Goal: Task Accomplishment & Management: Manage account settings

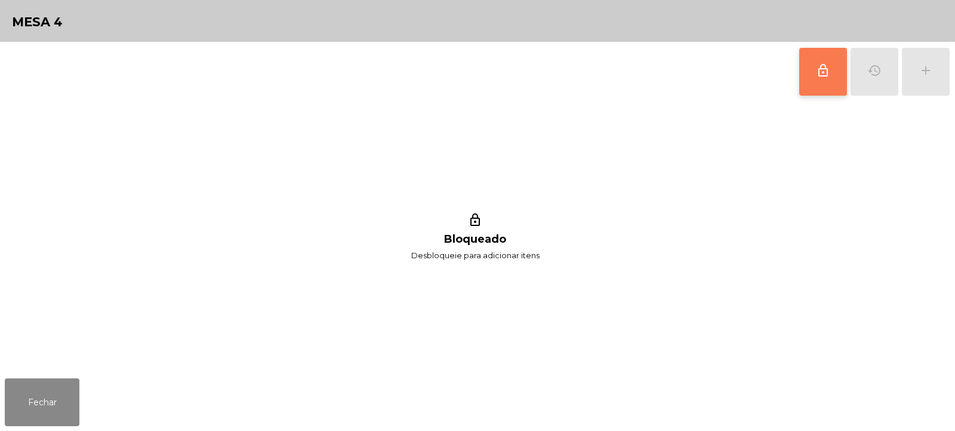
click at [819, 84] on button "lock_outline" at bounding box center [824, 72] width 48 height 48
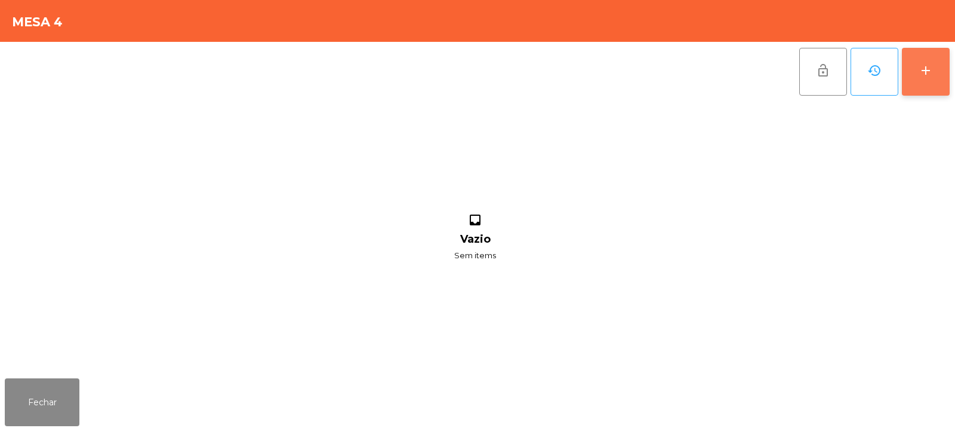
click at [926, 77] on div "add" at bounding box center [926, 70] width 14 height 14
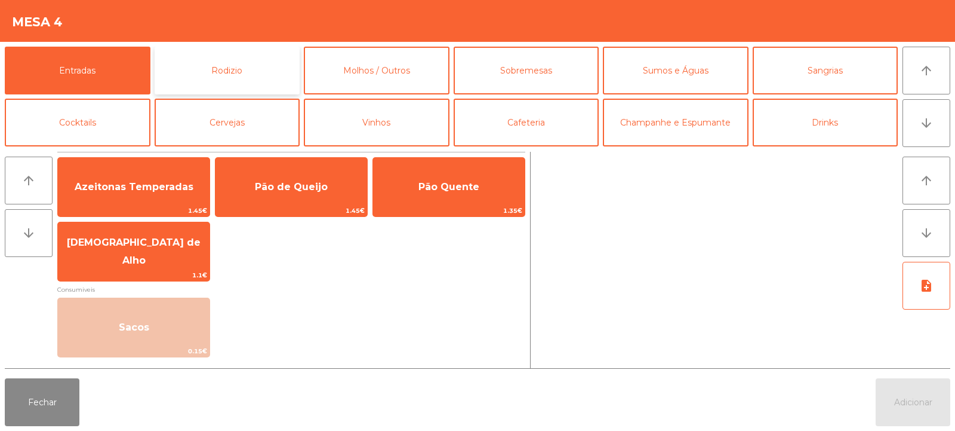
click at [268, 65] on button "Rodizio" at bounding box center [228, 71] width 146 height 48
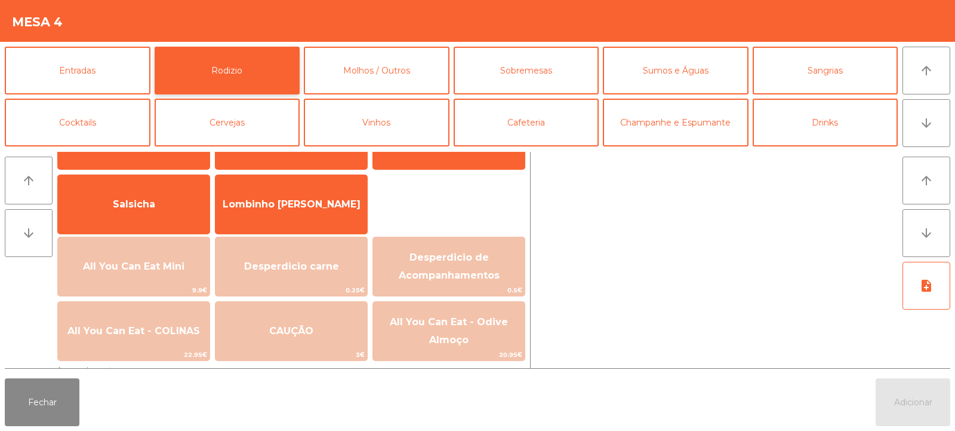
scroll to position [67, 0]
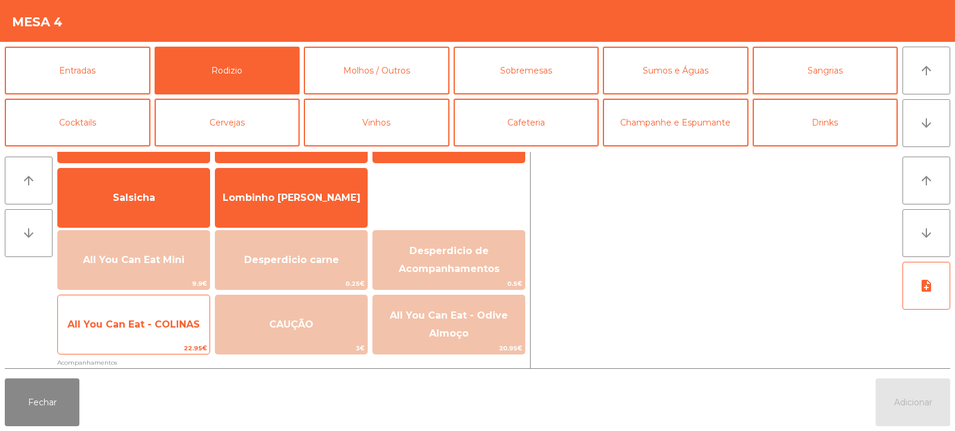
click at [170, 328] on span "All You Can Eat - COLINAS" at bounding box center [133, 323] width 133 height 11
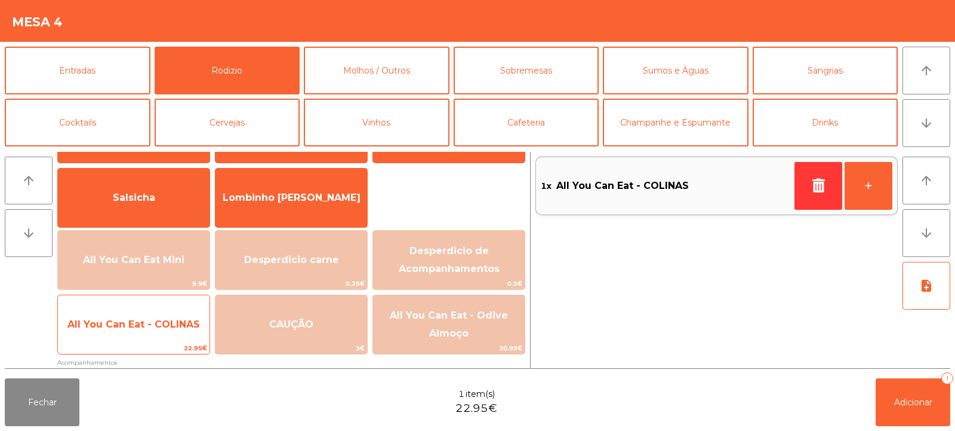
click at [173, 321] on span "All You Can Eat - COLINAS" at bounding box center [133, 323] width 133 height 11
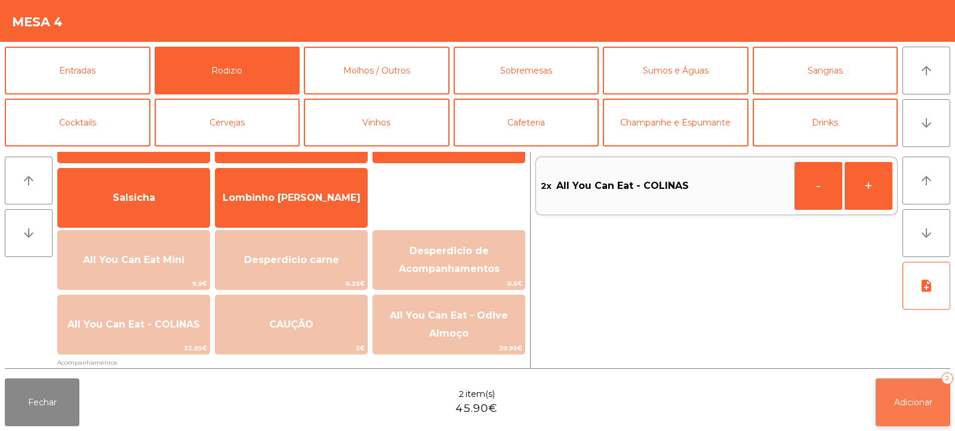
click at [899, 399] on span "Adicionar" at bounding box center [913, 401] width 38 height 11
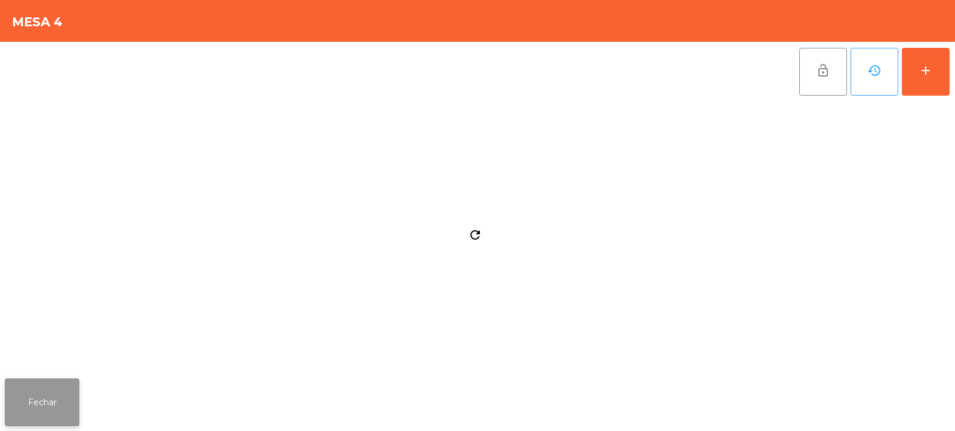
click at [63, 399] on button "Fechar" at bounding box center [42, 402] width 75 height 48
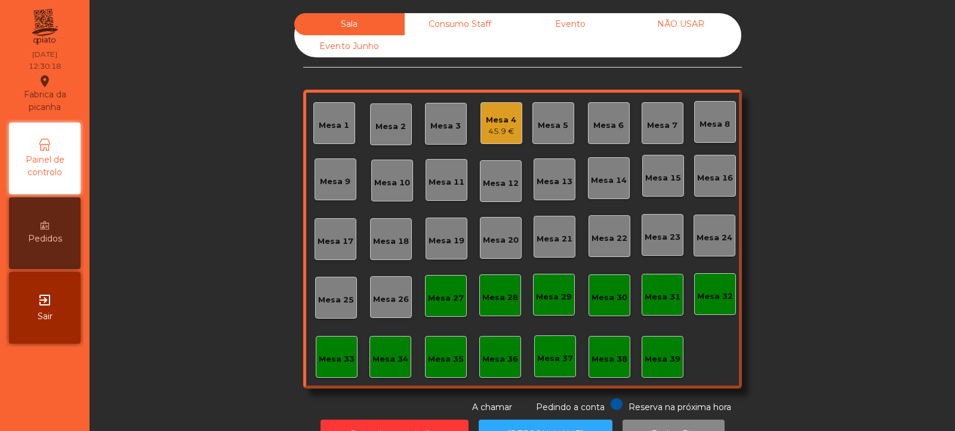
click at [613, 119] on div "Mesa 6" at bounding box center [609, 123] width 30 height 17
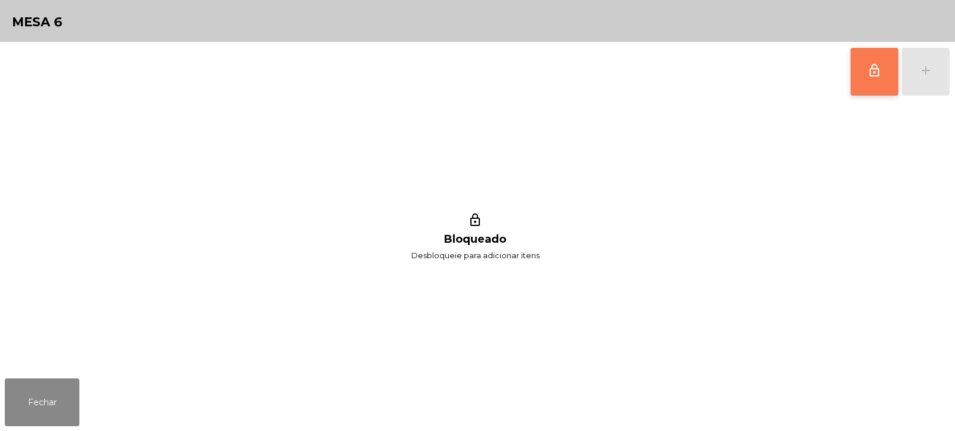
click at [865, 73] on button "lock_outline" at bounding box center [875, 72] width 48 height 48
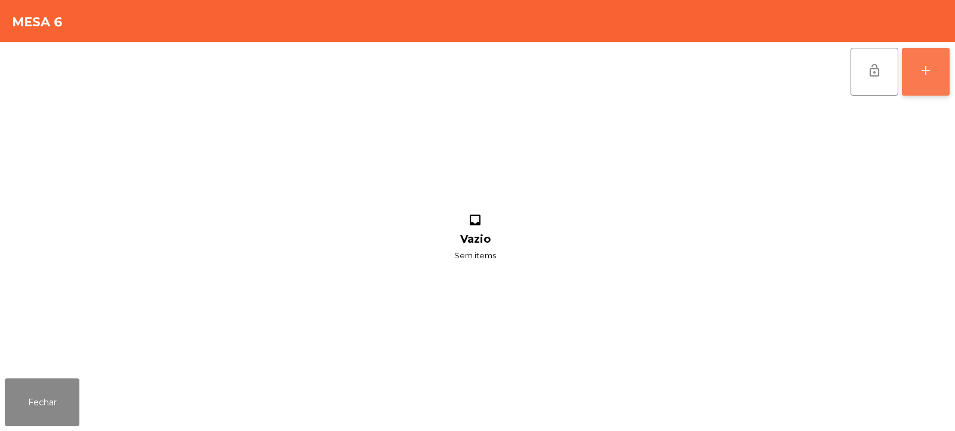
click at [931, 73] on div "add" at bounding box center [926, 70] width 14 height 14
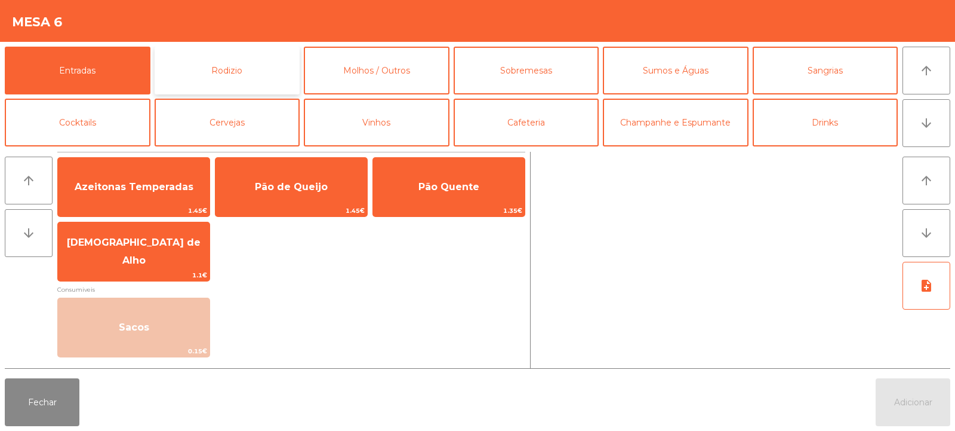
click at [239, 57] on button "Rodizio" at bounding box center [228, 71] width 146 height 48
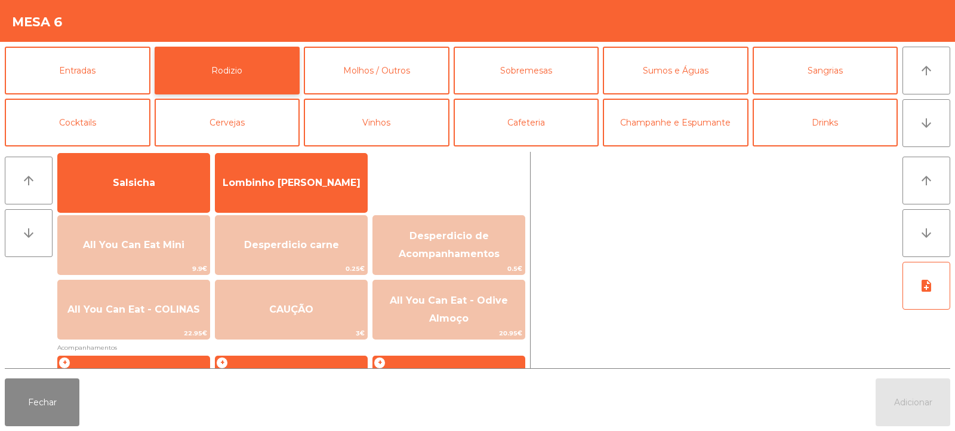
scroll to position [124, 0]
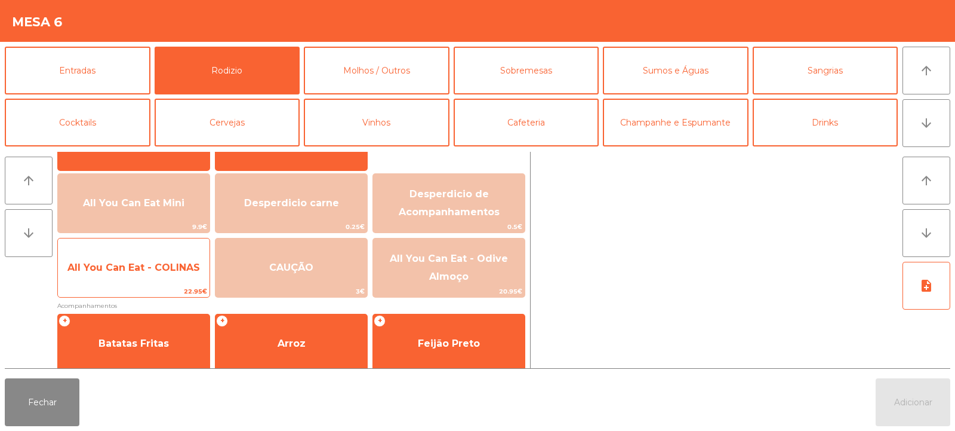
click at [121, 265] on span "All You Can Eat - COLINAS" at bounding box center [133, 267] width 133 height 11
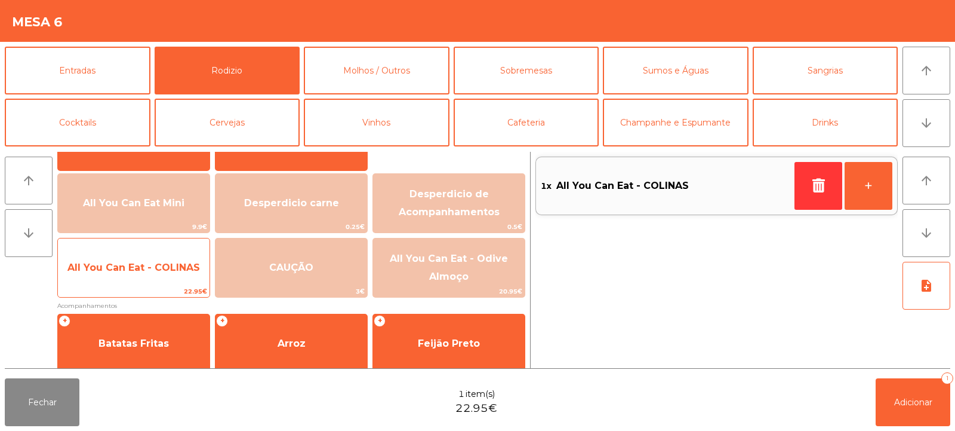
click at [125, 271] on span "All You Can Eat - COLINAS" at bounding box center [133, 267] width 133 height 11
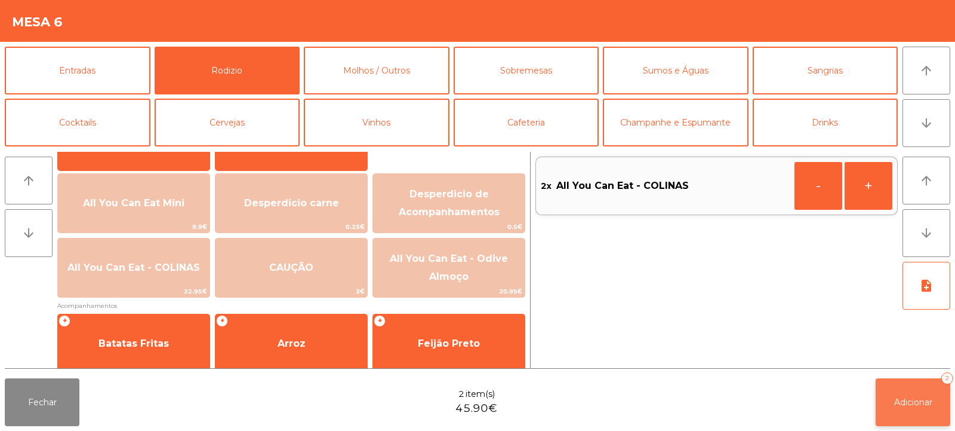
click at [926, 387] on button "Adicionar 2" at bounding box center [913, 402] width 75 height 48
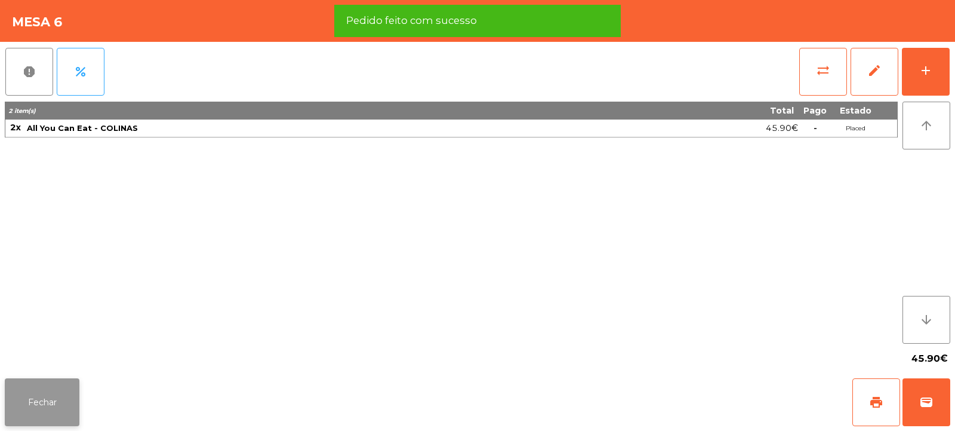
click at [41, 388] on button "Fechar" at bounding box center [42, 402] width 75 height 48
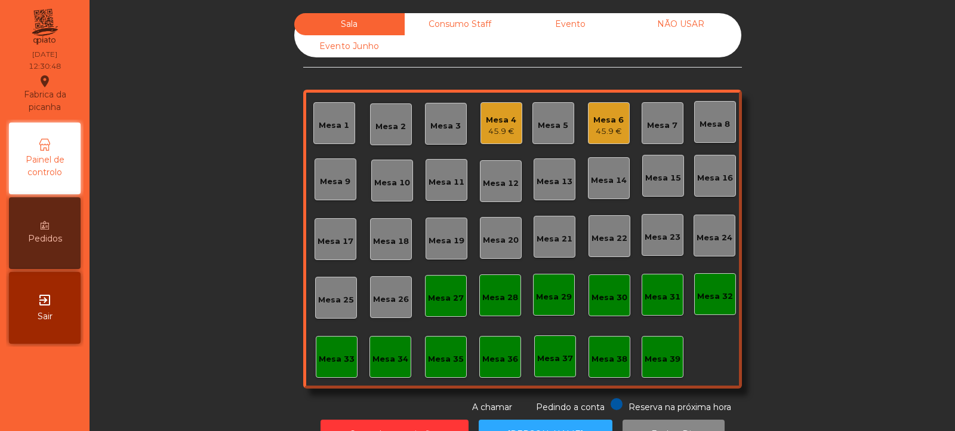
click at [656, 128] on div "Mesa 7" at bounding box center [662, 125] width 30 height 12
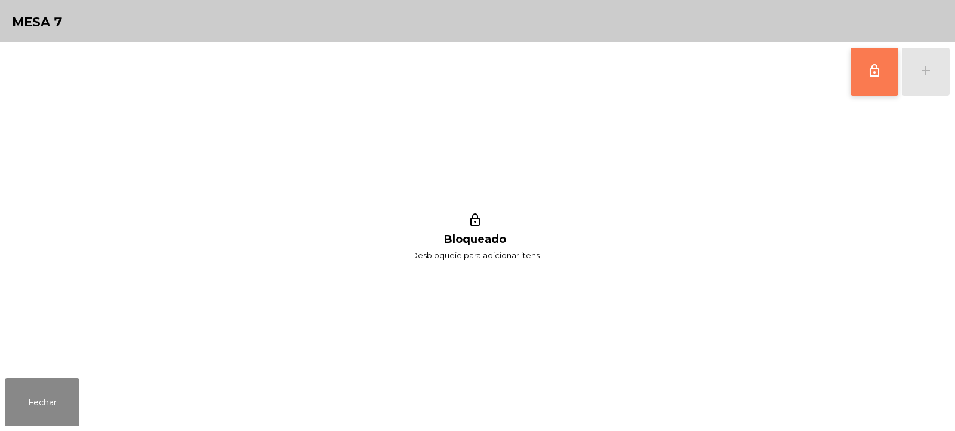
click at [865, 81] on button "lock_outline" at bounding box center [875, 72] width 48 height 48
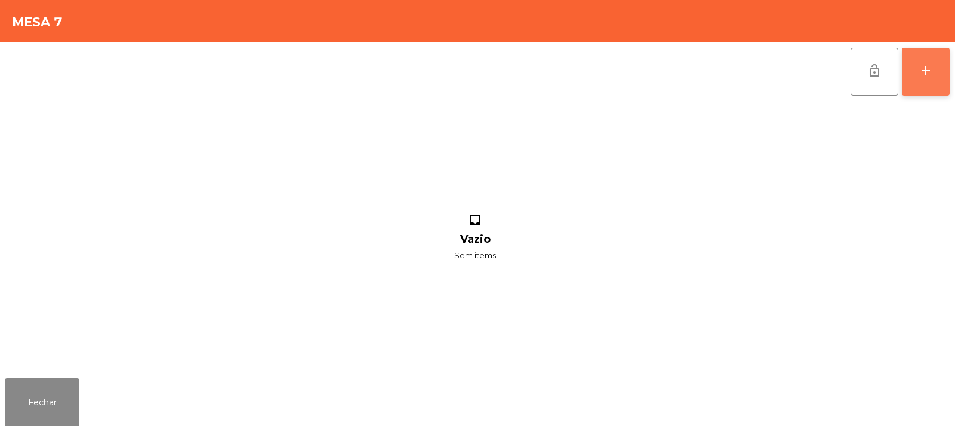
click at [923, 66] on div "add" at bounding box center [926, 70] width 14 height 14
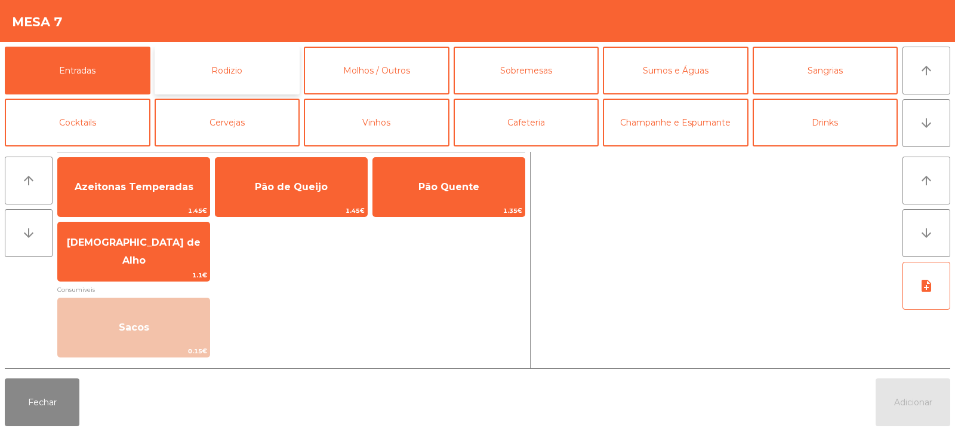
click at [240, 61] on button "Rodizio" at bounding box center [228, 71] width 146 height 48
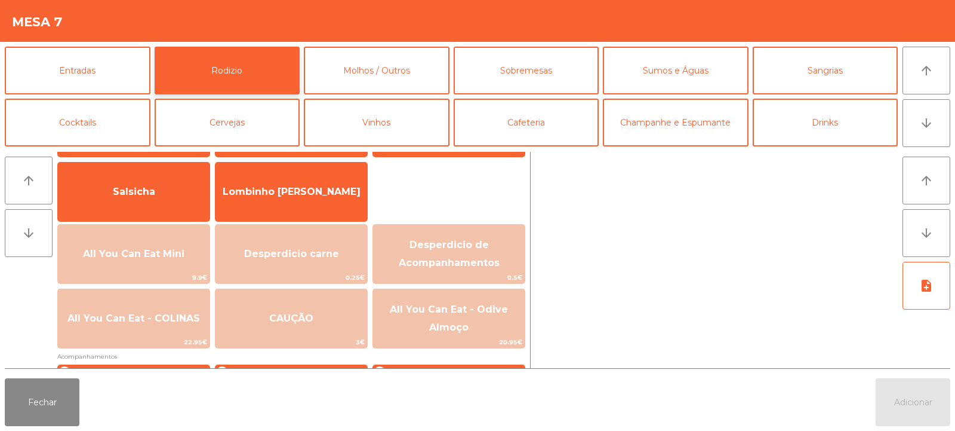
scroll to position [84, 0]
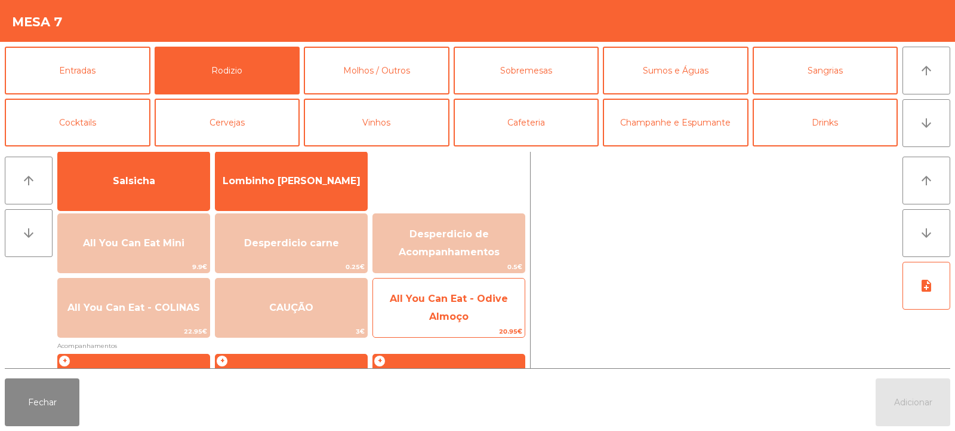
click at [484, 315] on span "All You Can Eat - Odive Almoço" at bounding box center [449, 307] width 152 height 51
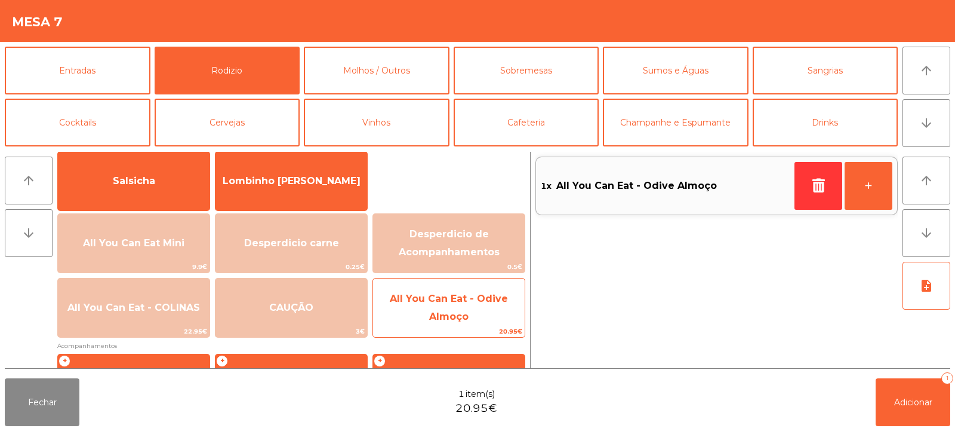
click at [460, 316] on span "All You Can Eat - Odive Almoço" at bounding box center [449, 307] width 118 height 29
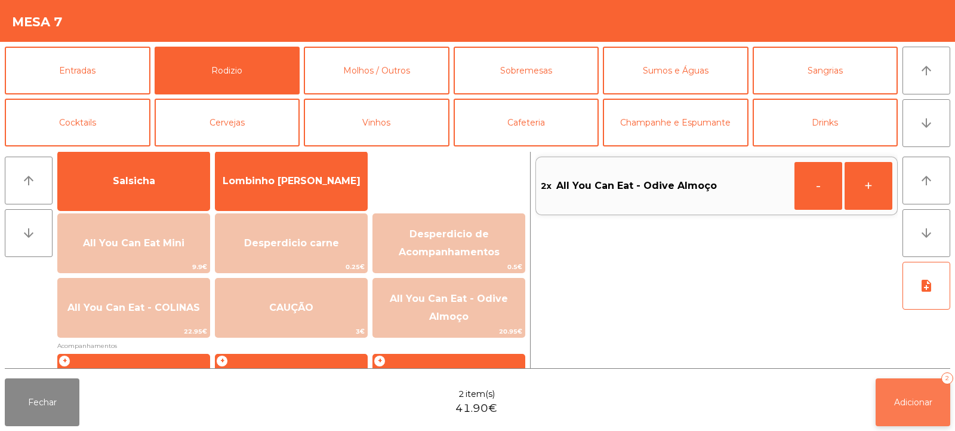
click at [884, 400] on button "Adicionar 2" at bounding box center [913, 402] width 75 height 48
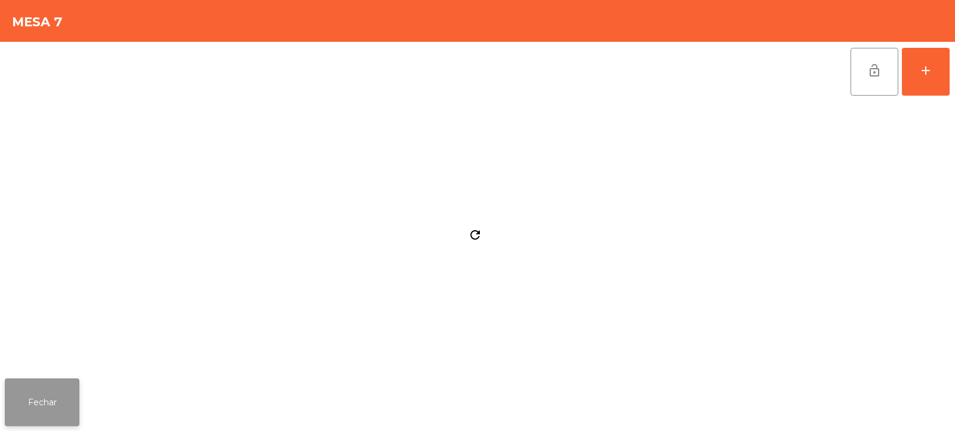
click at [39, 410] on button "Fechar" at bounding box center [42, 402] width 75 height 48
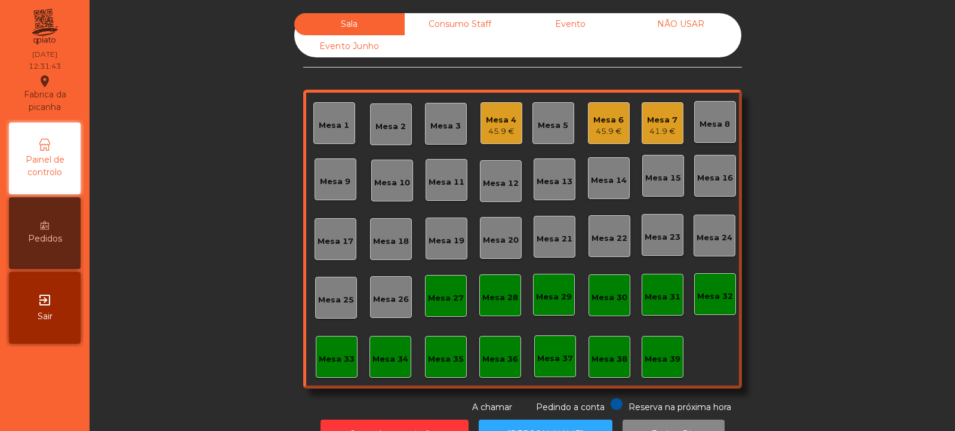
click at [604, 121] on div "Mesa 6" at bounding box center [609, 120] width 30 height 12
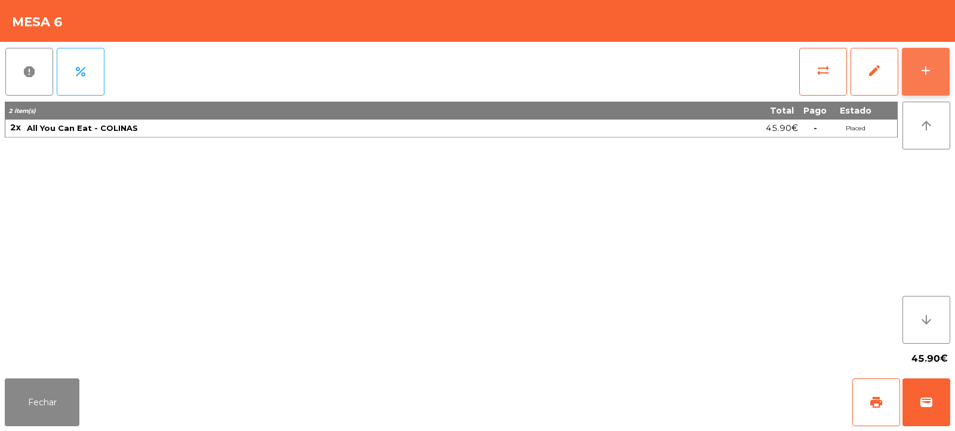
click at [933, 73] on div "add" at bounding box center [926, 70] width 14 height 14
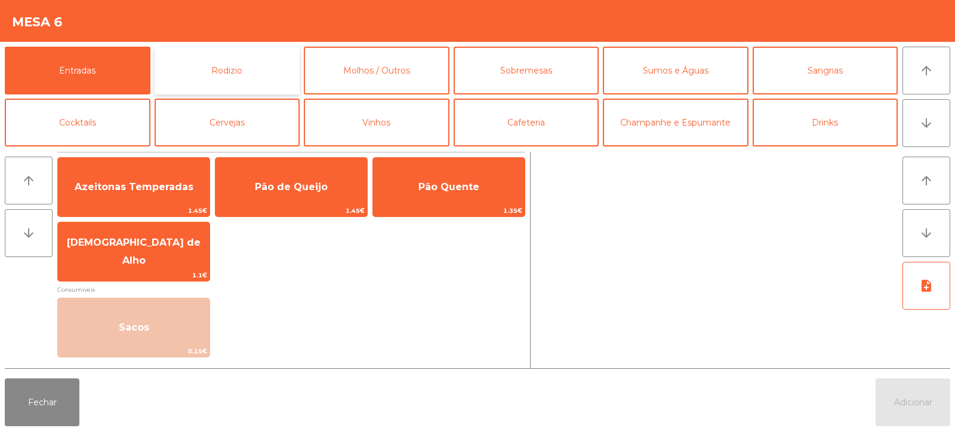
click at [232, 70] on button "Rodizio" at bounding box center [228, 71] width 146 height 48
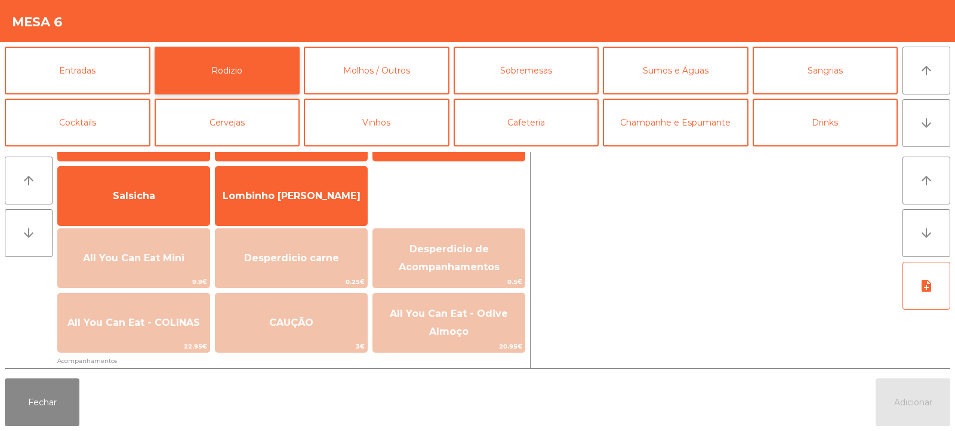
scroll to position [70, 0]
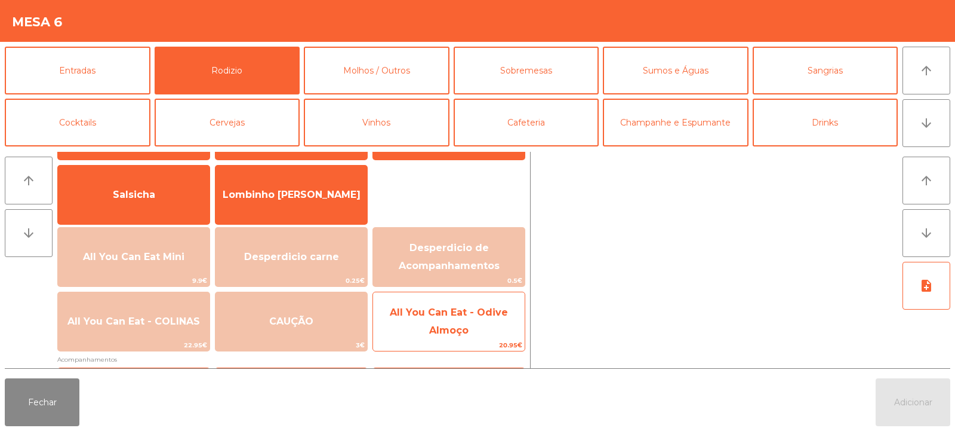
click at [461, 315] on span "All You Can Eat - Odive Almoço" at bounding box center [449, 320] width 118 height 29
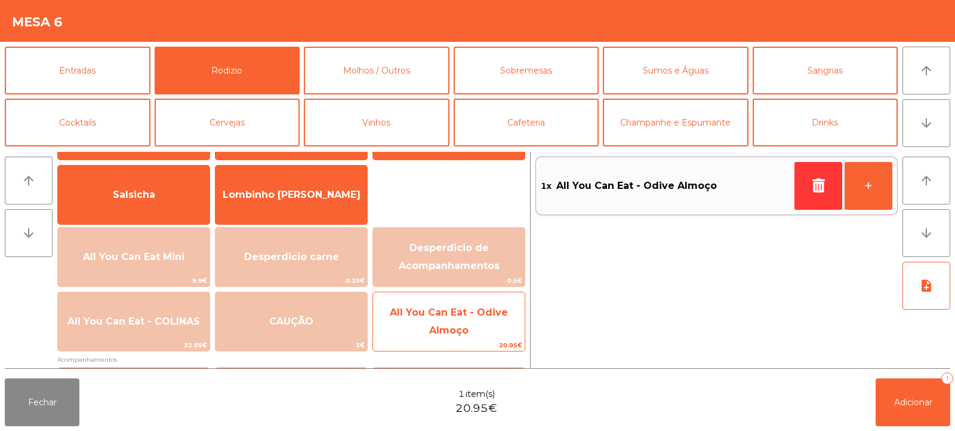
click at [458, 312] on span "All You Can Eat - Odive Almoço" at bounding box center [449, 320] width 118 height 29
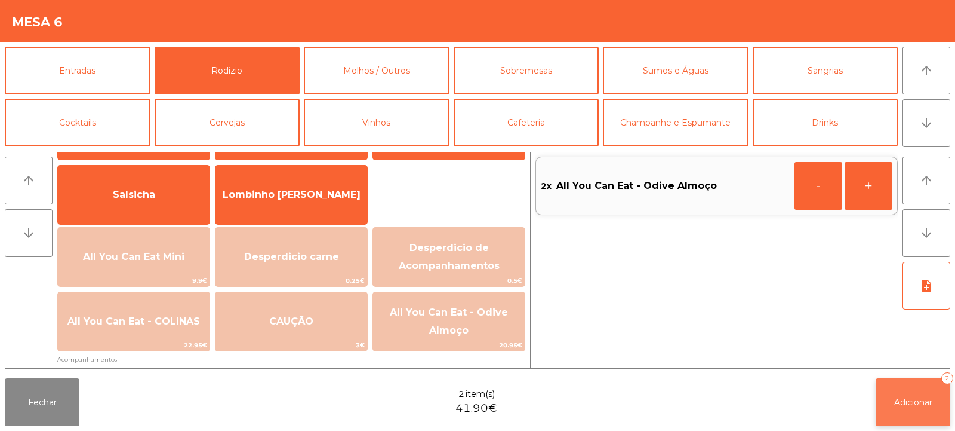
click at [894, 401] on span "Adicionar" at bounding box center [913, 401] width 38 height 11
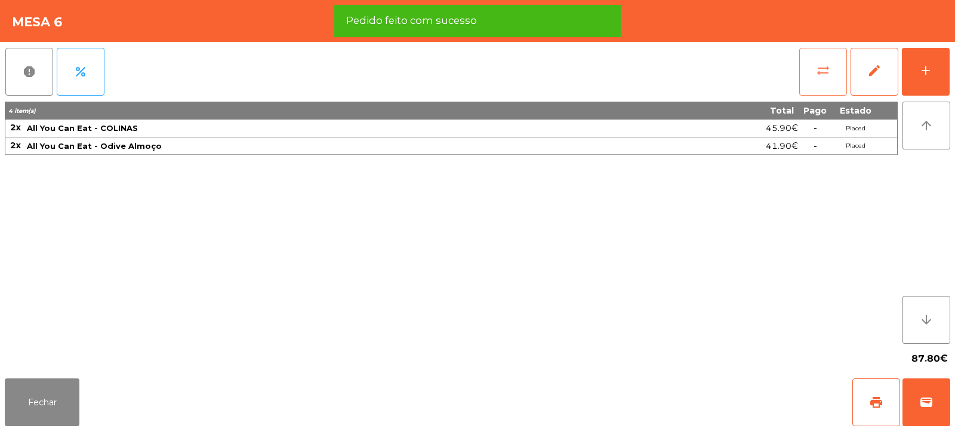
click at [801, 66] on button "sync_alt" at bounding box center [824, 72] width 48 height 48
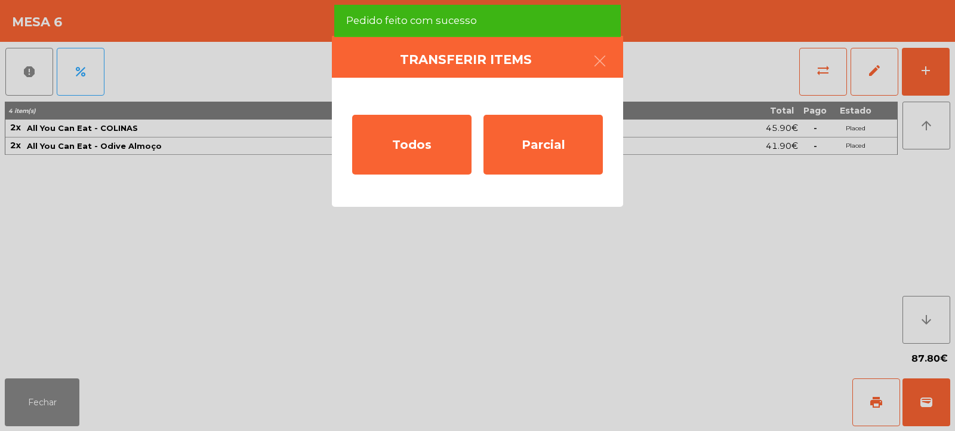
click at [614, 143] on div "Todos Parcial" at bounding box center [477, 142] width 291 height 129
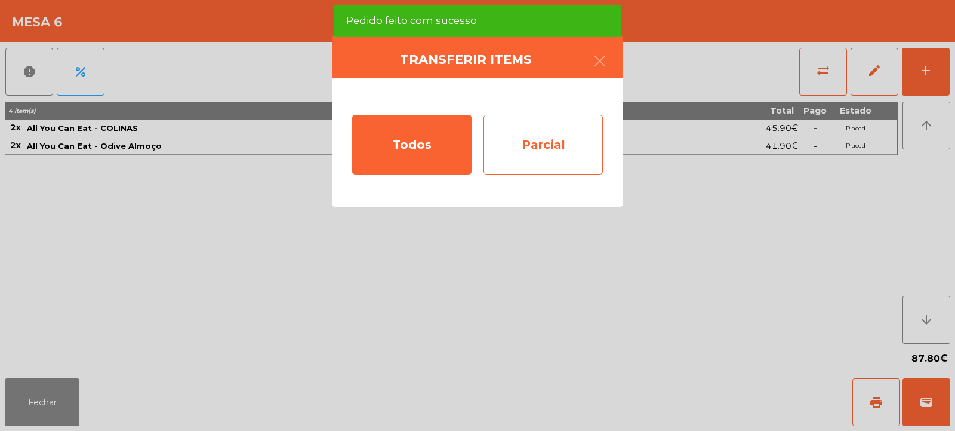
click at [568, 142] on div "Parcial" at bounding box center [543, 145] width 119 height 60
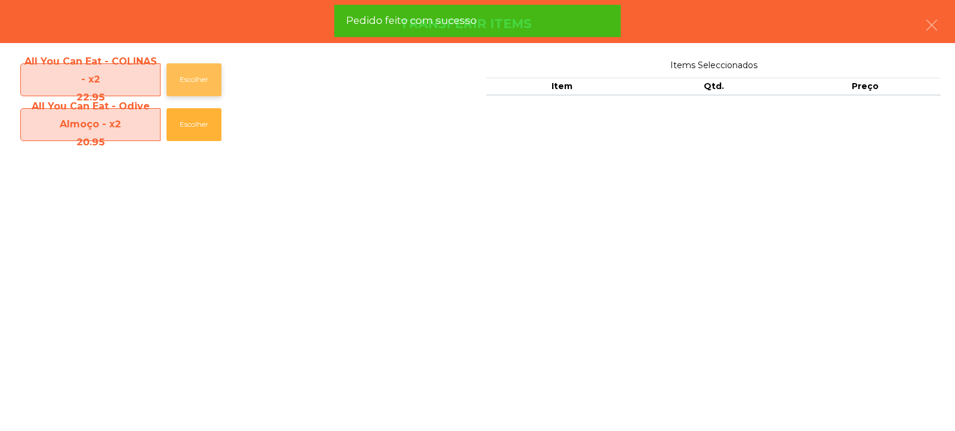
click at [202, 64] on button "Escolher" at bounding box center [194, 79] width 55 height 33
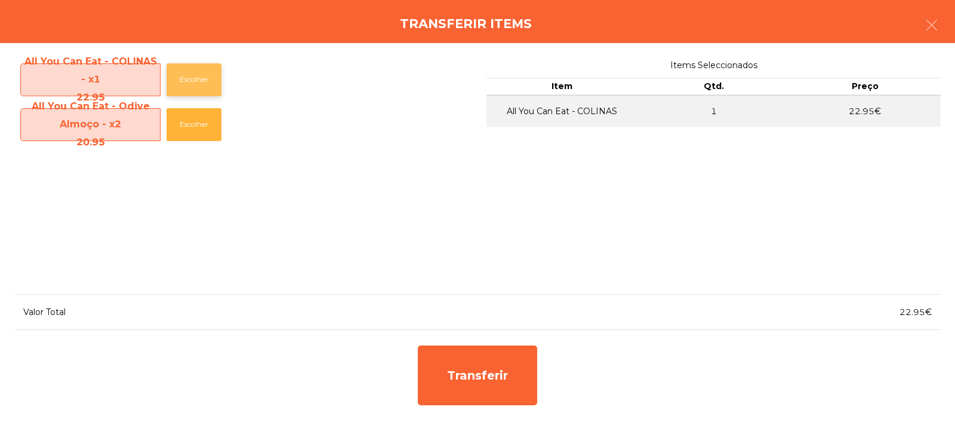
click at [202, 72] on button "Escolher" at bounding box center [194, 79] width 55 height 33
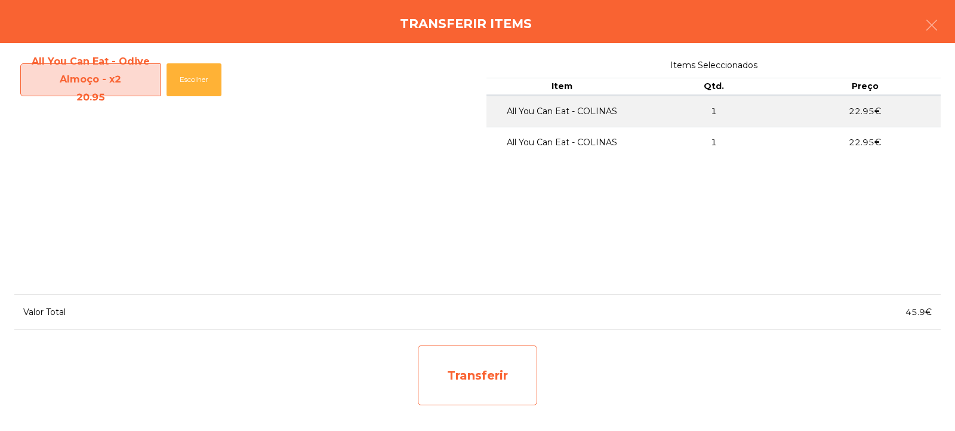
click at [475, 387] on div "Transferir" at bounding box center [477, 375] width 119 height 60
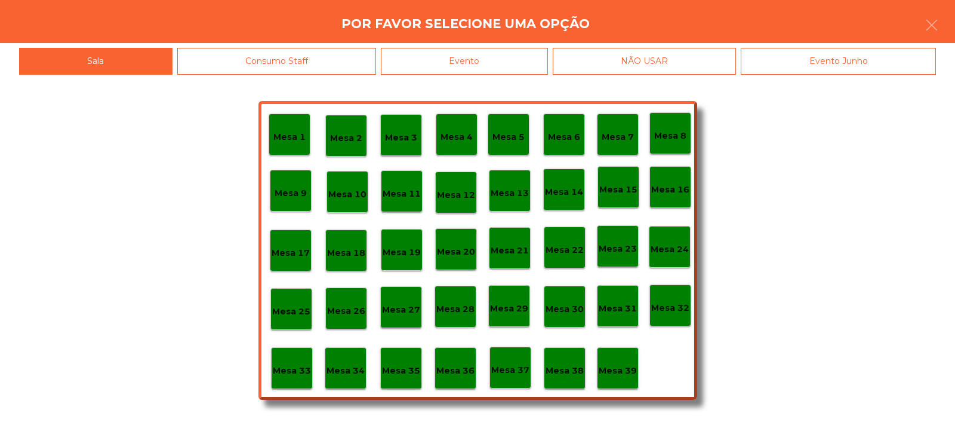
click at [516, 364] on p "Mesa 37" at bounding box center [510, 370] width 38 height 14
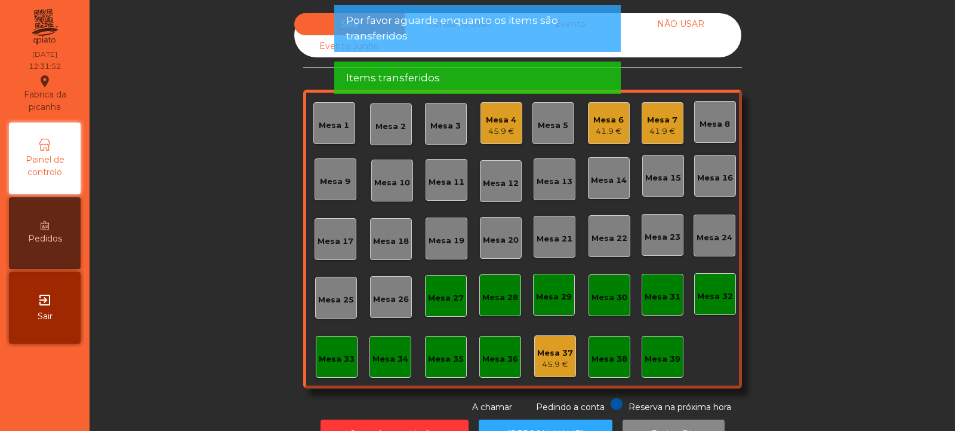
click at [597, 137] on div "41.9 €" at bounding box center [609, 131] width 30 height 12
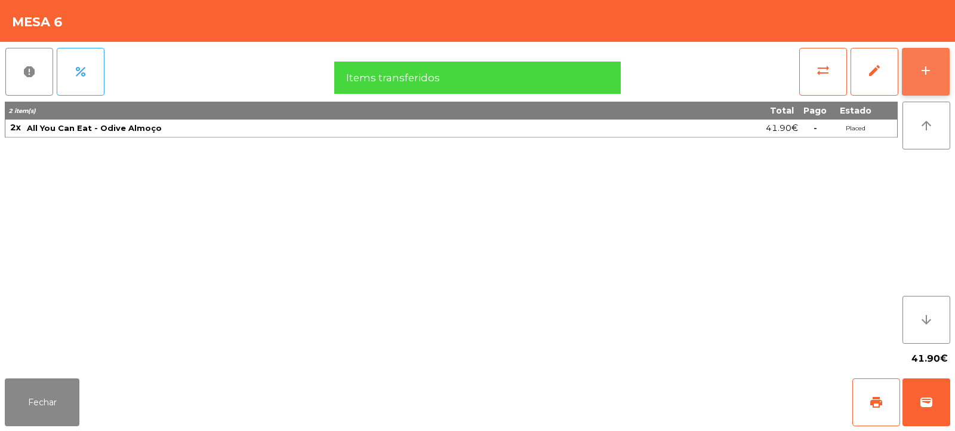
click at [931, 67] on div "add" at bounding box center [926, 70] width 14 height 14
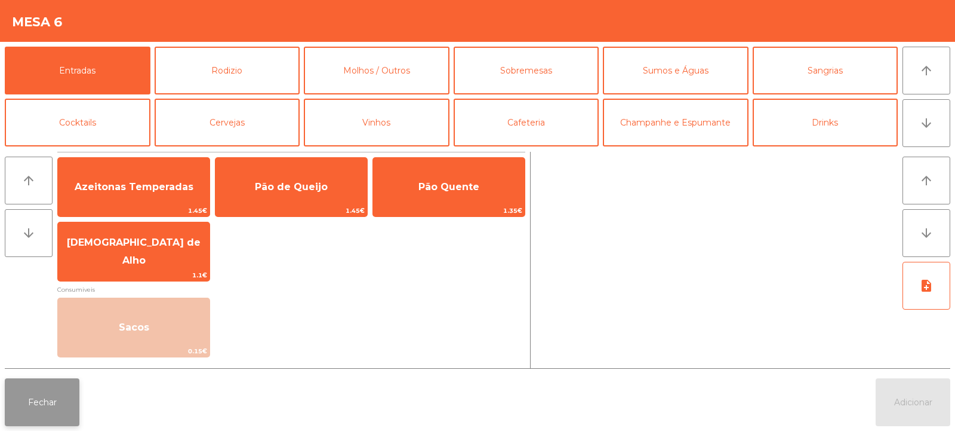
click at [38, 395] on button "Fechar" at bounding box center [42, 402] width 75 height 48
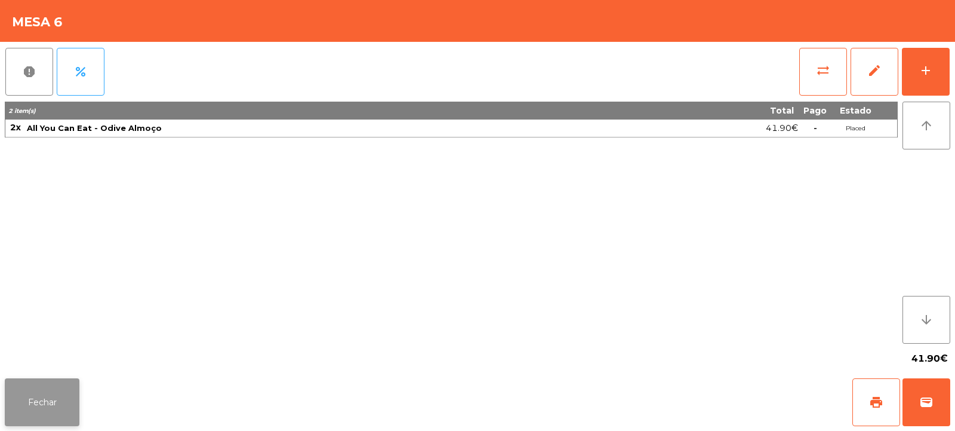
click at [50, 405] on button "Fechar" at bounding box center [42, 402] width 75 height 48
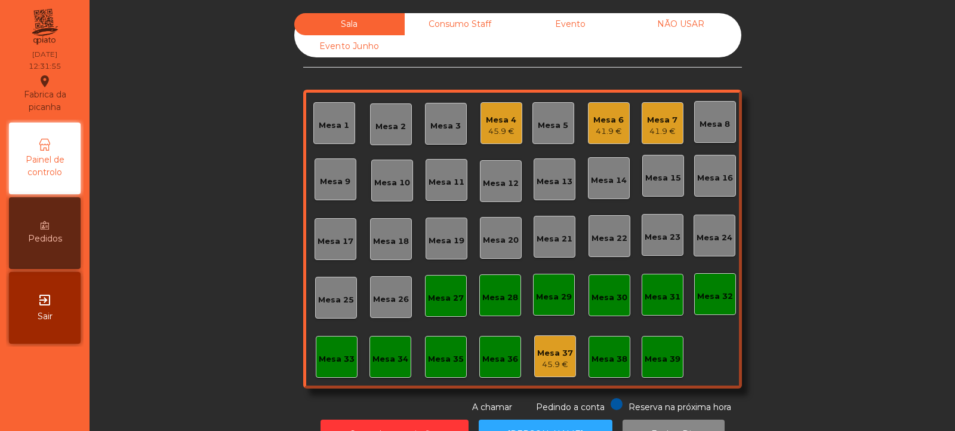
click at [667, 131] on div "41.9 €" at bounding box center [662, 131] width 30 height 12
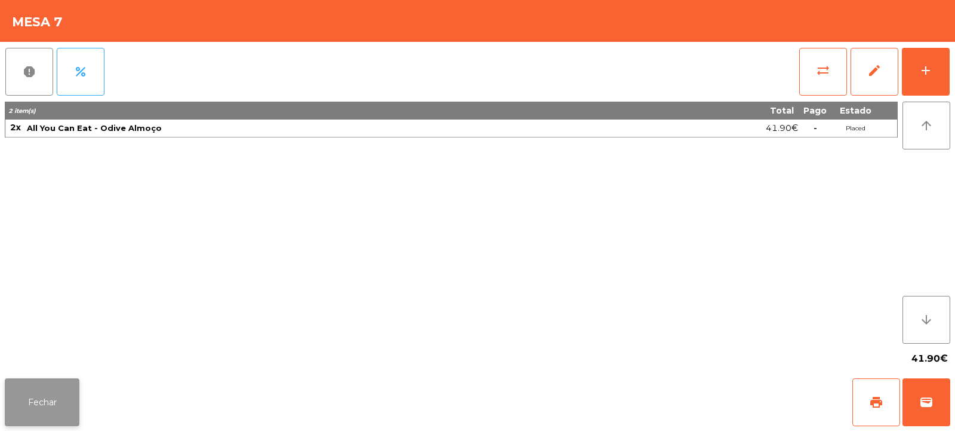
click at [35, 418] on button "Fechar" at bounding box center [42, 402] width 75 height 48
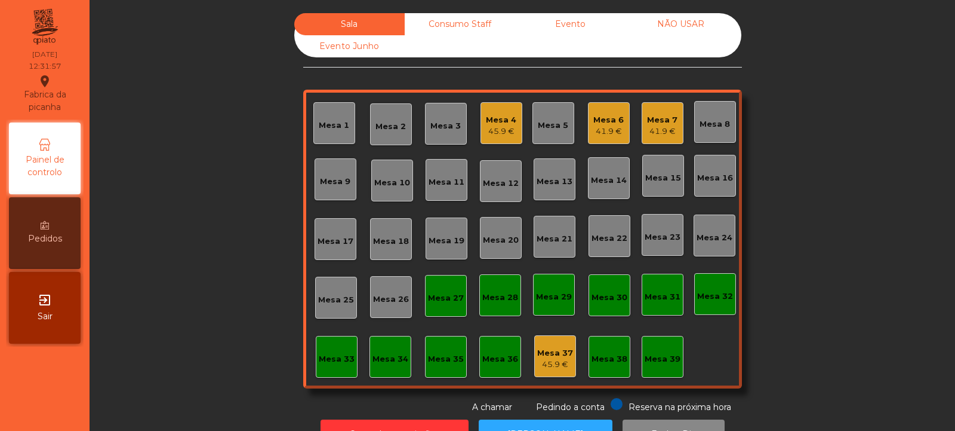
click at [494, 133] on div "45.9 €" at bounding box center [501, 131] width 30 height 12
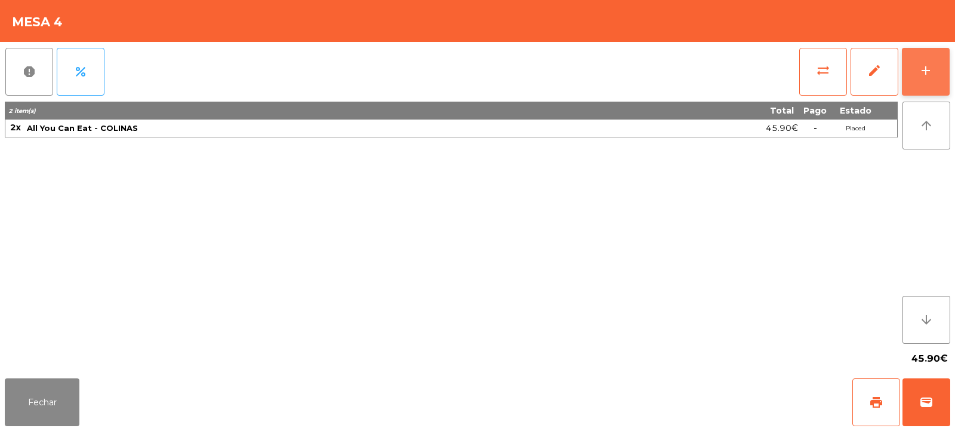
click at [932, 79] on button "add" at bounding box center [926, 72] width 48 height 48
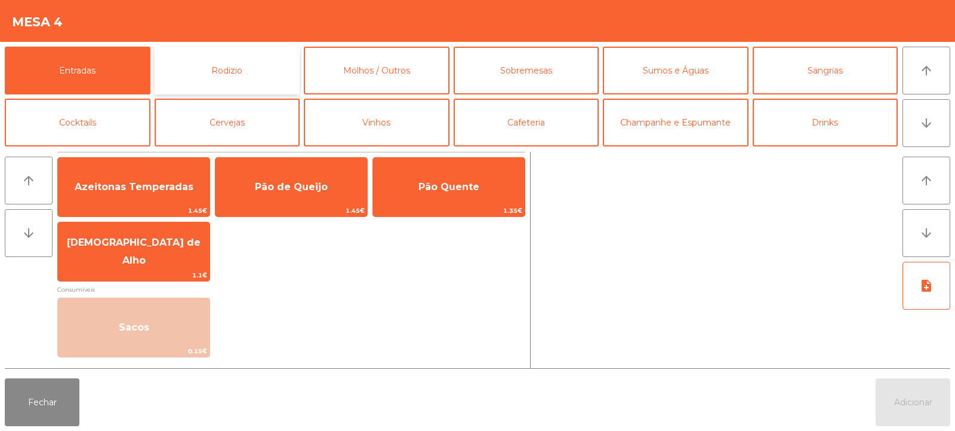
click at [230, 67] on button "Rodizio" at bounding box center [228, 71] width 146 height 48
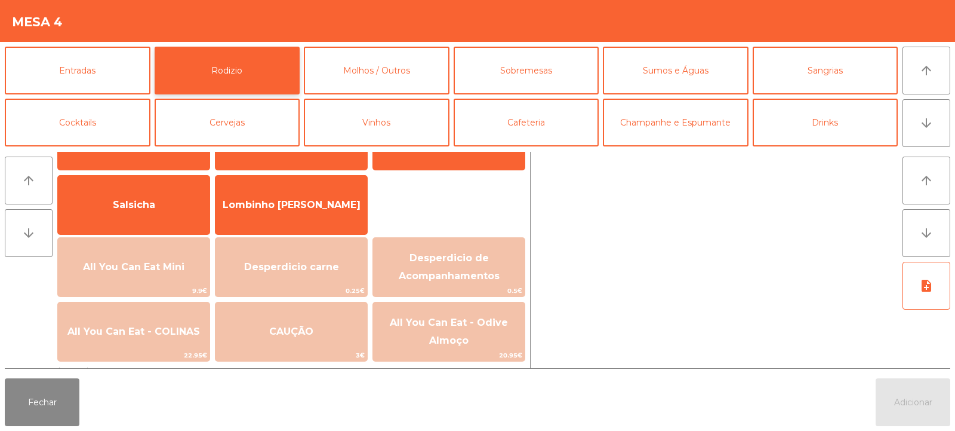
scroll to position [74, 0]
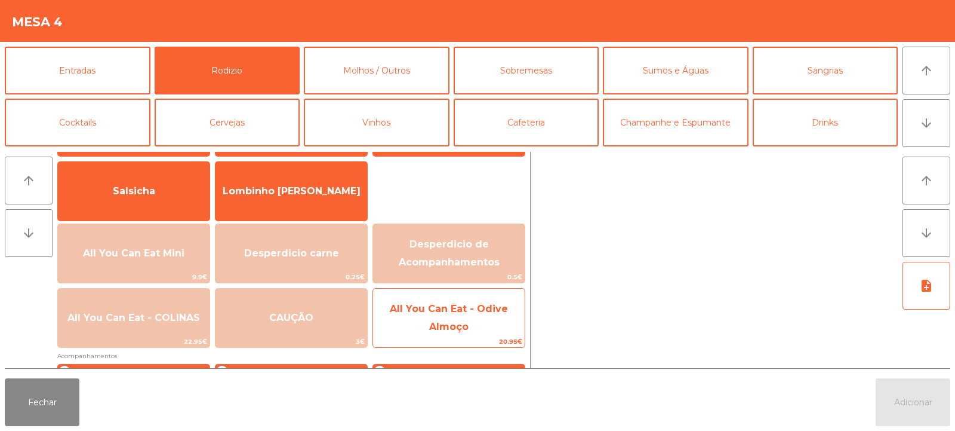
click at [463, 309] on span "All You Can Eat - Odive Almoço" at bounding box center [449, 317] width 118 height 29
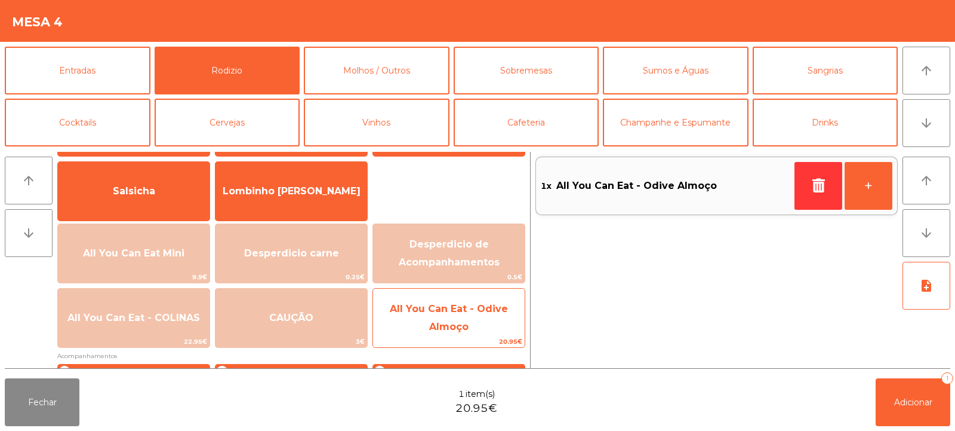
click at [459, 313] on span "All You Can Eat - Odive Almoço" at bounding box center [449, 317] width 118 height 29
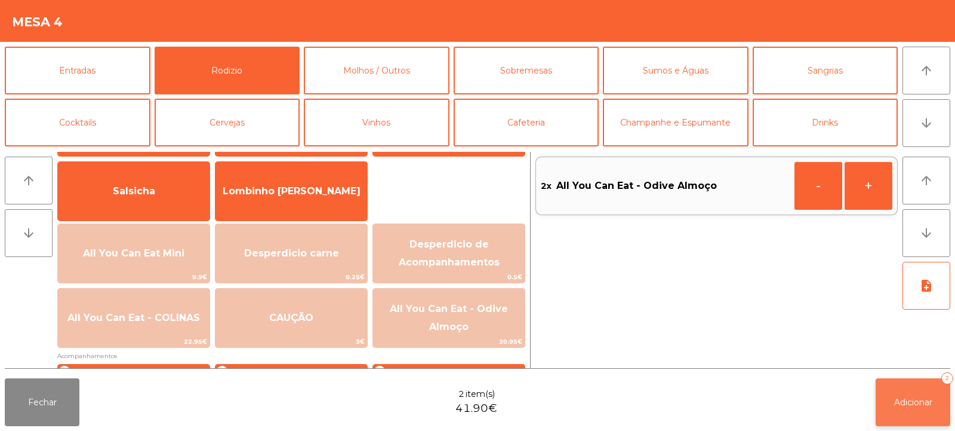
click at [881, 396] on button "Adicionar 2" at bounding box center [913, 402] width 75 height 48
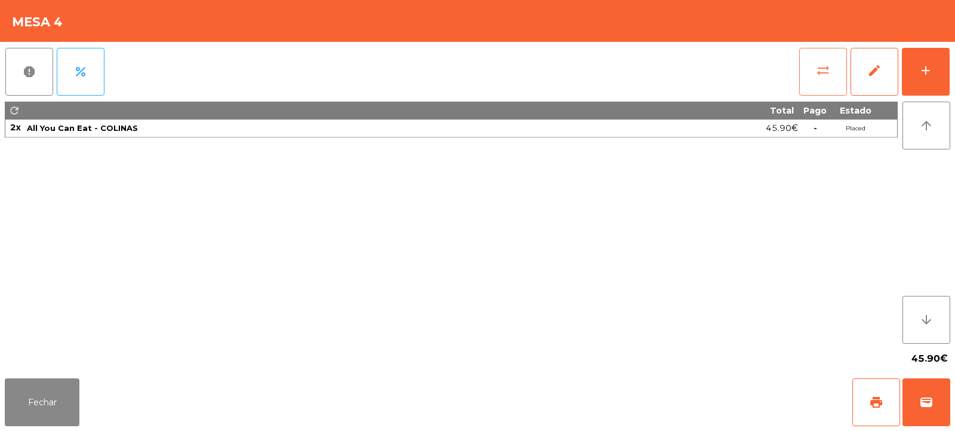
click at [814, 79] on button "sync_alt" at bounding box center [824, 72] width 48 height 48
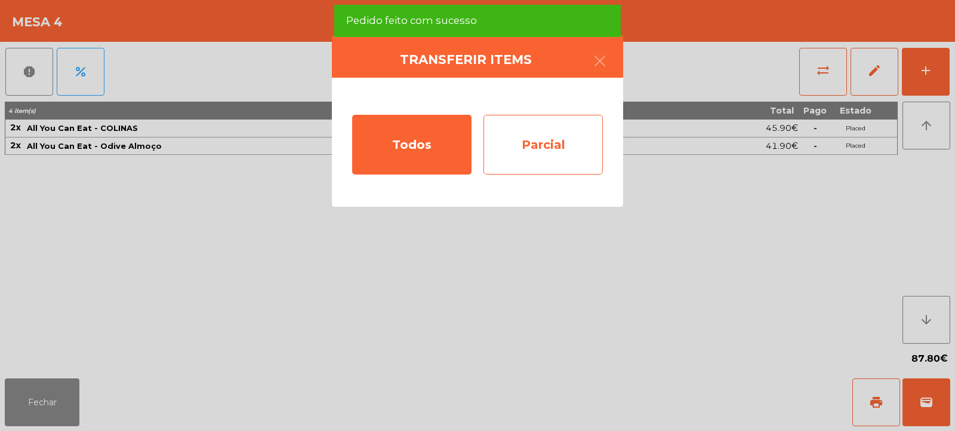
click at [574, 159] on div "Parcial" at bounding box center [543, 145] width 119 height 60
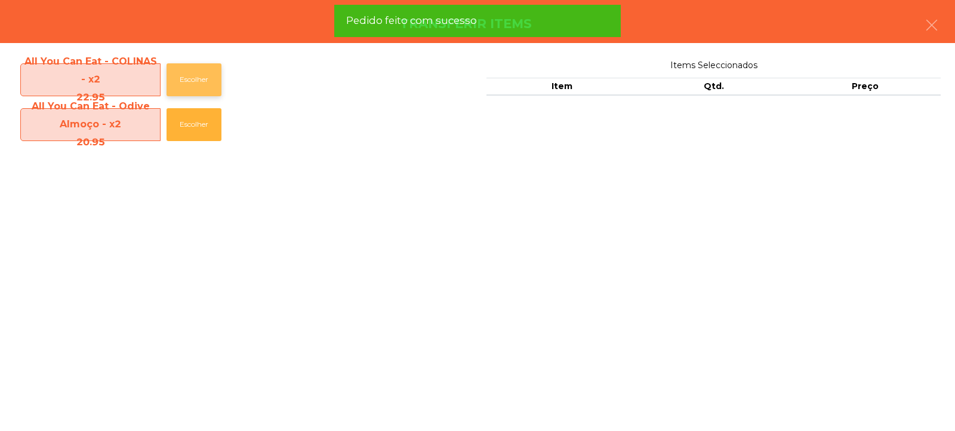
click at [179, 82] on button "Escolher" at bounding box center [194, 79] width 55 height 33
click at [191, 75] on button "Escolher" at bounding box center [194, 79] width 55 height 33
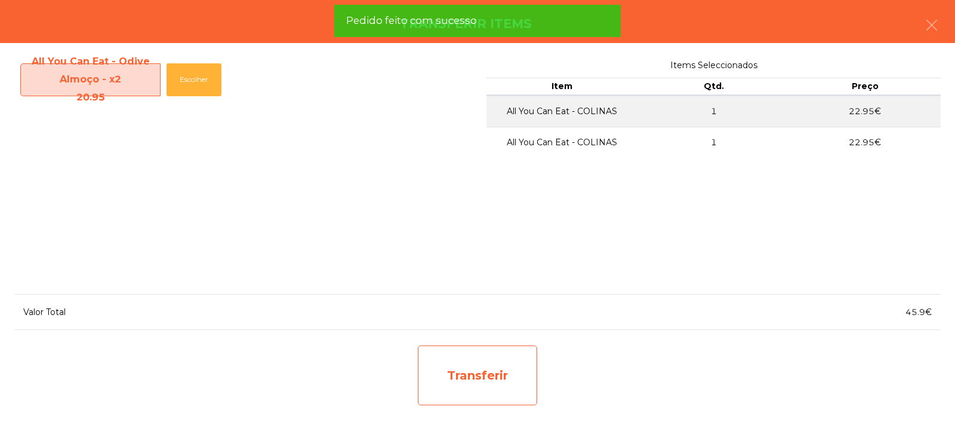
click at [499, 385] on div "Transferir" at bounding box center [477, 375] width 119 height 60
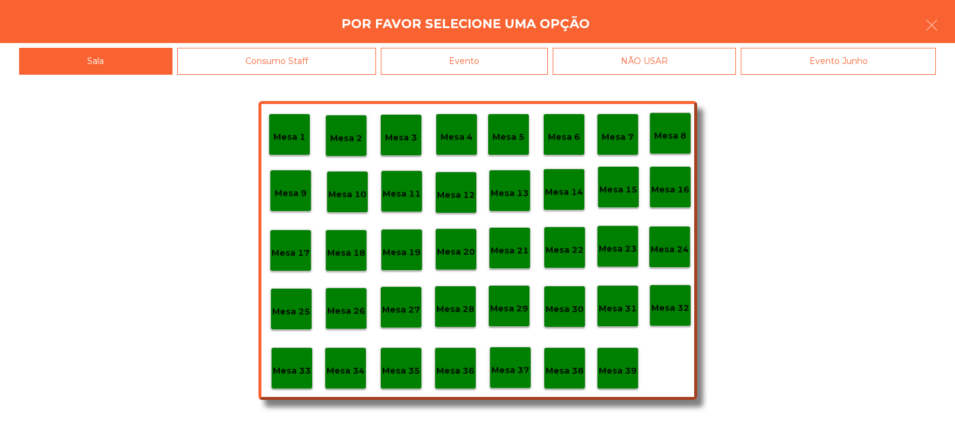
click at [530, 355] on div "Mesa 37" at bounding box center [511, 367] width 42 height 42
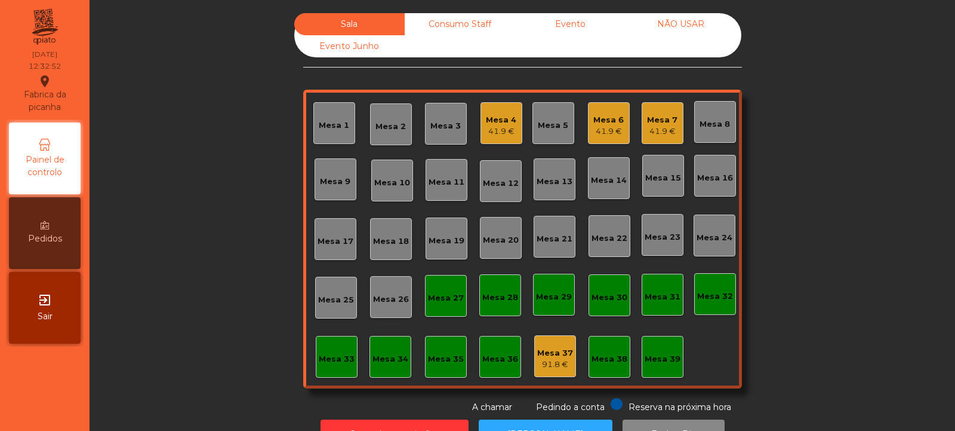
click at [603, 187] on div "Mesa 14" at bounding box center [609, 178] width 42 height 42
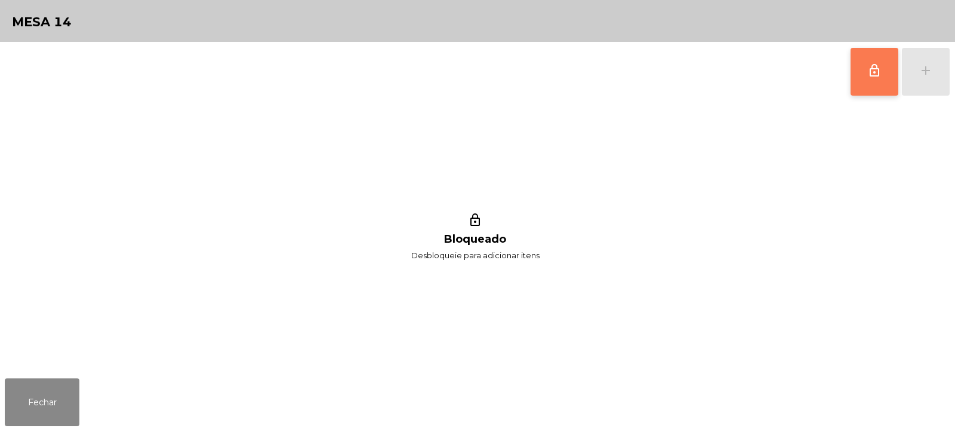
click at [854, 73] on button "lock_outline" at bounding box center [875, 72] width 48 height 48
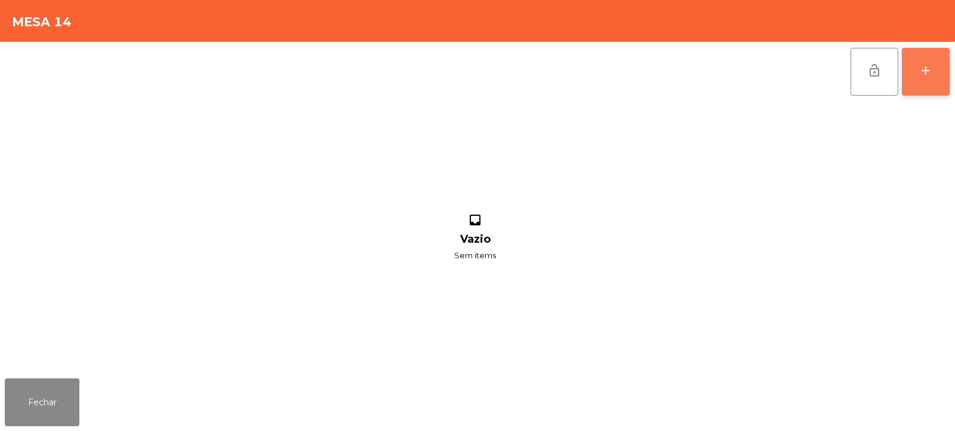
click at [931, 70] on div "add" at bounding box center [926, 70] width 14 height 14
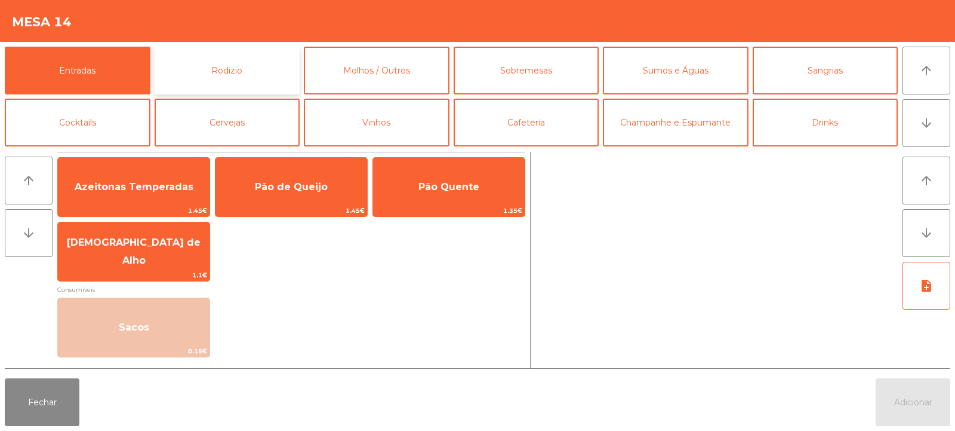
click at [204, 66] on button "Rodizio" at bounding box center [228, 71] width 146 height 48
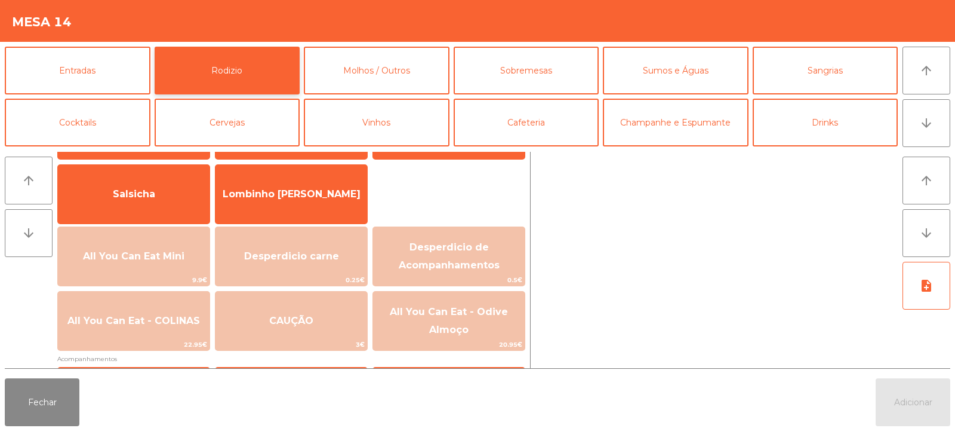
scroll to position [106, 0]
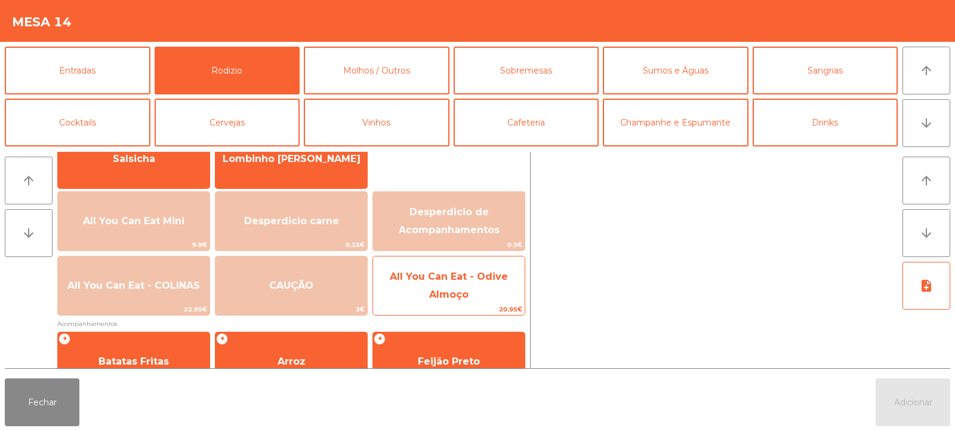
click at [460, 279] on span "All You Can Eat - Odive Almoço" at bounding box center [449, 284] width 118 height 29
click at [459, 285] on span "All You Can Eat - Odive Almoço" at bounding box center [449, 285] width 152 height 51
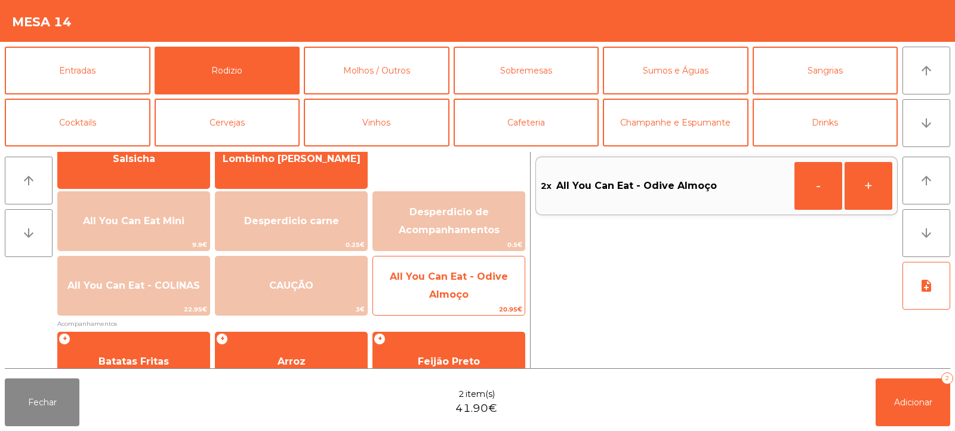
click at [450, 273] on span "All You Can Eat - Odive Almoço" at bounding box center [449, 284] width 118 height 29
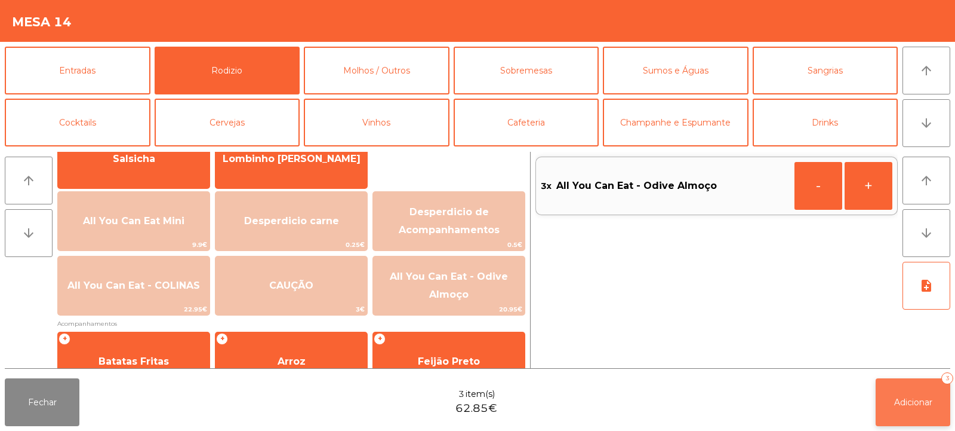
click at [891, 414] on button "Adicionar 3" at bounding box center [913, 402] width 75 height 48
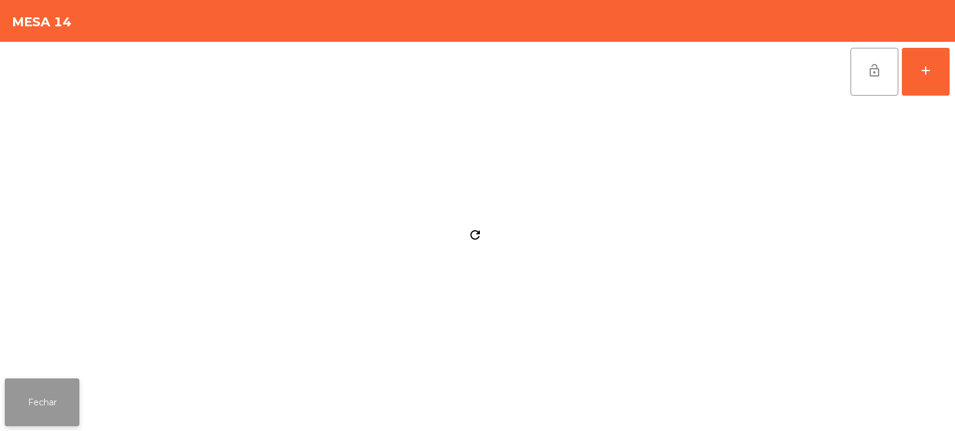
click at [51, 407] on button "Fechar" at bounding box center [42, 402] width 75 height 48
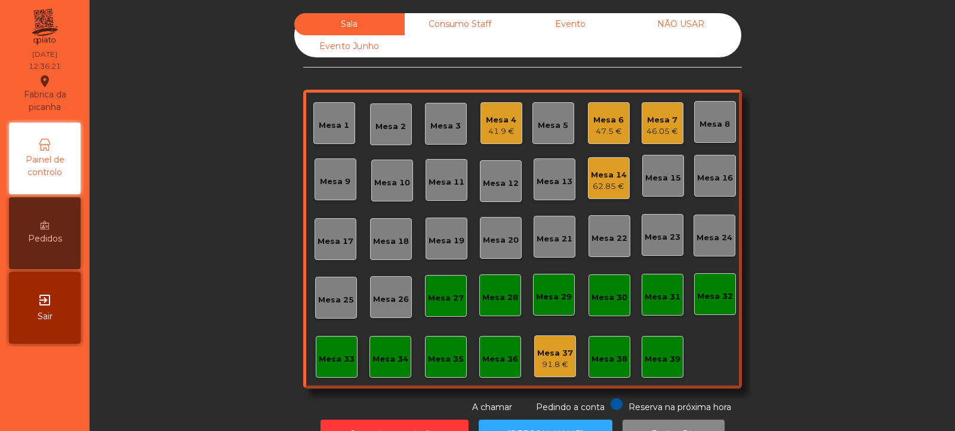
click at [712, 134] on div "Mesa 8" at bounding box center [715, 122] width 42 height 42
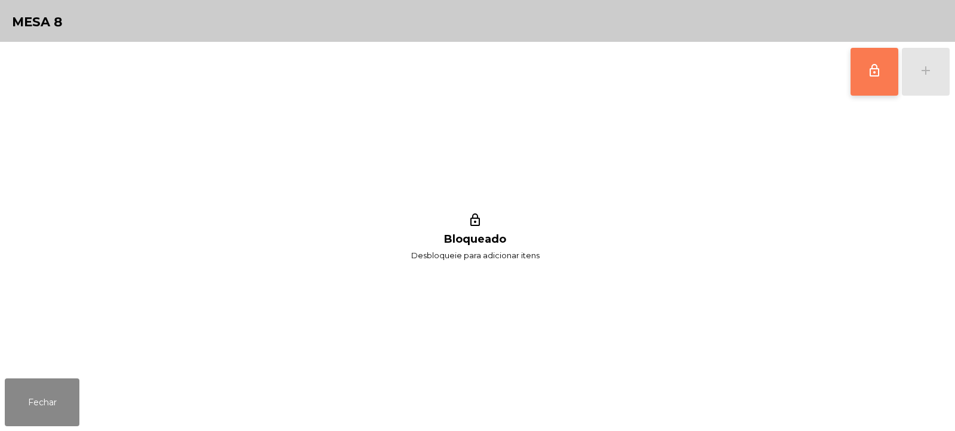
click at [873, 70] on span "lock_outline" at bounding box center [875, 70] width 14 height 14
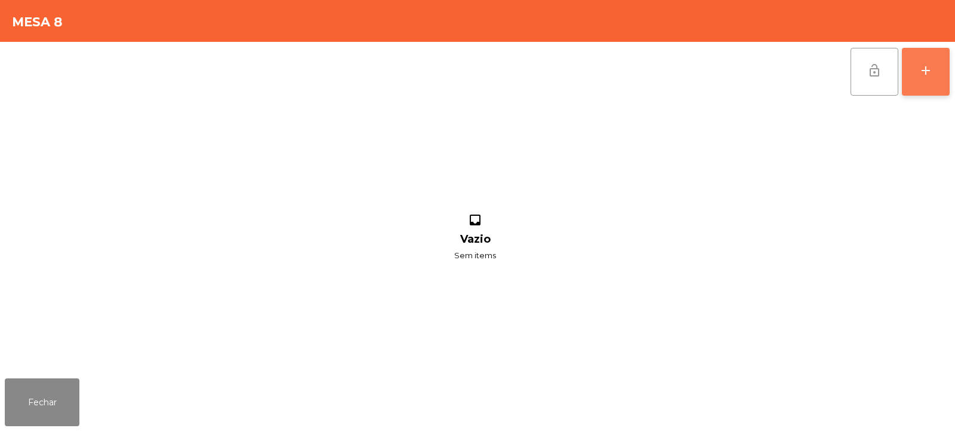
click at [931, 67] on div "add" at bounding box center [926, 70] width 14 height 14
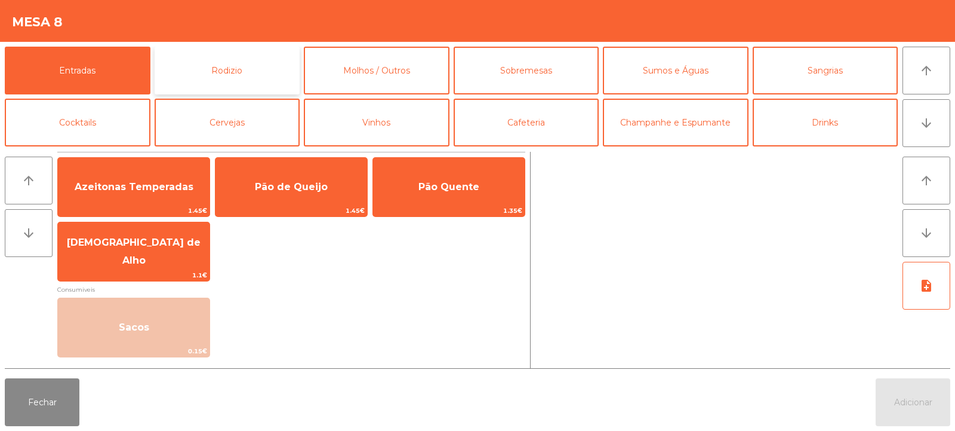
click at [257, 81] on button "Rodizio" at bounding box center [228, 71] width 146 height 48
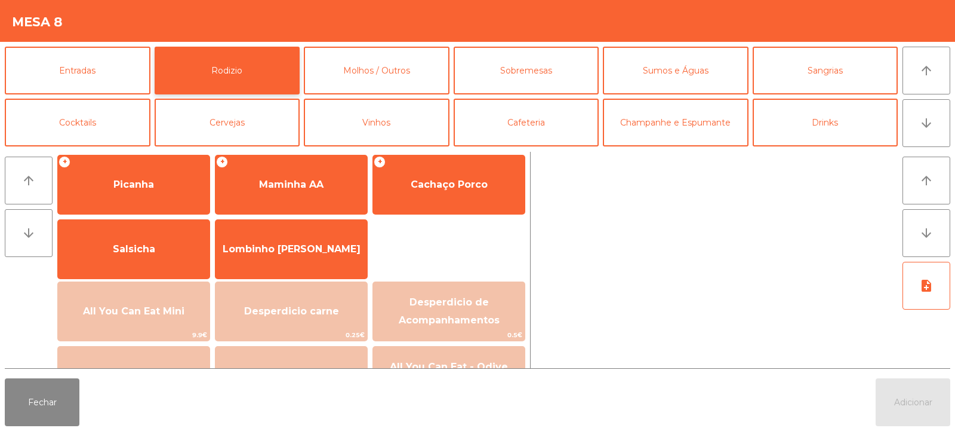
scroll to position [57, 0]
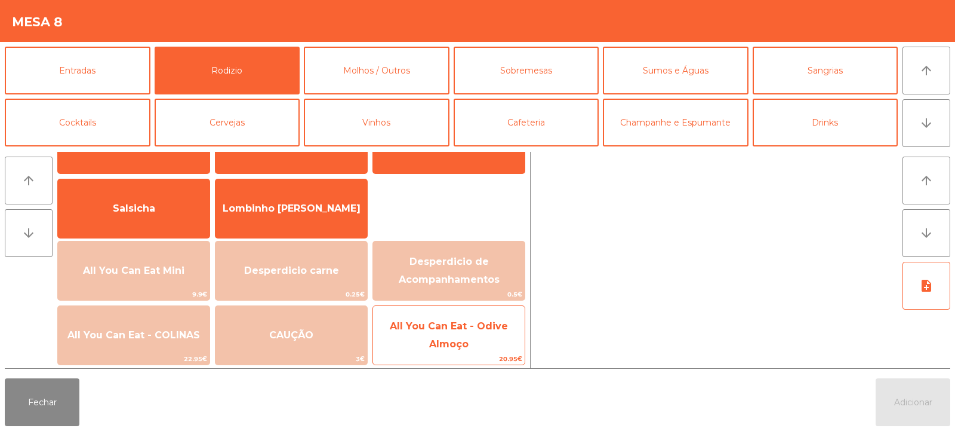
click at [438, 334] on span "All You Can Eat - Odive Almoço" at bounding box center [449, 335] width 152 height 51
click at [444, 333] on span "All You Can Eat - Odive Almoço" at bounding box center [449, 335] width 152 height 51
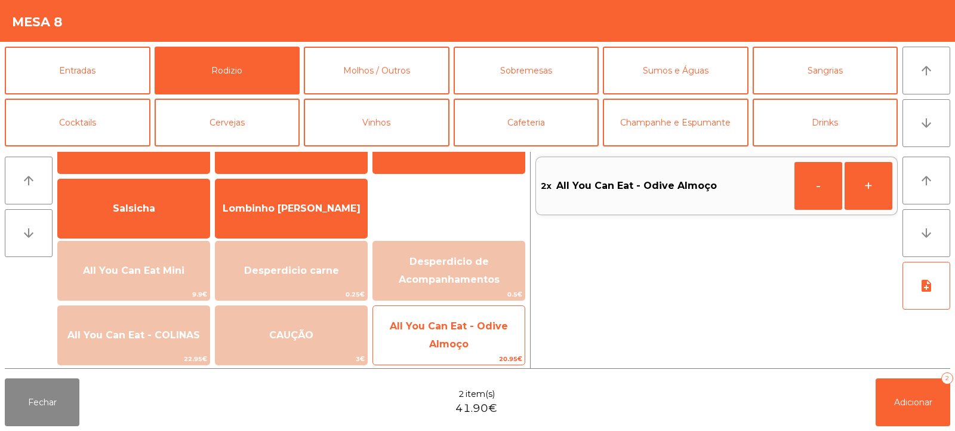
click at [432, 337] on span "All You Can Eat - Odive Almoço" at bounding box center [449, 335] width 152 height 51
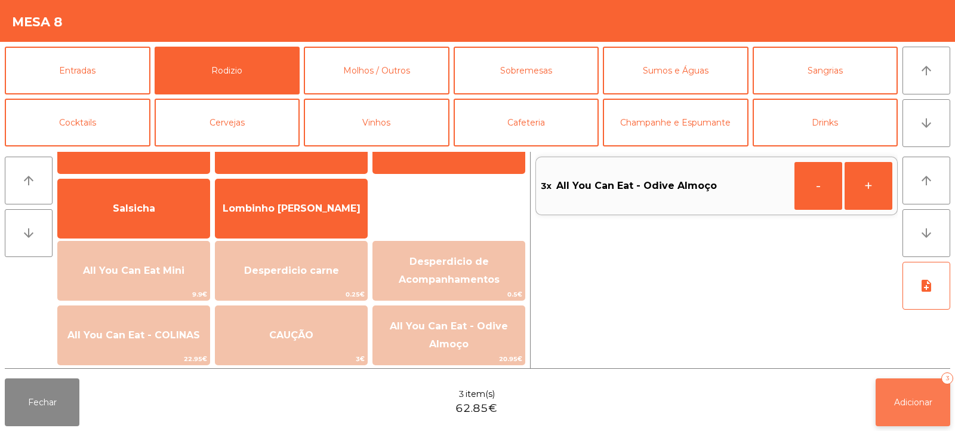
click at [892, 402] on button "Adicionar 3" at bounding box center [913, 402] width 75 height 48
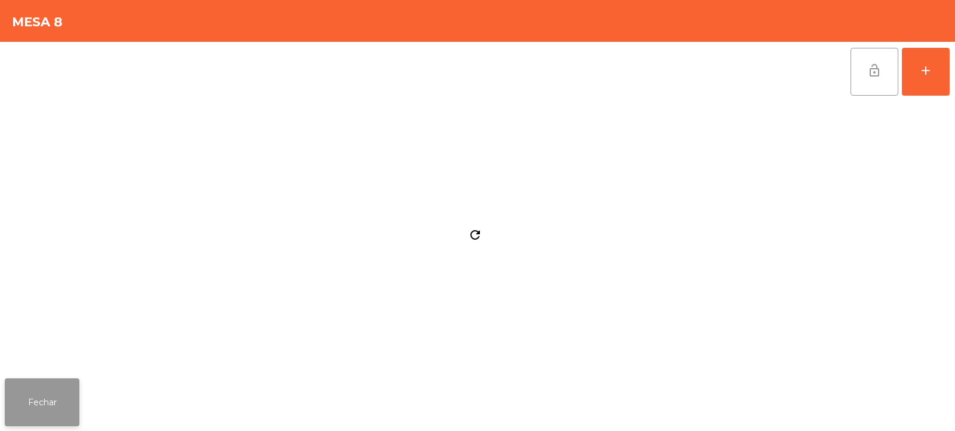
click at [29, 403] on button "Fechar" at bounding box center [42, 402] width 75 height 48
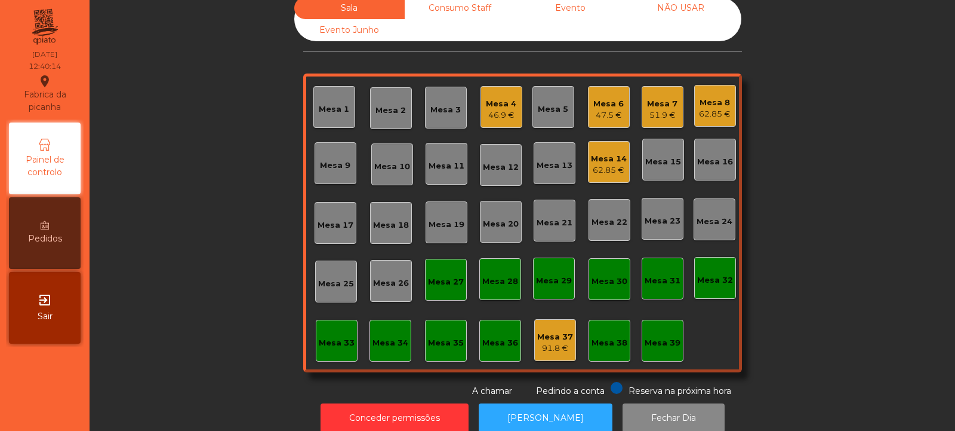
scroll to position [19, 0]
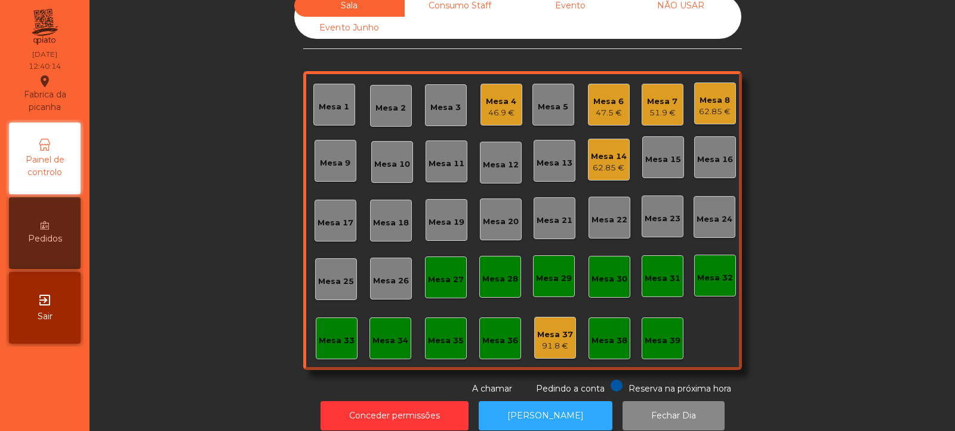
click at [319, 354] on div "Mesa 33" at bounding box center [337, 338] width 42 height 42
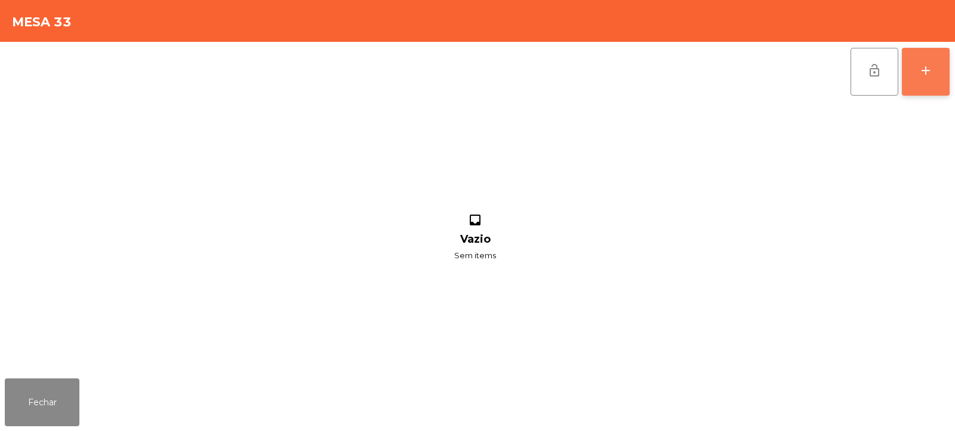
click at [924, 85] on button "add" at bounding box center [926, 72] width 48 height 48
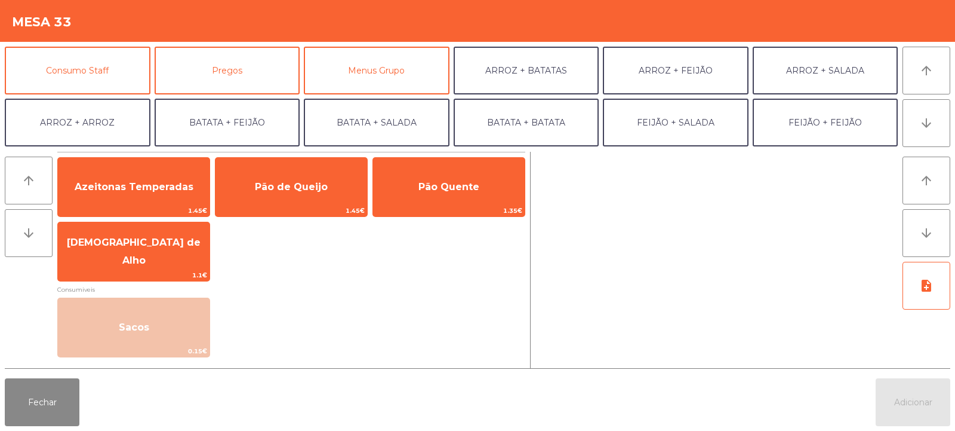
scroll to position [156, 0]
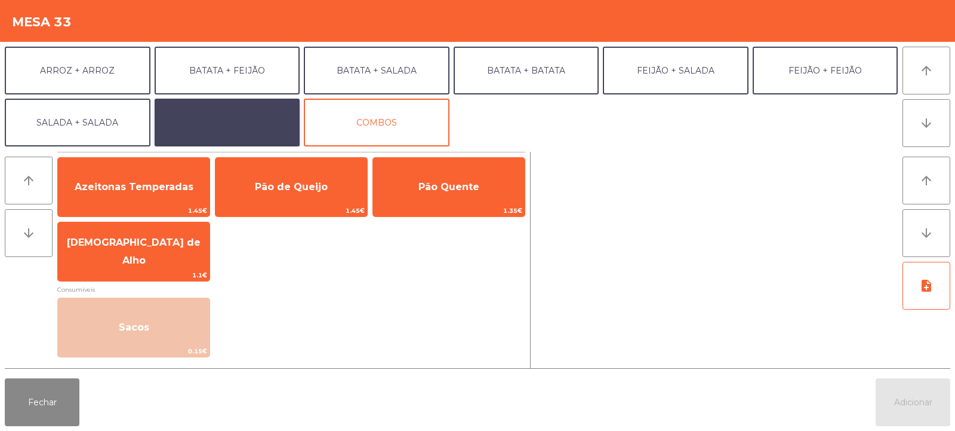
click at [262, 124] on button "EXTRAS UBER" at bounding box center [228, 123] width 146 height 48
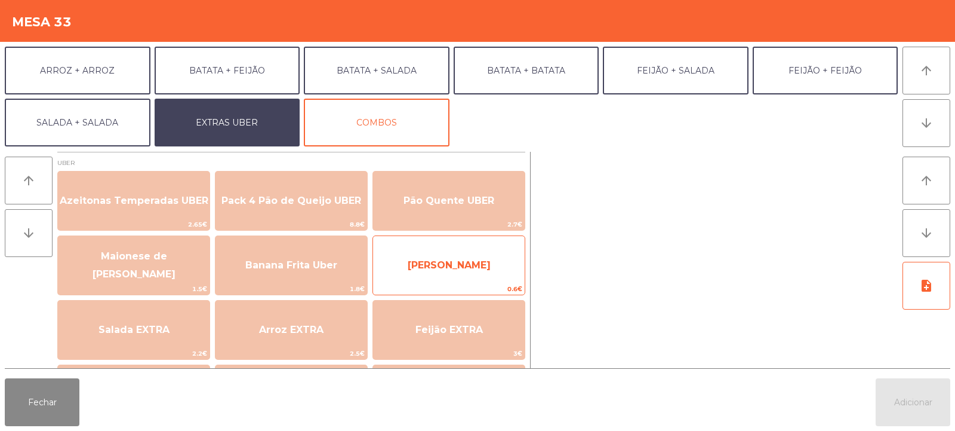
click at [462, 263] on span "Farofa Uber" at bounding box center [449, 264] width 83 height 11
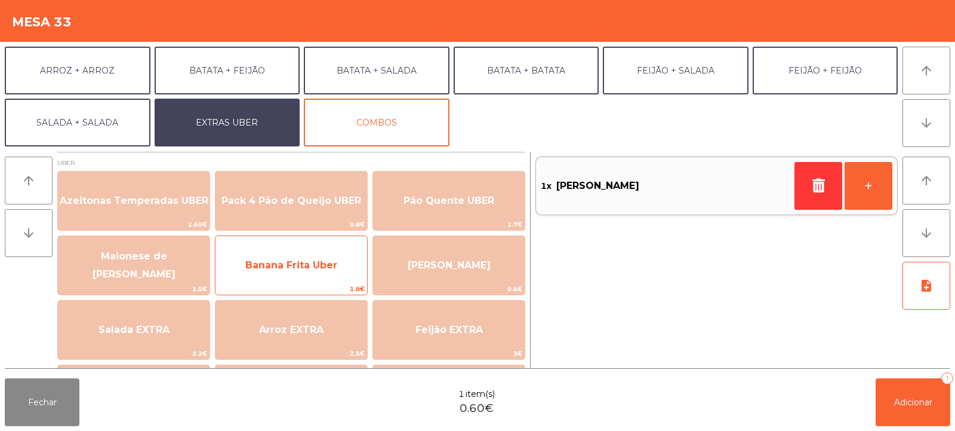
click at [322, 278] on span "Banana Frita Uber" at bounding box center [292, 265] width 152 height 32
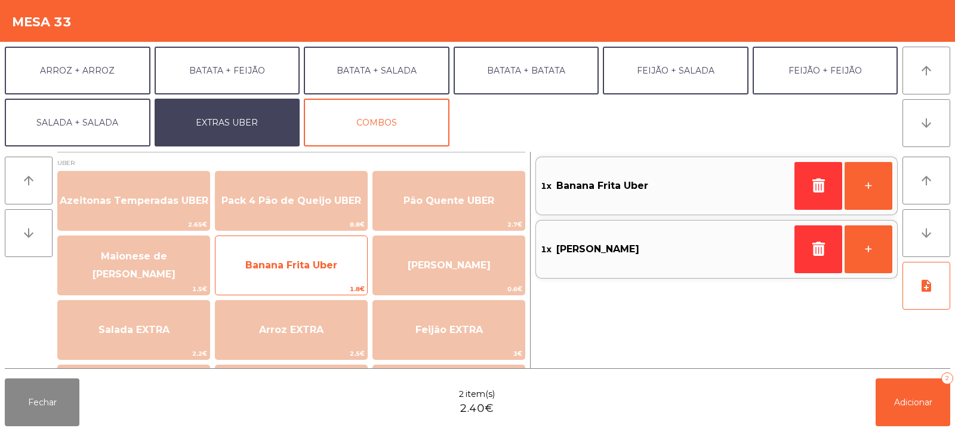
click at [292, 270] on span "Banana Frita Uber" at bounding box center [291, 264] width 92 height 11
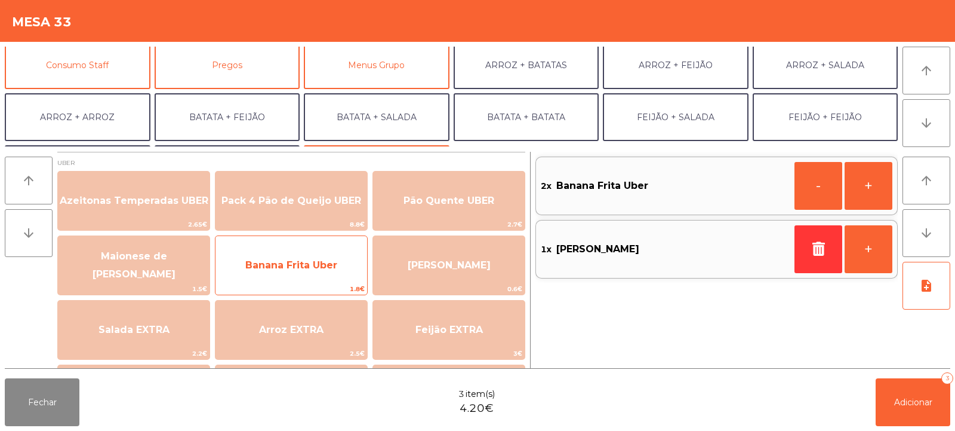
scroll to position [113, 0]
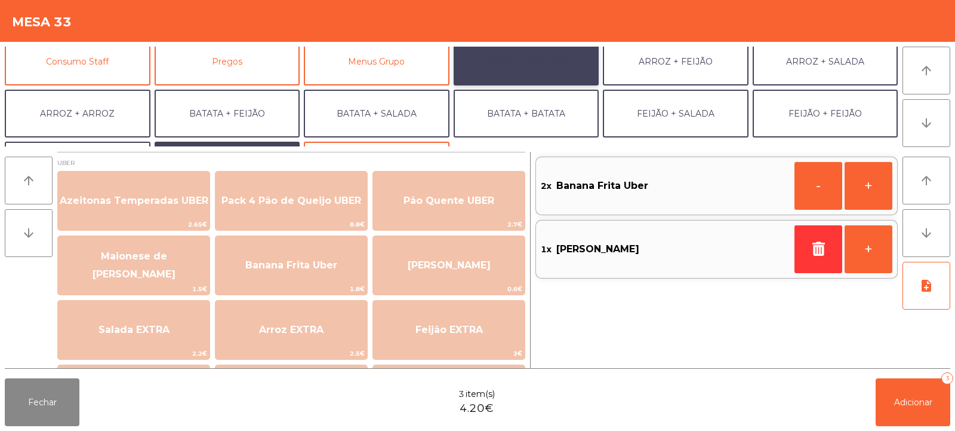
click at [559, 64] on button "ARROZ + BATATAS" at bounding box center [527, 62] width 146 height 48
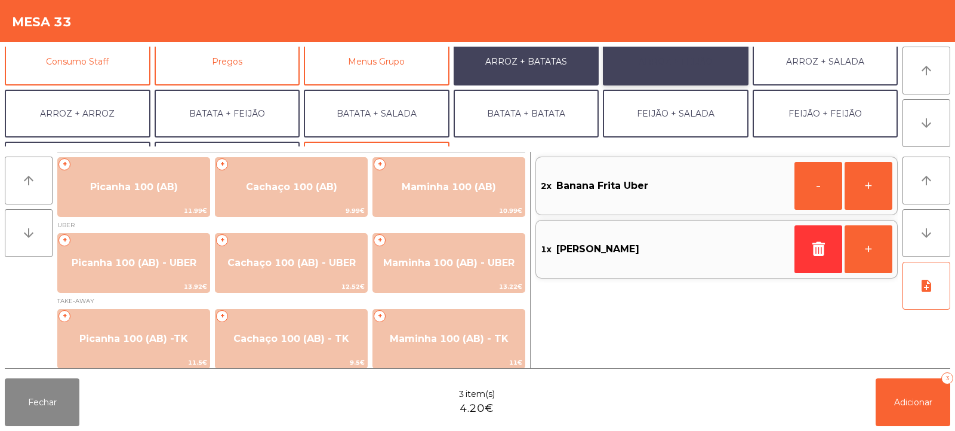
click at [655, 74] on button "ARROZ + FEIJÃO" at bounding box center [676, 62] width 146 height 48
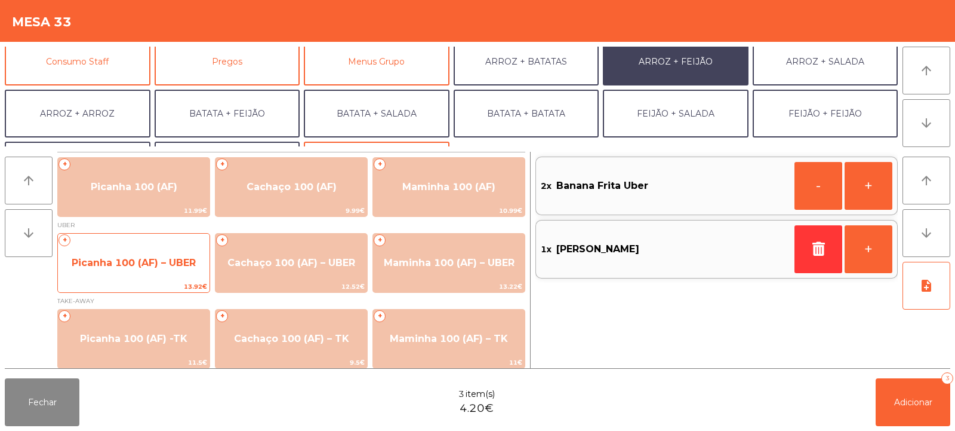
click at [164, 267] on span "Picanha 100 (AF) – UBER" at bounding box center [134, 262] width 124 height 11
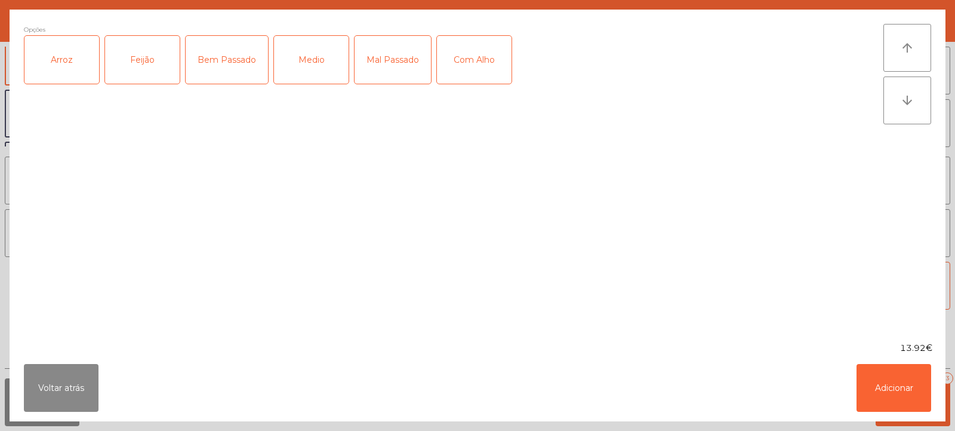
click at [75, 66] on div "Arroz" at bounding box center [61, 60] width 75 height 48
click at [119, 61] on div "Feijão" at bounding box center [142, 60] width 75 height 48
click at [312, 64] on div "Medio" at bounding box center [311, 60] width 75 height 48
click at [915, 386] on button "Adicionar" at bounding box center [894, 388] width 75 height 48
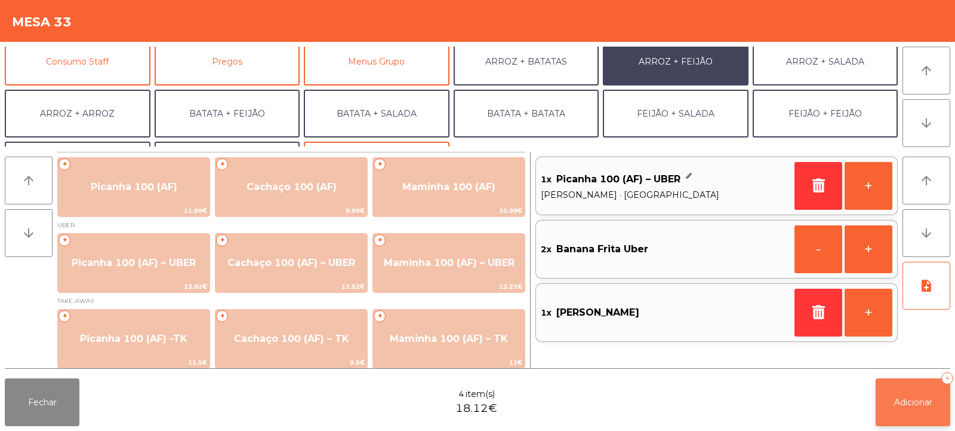
click at [890, 410] on button "Adicionar 4" at bounding box center [913, 402] width 75 height 48
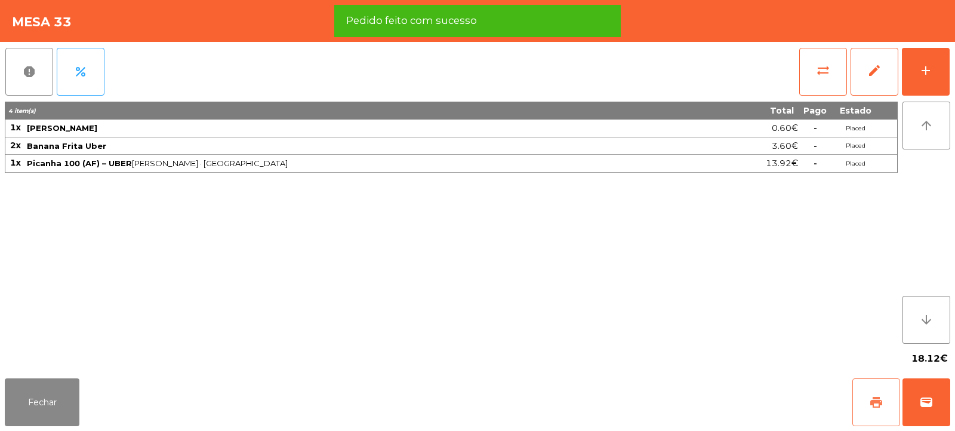
click at [884, 400] on button "print" at bounding box center [877, 402] width 48 height 48
click at [924, 404] on span "wallet" at bounding box center [927, 402] width 14 height 14
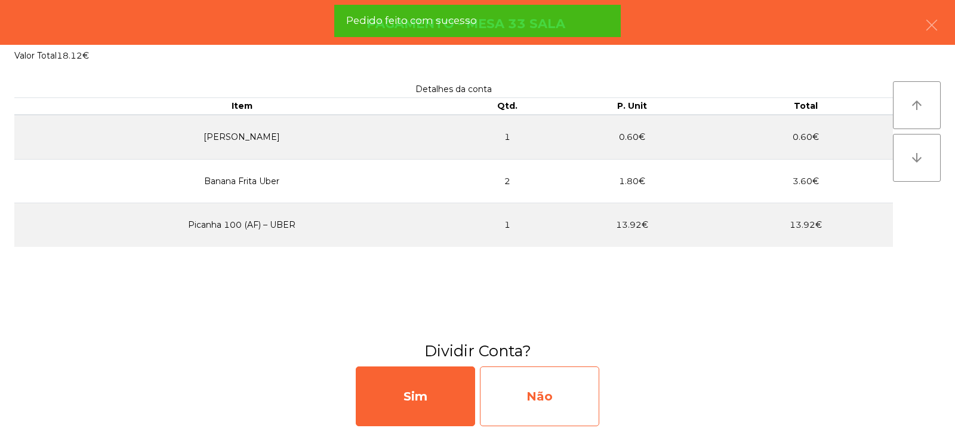
click at [514, 393] on div "Não" at bounding box center [539, 396] width 119 height 60
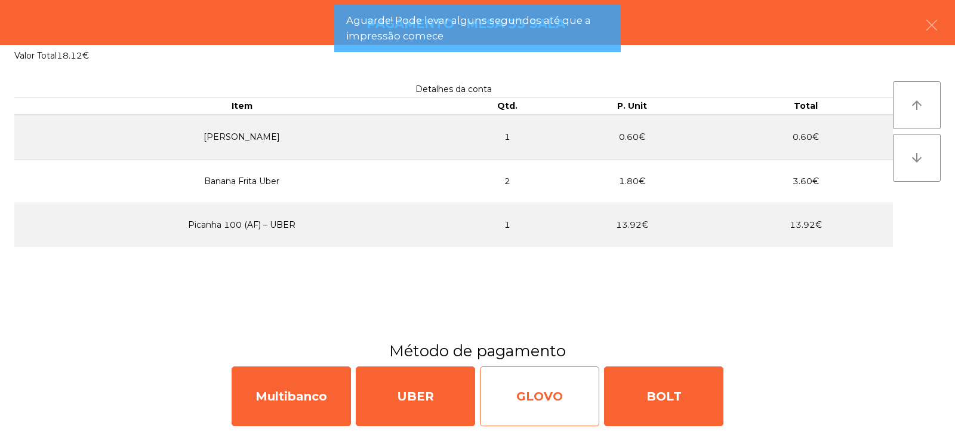
click at [582, 376] on div "GLOVO" at bounding box center [539, 396] width 119 height 60
select select "**"
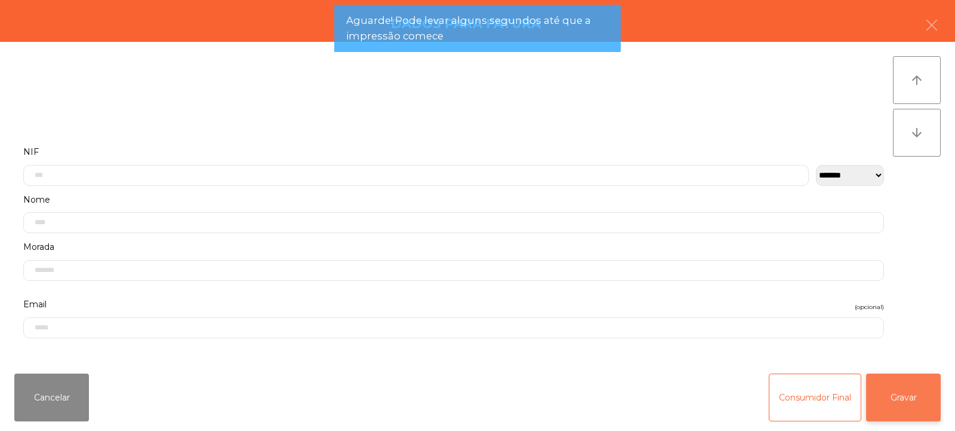
click at [910, 391] on button "Gravar" at bounding box center [903, 397] width 75 height 48
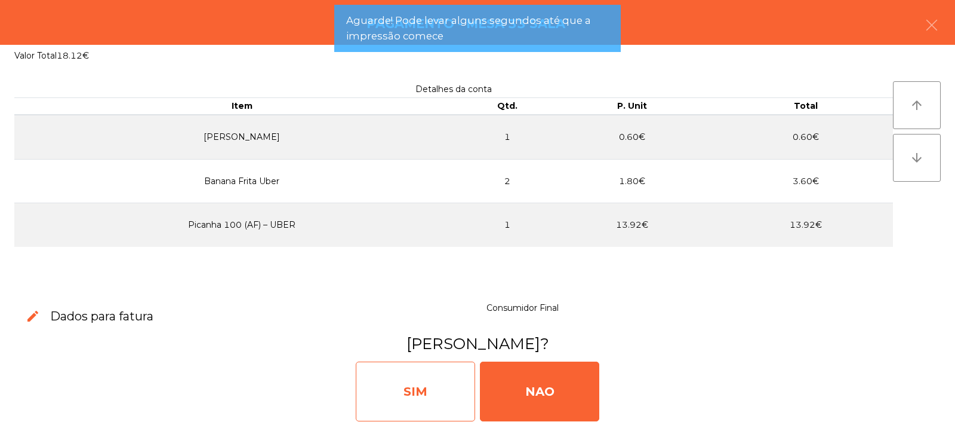
click at [451, 389] on div "SIM" at bounding box center [415, 391] width 119 height 60
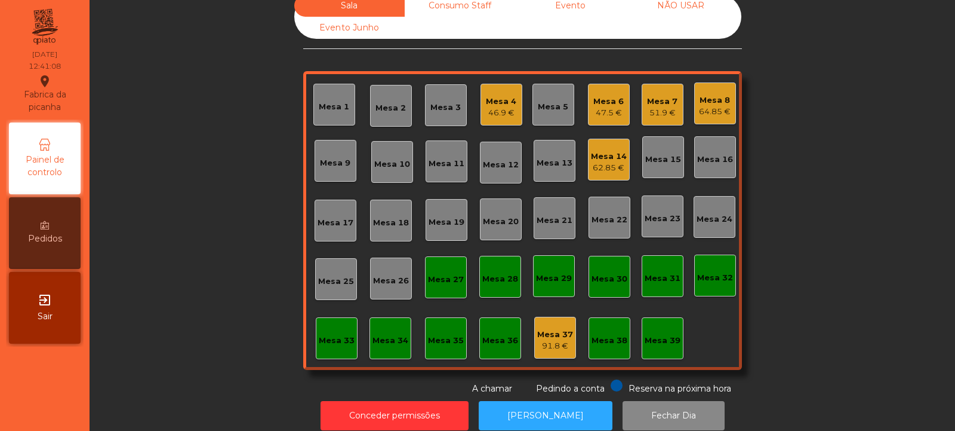
click at [438, 104] on div "Mesa 3" at bounding box center [446, 108] width 30 height 12
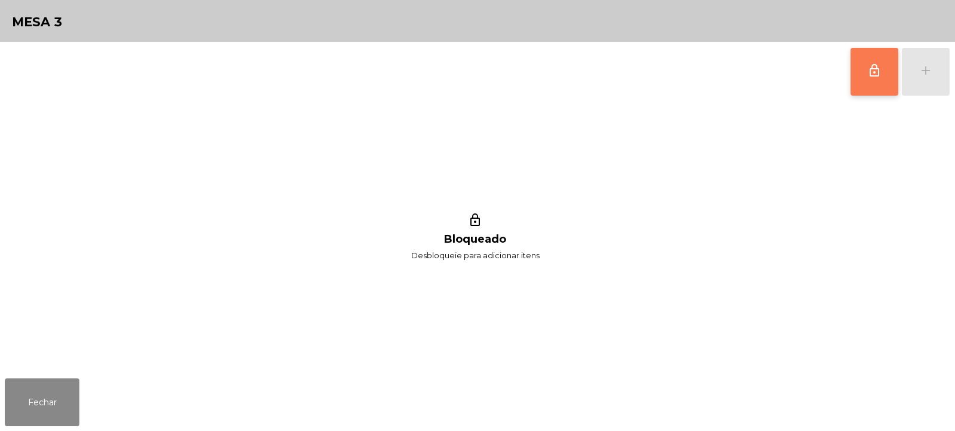
click at [897, 77] on button "lock_outline" at bounding box center [875, 72] width 48 height 48
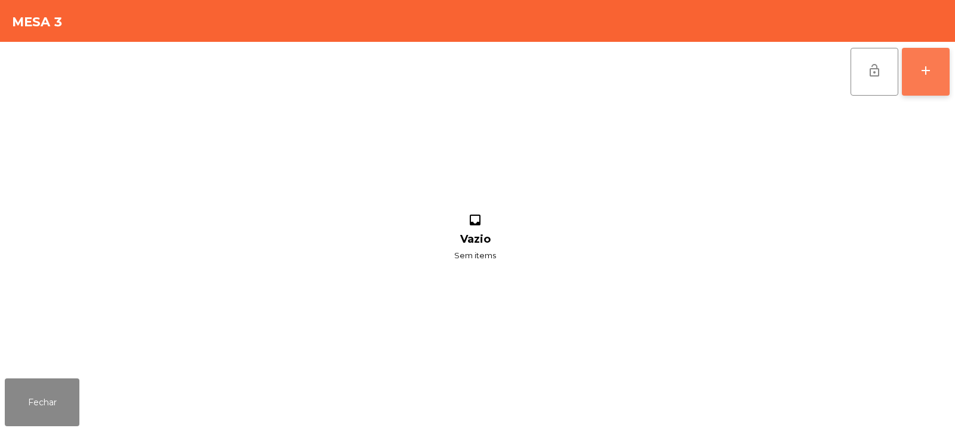
click at [936, 67] on button "add" at bounding box center [926, 72] width 48 height 48
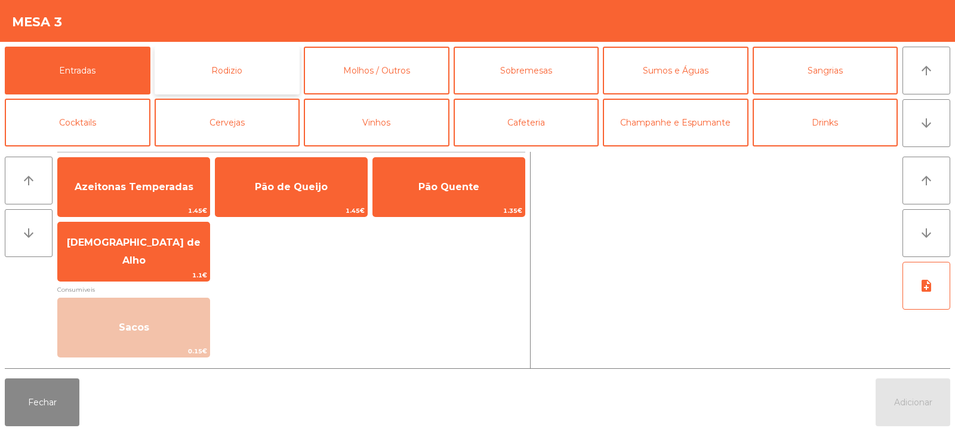
click at [230, 67] on button "Rodizio" at bounding box center [228, 71] width 146 height 48
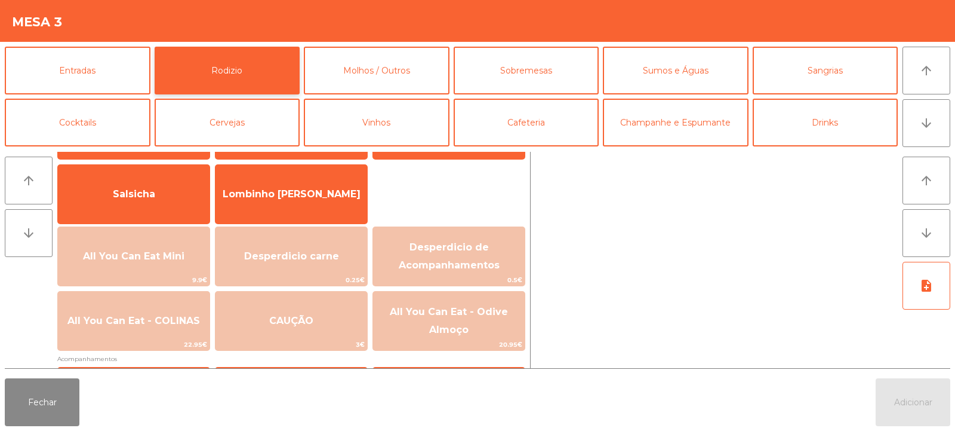
scroll to position [82, 0]
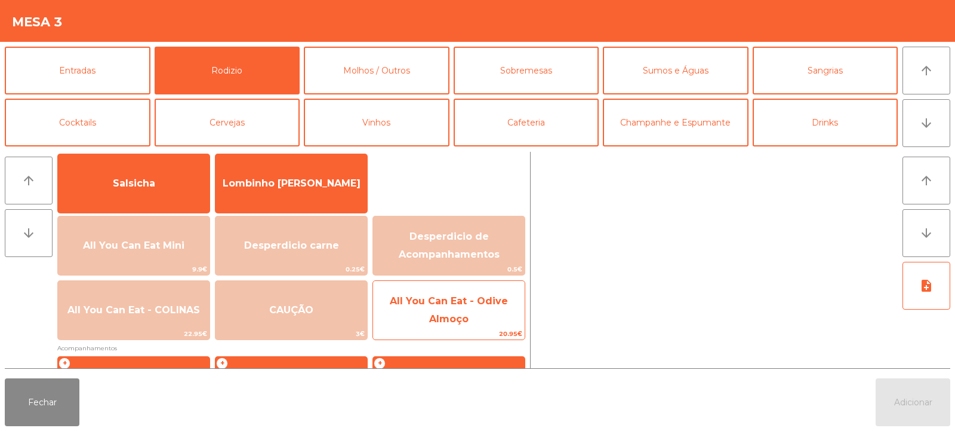
click at [479, 299] on span "All You Can Eat - Odive Almoço" at bounding box center [449, 309] width 118 height 29
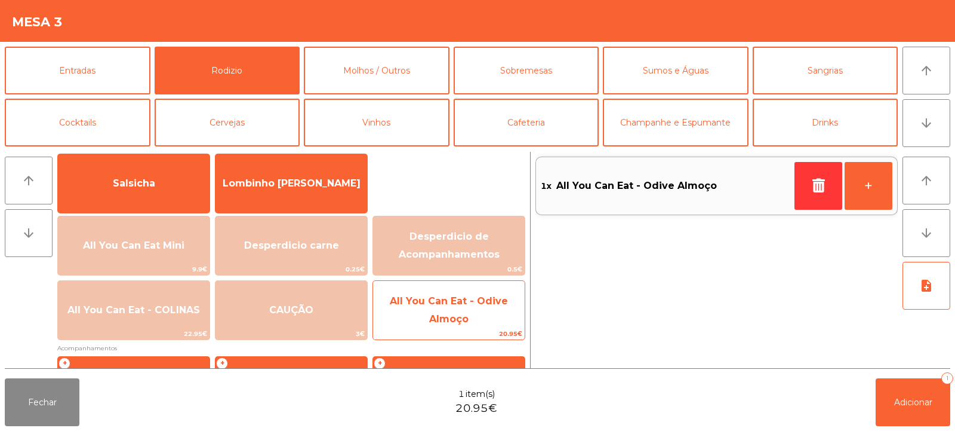
click at [481, 306] on span "All You Can Eat - Odive Almoço" at bounding box center [449, 309] width 118 height 29
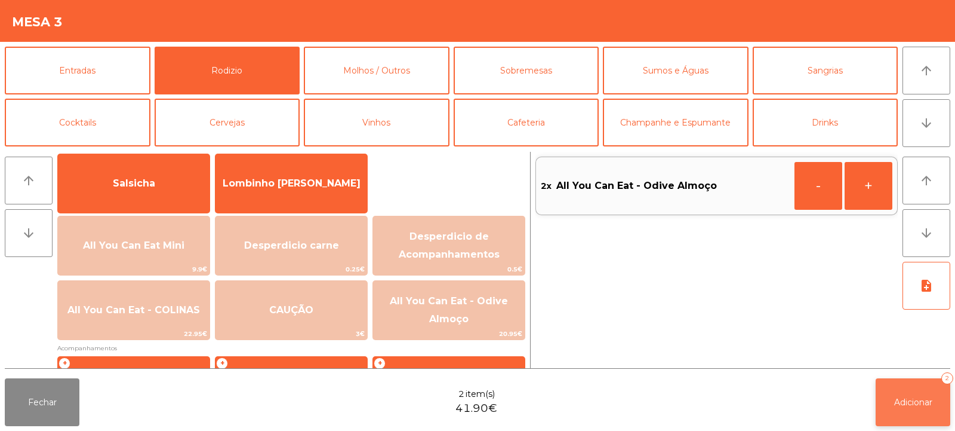
click at [899, 400] on span "Adicionar" at bounding box center [913, 401] width 38 height 11
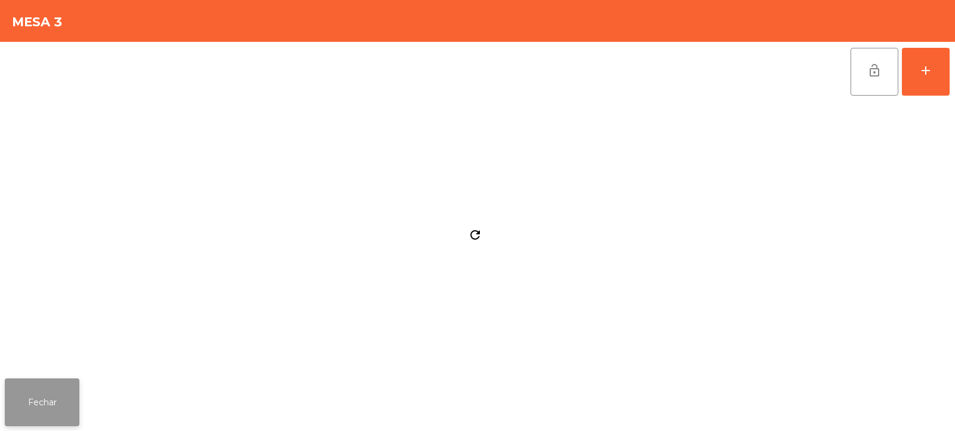
click at [62, 395] on button "Fechar" at bounding box center [42, 402] width 75 height 48
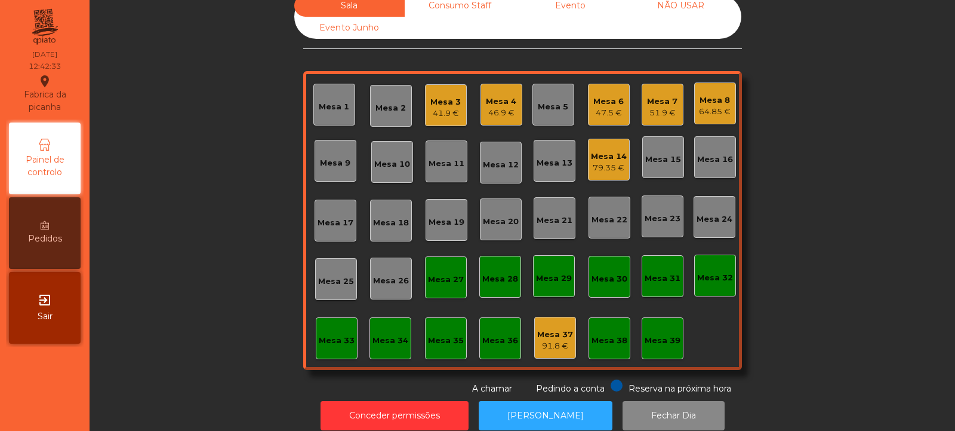
click at [451, 279] on div "Mesa 27" at bounding box center [446, 279] width 36 height 12
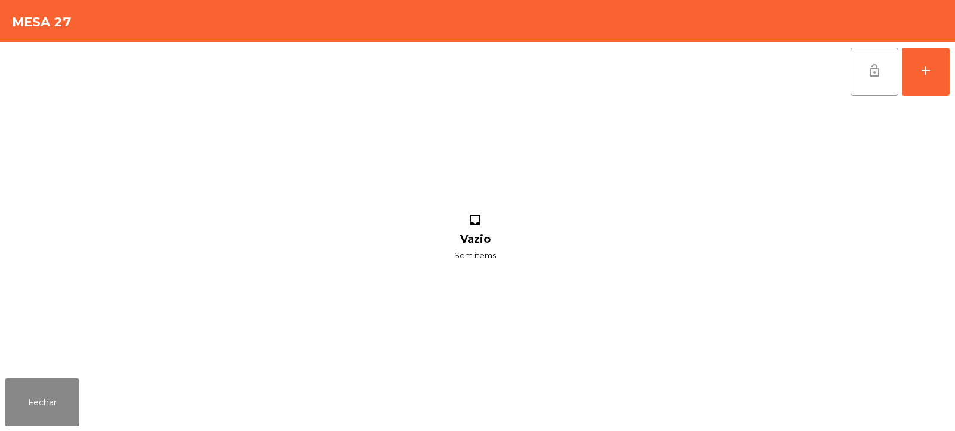
click at [867, 78] on button "lock_open" at bounding box center [875, 72] width 48 height 48
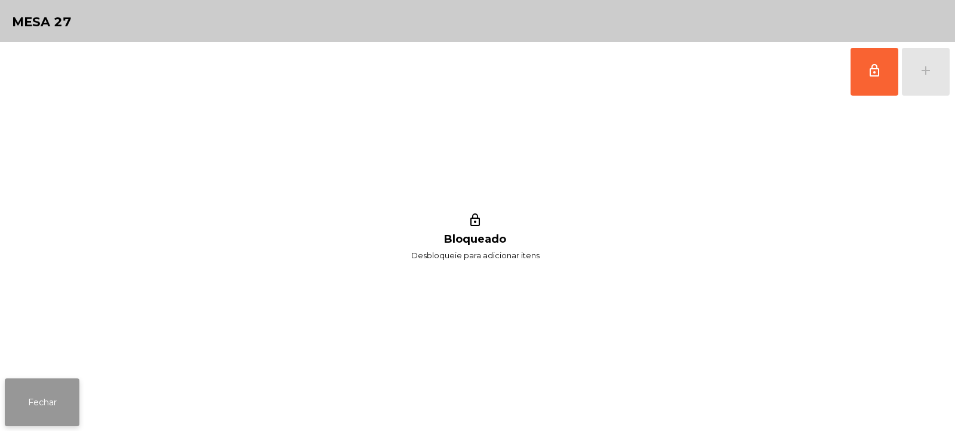
click at [54, 407] on button "Fechar" at bounding box center [42, 402] width 75 height 48
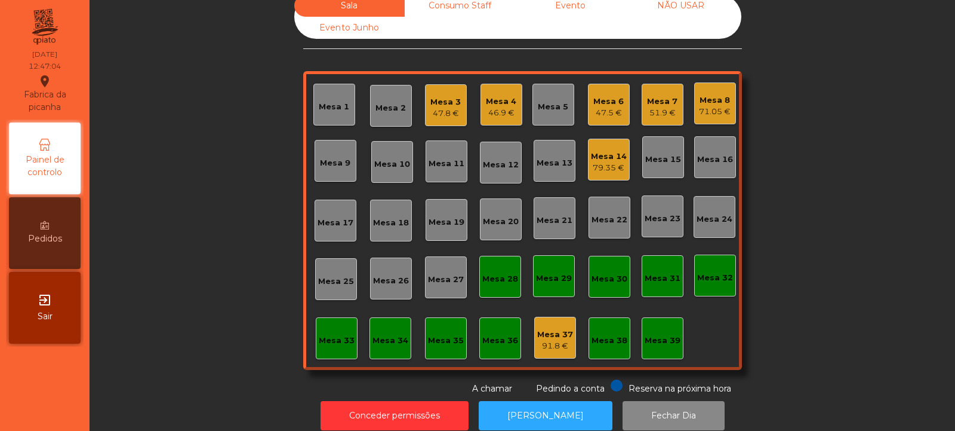
click at [666, 121] on div "Mesa 7 51.9 €" at bounding box center [663, 105] width 42 height 42
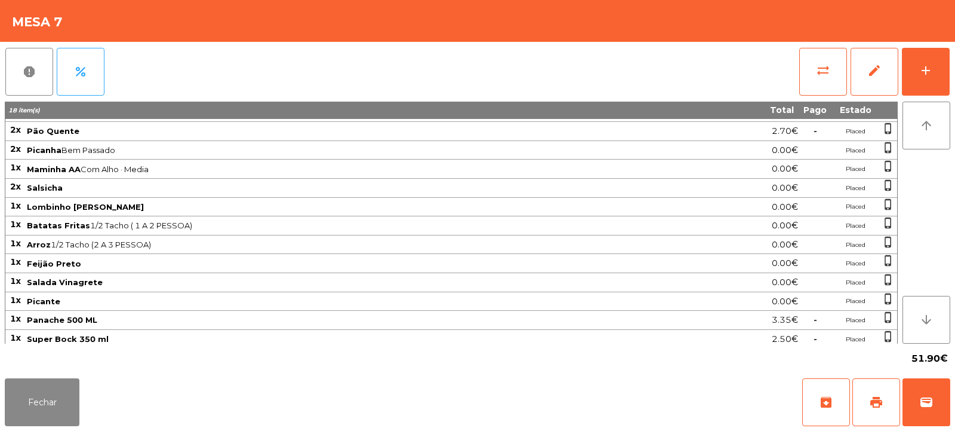
scroll to position [39, 0]
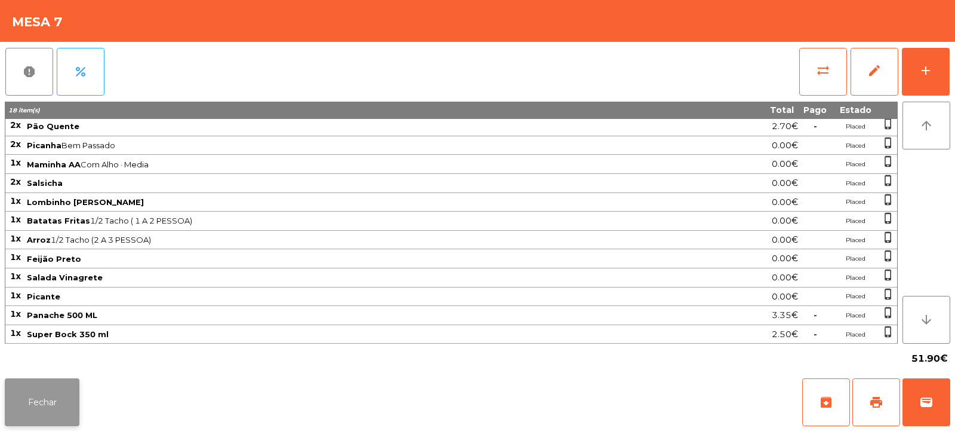
click at [48, 399] on button "Fechar" at bounding box center [42, 402] width 75 height 48
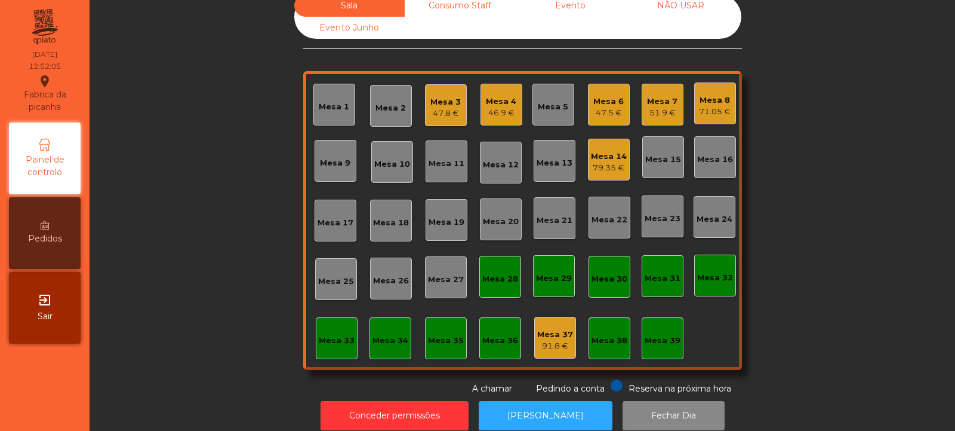
click at [549, 111] on div "Mesa 5" at bounding box center [553, 107] width 30 height 12
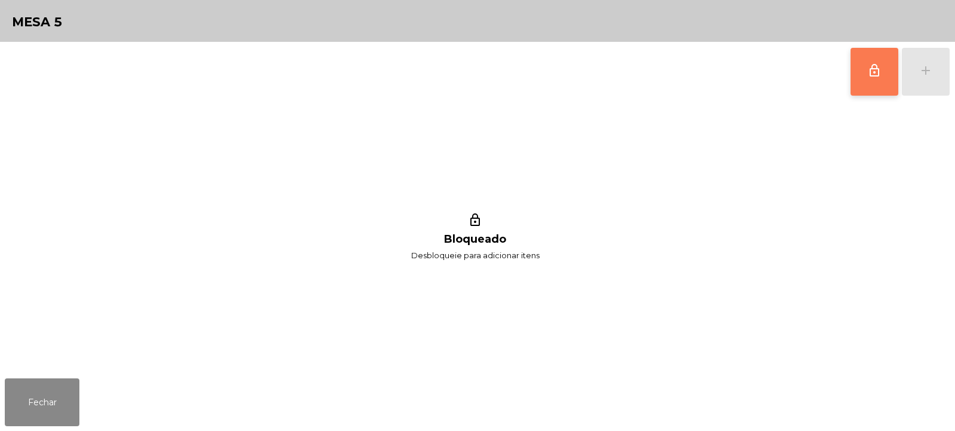
click at [874, 76] on span "lock_outline" at bounding box center [875, 70] width 14 height 14
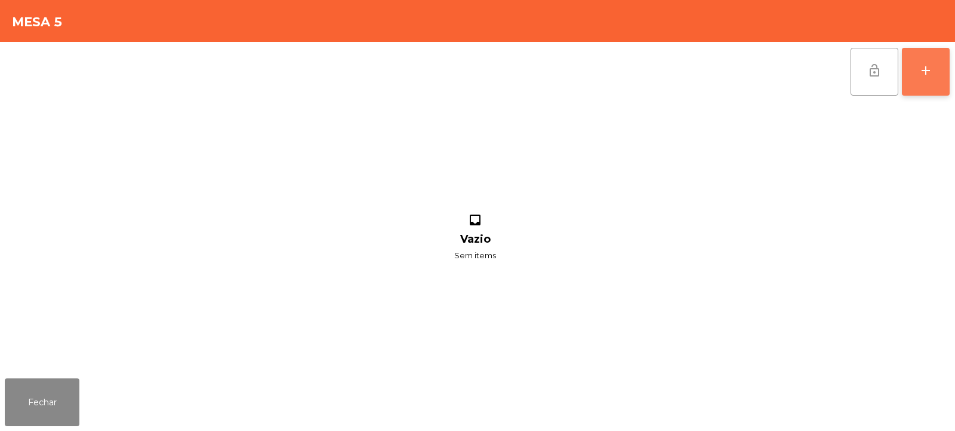
click at [922, 75] on div "add" at bounding box center [926, 70] width 14 height 14
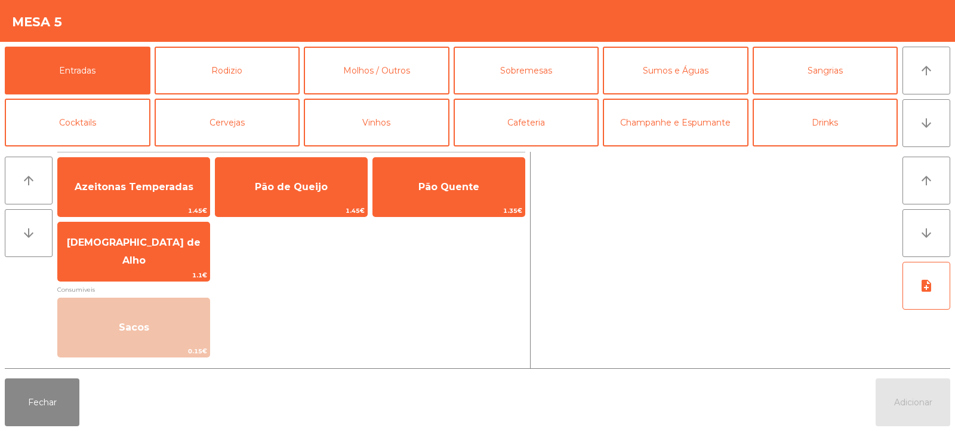
scroll to position [0, 0]
click at [255, 63] on button "Rodizio" at bounding box center [228, 71] width 146 height 48
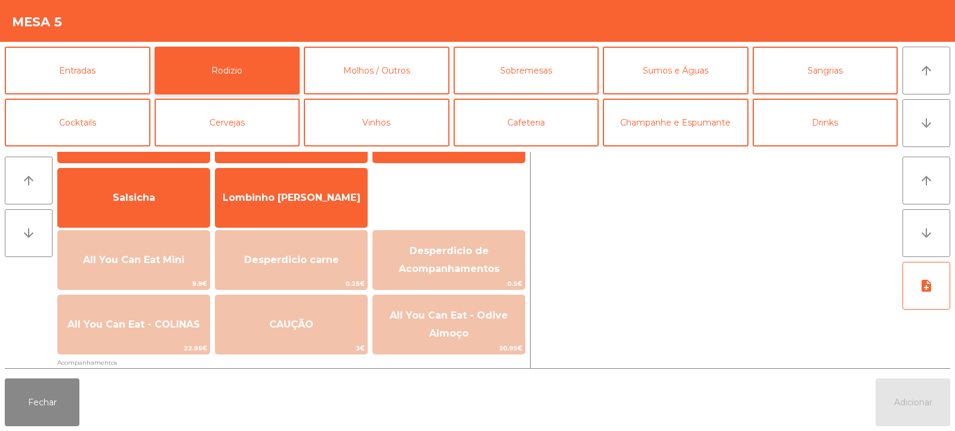
scroll to position [66, 0]
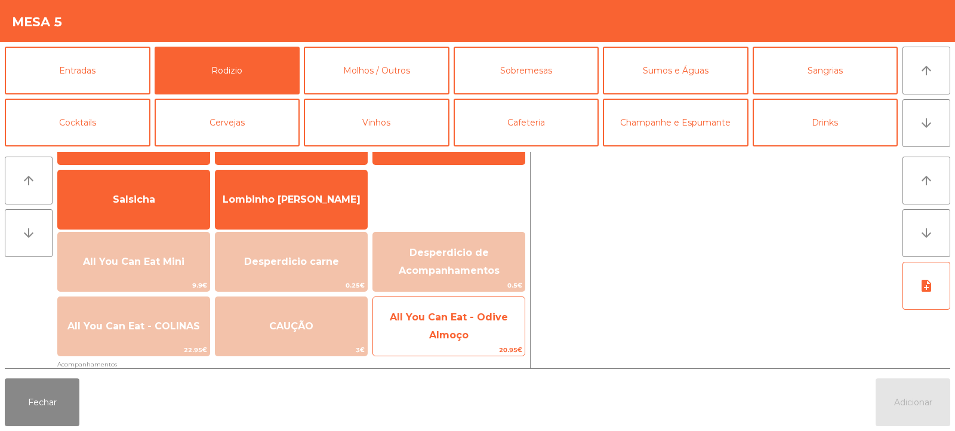
click at [490, 324] on span "All You Can Eat - Odive Almoço" at bounding box center [449, 326] width 152 height 51
click at [472, 337] on span "All You Can Eat - Odive Almoço" at bounding box center [449, 326] width 152 height 51
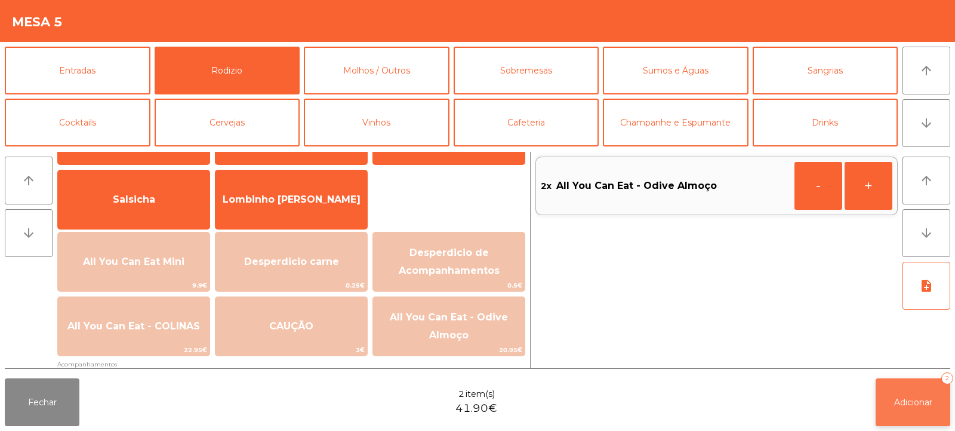
click at [903, 396] on span "Adicionar" at bounding box center [913, 401] width 38 height 11
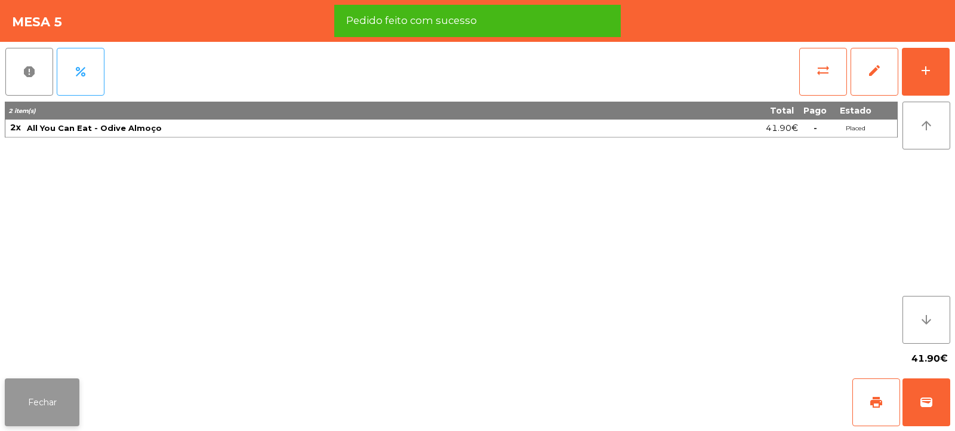
click at [46, 391] on button "Fechar" at bounding box center [42, 402] width 75 height 48
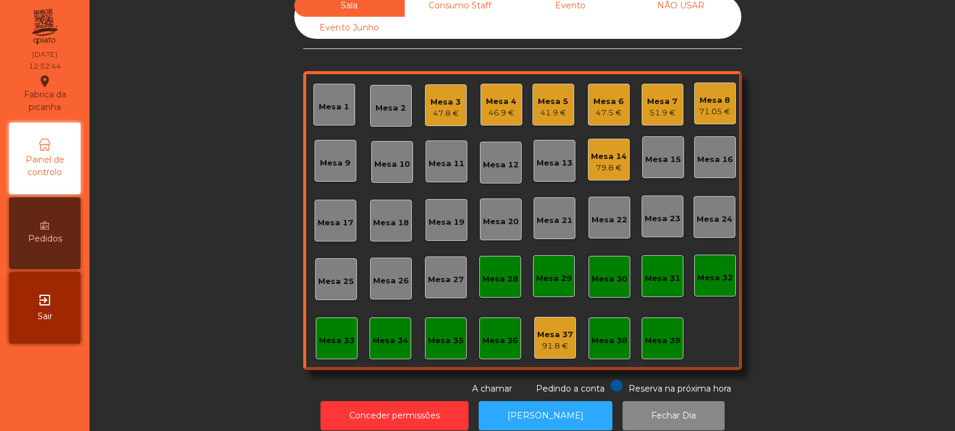
click at [385, 229] on div "Mesa 18" at bounding box center [391, 220] width 42 height 42
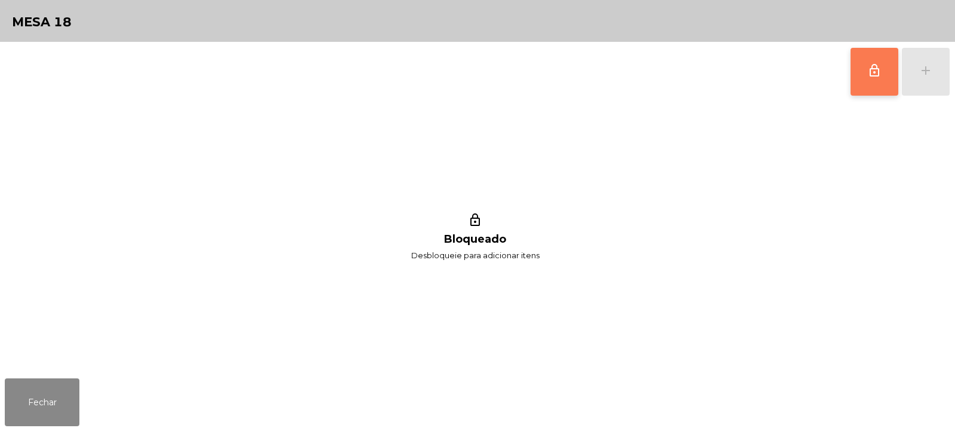
click at [872, 82] on button "lock_outline" at bounding box center [875, 72] width 48 height 48
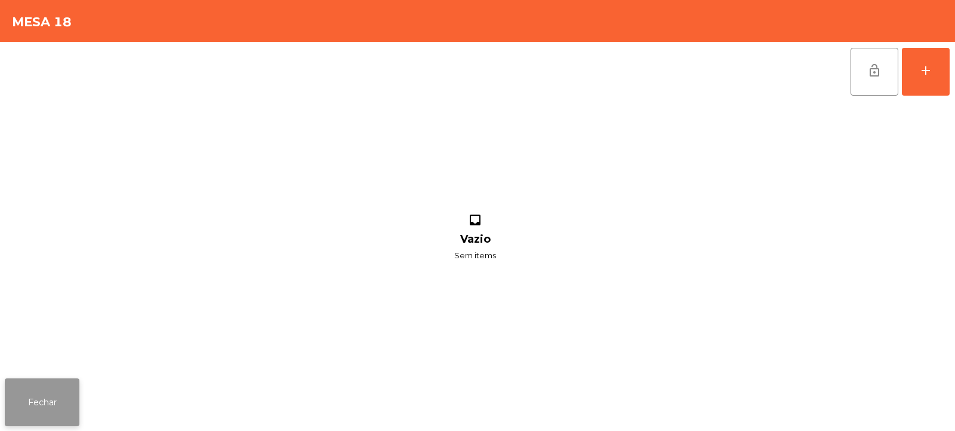
click at [69, 407] on button "Fechar" at bounding box center [42, 402] width 75 height 48
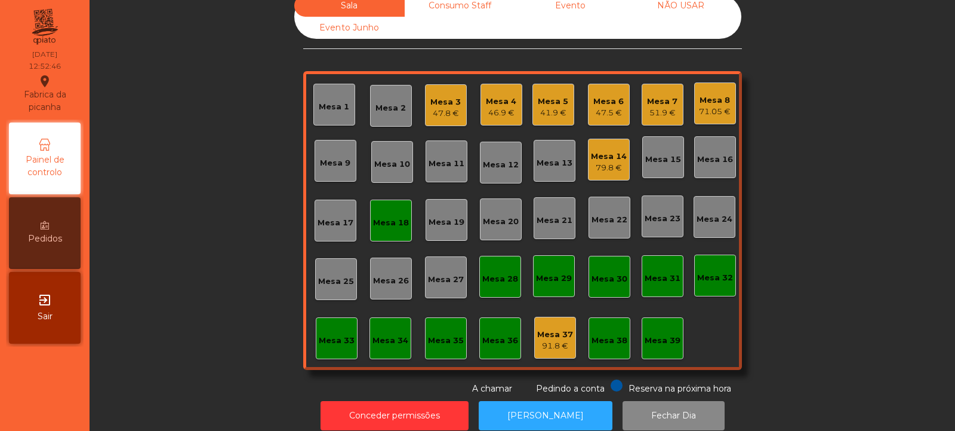
click at [554, 102] on div "Mesa 5" at bounding box center [553, 102] width 30 height 12
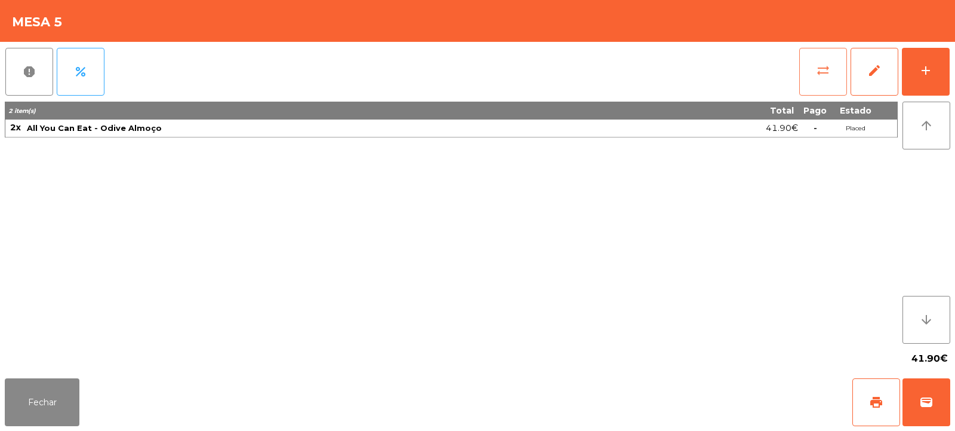
click at [817, 69] on span "sync_alt" at bounding box center [823, 70] width 14 height 14
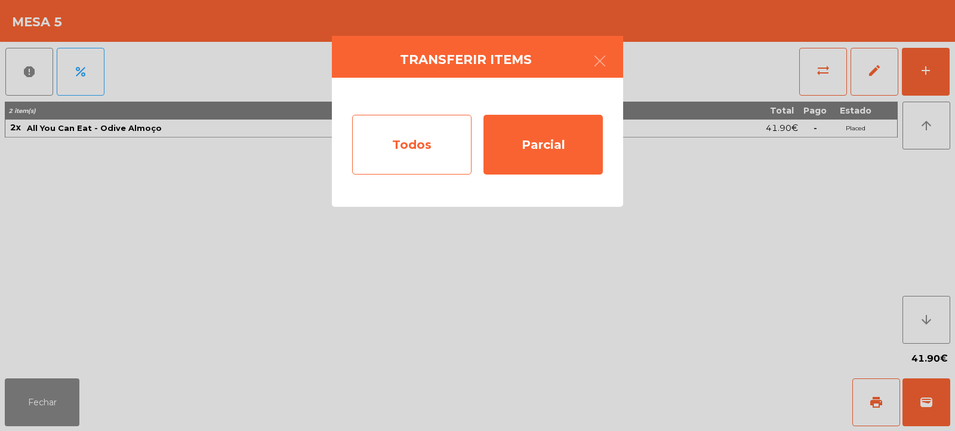
click at [422, 149] on div "Todos" at bounding box center [411, 145] width 119 height 60
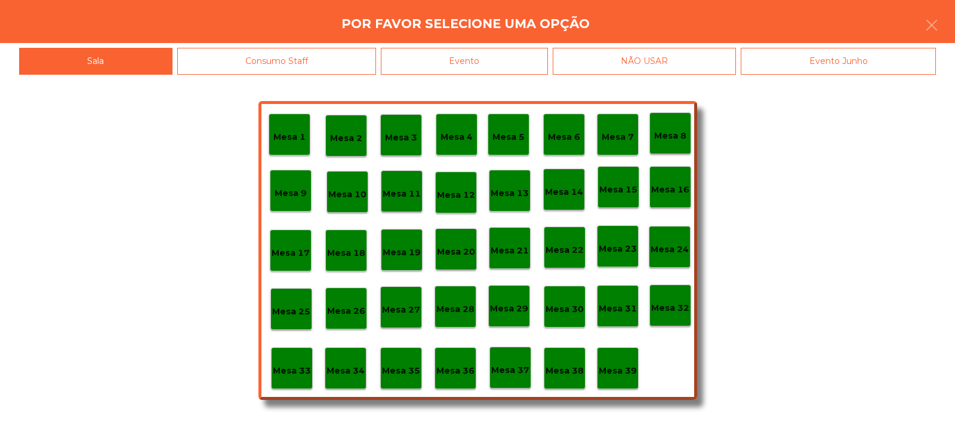
click at [346, 253] on p "Mesa 18" at bounding box center [346, 253] width 38 height 14
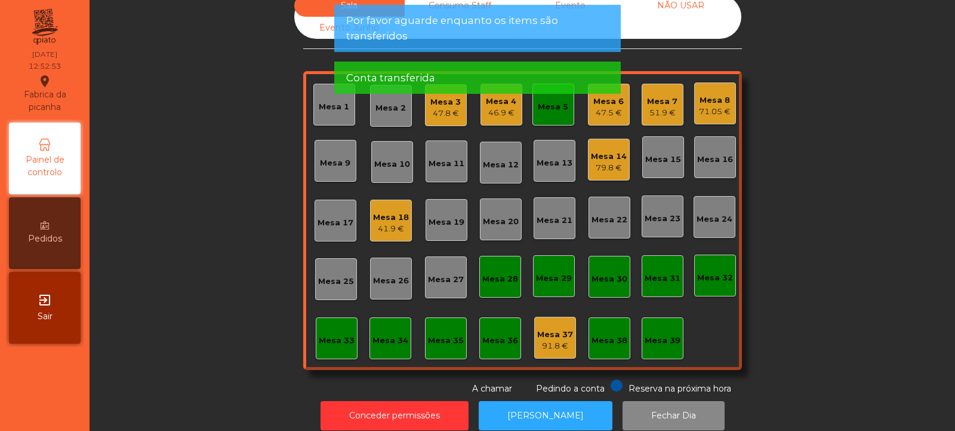
click at [554, 122] on div "Mesa 5" at bounding box center [554, 105] width 42 height 42
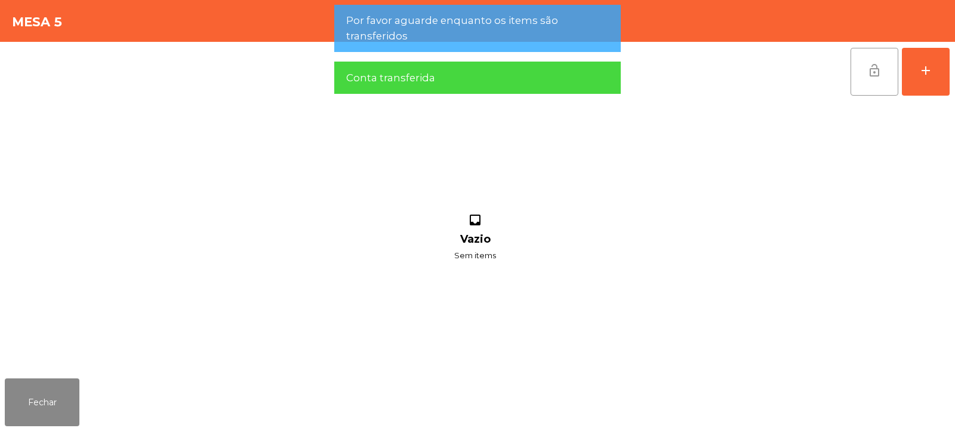
click at [878, 77] on span "lock_open" at bounding box center [875, 70] width 14 height 14
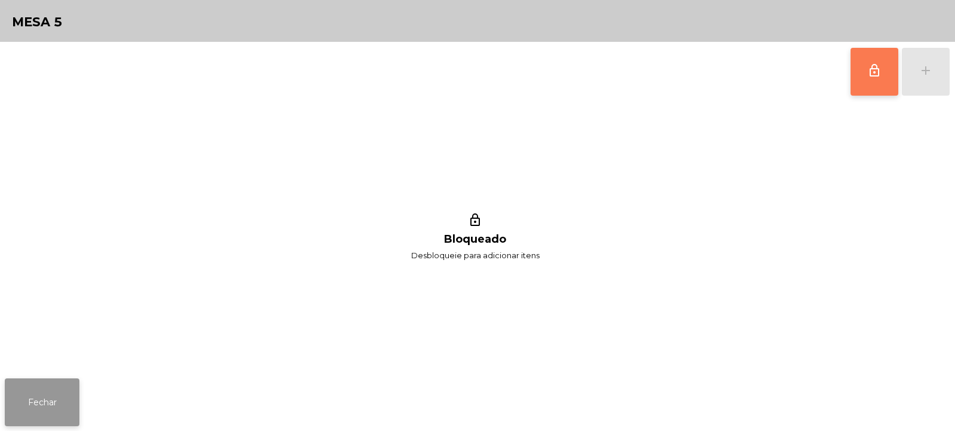
click at [38, 399] on button "Fechar" at bounding box center [42, 402] width 75 height 48
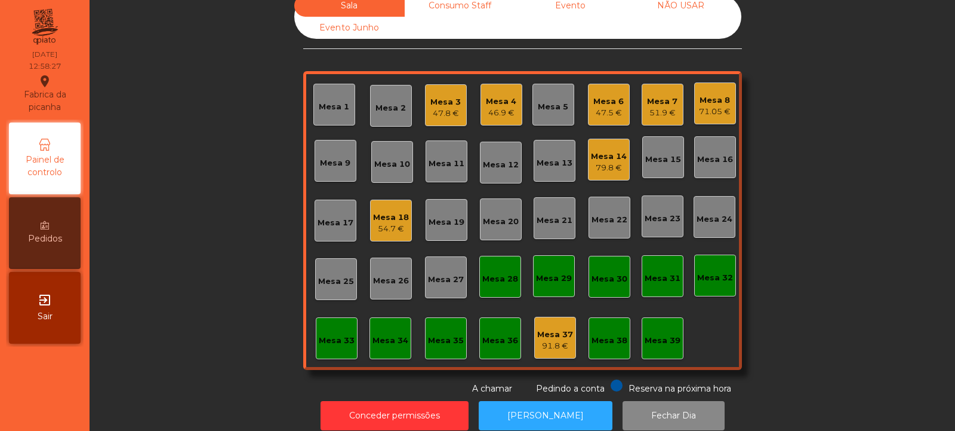
click at [332, 356] on div "Mesa 33" at bounding box center [337, 338] width 42 height 42
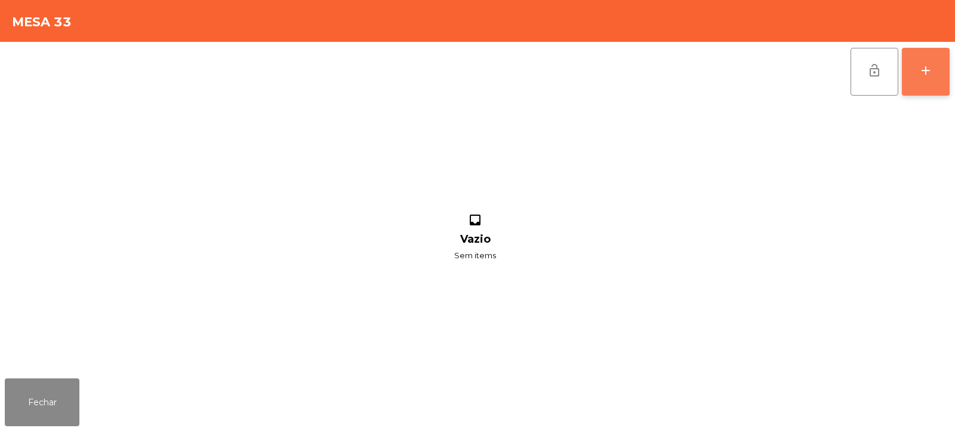
click at [923, 90] on button "add" at bounding box center [926, 72] width 48 height 48
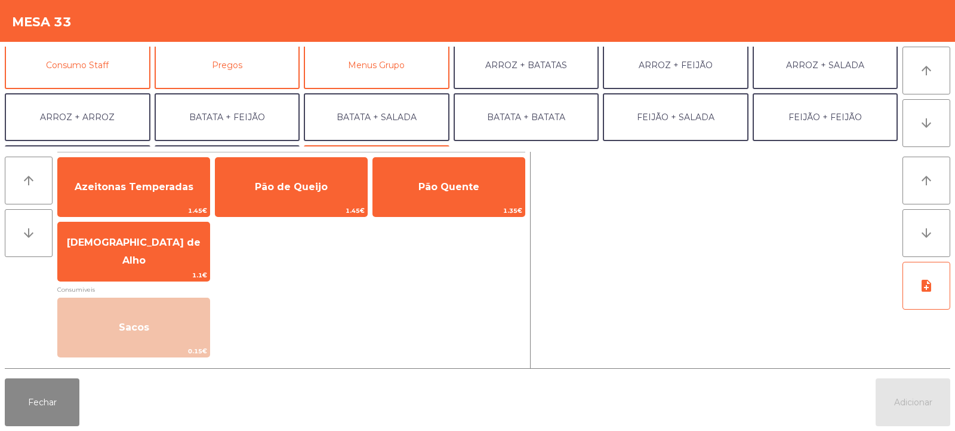
scroll to position [156, 0]
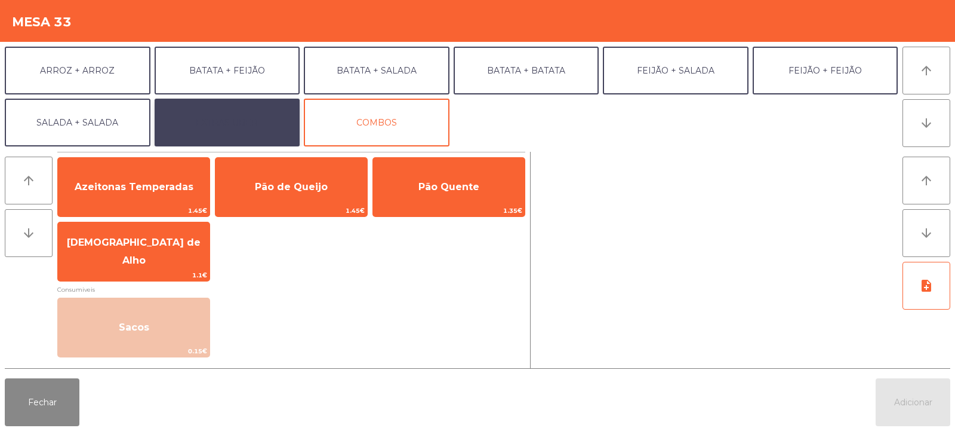
click at [235, 133] on button "EXTRAS UBER" at bounding box center [228, 123] width 146 height 48
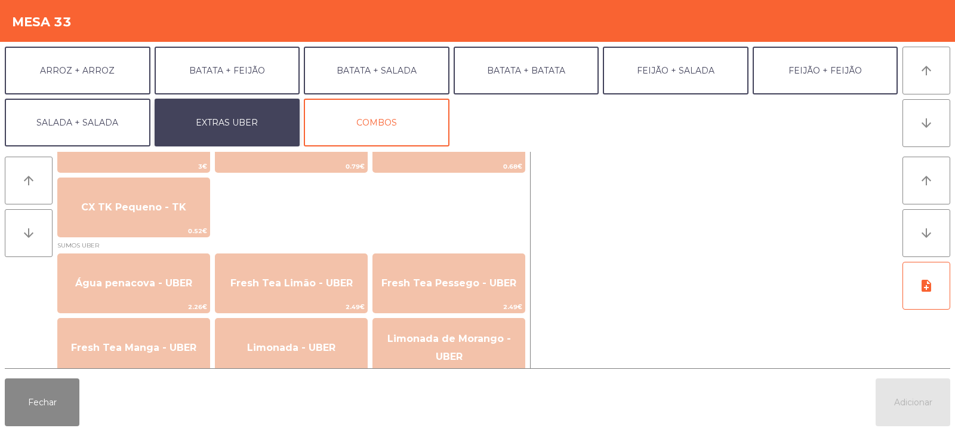
scroll to position [986, 0]
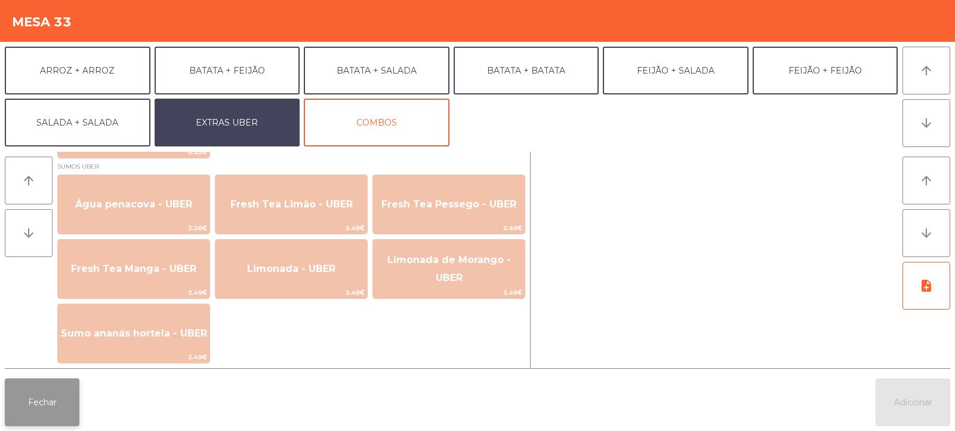
click at [27, 399] on button "Fechar" at bounding box center [42, 402] width 75 height 48
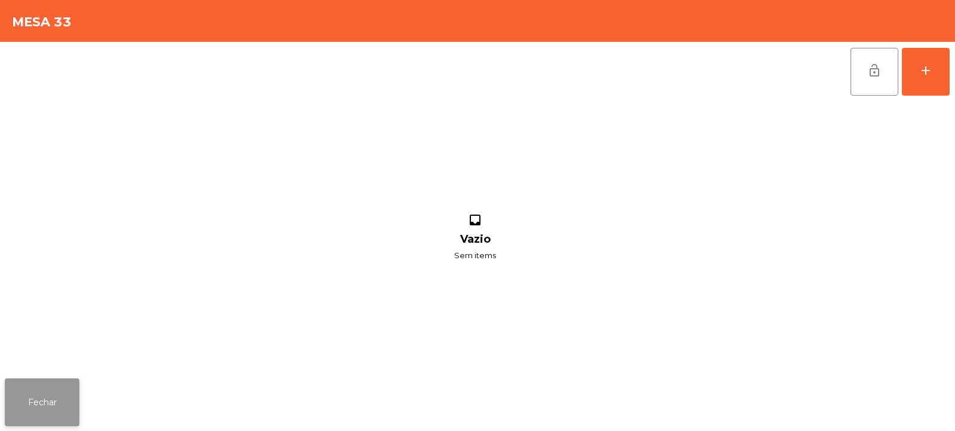
click at [49, 401] on button "Fechar" at bounding box center [42, 402] width 75 height 48
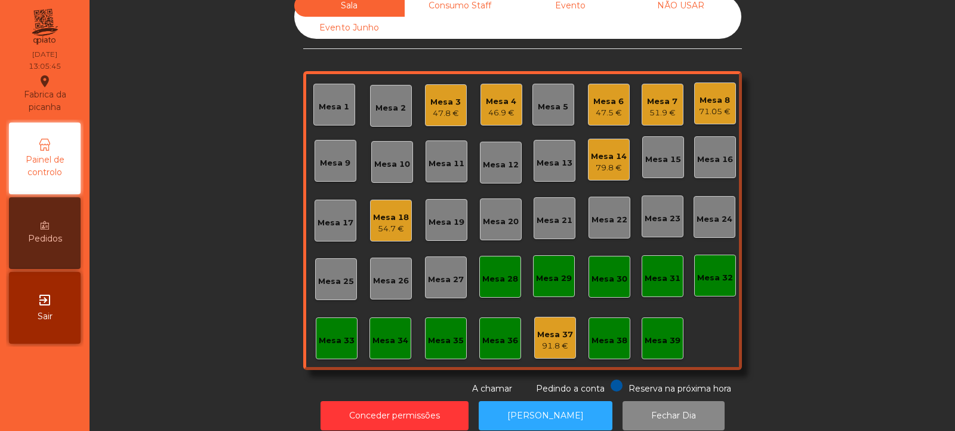
click at [548, 161] on div "Mesa 13" at bounding box center [555, 163] width 36 height 12
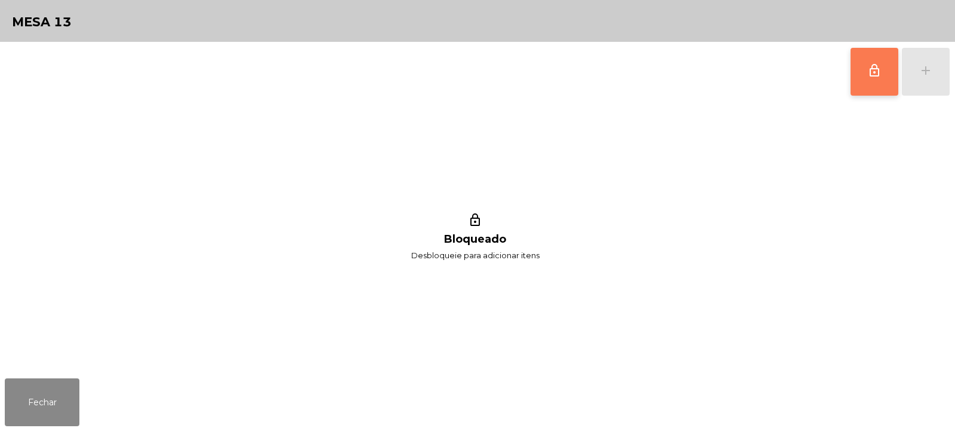
click at [878, 73] on span "lock_outline" at bounding box center [875, 70] width 14 height 14
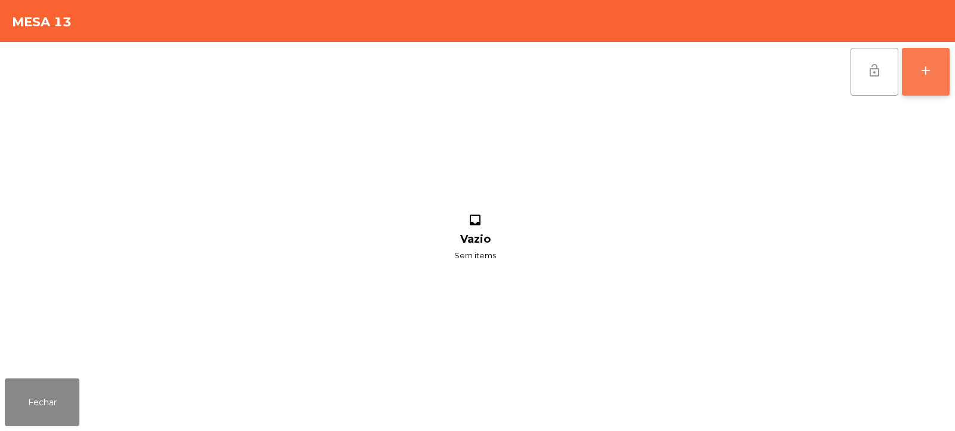
click at [933, 65] on div "add" at bounding box center [926, 70] width 14 height 14
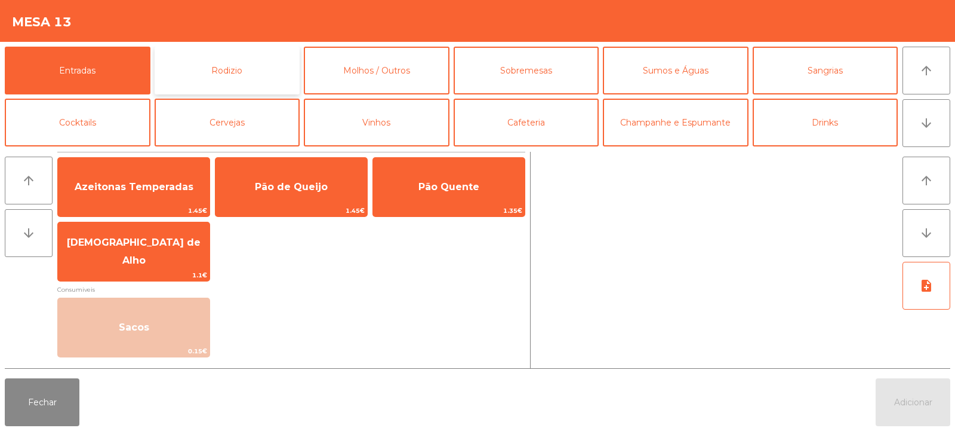
click at [272, 73] on button "Rodizio" at bounding box center [228, 71] width 146 height 48
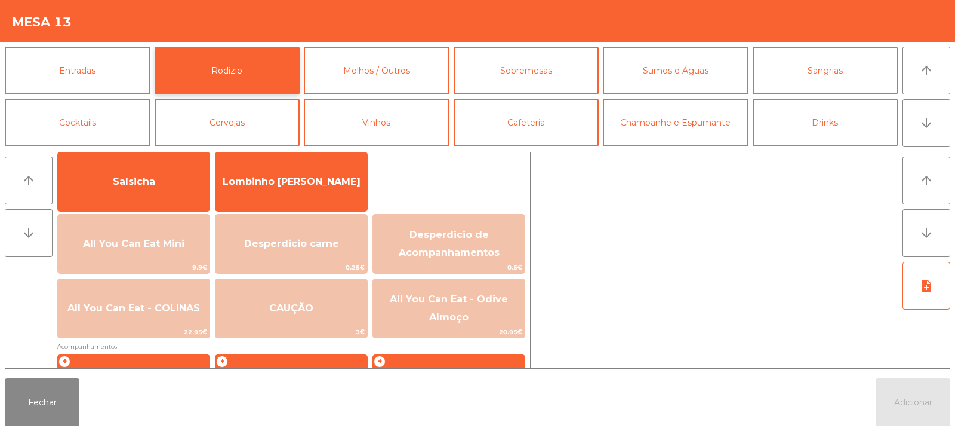
scroll to position [85, 0]
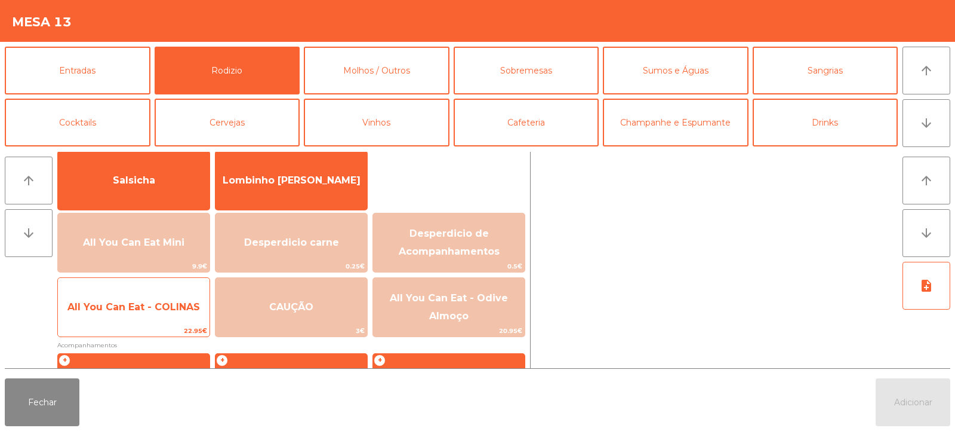
click at [136, 309] on span "All You Can Eat - COLINAS" at bounding box center [133, 306] width 133 height 11
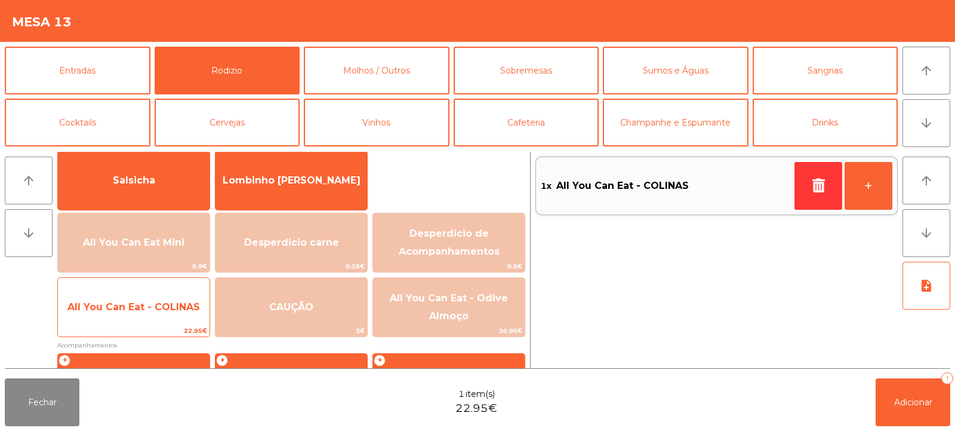
click at [134, 310] on span "All You Can Eat - COLINAS" at bounding box center [133, 306] width 133 height 11
click at [136, 312] on span "All You Can Eat - COLINAS" at bounding box center [134, 307] width 152 height 32
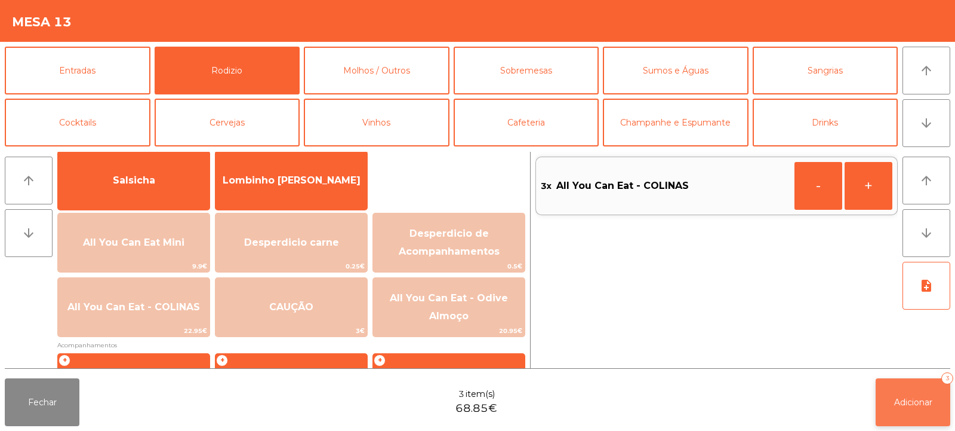
click at [947, 393] on button "Adicionar 3" at bounding box center [913, 402] width 75 height 48
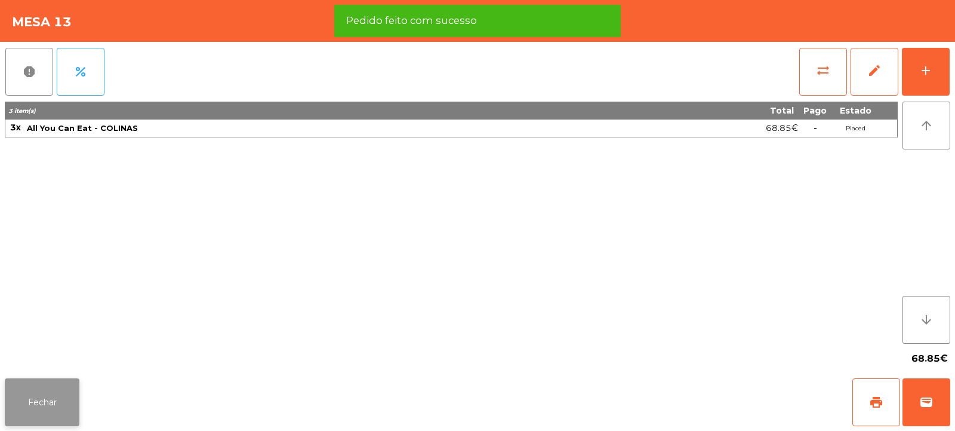
click at [44, 399] on button "Fechar" at bounding box center [42, 402] width 75 height 48
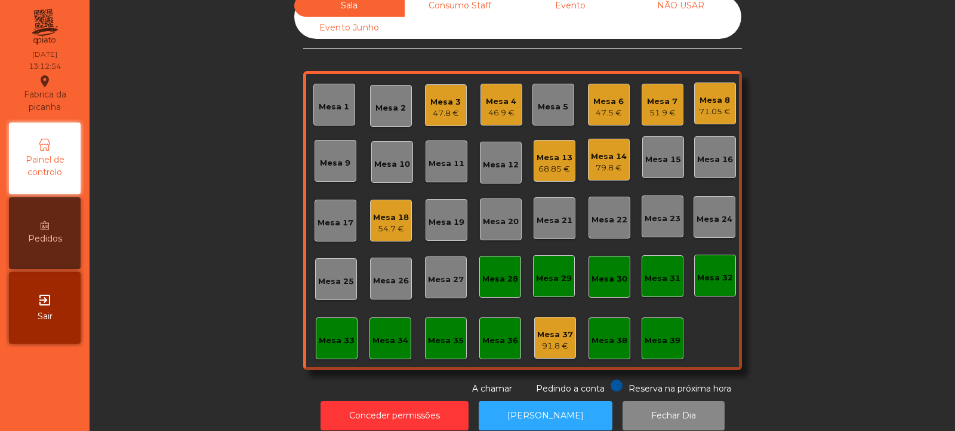
click at [326, 159] on div "Mesa 9" at bounding box center [335, 163] width 30 height 12
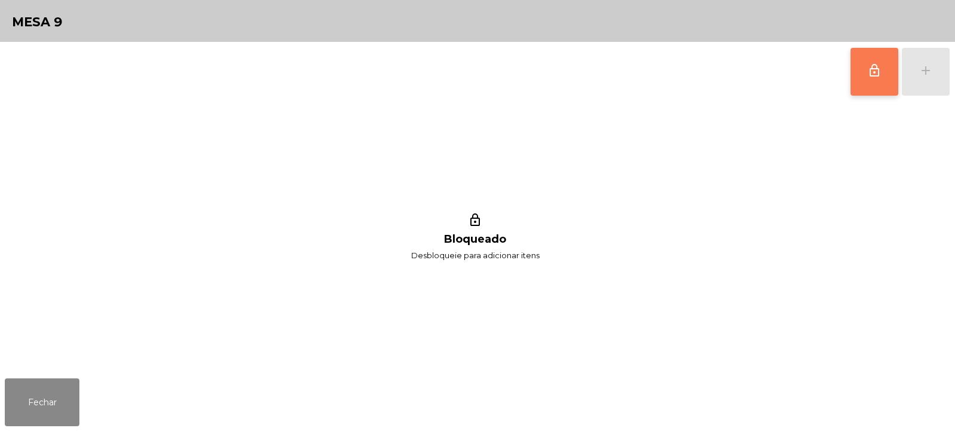
click at [893, 80] on button "lock_outline" at bounding box center [875, 72] width 48 height 48
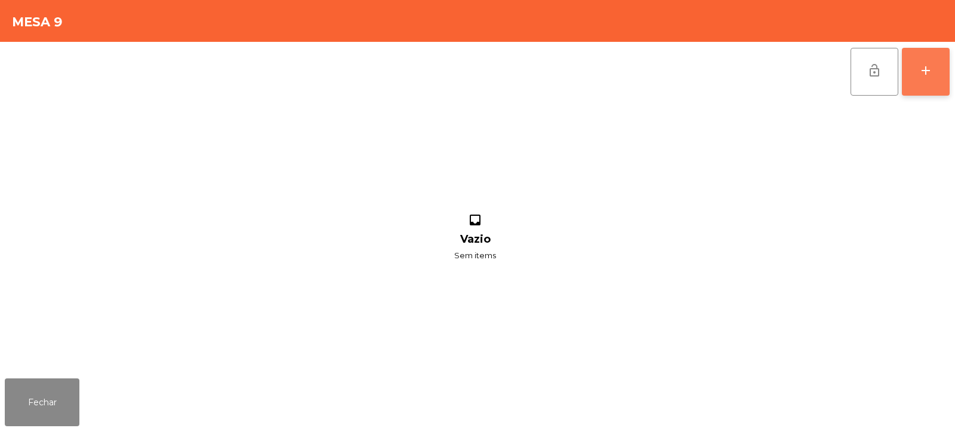
click at [935, 66] on button "add" at bounding box center [926, 72] width 48 height 48
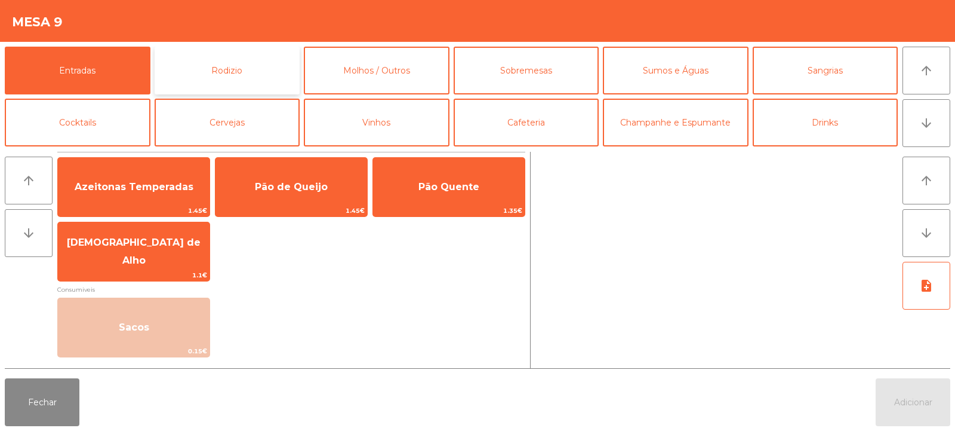
click at [226, 80] on button "Rodizio" at bounding box center [228, 71] width 146 height 48
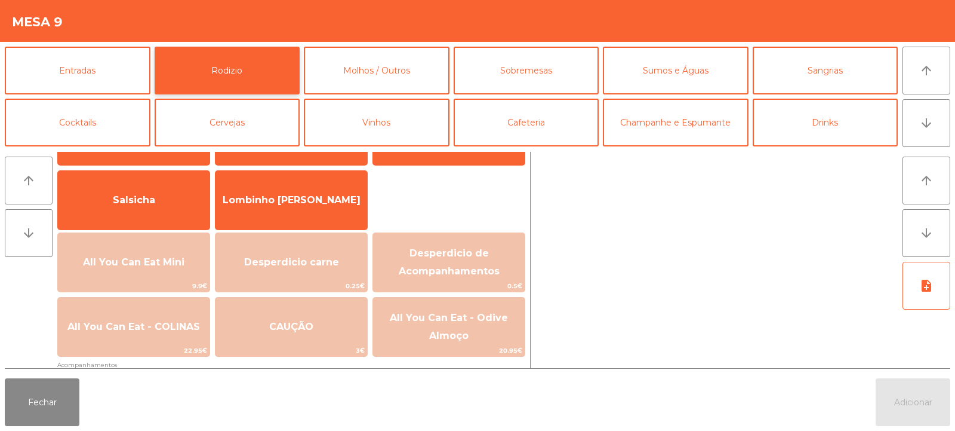
scroll to position [112, 0]
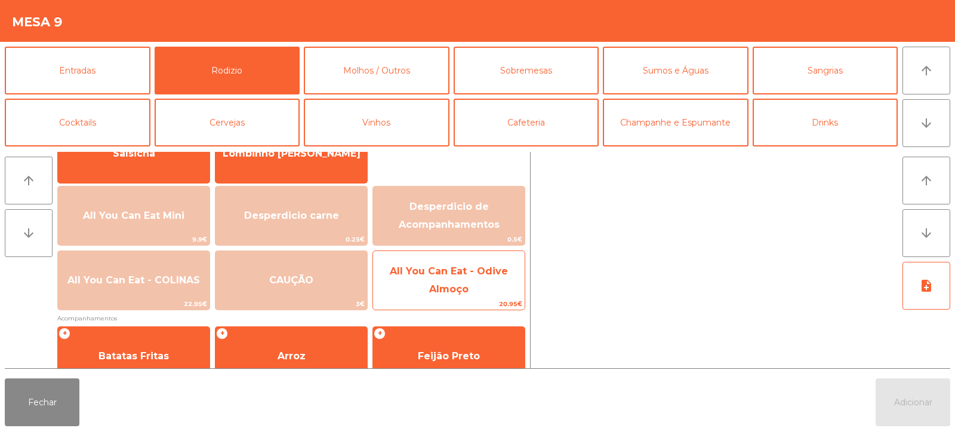
click at [472, 282] on span "All You Can Eat - Odive Almoço" at bounding box center [449, 280] width 152 height 51
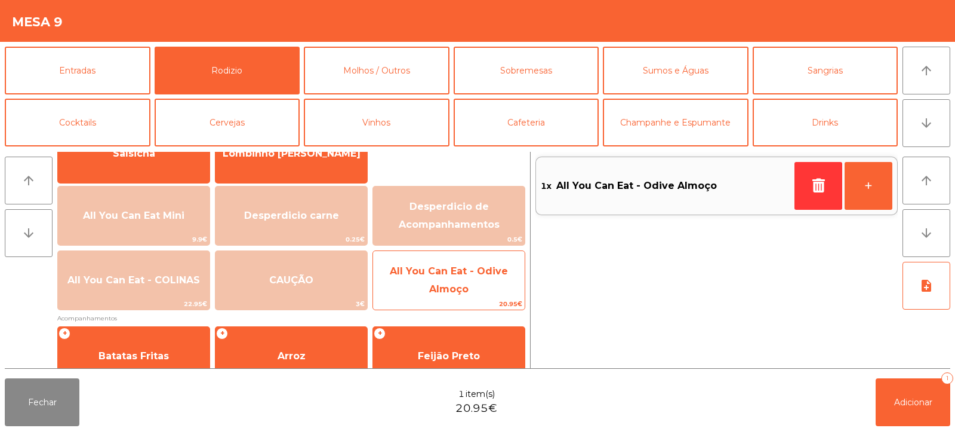
click at [466, 281] on span "All You Can Eat - Odive Almoço" at bounding box center [449, 280] width 152 height 51
click at [471, 276] on span "All You Can Eat - Odive Almoço" at bounding box center [449, 280] width 152 height 51
click at [479, 274] on span "All You Can Eat - Odive Almoço" at bounding box center [449, 279] width 118 height 29
click at [481, 279] on span "All You Can Eat - Odive Almoço" at bounding box center [449, 280] width 152 height 51
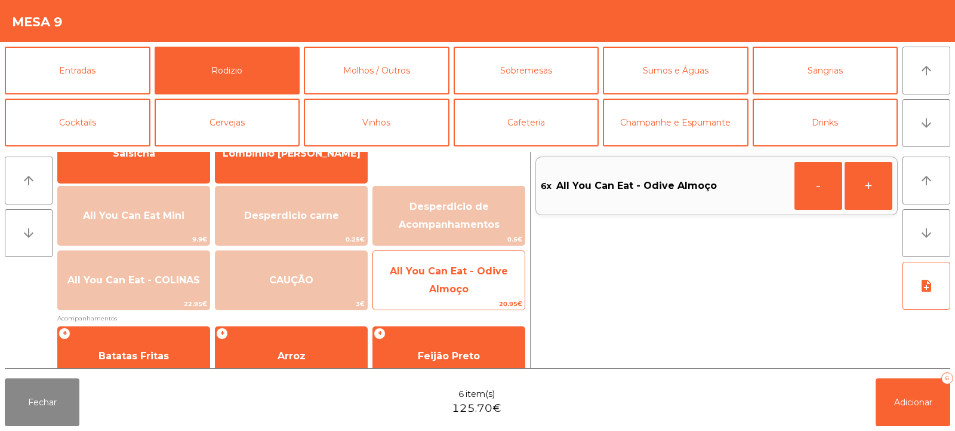
click at [492, 278] on span "All You Can Eat - Odive Almoço" at bounding box center [449, 280] width 152 height 51
click at [496, 281] on span "All You Can Eat - Odive Almoço" at bounding box center [449, 280] width 152 height 51
click at [467, 270] on span "All You Can Eat - Odive Almoço" at bounding box center [449, 279] width 118 height 29
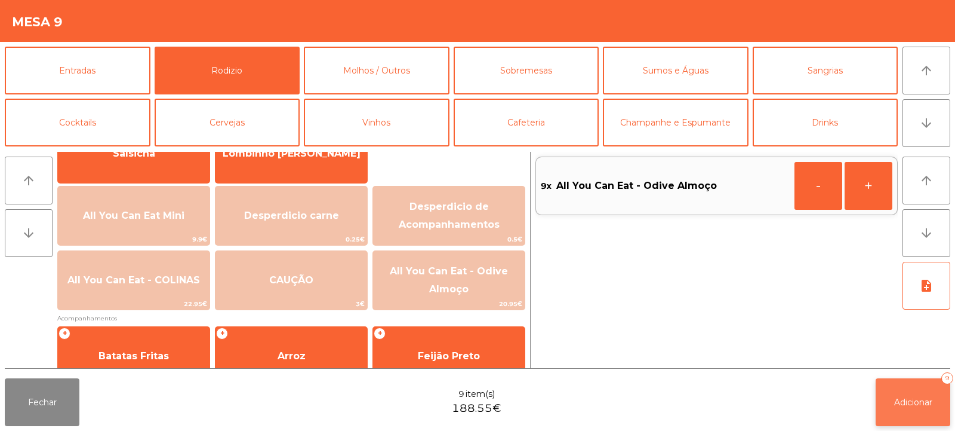
click at [939, 401] on button "Adicionar 9" at bounding box center [913, 402] width 75 height 48
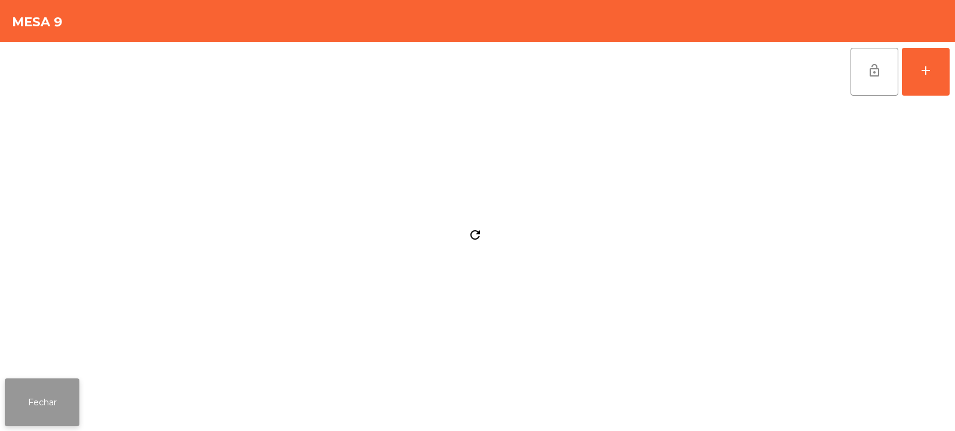
click at [48, 398] on button "Fechar" at bounding box center [42, 402] width 75 height 48
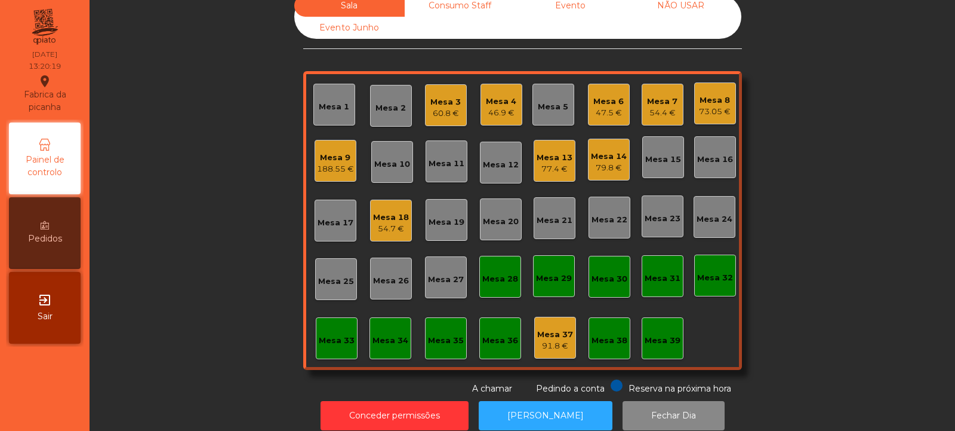
click at [219, 85] on div "Sala Consumo Staff Evento NÃO USAR Evento Junho Mesa 1 Mesa 2 Mesa 3 60.8 € Mes…" at bounding box center [523, 195] width 834 height 400
click at [327, 225] on div "Mesa 17" at bounding box center [336, 223] width 36 height 12
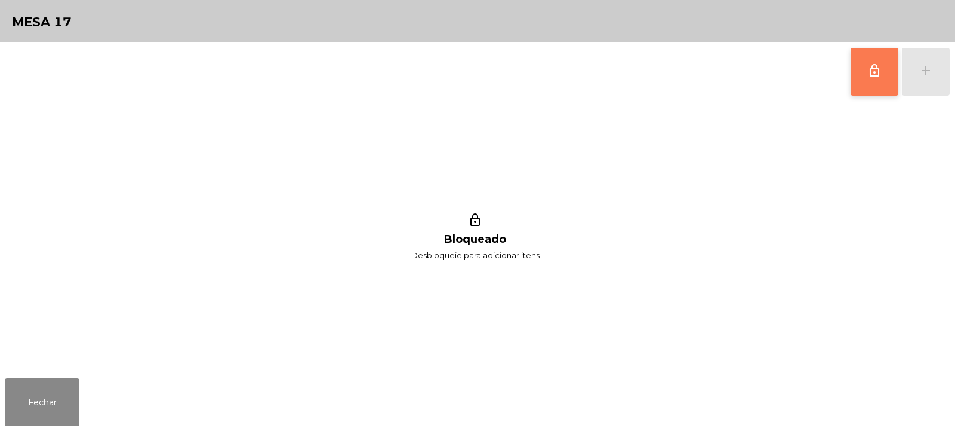
click at [863, 66] on button "lock_outline" at bounding box center [875, 72] width 48 height 48
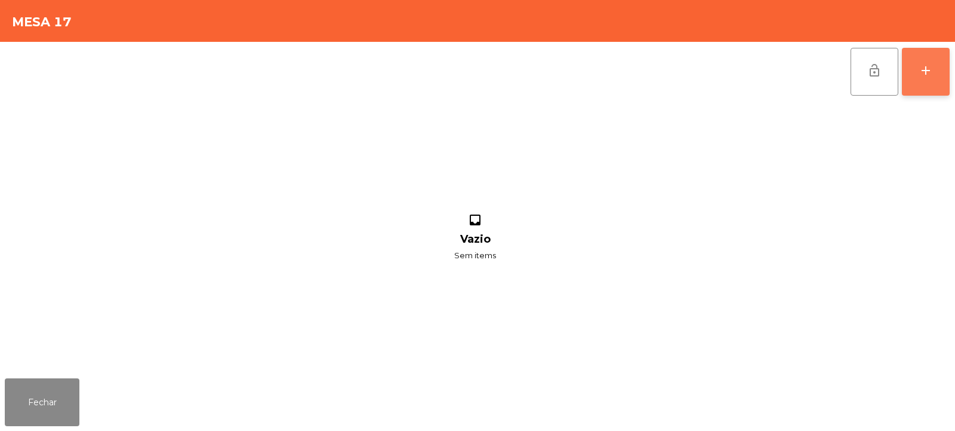
click at [933, 72] on div "add" at bounding box center [926, 70] width 14 height 14
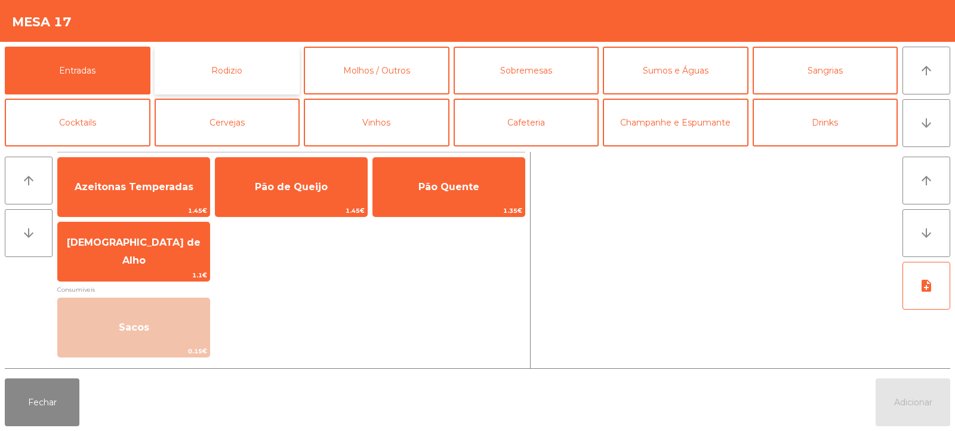
click at [226, 70] on button "Rodizio" at bounding box center [228, 71] width 146 height 48
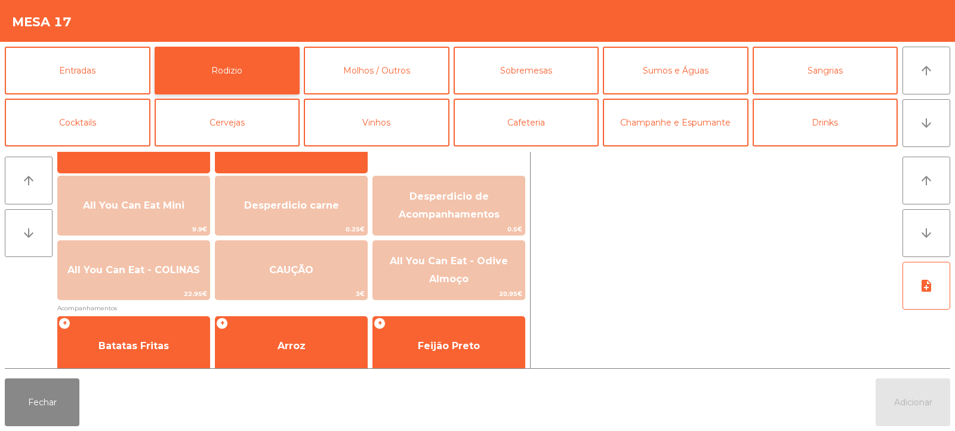
scroll to position [113, 0]
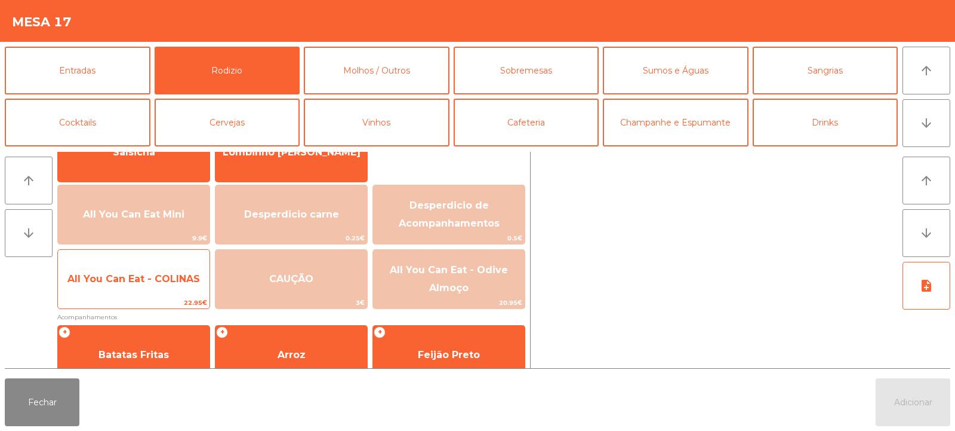
click at [119, 285] on span "All You Can Eat - COLINAS" at bounding box center [134, 279] width 152 height 32
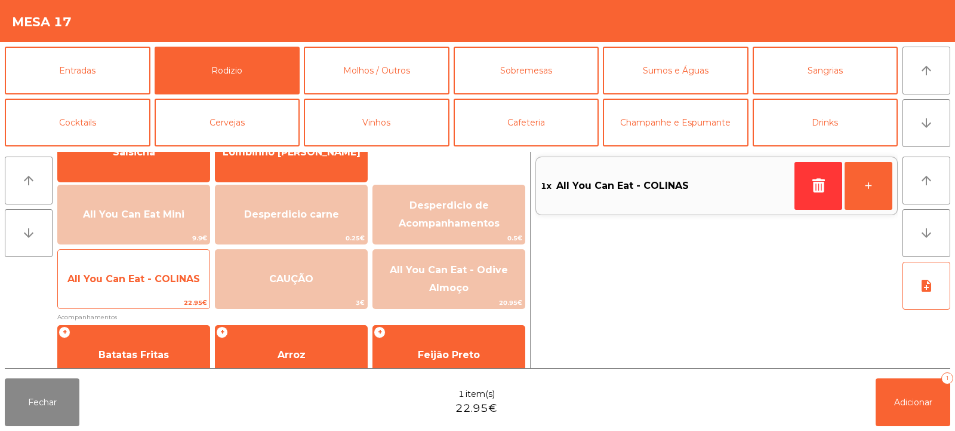
click at [125, 287] on span "All You Can Eat - COLINAS" at bounding box center [134, 279] width 152 height 32
click at [136, 289] on span "All You Can Eat - COLINAS" at bounding box center [134, 279] width 152 height 32
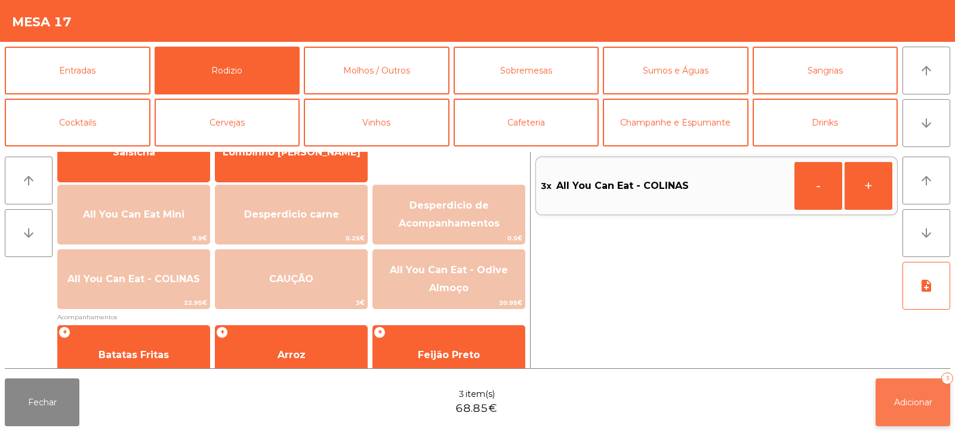
click at [902, 395] on button "Adicionar 3" at bounding box center [913, 402] width 75 height 48
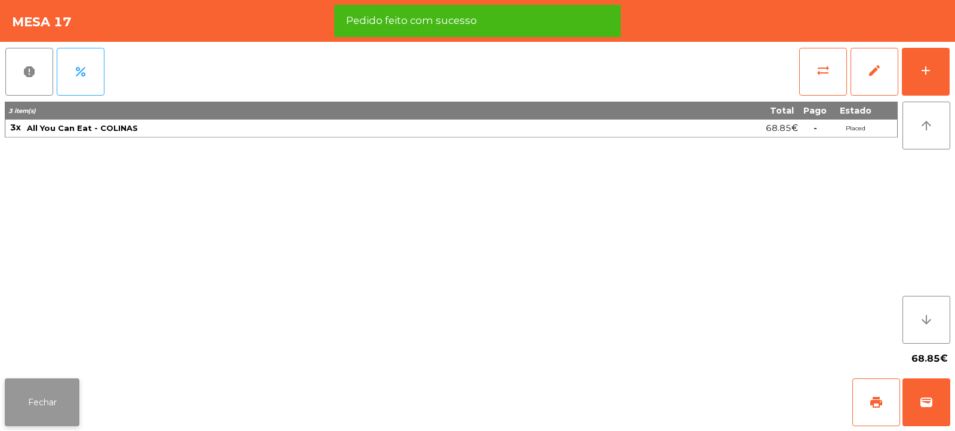
click at [43, 393] on button "Fechar" at bounding box center [42, 402] width 75 height 48
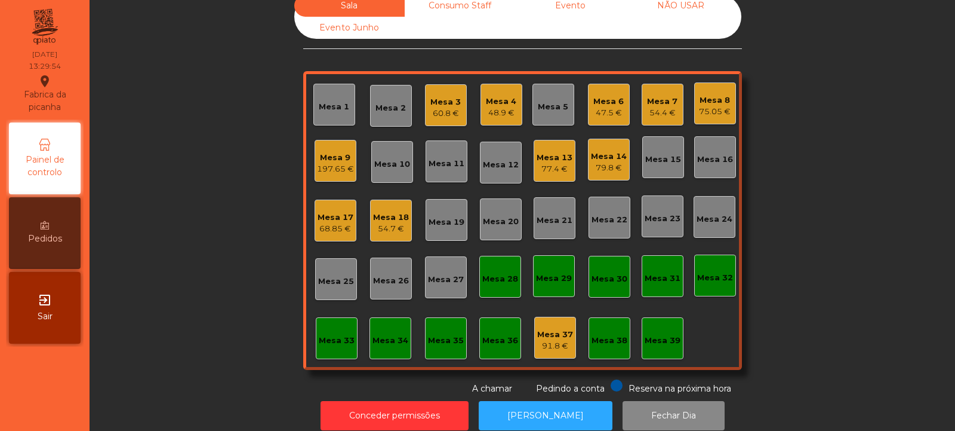
scroll to position [15, 0]
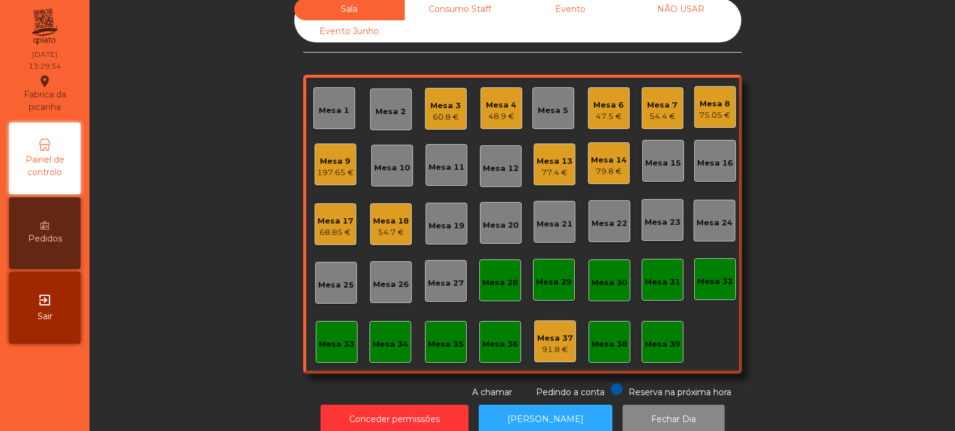
click at [376, 115] on div "Mesa 2" at bounding box center [391, 112] width 30 height 12
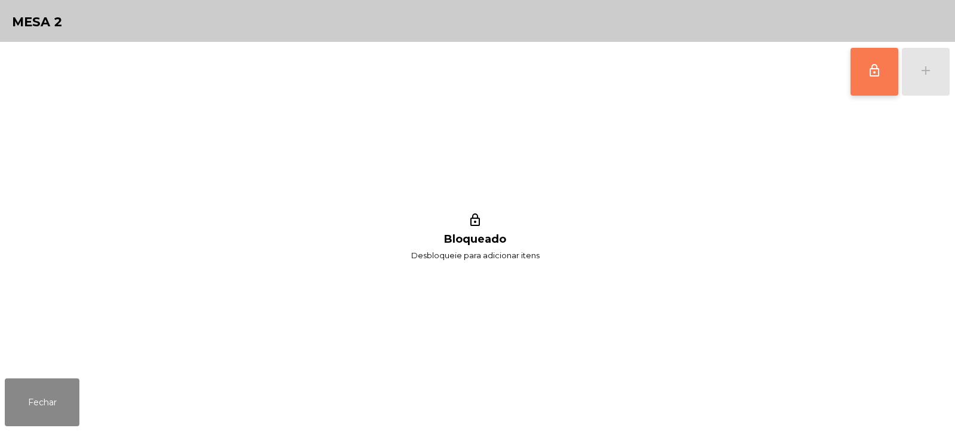
click at [884, 82] on button "lock_outline" at bounding box center [875, 72] width 48 height 48
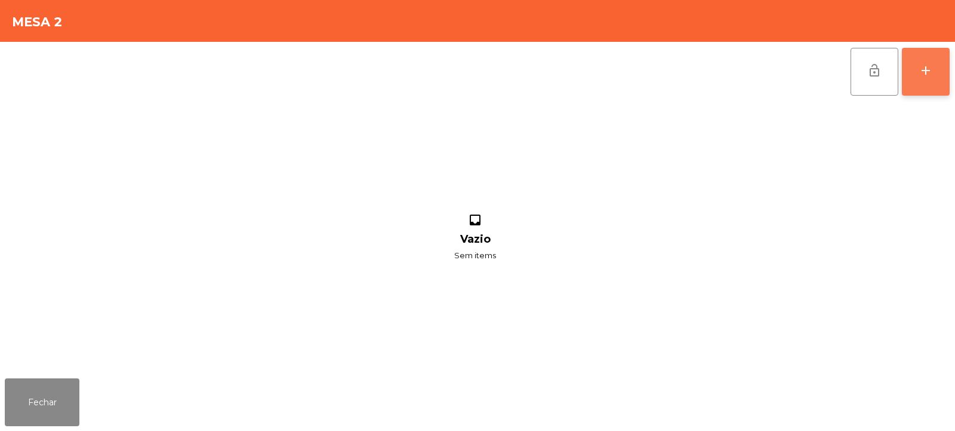
click at [923, 81] on button "add" at bounding box center [926, 72] width 48 height 48
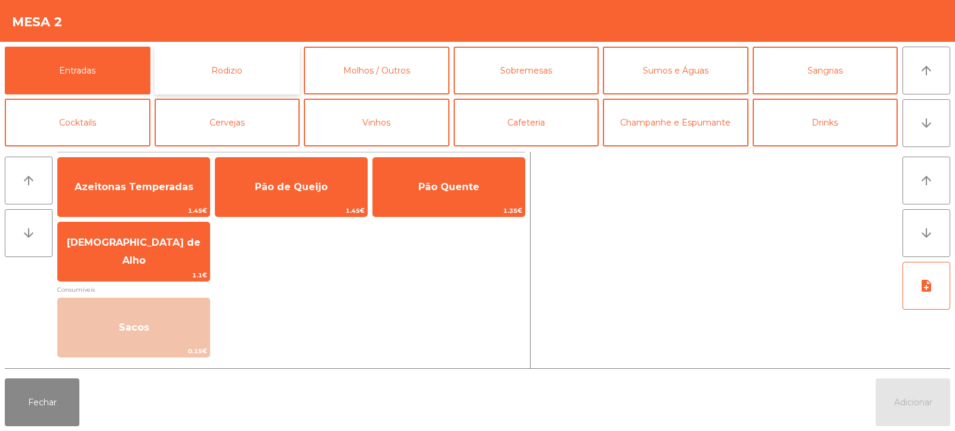
click at [255, 70] on button "Rodizio" at bounding box center [228, 71] width 146 height 48
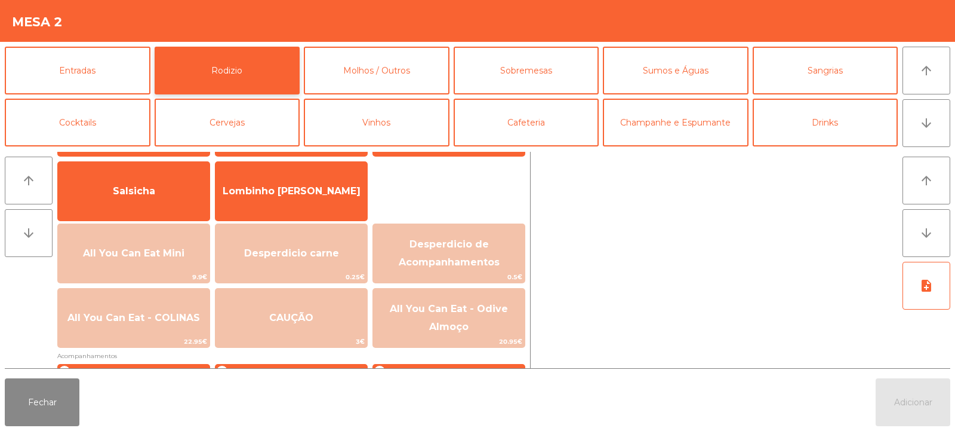
scroll to position [97, 0]
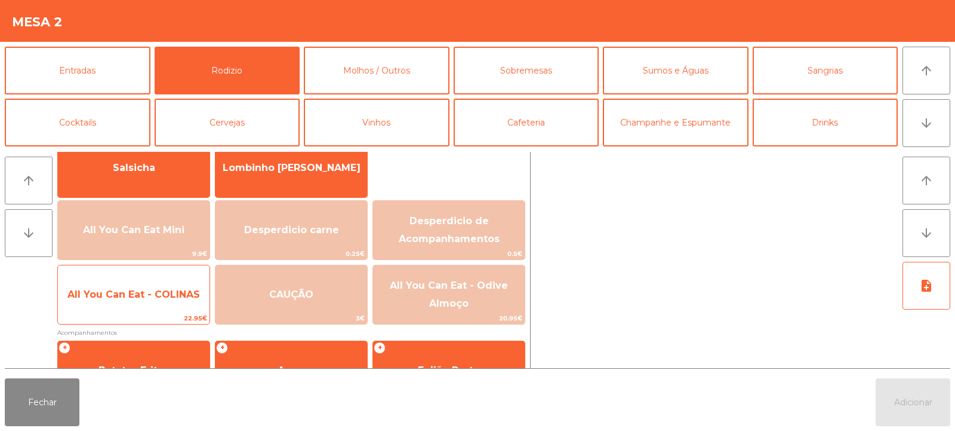
click at [134, 300] on span "All You Can Eat - COLINAS" at bounding box center [134, 294] width 152 height 32
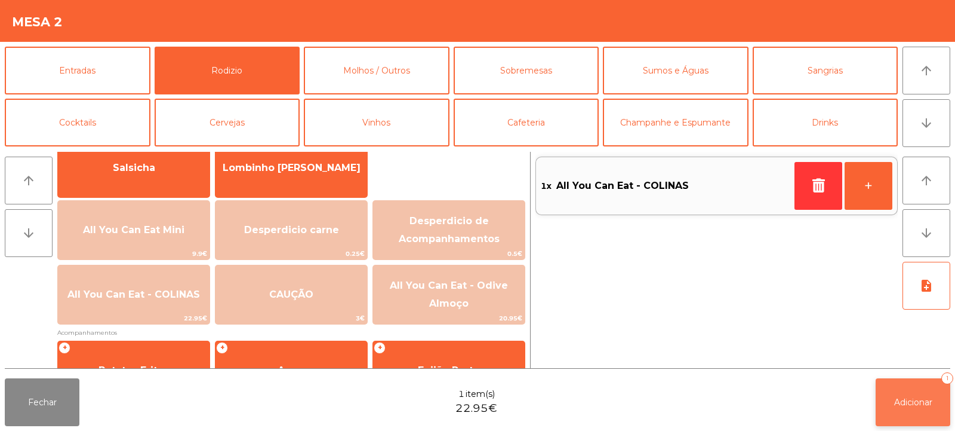
click at [891, 393] on button "Adicionar 1" at bounding box center [913, 402] width 75 height 48
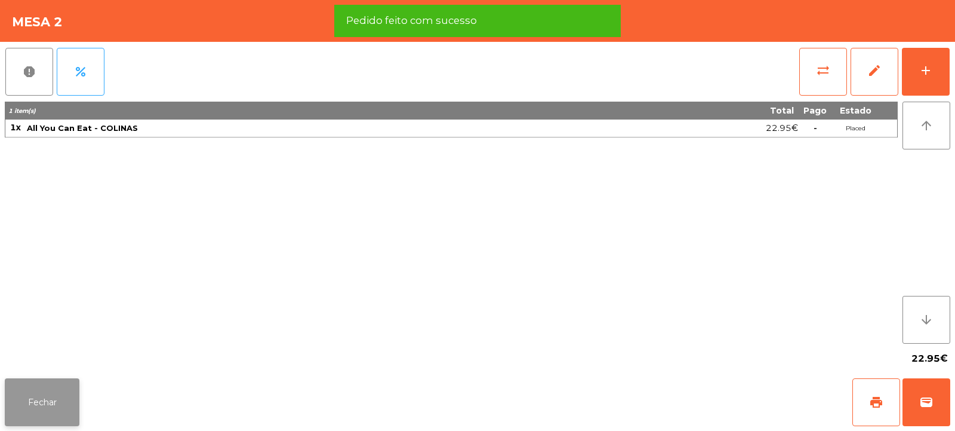
click at [51, 412] on button "Fechar" at bounding box center [42, 402] width 75 height 48
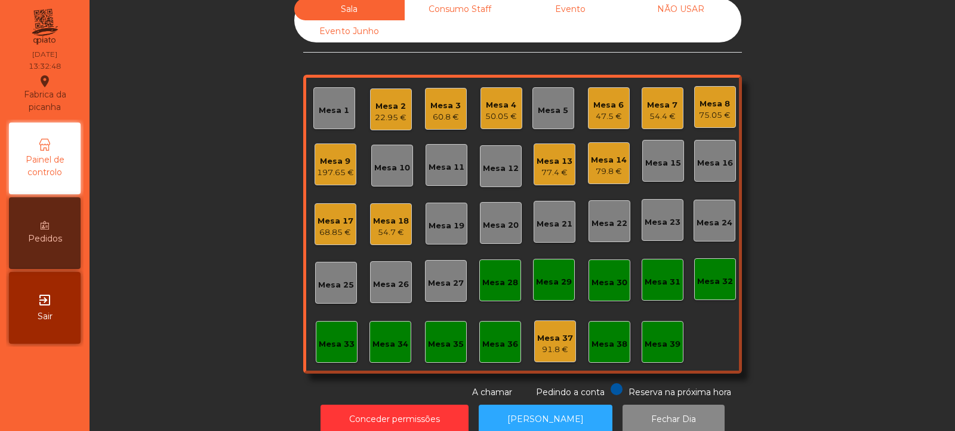
click at [498, 167] on div "Mesa 12" at bounding box center [501, 168] width 36 height 12
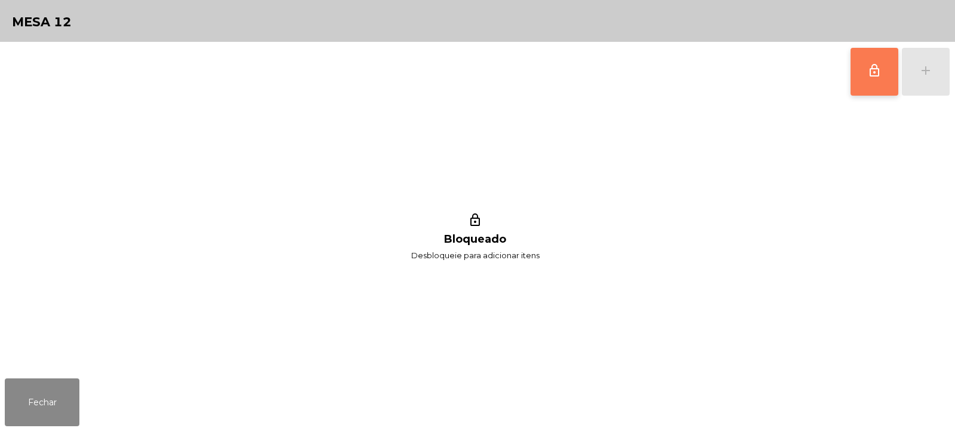
click at [869, 62] on button "lock_outline" at bounding box center [875, 72] width 48 height 48
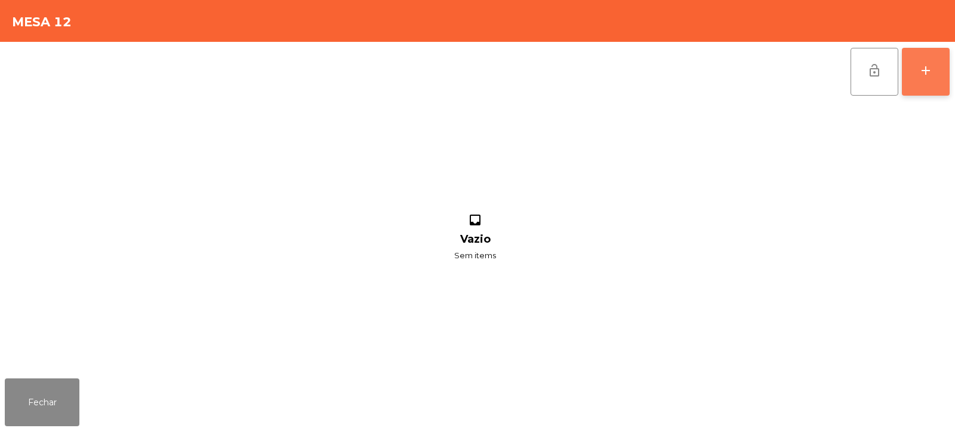
click at [928, 71] on div "add" at bounding box center [926, 70] width 14 height 14
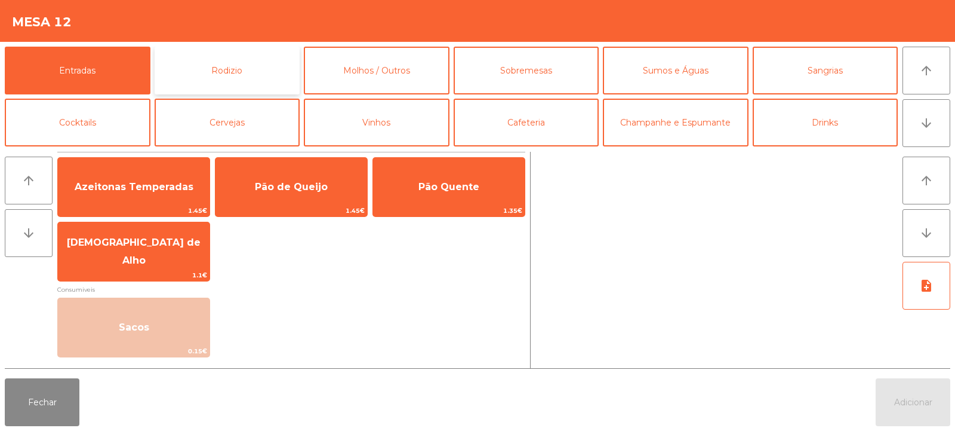
click at [210, 76] on button "Rodizio" at bounding box center [228, 71] width 146 height 48
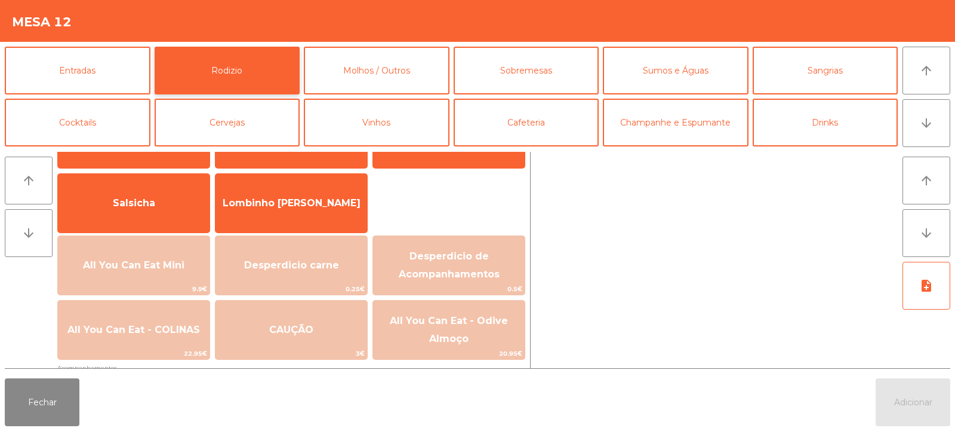
scroll to position [98, 0]
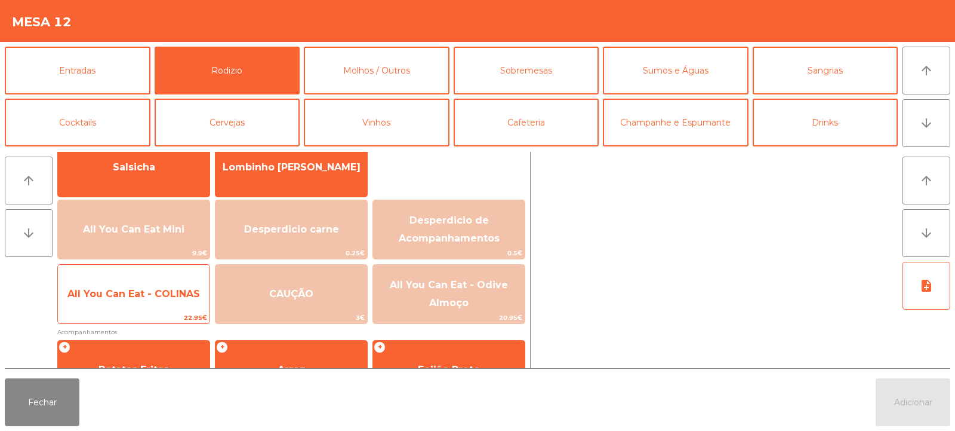
click at [168, 288] on span "All You Can Eat - COLINAS" at bounding box center [133, 293] width 133 height 11
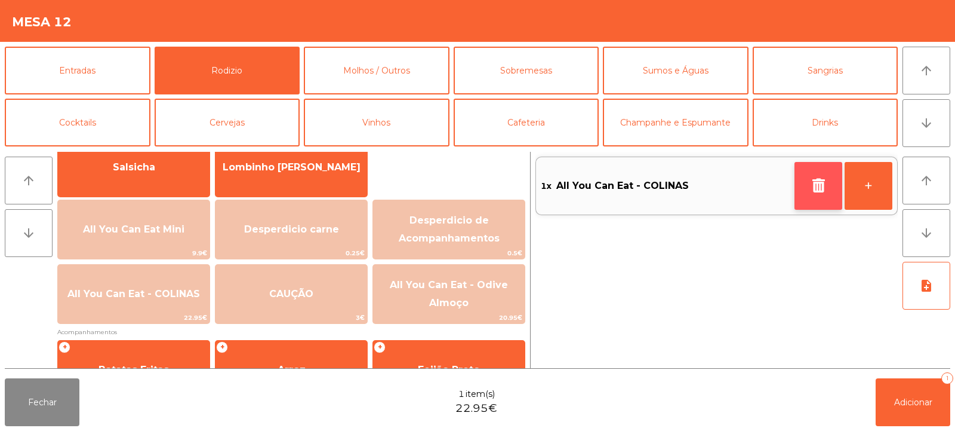
click at [806, 177] on button "button" at bounding box center [819, 186] width 48 height 48
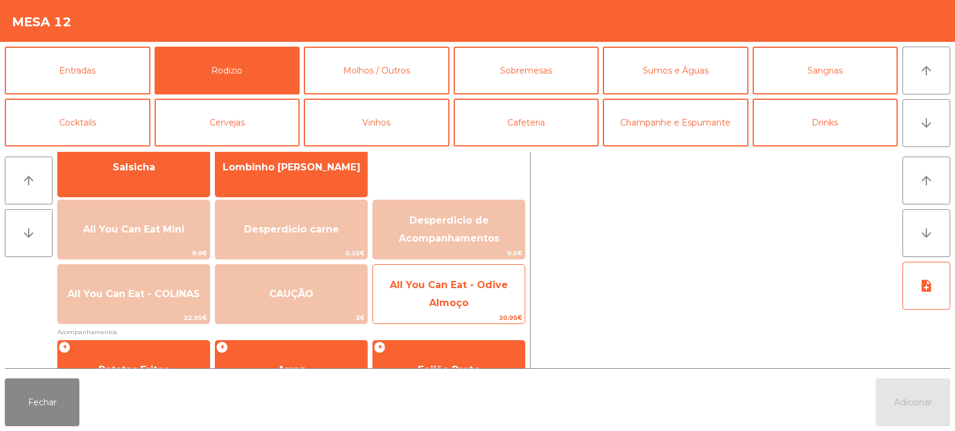
click at [454, 298] on span "All You Can Eat - Odive Almoço" at bounding box center [449, 293] width 118 height 29
click at [460, 287] on span "All You Can Eat - Odive Almoço" at bounding box center [449, 293] width 118 height 29
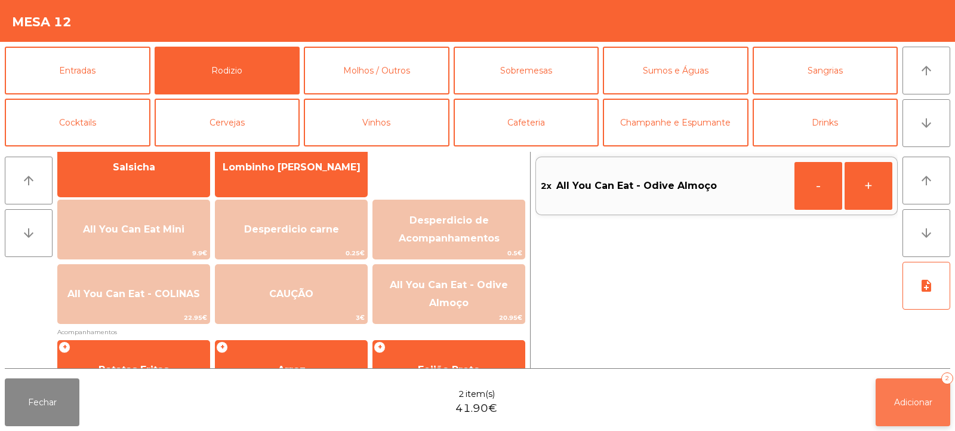
click at [923, 401] on span "Adicionar" at bounding box center [913, 401] width 38 height 11
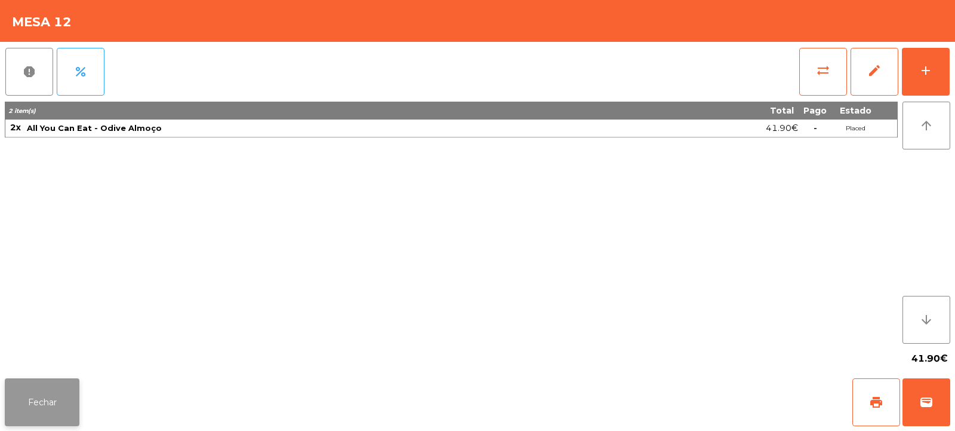
click at [37, 381] on button "Fechar" at bounding box center [42, 402] width 75 height 48
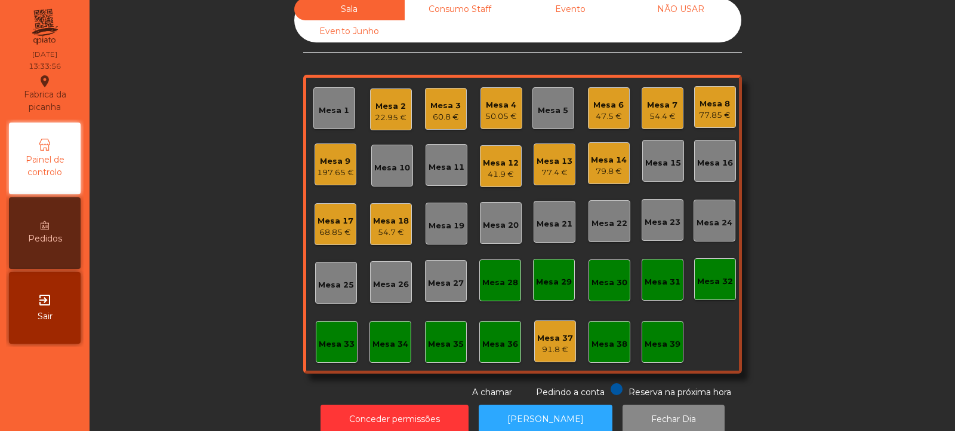
click at [595, 113] on div "47.5 €" at bounding box center [609, 116] width 30 height 12
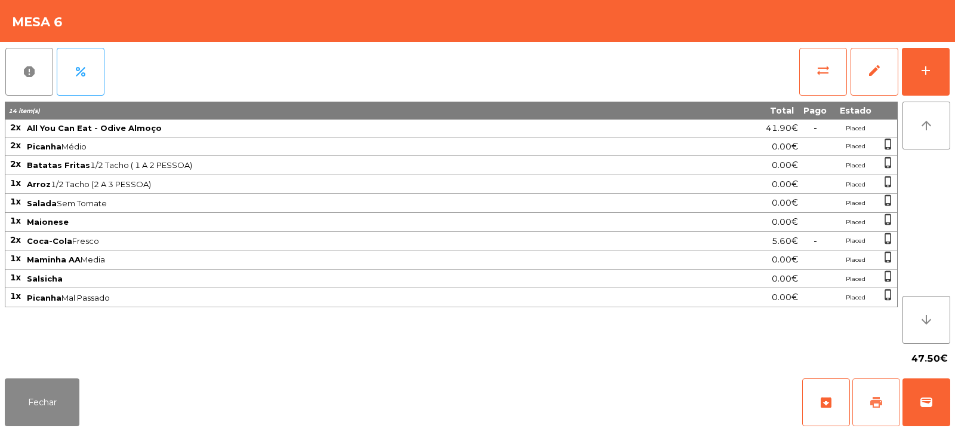
click at [872, 401] on span "print" at bounding box center [876, 402] width 14 height 14
click at [875, 404] on span "print" at bounding box center [876, 402] width 14 height 14
click at [823, 73] on span "sync_alt" at bounding box center [823, 70] width 14 height 14
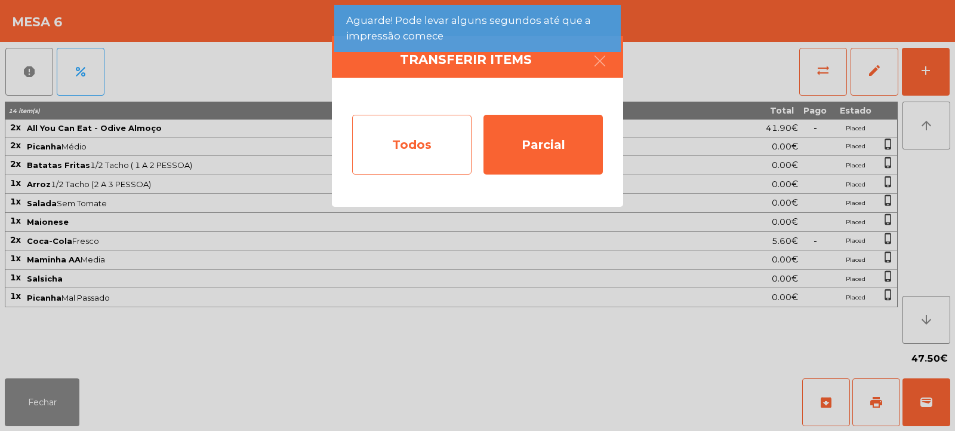
click at [429, 147] on div "Todos" at bounding box center [411, 145] width 119 height 60
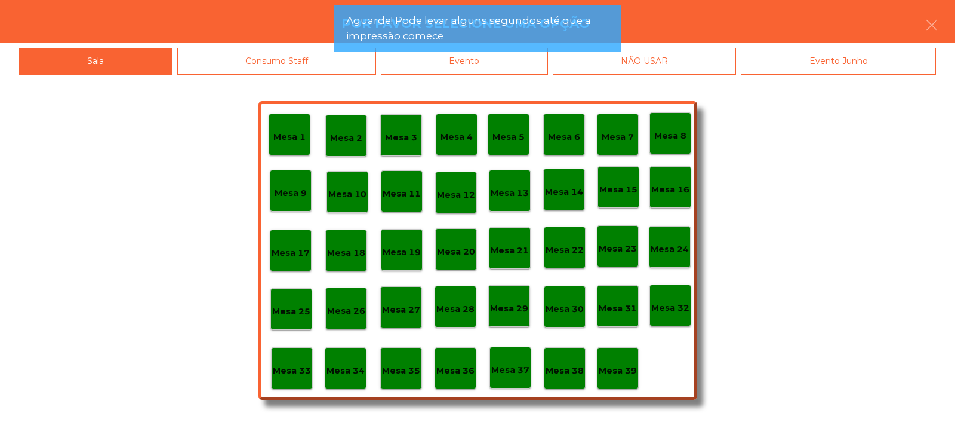
click at [533, 61] on app-alert "Aguarde! Pode levar alguns segundos até que a impressão comece" at bounding box center [477, 33] width 287 height 57
click at [528, 70] on div "Evento" at bounding box center [464, 61] width 167 height 27
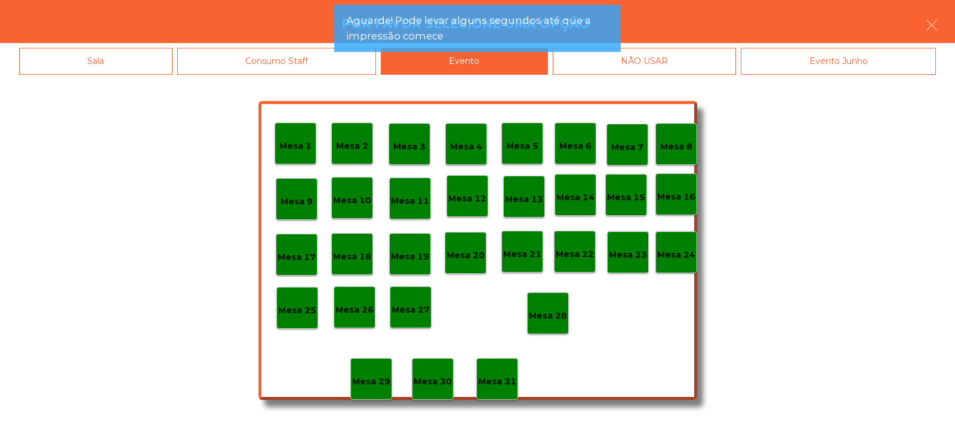
click at [548, 320] on p "Mesa 28" at bounding box center [548, 316] width 38 height 14
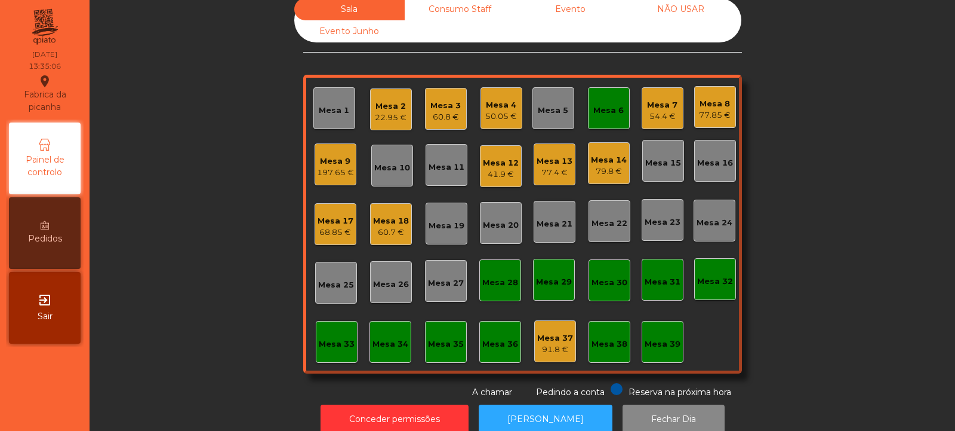
click at [607, 112] on div "Mesa 6" at bounding box center [609, 110] width 30 height 12
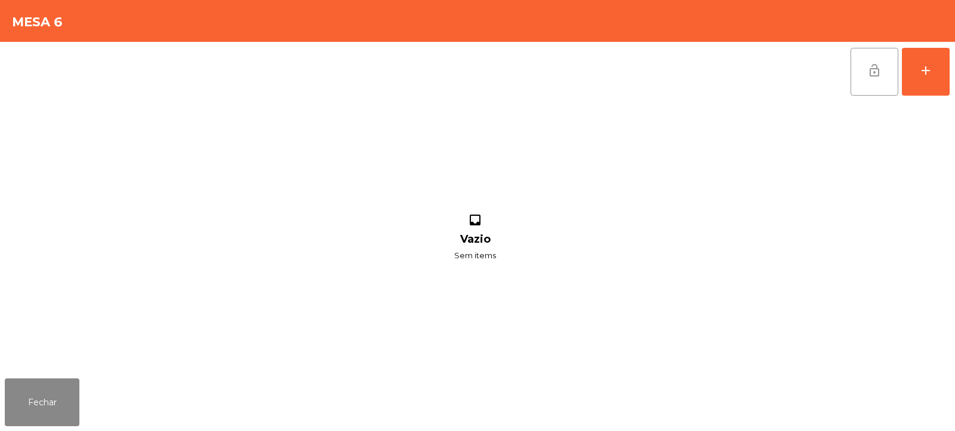
click at [877, 71] on span "lock_open" at bounding box center [875, 70] width 14 height 14
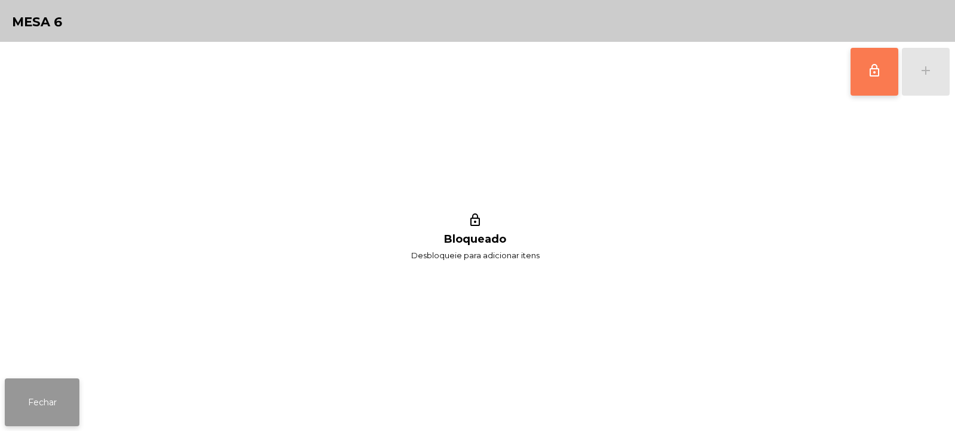
click at [35, 395] on button "Fechar" at bounding box center [42, 402] width 75 height 48
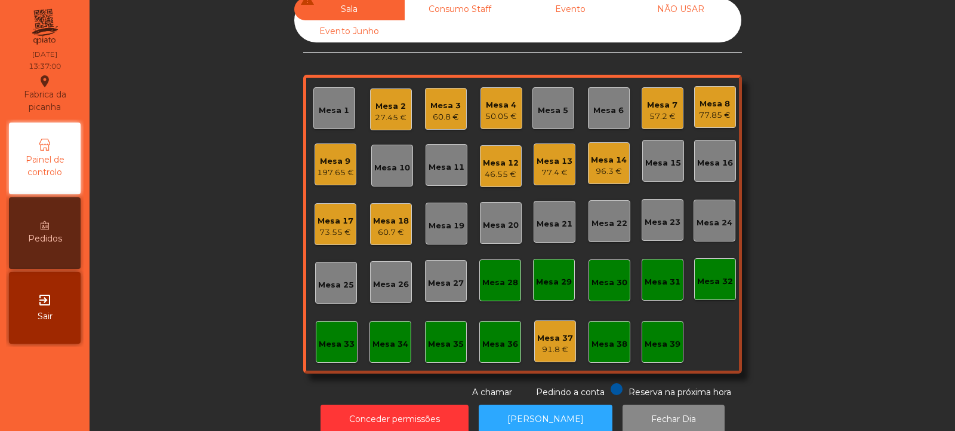
click at [501, 124] on div "Mesa 4 50.05 €" at bounding box center [502, 108] width 42 height 42
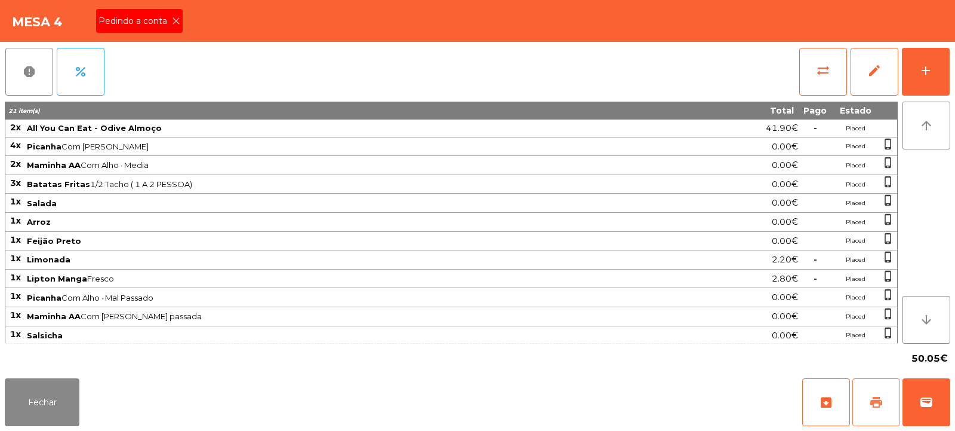
click at [868, 414] on button "print" at bounding box center [877, 402] width 48 height 48
click at [935, 384] on button "wallet" at bounding box center [927, 402] width 48 height 48
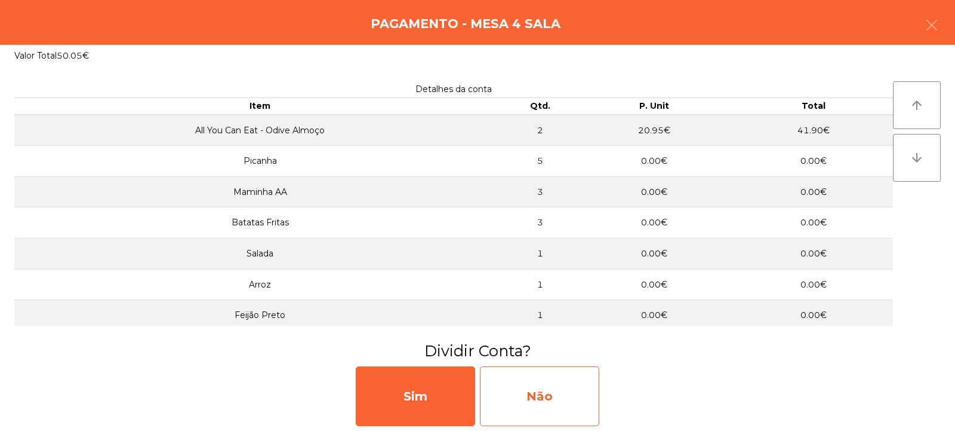
click at [534, 374] on div "Não" at bounding box center [539, 396] width 119 height 60
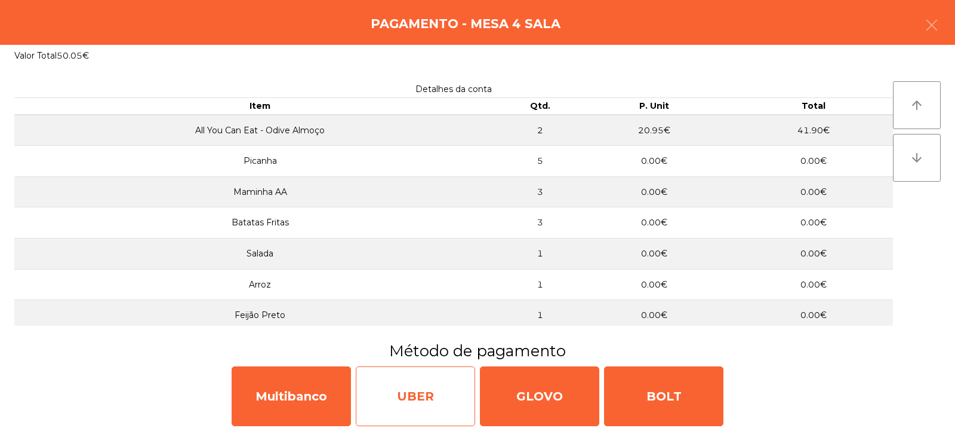
click at [400, 402] on div "UBER" at bounding box center [415, 396] width 119 height 60
select select "**"
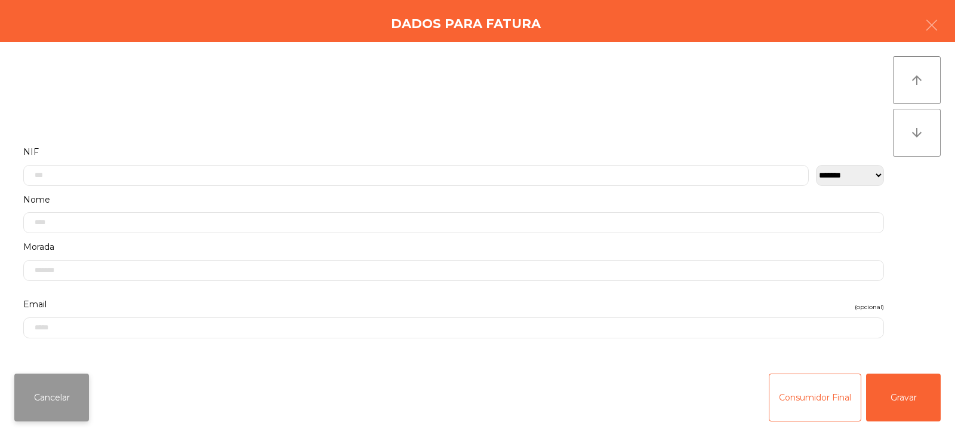
click at [54, 395] on button "Cancelar" at bounding box center [51, 397] width 75 height 48
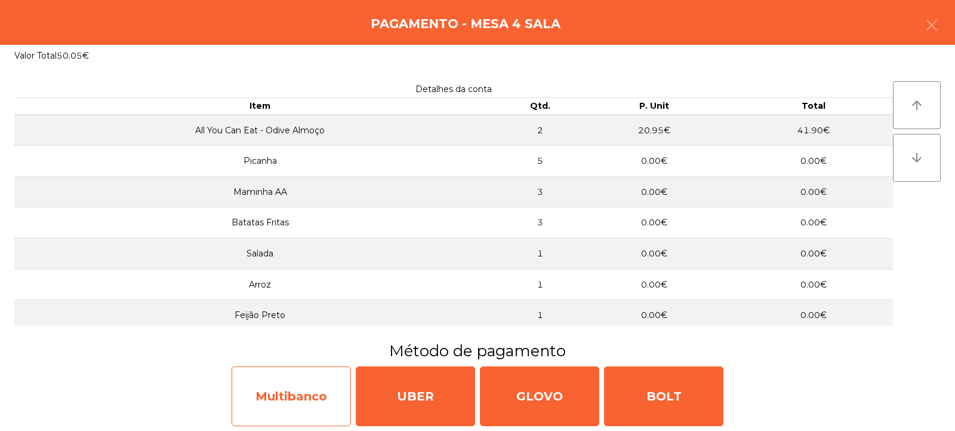
click at [291, 399] on div "Multibanco" at bounding box center [291, 396] width 119 height 60
select select "**"
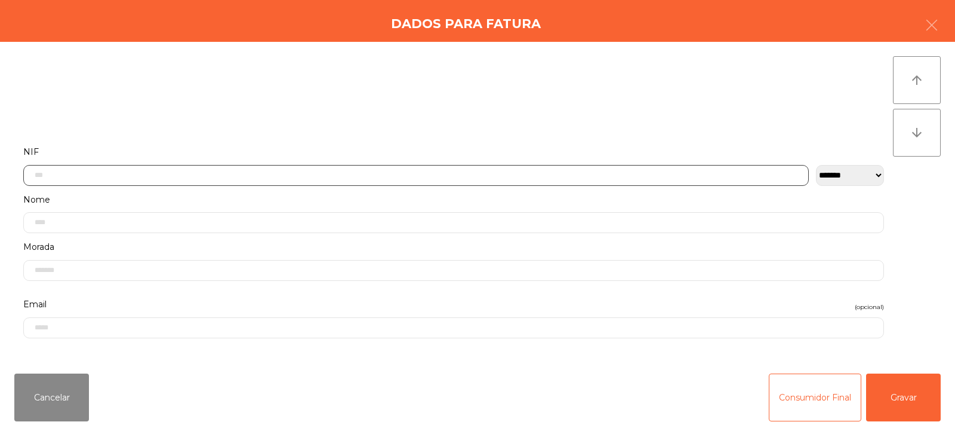
click at [356, 177] on input "text" at bounding box center [416, 175] width 786 height 21
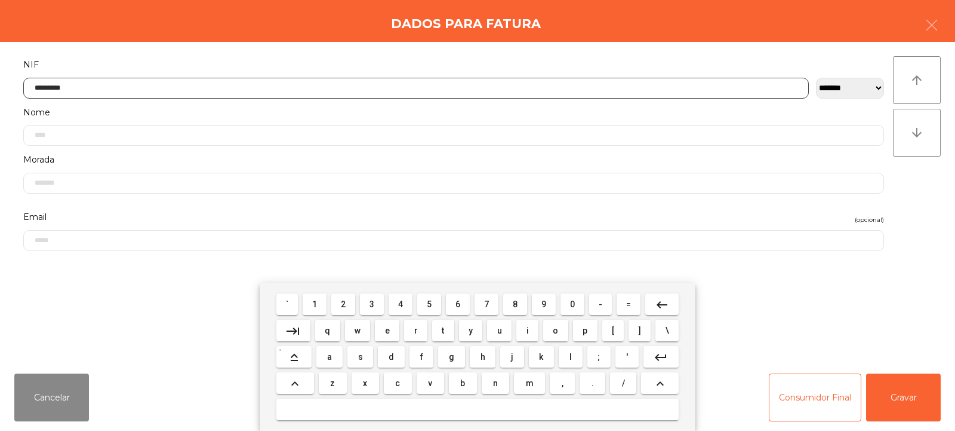
type input "*********"
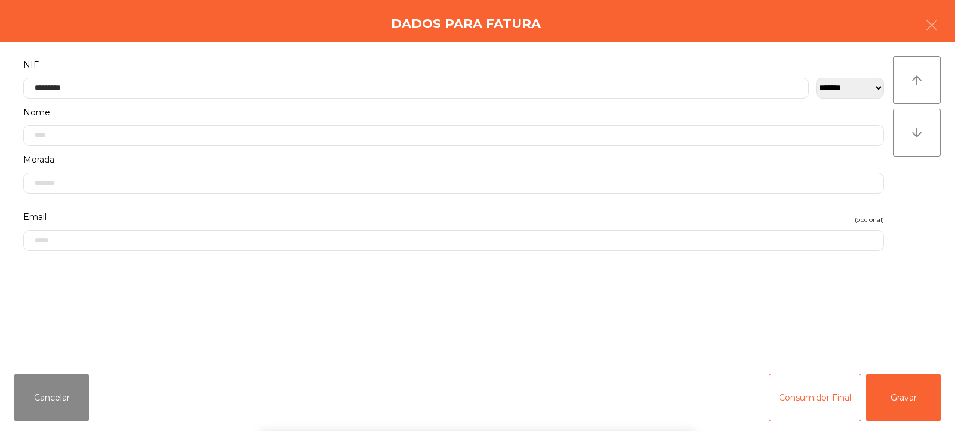
click at [923, 198] on div "arrow_upward arrow_downward" at bounding box center [917, 202] width 48 height 293
click at [904, 385] on button "Gravar" at bounding box center [903, 397] width 75 height 48
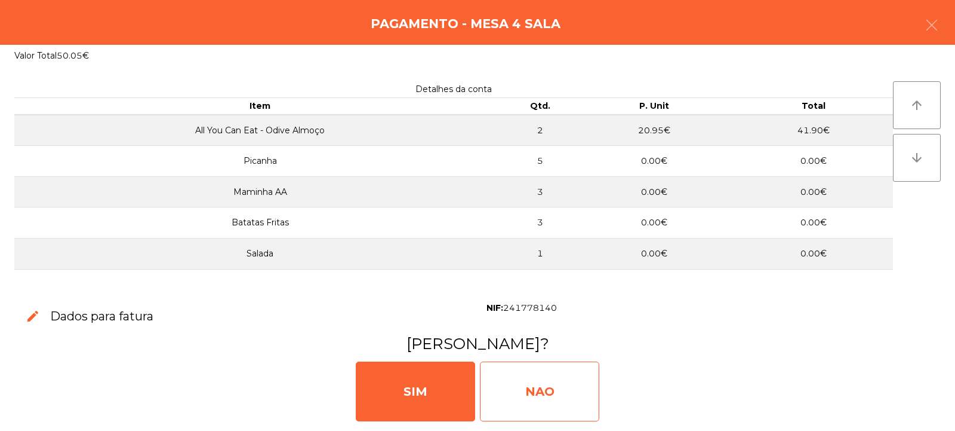
click at [537, 389] on div "NAO" at bounding box center [539, 391] width 119 height 60
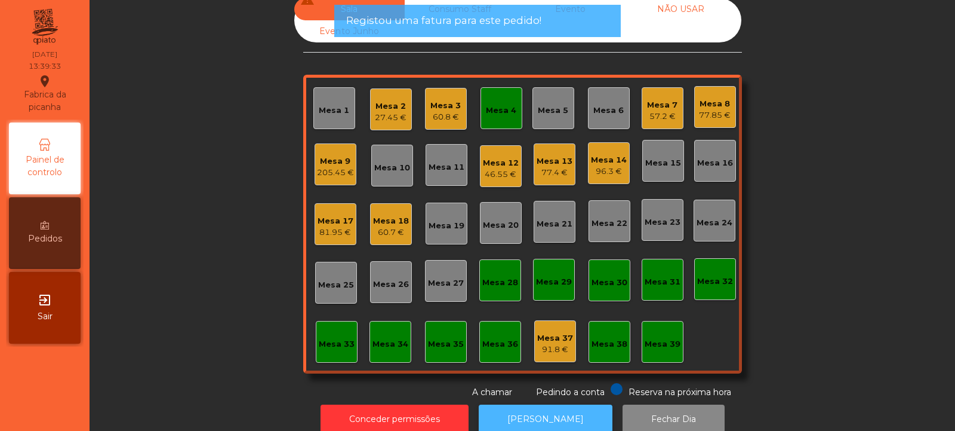
click at [555, 416] on button "[PERSON_NAME]" at bounding box center [546, 418] width 134 height 29
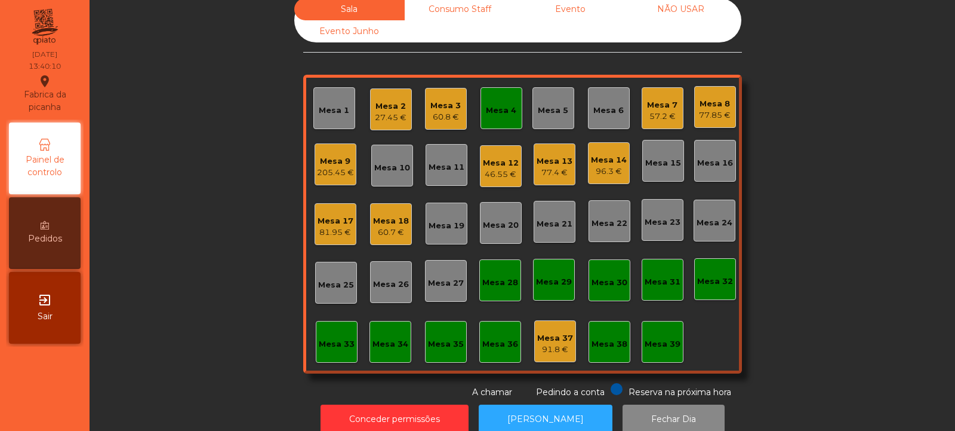
click at [425, 107] on div "Mesa 3 60.8 €" at bounding box center [446, 109] width 42 height 42
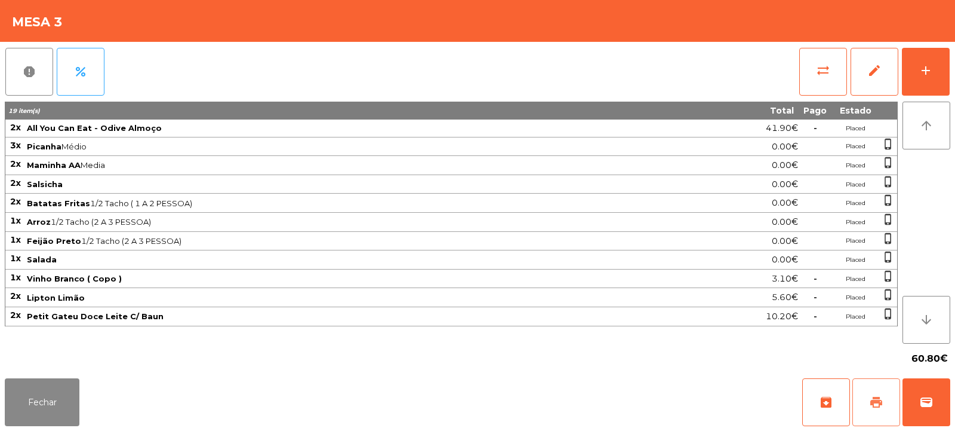
click at [870, 414] on button "print" at bounding box center [877, 402] width 48 height 48
click at [47, 391] on button "Fechar" at bounding box center [42, 402] width 75 height 48
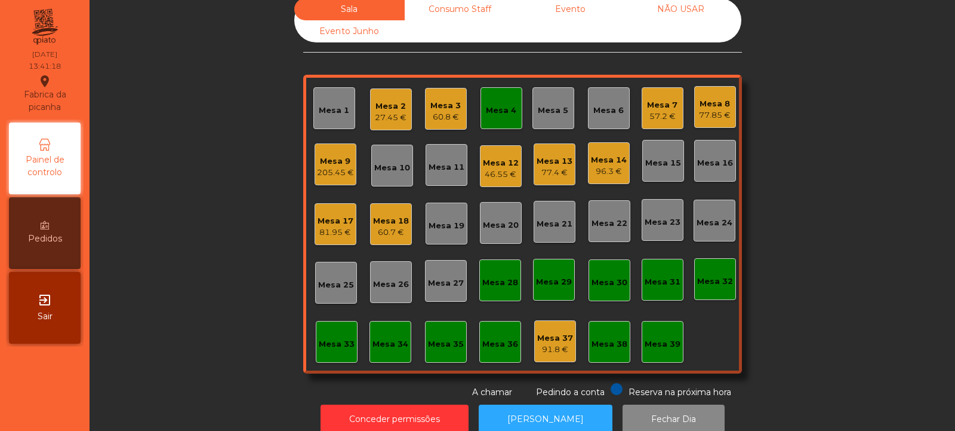
click at [541, 94] on div "Mesa 5" at bounding box center [554, 108] width 42 height 42
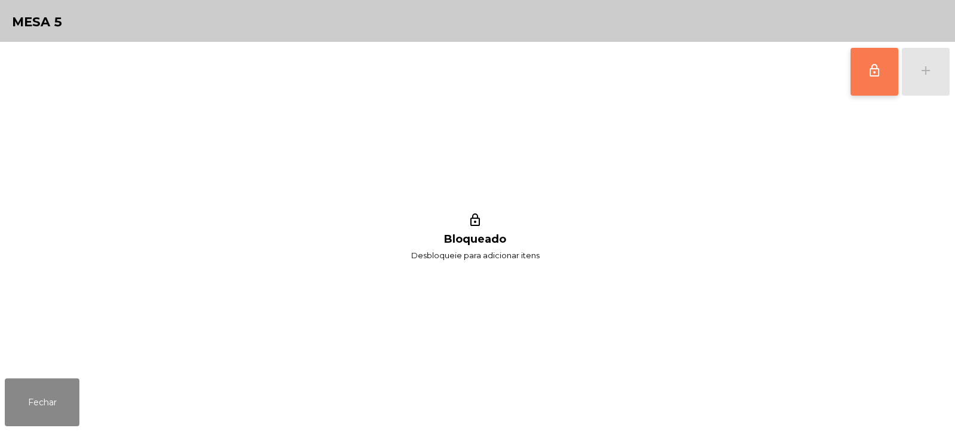
click at [881, 73] on span "lock_outline" at bounding box center [875, 70] width 14 height 14
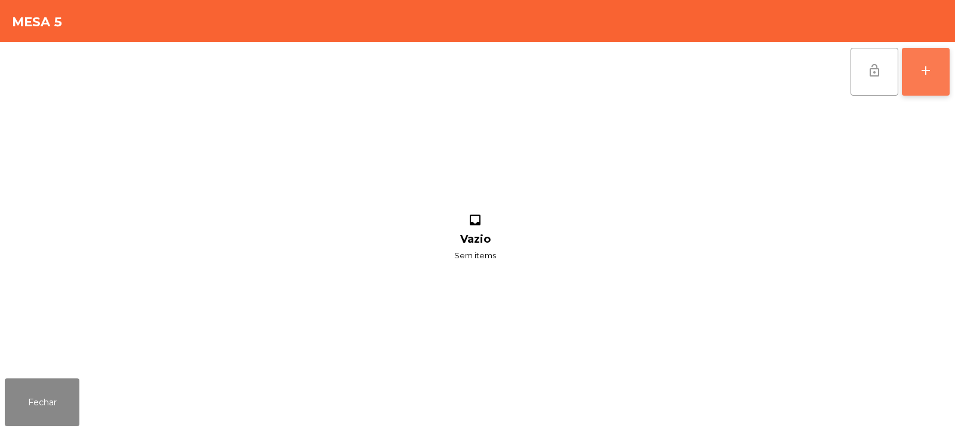
click at [939, 72] on button "add" at bounding box center [926, 72] width 48 height 48
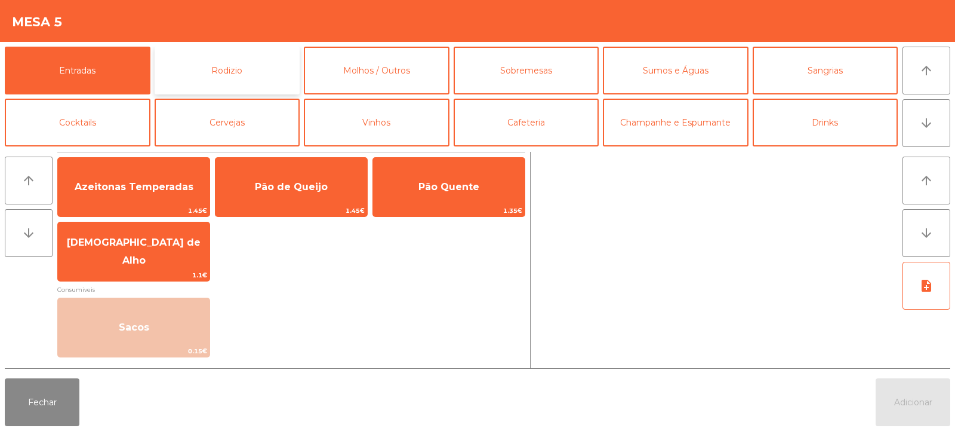
click at [201, 59] on button "Rodizio" at bounding box center [228, 71] width 146 height 48
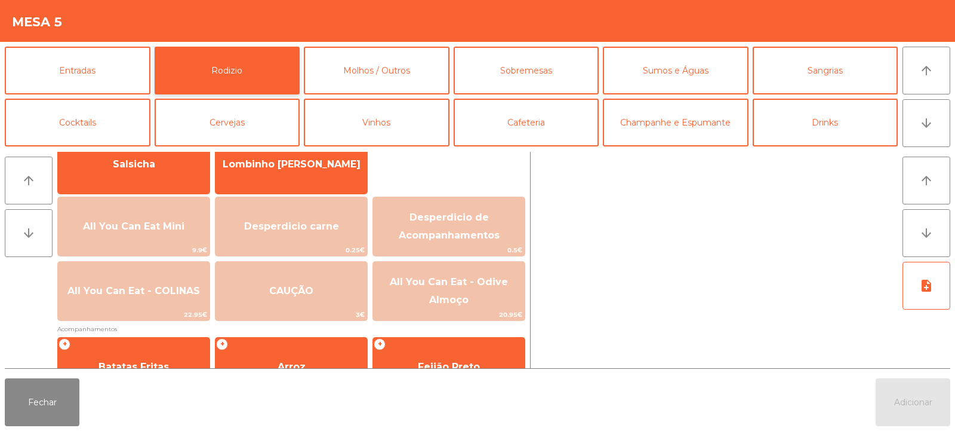
scroll to position [109, 0]
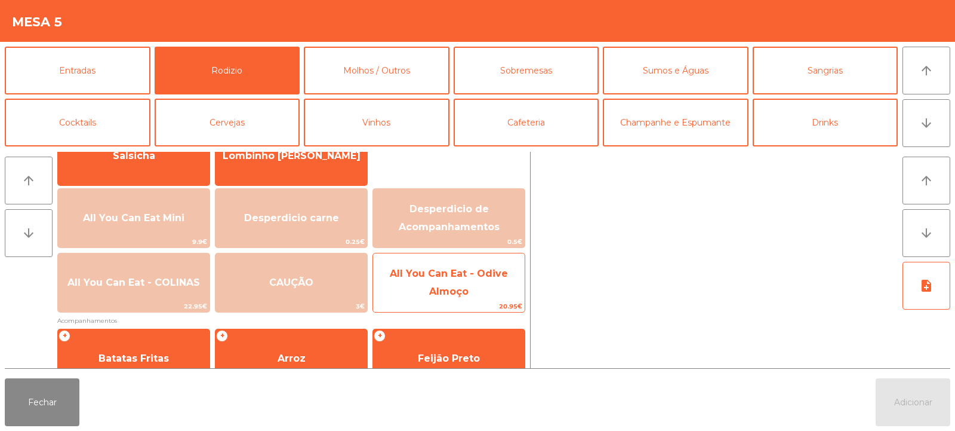
click at [441, 280] on span "All You Can Eat - Odive Almoço" at bounding box center [449, 282] width 152 height 51
click at [442, 287] on span "All You Can Eat - Odive Almoço" at bounding box center [449, 282] width 118 height 29
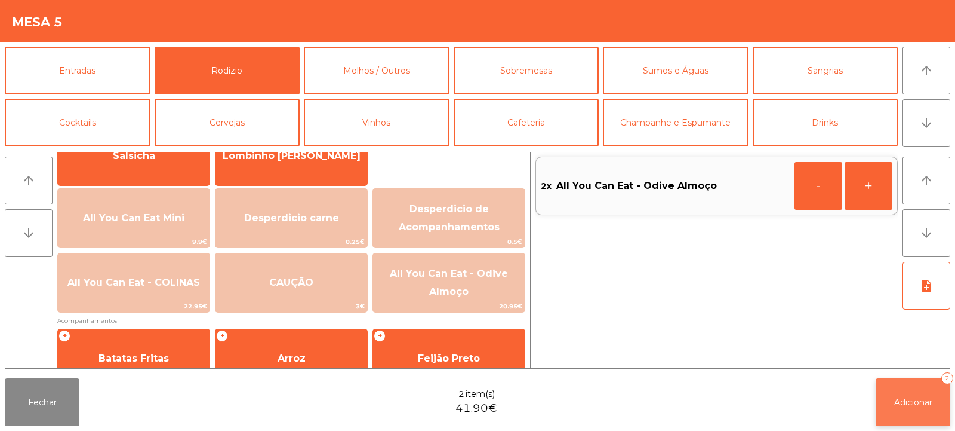
click at [923, 410] on button "Adicionar 2" at bounding box center [913, 402] width 75 height 48
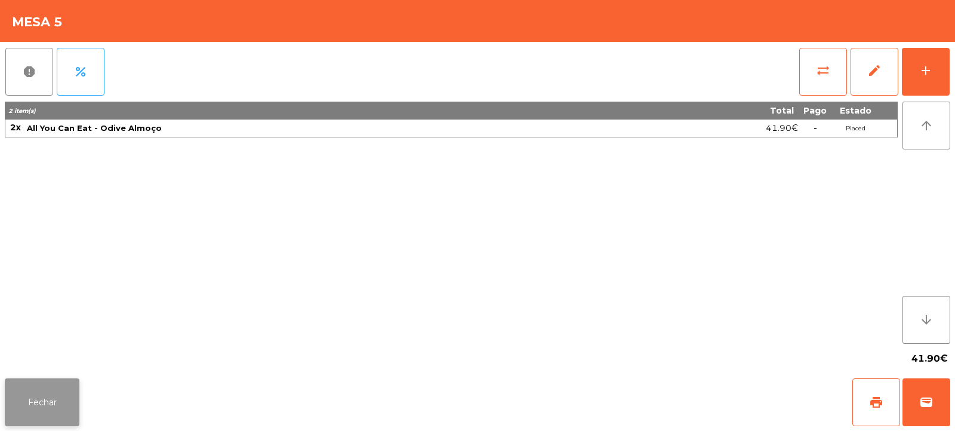
click at [47, 392] on button "Fechar" at bounding box center [42, 402] width 75 height 48
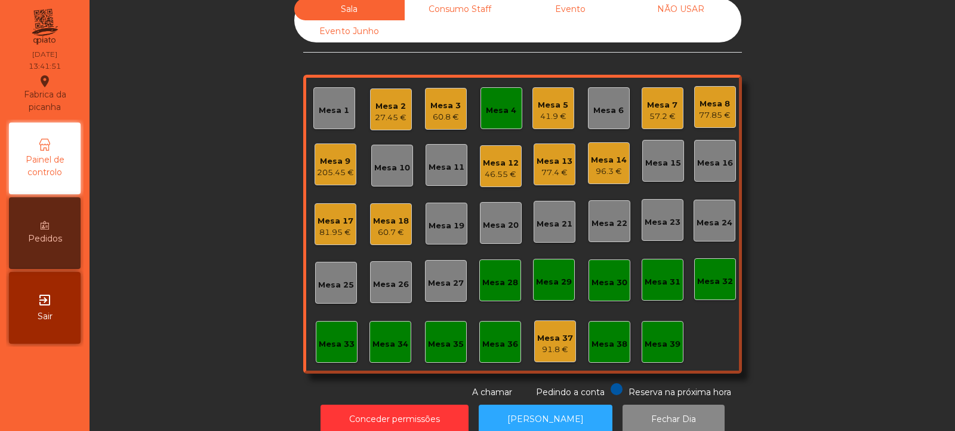
click at [441, 113] on div "60.8 €" at bounding box center [446, 117] width 30 height 12
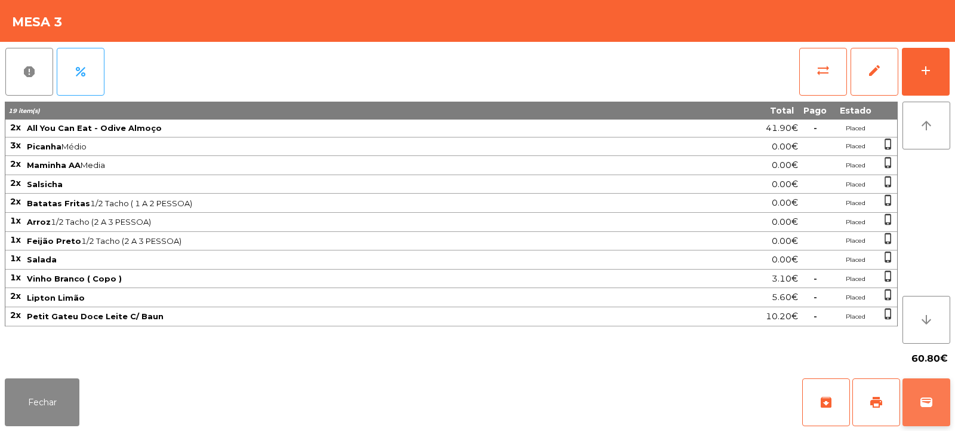
click at [927, 405] on span "wallet" at bounding box center [927, 402] width 14 height 14
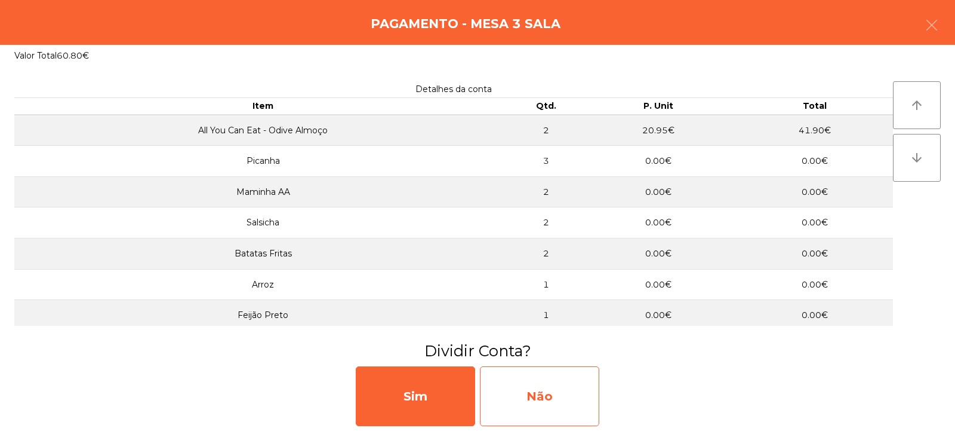
click at [531, 380] on div "Não" at bounding box center [539, 396] width 119 height 60
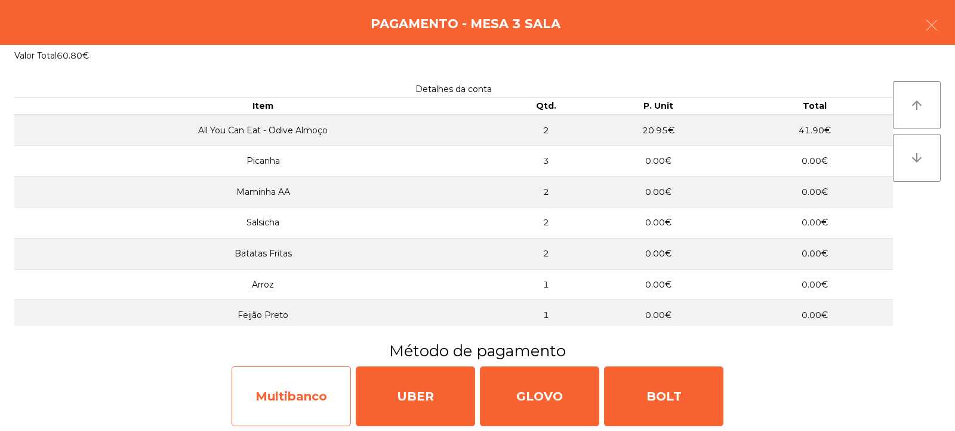
click at [300, 396] on div "Multibanco" at bounding box center [291, 396] width 119 height 60
select select "**"
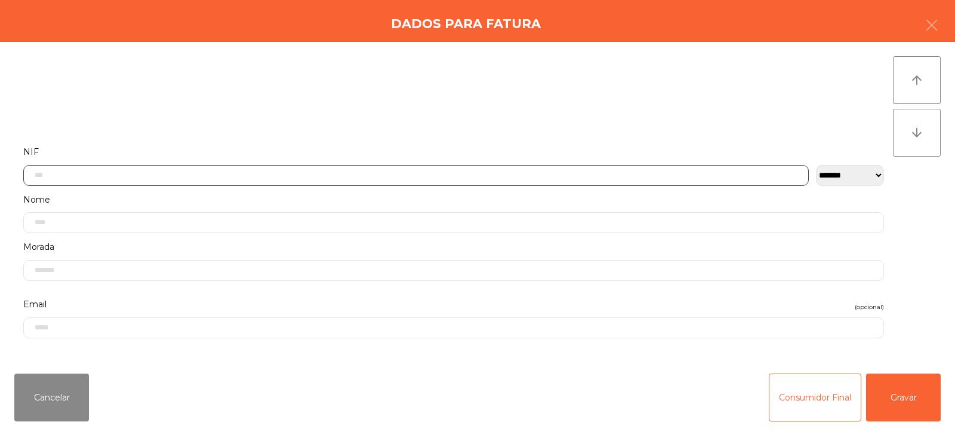
click at [389, 171] on input "text" at bounding box center [416, 175] width 786 height 21
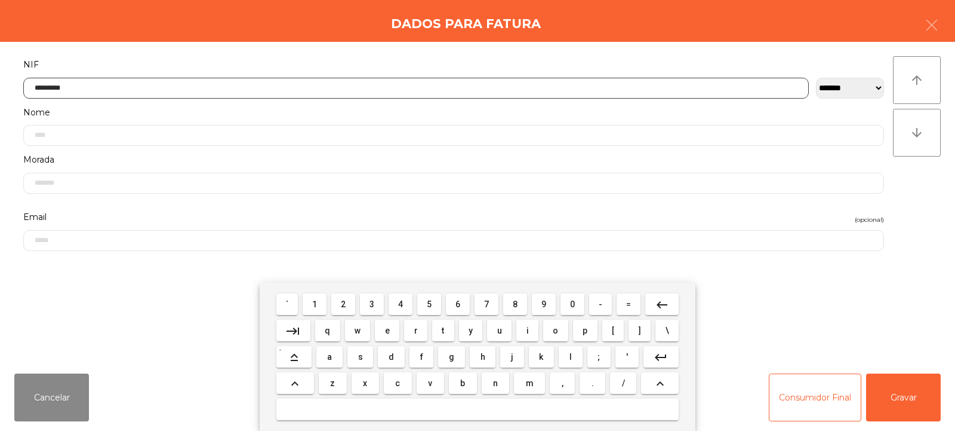
type input "*********"
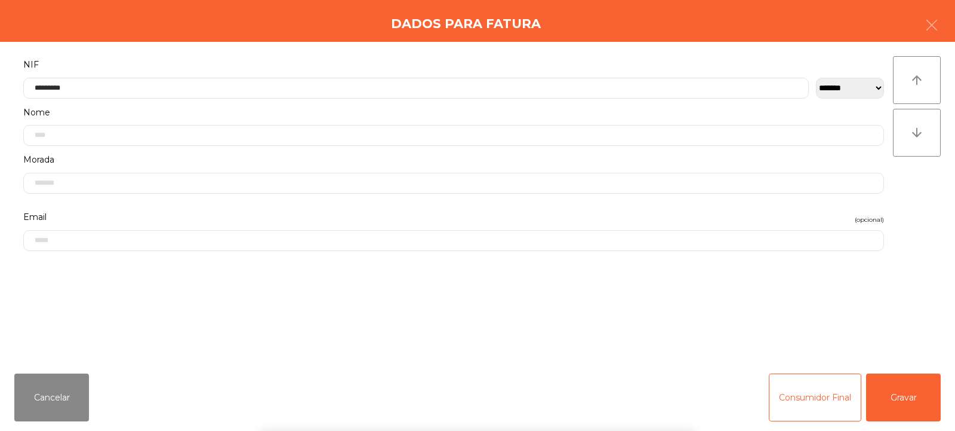
click at [920, 198] on div "arrow_upward arrow_downward" at bounding box center [917, 202] width 48 height 293
click at [924, 402] on button "Gravar" at bounding box center [903, 397] width 75 height 48
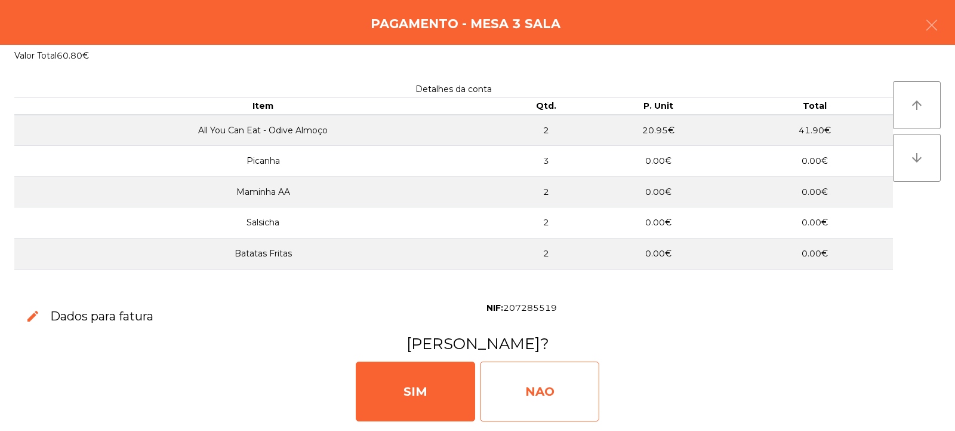
click at [542, 386] on div "NAO" at bounding box center [539, 391] width 119 height 60
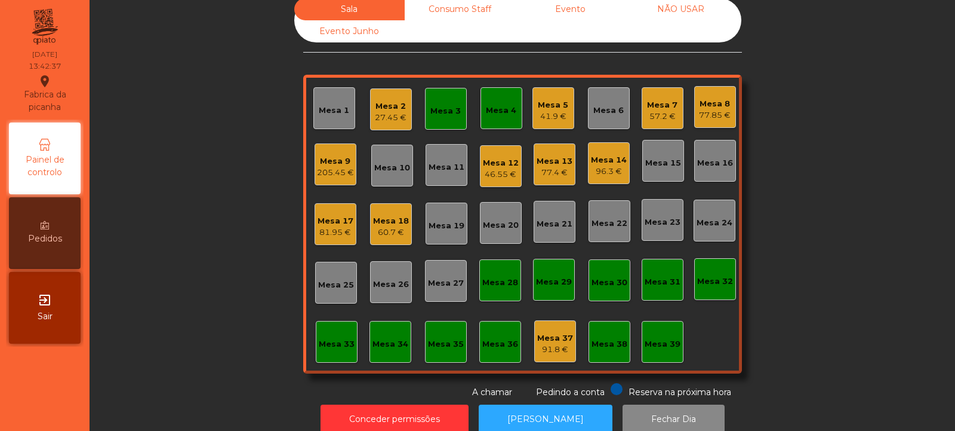
click at [429, 93] on div "Mesa 3" at bounding box center [446, 109] width 42 height 42
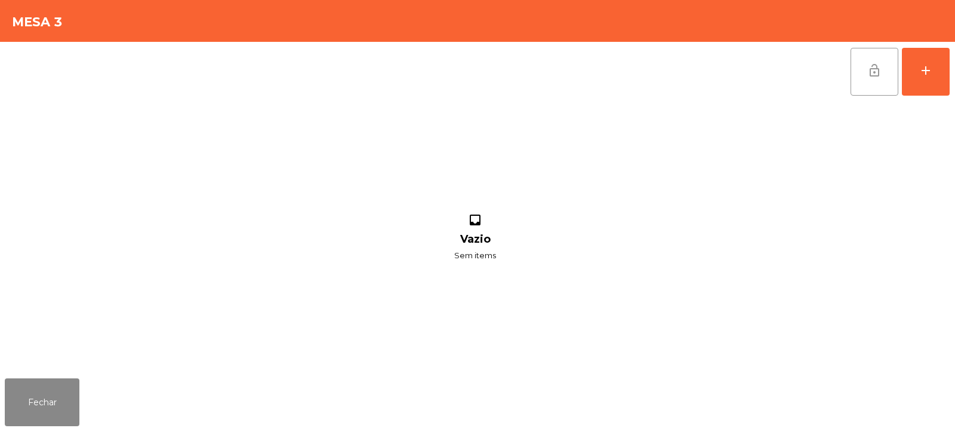
click at [868, 69] on span "lock_open" at bounding box center [875, 70] width 14 height 14
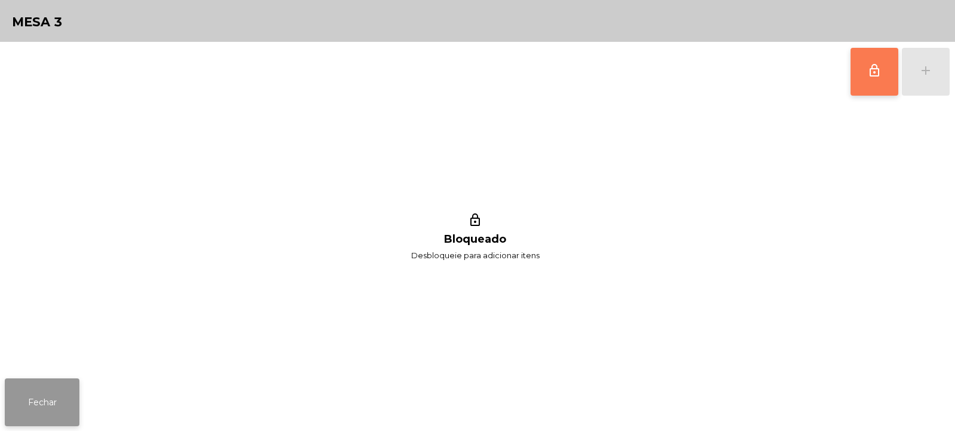
click at [73, 393] on button "Fechar" at bounding box center [42, 402] width 75 height 48
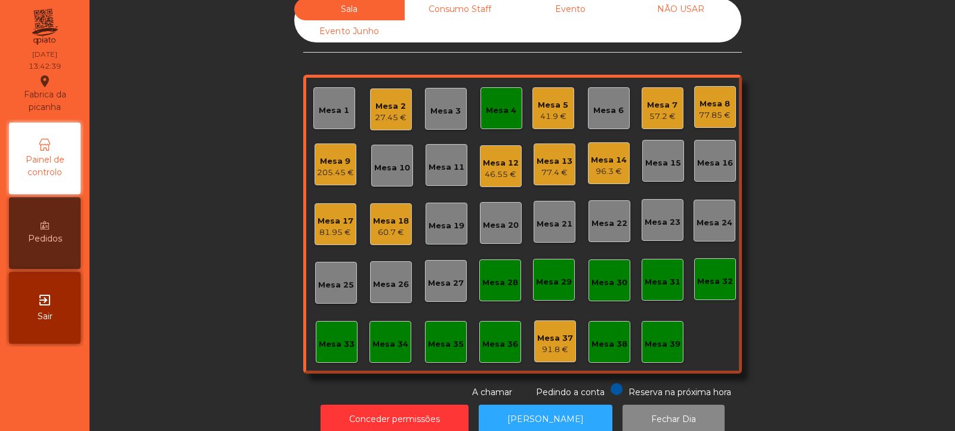
click at [496, 102] on div "Mesa 4" at bounding box center [501, 108] width 30 height 17
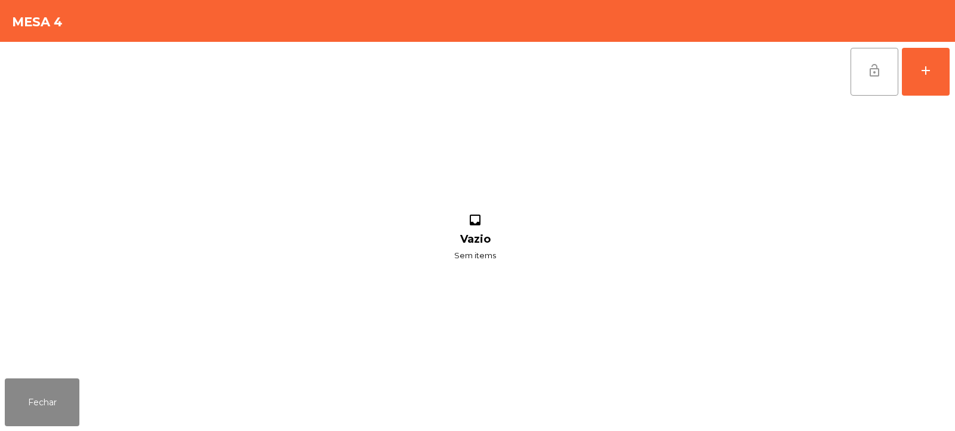
click at [881, 65] on span "lock_open" at bounding box center [875, 70] width 14 height 14
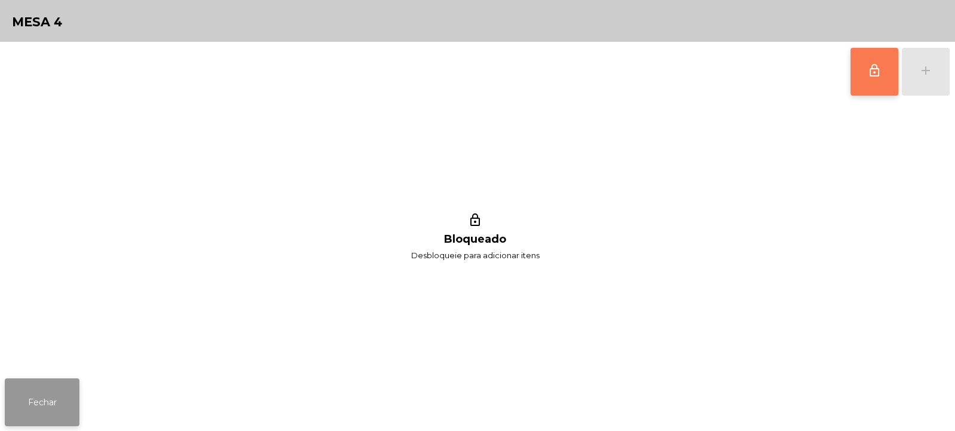
click at [56, 407] on button "Fechar" at bounding box center [42, 402] width 75 height 48
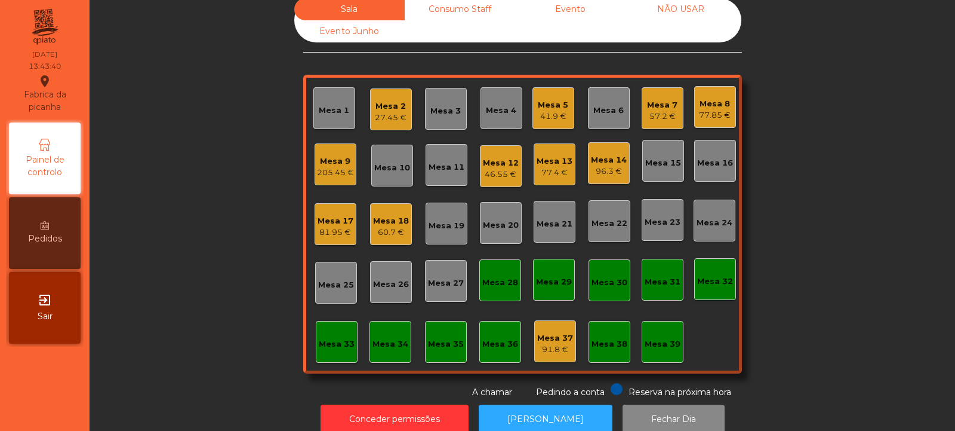
click at [556, 108] on div "Mesa 5" at bounding box center [553, 105] width 30 height 12
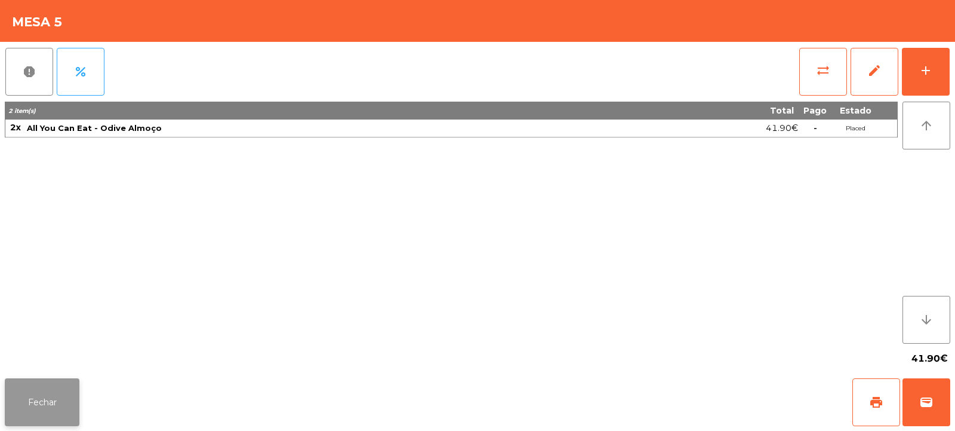
click at [59, 402] on button "Fechar" at bounding box center [42, 402] width 75 height 48
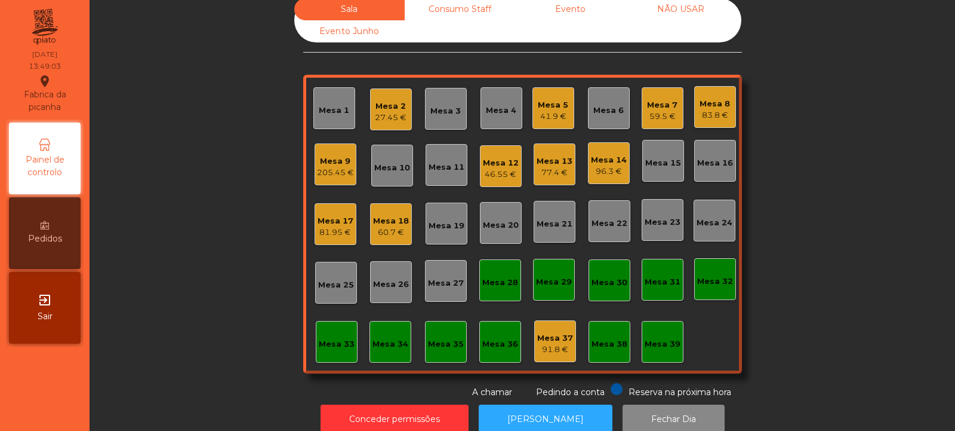
click at [393, 243] on div "Mesa 18 60.7 €" at bounding box center [391, 224] width 42 height 42
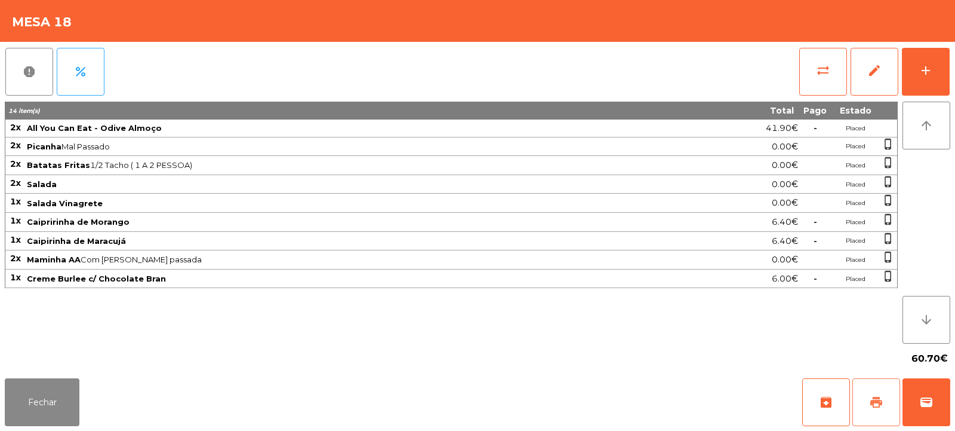
click at [885, 398] on button "print" at bounding box center [877, 402] width 48 height 48
click at [945, 400] on button "wallet" at bounding box center [927, 402] width 48 height 48
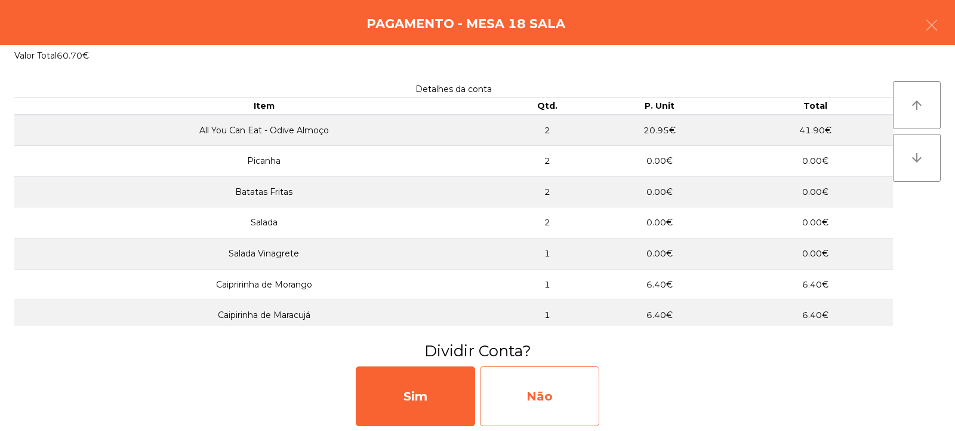
click at [551, 382] on div "Não" at bounding box center [539, 396] width 119 height 60
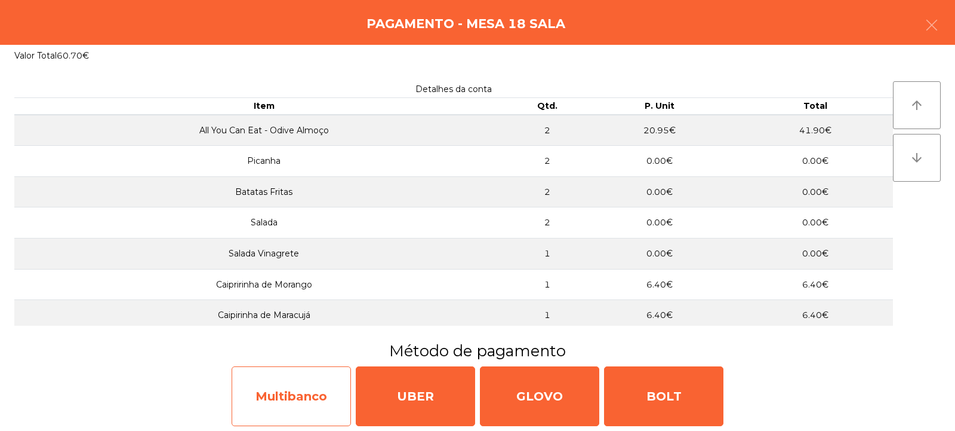
click at [299, 403] on div "Multibanco" at bounding box center [291, 396] width 119 height 60
select select "**"
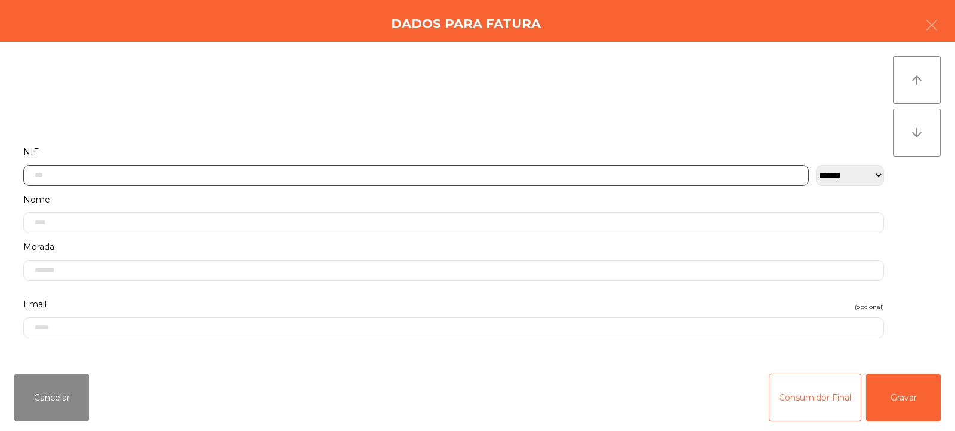
click at [362, 177] on input "text" at bounding box center [416, 175] width 786 height 21
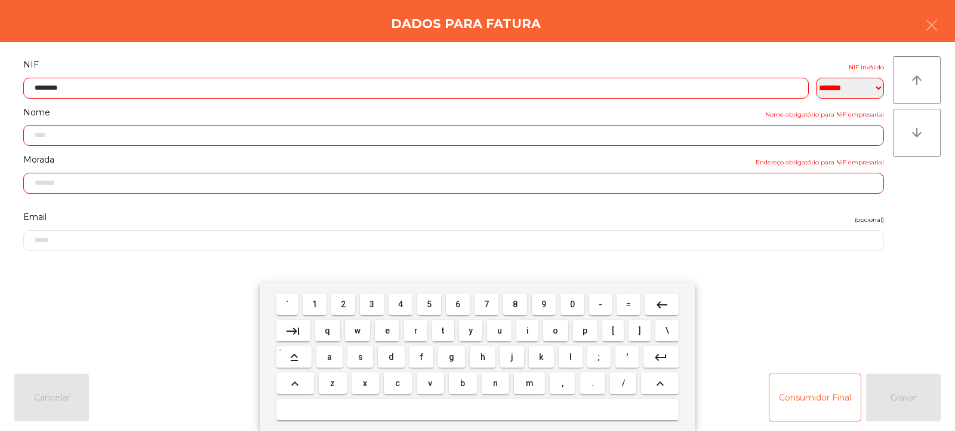
type input "*********"
type input "**********"
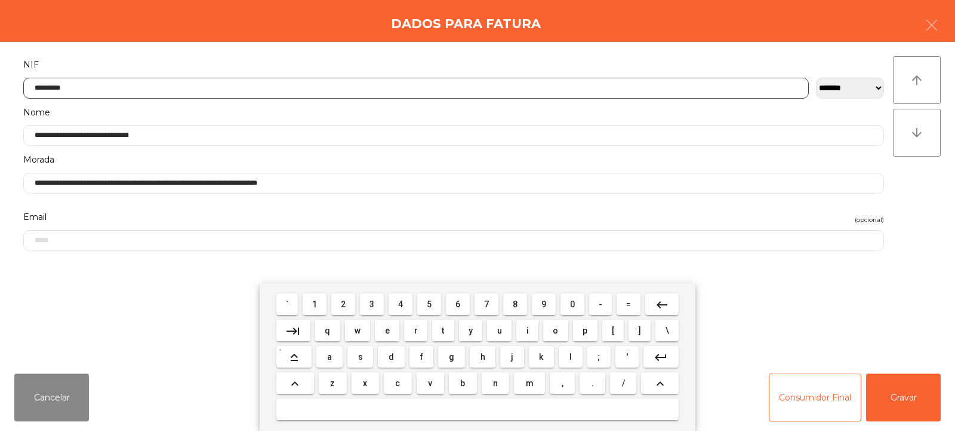
type input "*********"
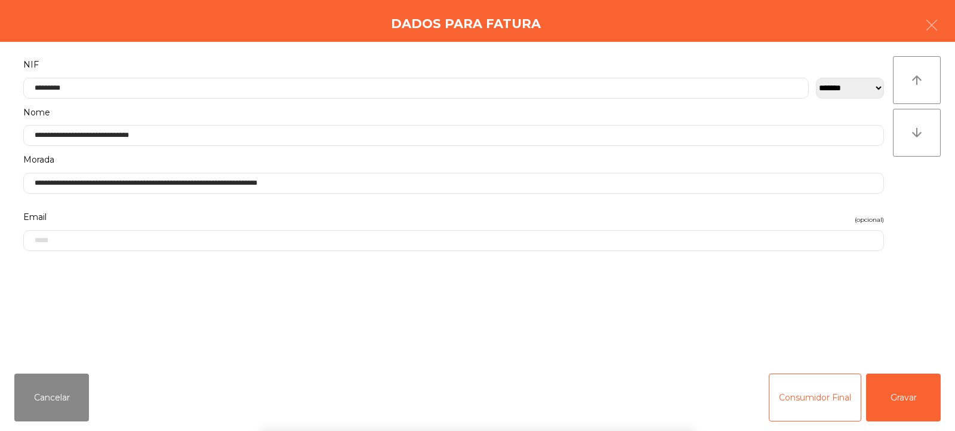
click at [924, 211] on div "arrow_upward arrow_downward" at bounding box center [917, 202] width 48 height 293
click at [902, 401] on button "Gravar" at bounding box center [903, 397] width 75 height 48
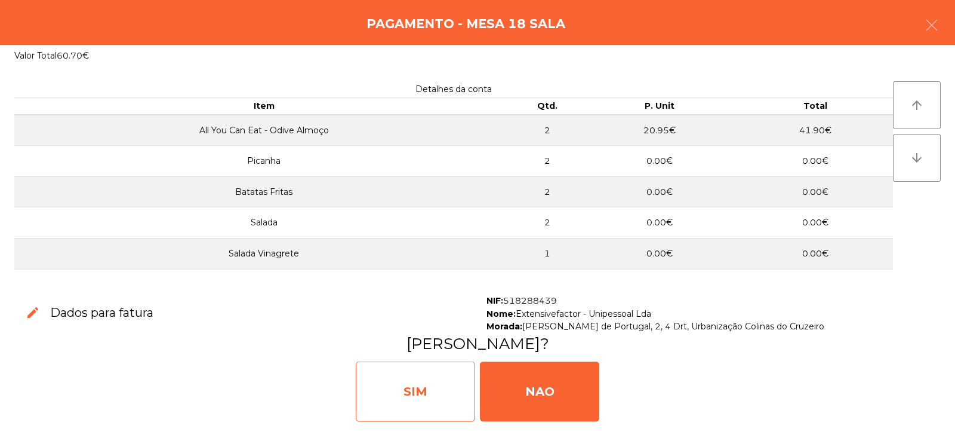
click at [423, 387] on div "SIM" at bounding box center [415, 391] width 119 height 60
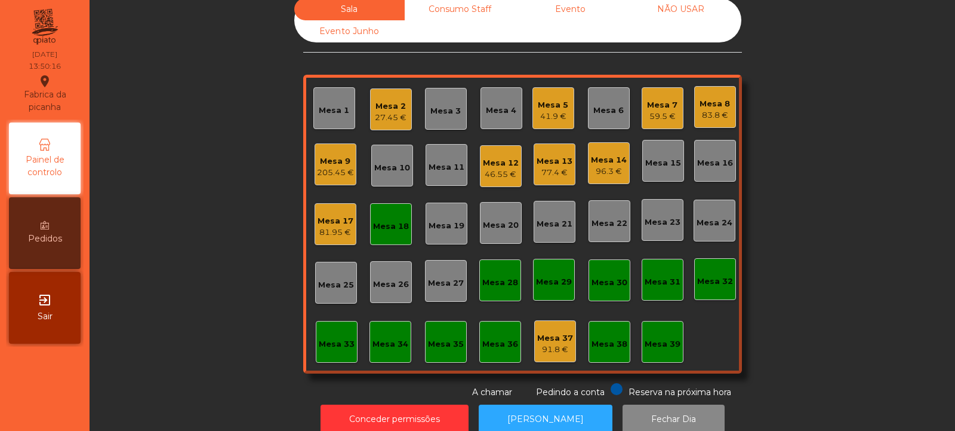
click at [386, 238] on div "Mesa 18" at bounding box center [391, 224] width 42 height 42
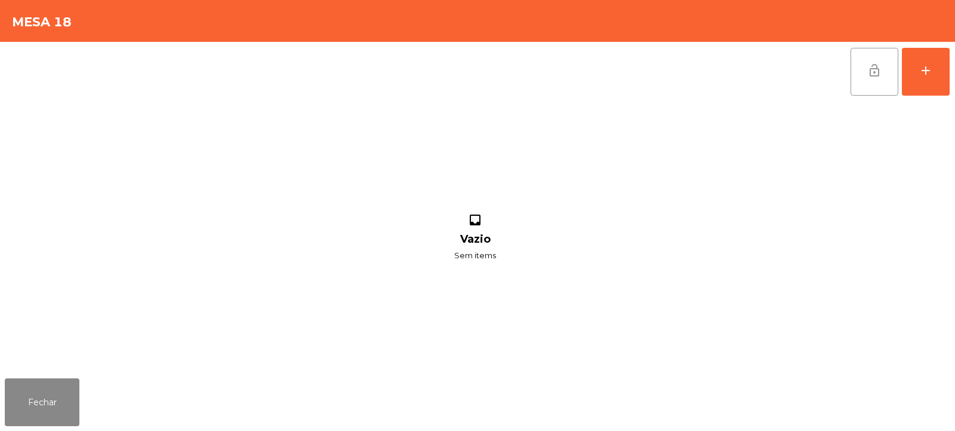
click at [877, 81] on button "lock_open" at bounding box center [875, 72] width 48 height 48
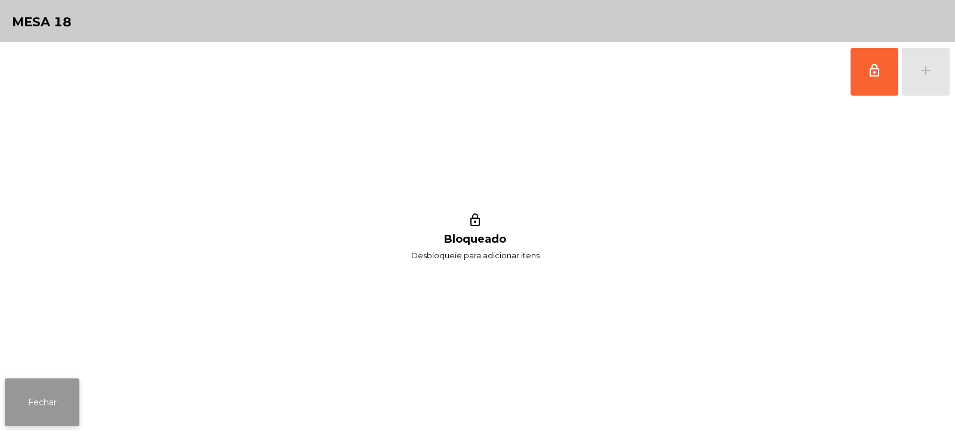
click at [42, 401] on button "Fechar" at bounding box center [42, 402] width 75 height 48
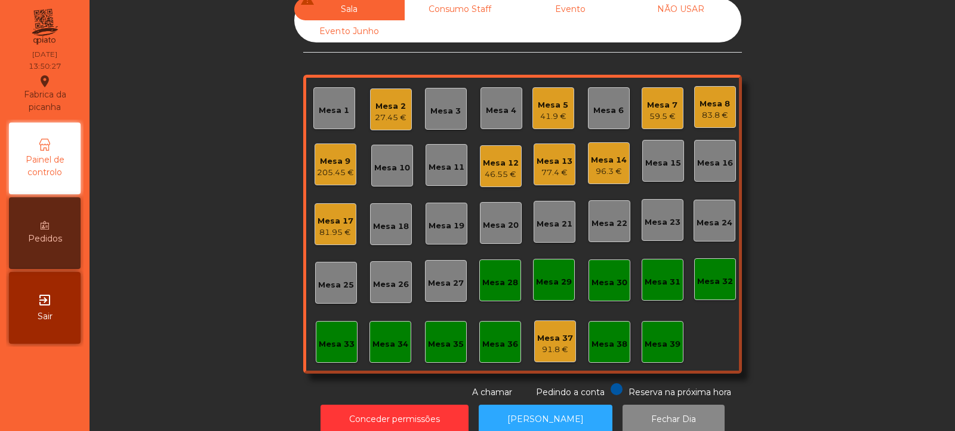
click at [712, 100] on div "Mesa 8" at bounding box center [715, 104] width 30 height 12
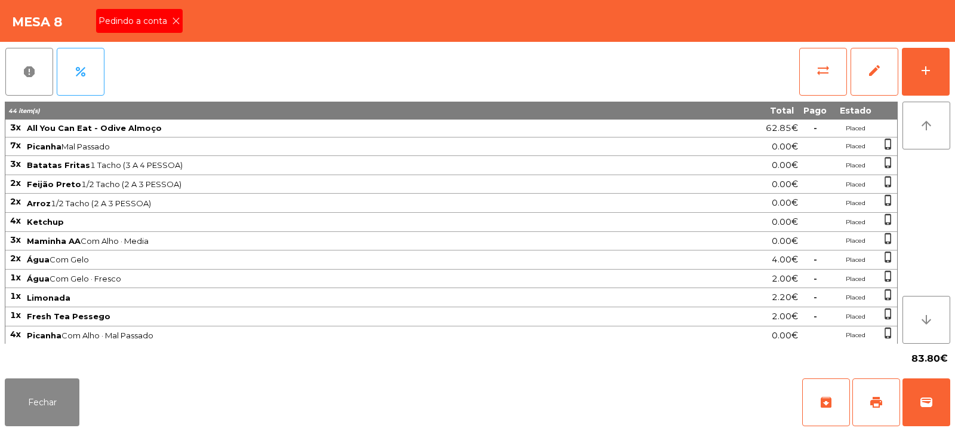
click at [170, 10] on div "Pedindo a conta" at bounding box center [139, 21] width 87 height 24
click at [877, 399] on span "print" at bounding box center [876, 402] width 14 height 14
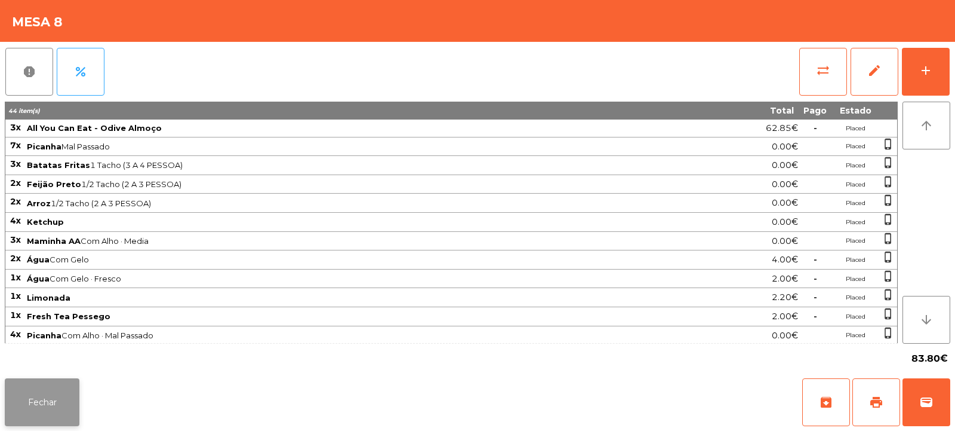
click at [61, 410] on button "Fechar" at bounding box center [42, 402] width 75 height 48
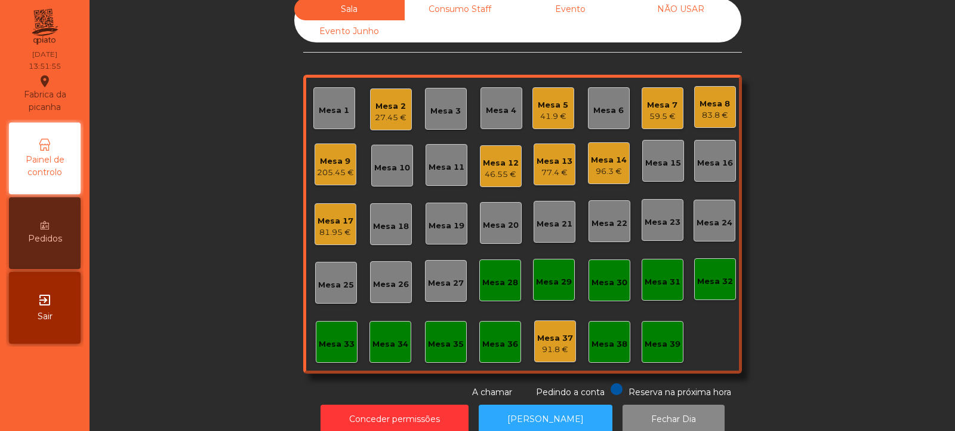
click at [391, 233] on div "Mesa 18" at bounding box center [391, 224] width 42 height 42
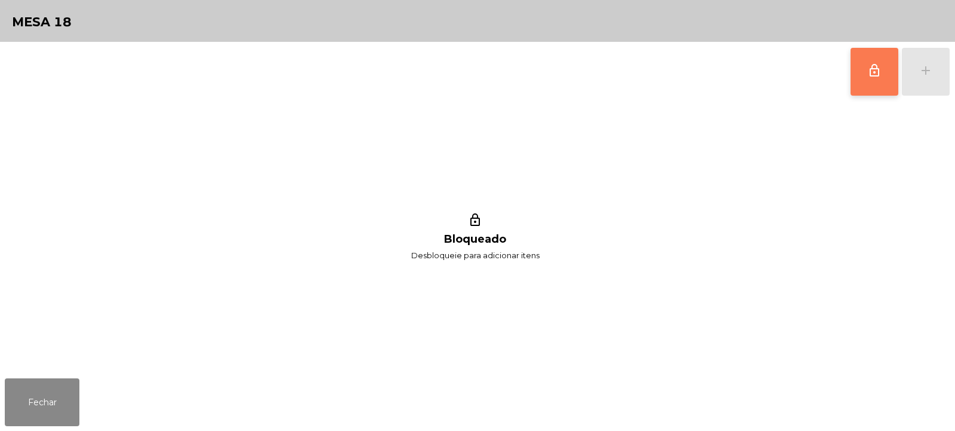
click at [866, 77] on button "lock_outline" at bounding box center [875, 72] width 48 height 48
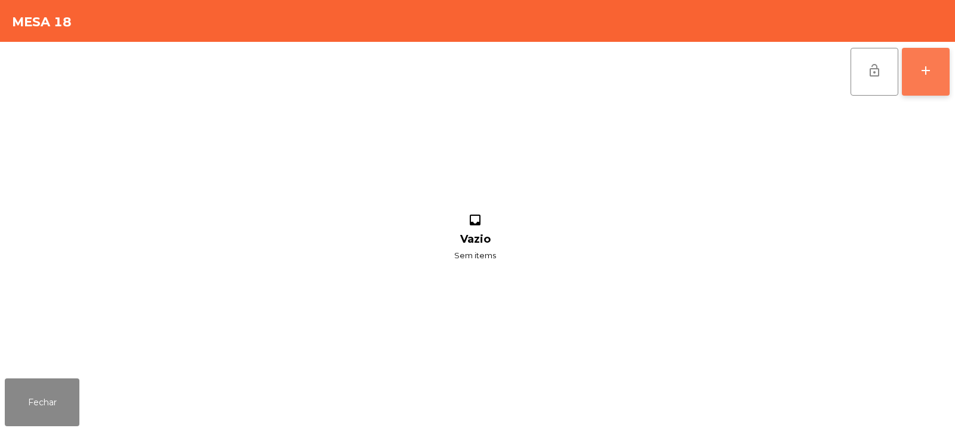
click at [922, 76] on div "add" at bounding box center [926, 70] width 14 height 14
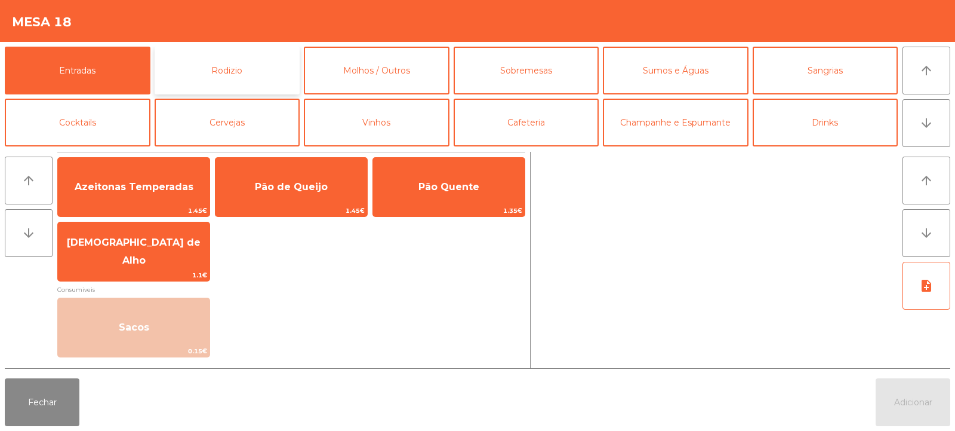
click at [222, 84] on button "Rodizio" at bounding box center [228, 71] width 146 height 48
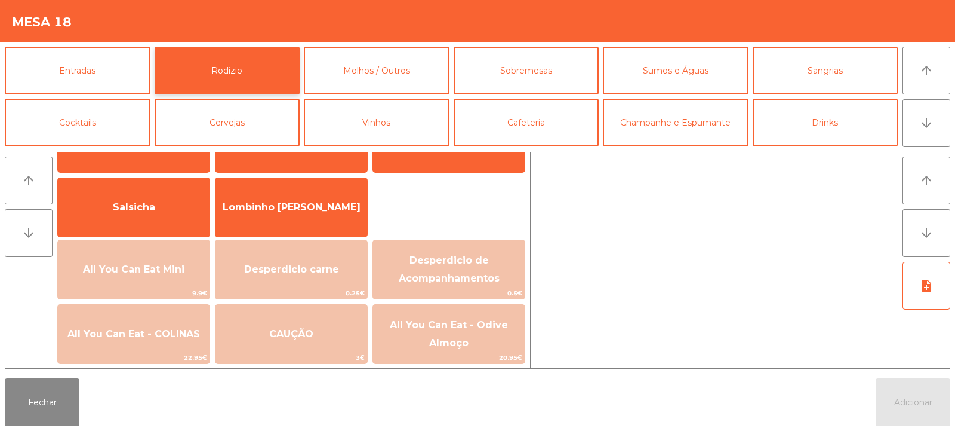
scroll to position [70, 0]
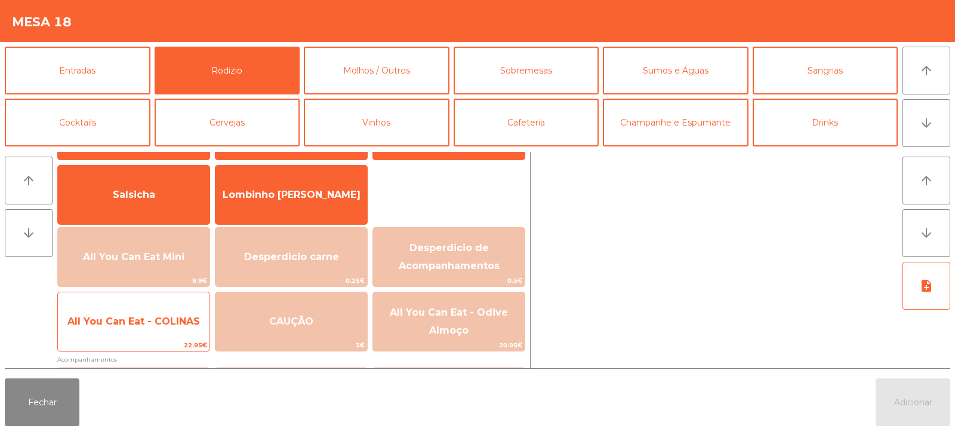
click at [134, 321] on span "All You Can Eat - COLINAS" at bounding box center [133, 320] width 133 height 11
click at [144, 315] on span "All You Can Eat - COLINAS" at bounding box center [133, 320] width 133 height 11
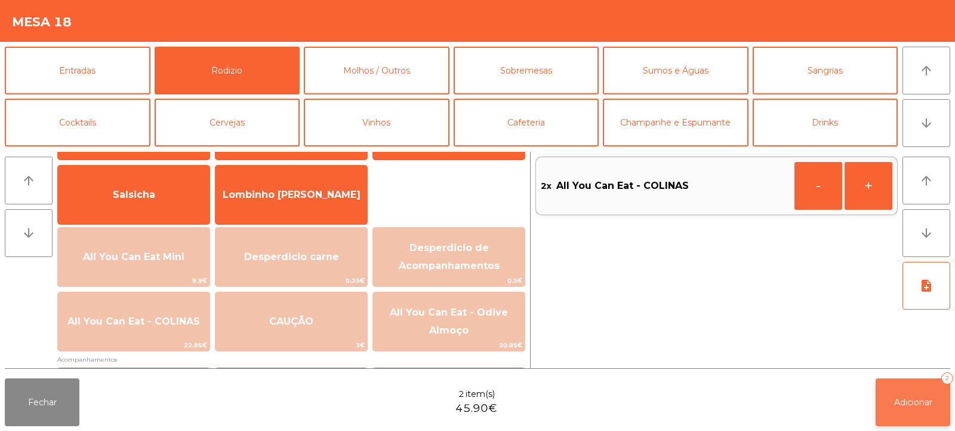
click at [894, 407] on button "Adicionar 2" at bounding box center [913, 402] width 75 height 48
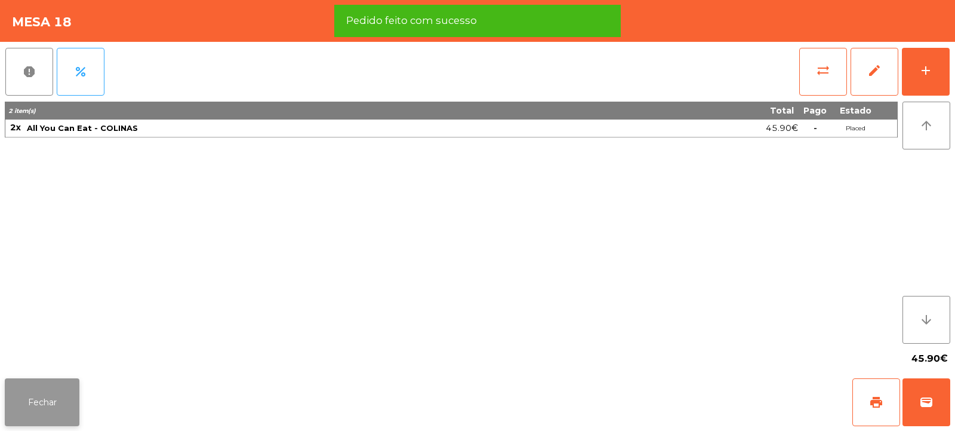
click at [53, 401] on button "Fechar" at bounding box center [42, 402] width 75 height 48
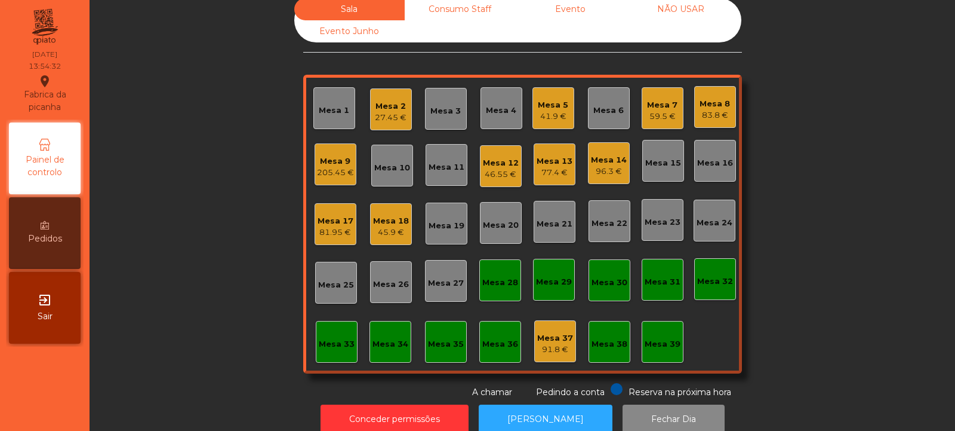
click at [705, 109] on div "Mesa 8" at bounding box center [715, 104] width 30 height 12
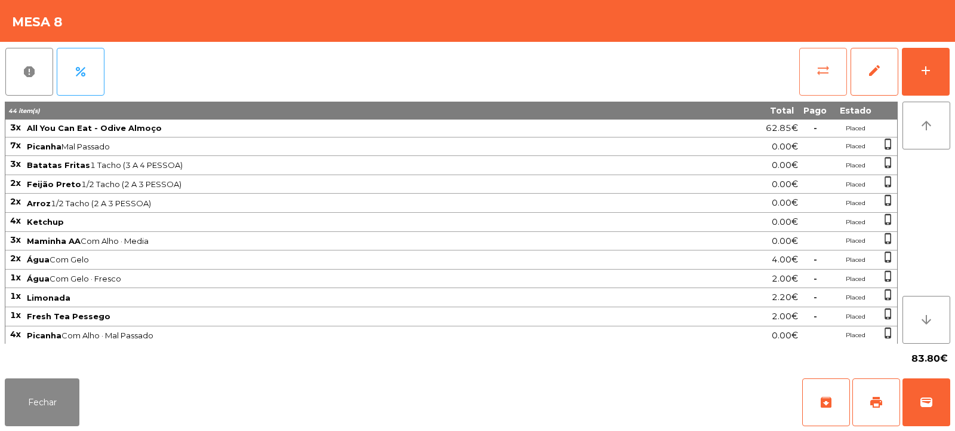
click at [823, 68] on span "sync_alt" at bounding box center [823, 70] width 14 height 14
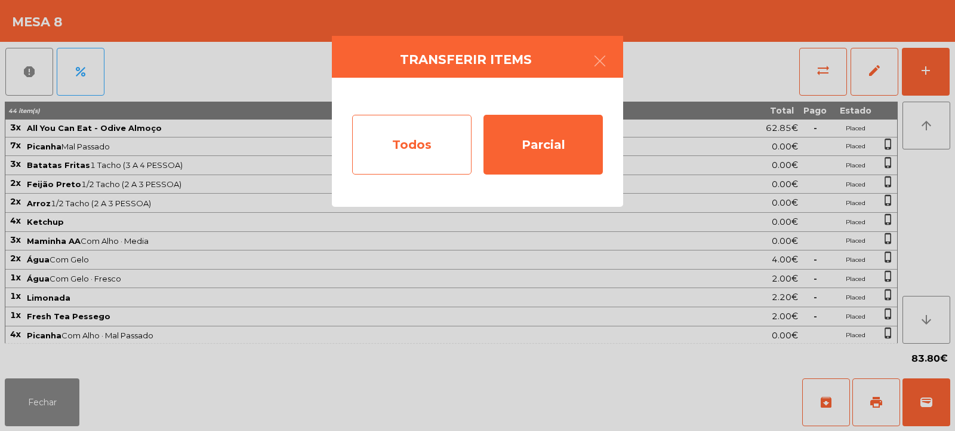
click at [407, 137] on div "Todos" at bounding box center [411, 145] width 119 height 60
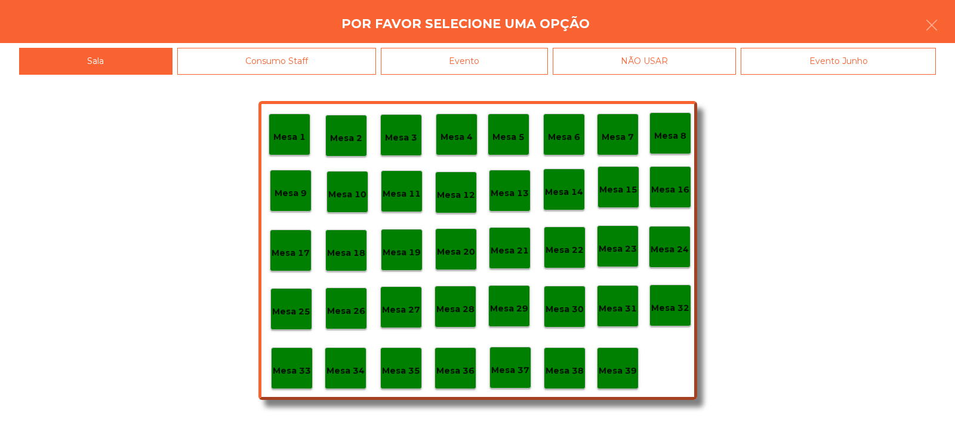
click at [487, 60] on div "Evento" at bounding box center [464, 61] width 167 height 27
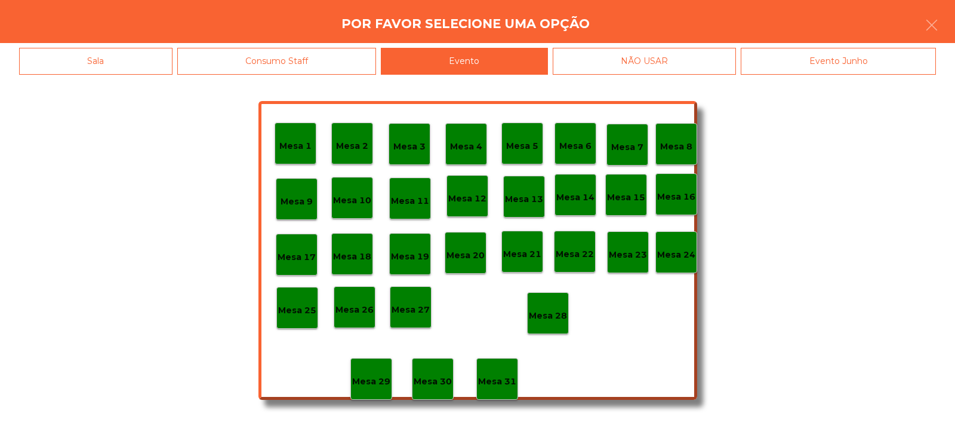
click at [555, 321] on p "Mesa 28" at bounding box center [548, 316] width 38 height 14
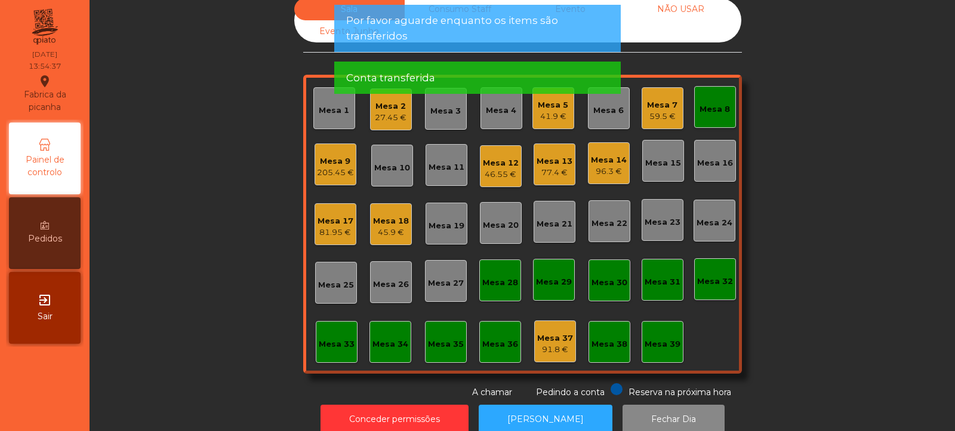
click at [717, 108] on div "Mesa 8" at bounding box center [715, 109] width 30 height 12
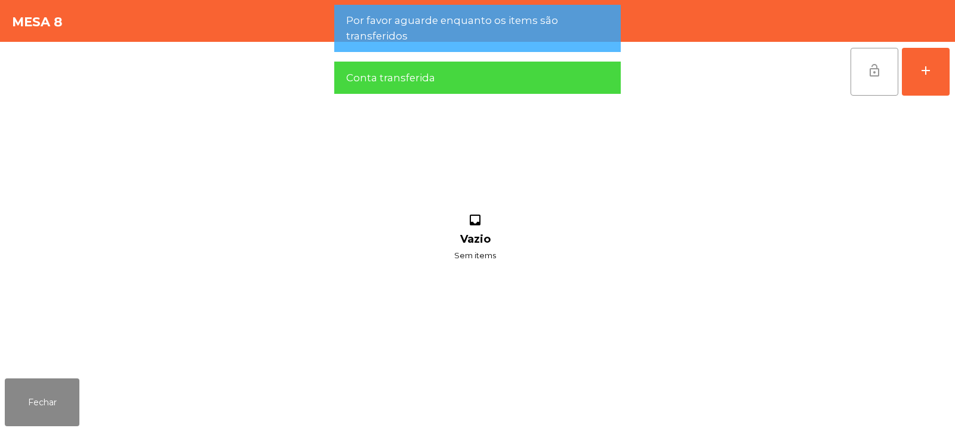
click at [878, 67] on span "lock_open" at bounding box center [875, 70] width 14 height 14
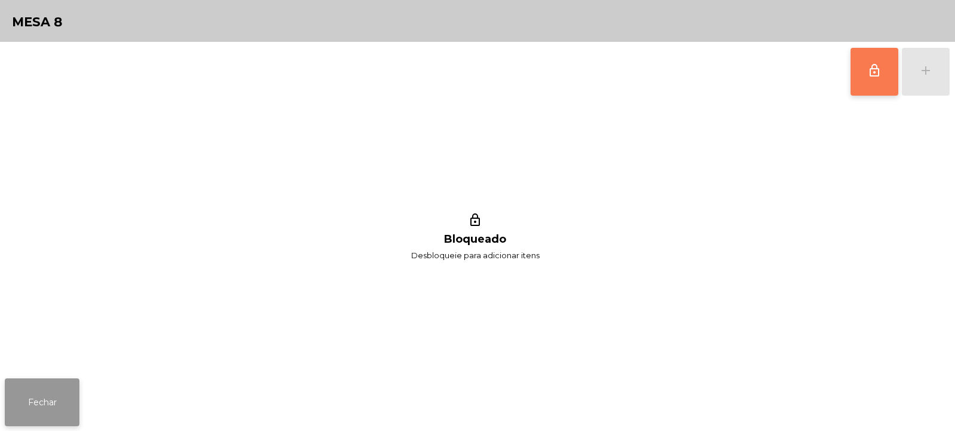
click at [47, 411] on button "Fechar" at bounding box center [42, 402] width 75 height 48
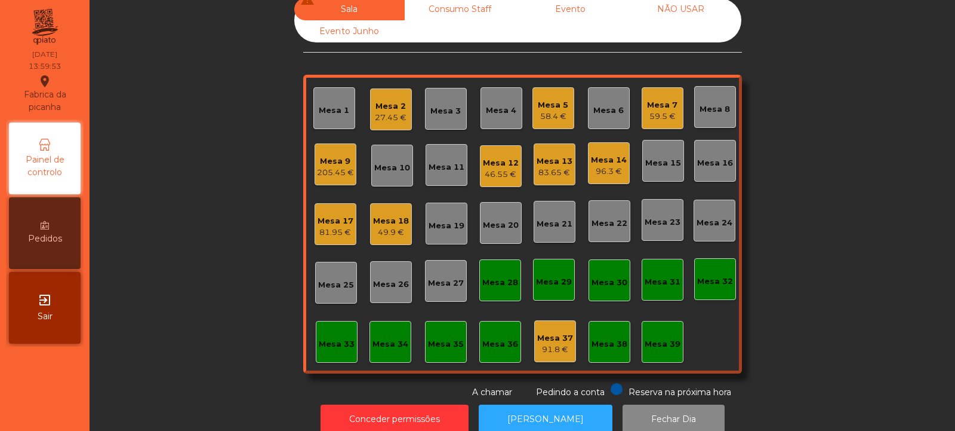
click at [656, 112] on div "59.5 €" at bounding box center [662, 116] width 30 height 12
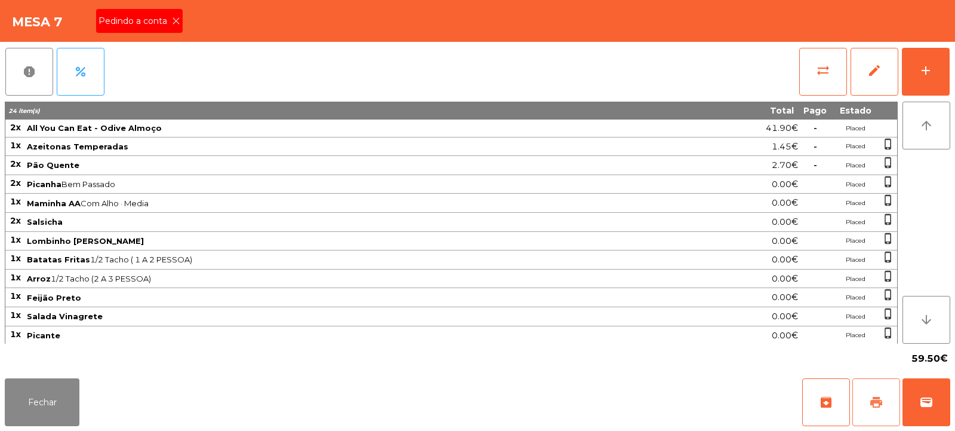
click at [872, 413] on button "print" at bounding box center [877, 402] width 48 height 48
click at [924, 395] on span "wallet" at bounding box center [927, 402] width 14 height 14
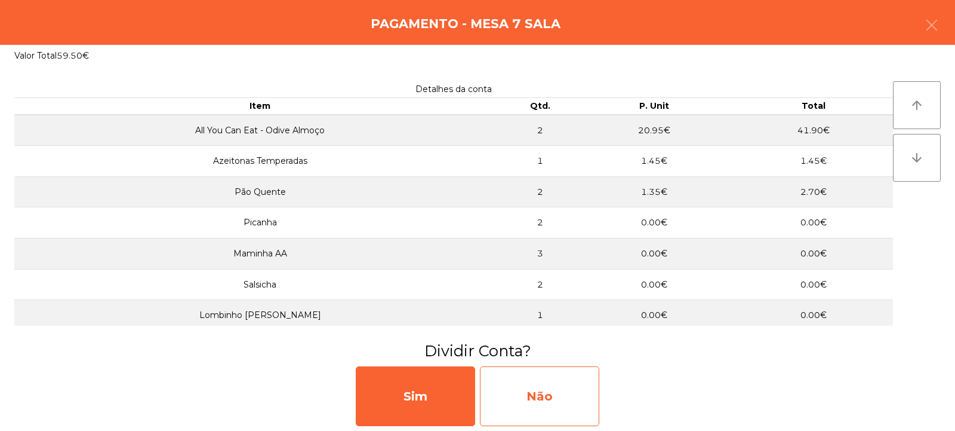
click at [539, 408] on div "Não" at bounding box center [539, 396] width 119 height 60
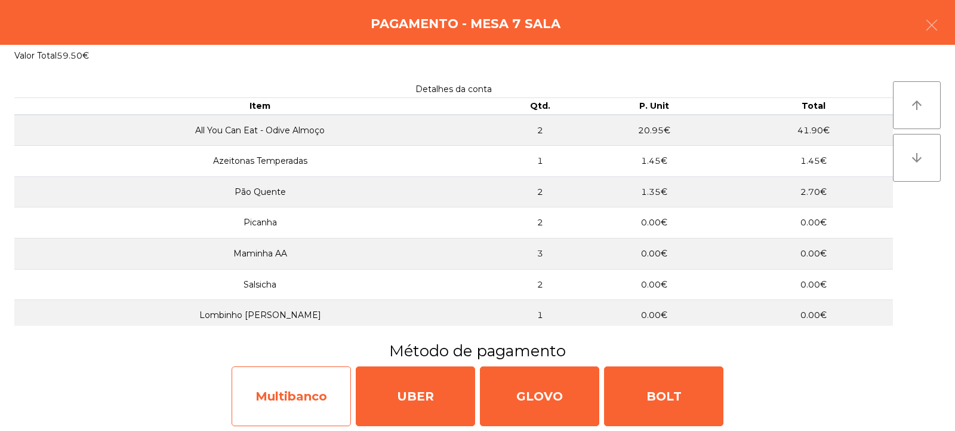
click at [300, 413] on div "Multibanco" at bounding box center [291, 396] width 119 height 60
select select "**"
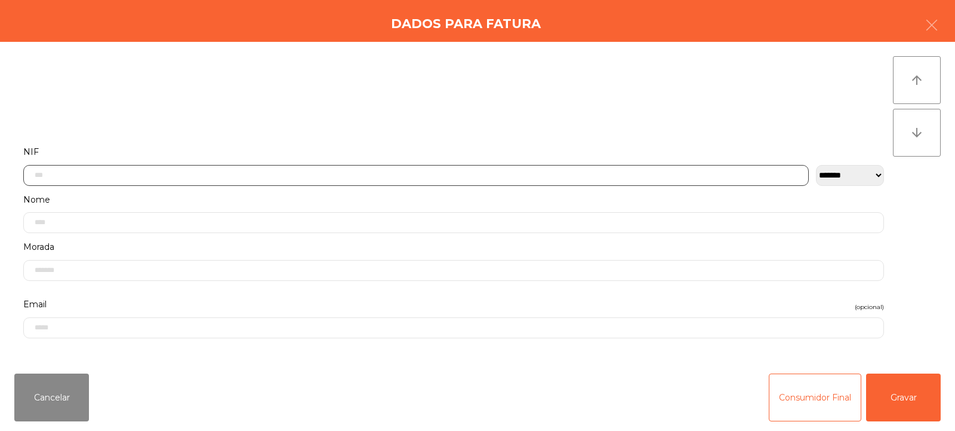
click at [369, 179] on input "text" at bounding box center [416, 175] width 786 height 21
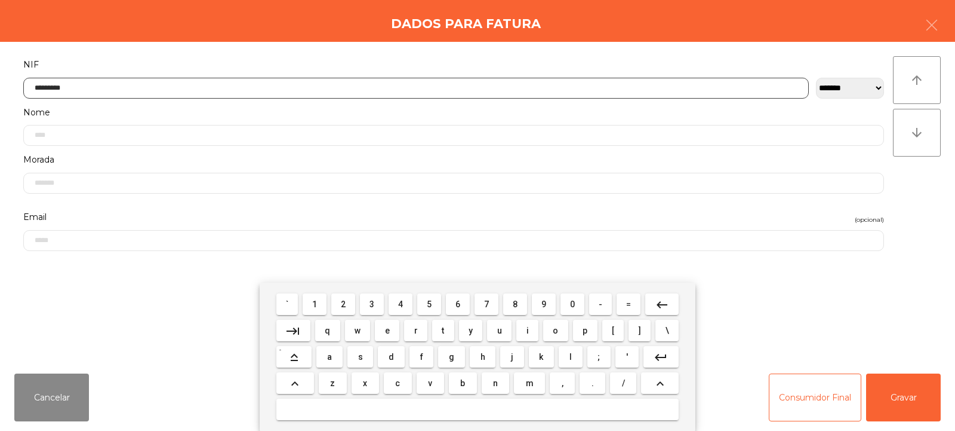
type input "*********"
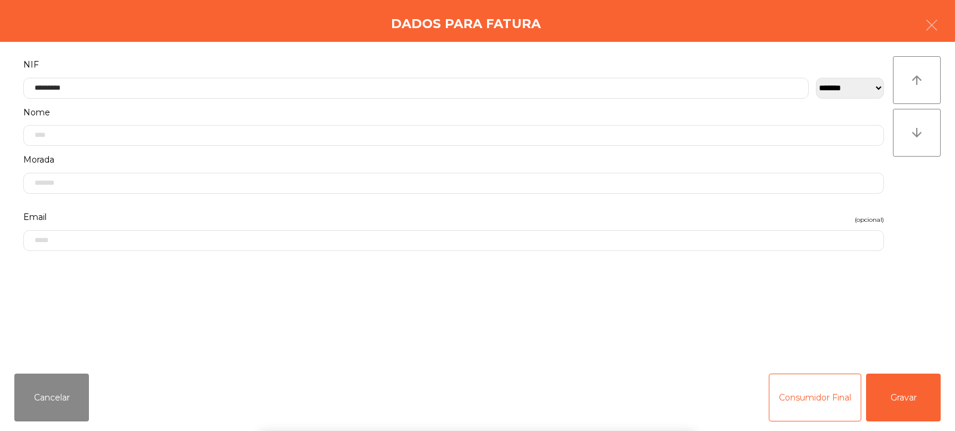
click at [926, 202] on div "arrow_upward arrow_downward" at bounding box center [917, 202] width 48 height 293
click at [903, 400] on button "Gravar" at bounding box center [903, 397] width 75 height 48
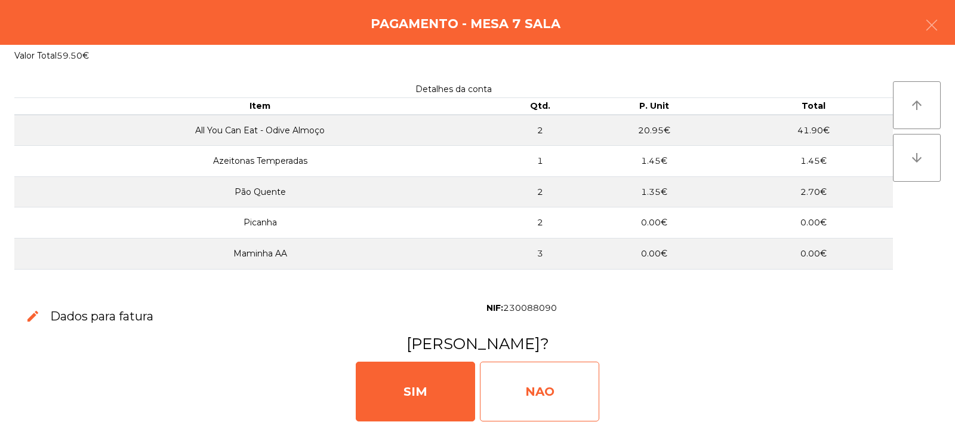
click at [554, 382] on div "NAO" at bounding box center [539, 391] width 119 height 60
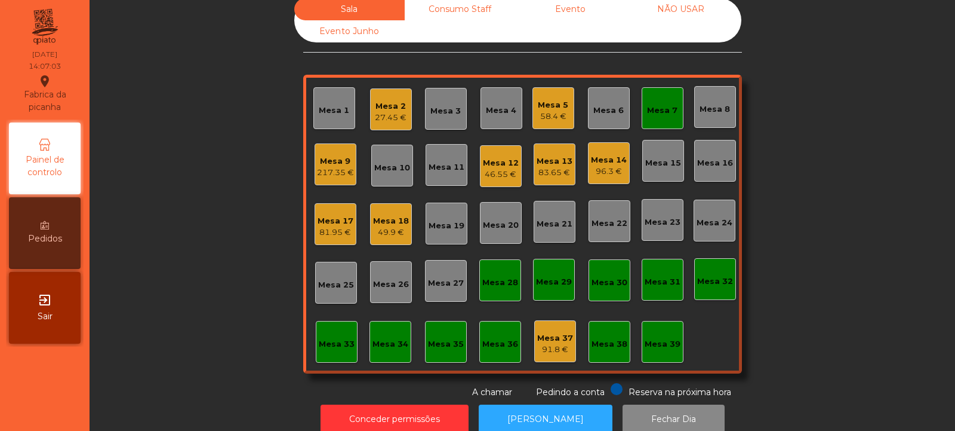
scroll to position [0, 0]
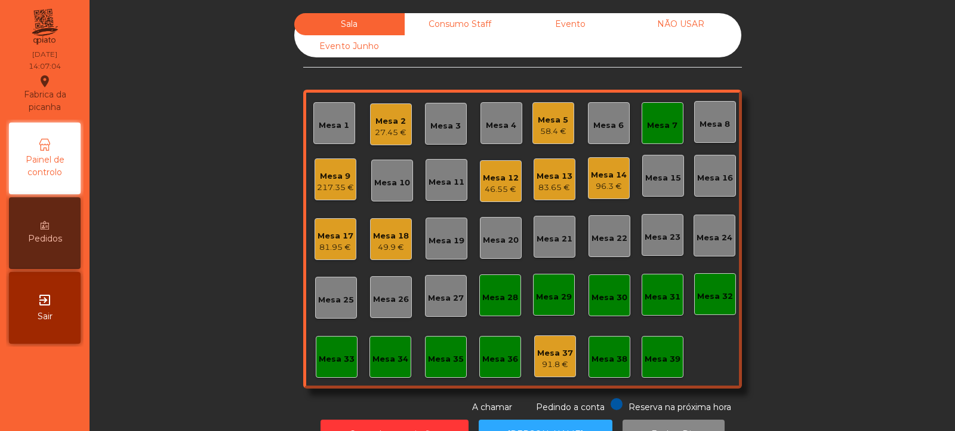
click at [375, 119] on div "Mesa 2" at bounding box center [391, 121] width 32 height 12
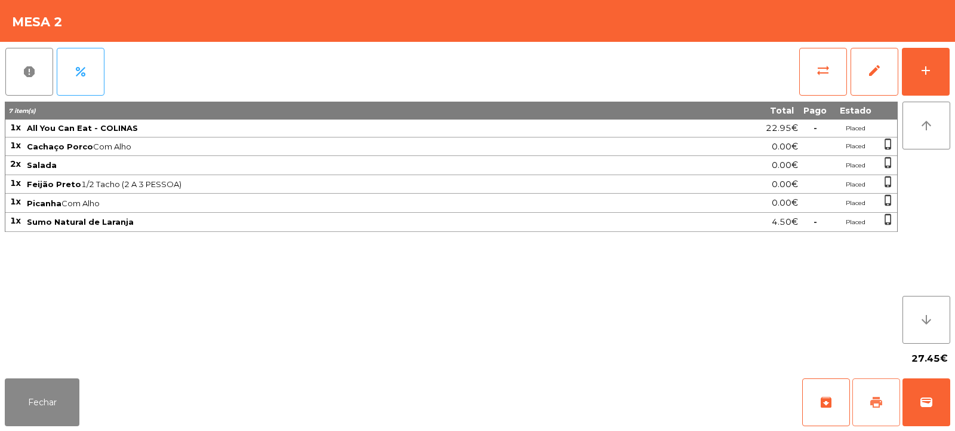
click at [874, 382] on button "print" at bounding box center [877, 402] width 48 height 48
click at [42, 394] on button "Fechar" at bounding box center [42, 402] width 75 height 48
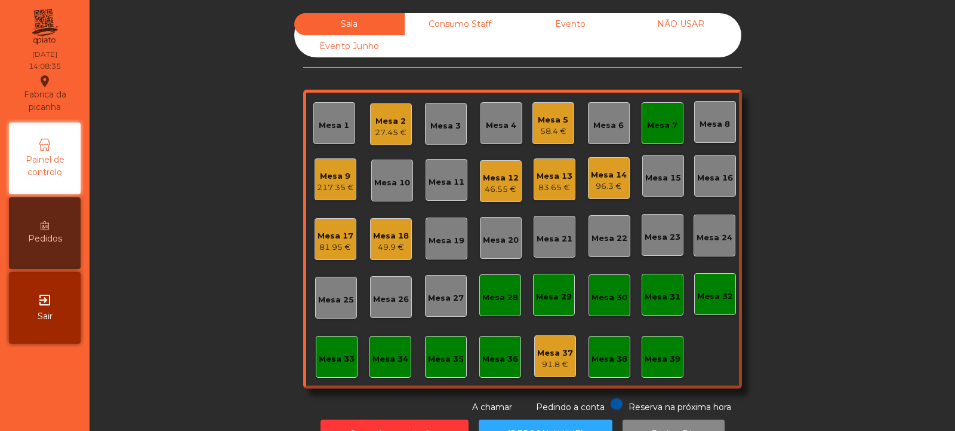
click at [718, 121] on div "Mesa 8" at bounding box center [715, 124] width 30 height 12
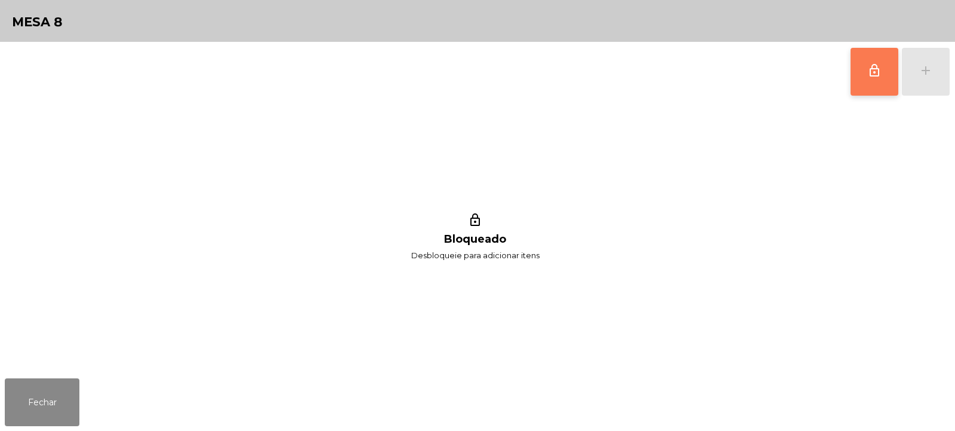
click at [875, 79] on button "lock_outline" at bounding box center [875, 72] width 48 height 48
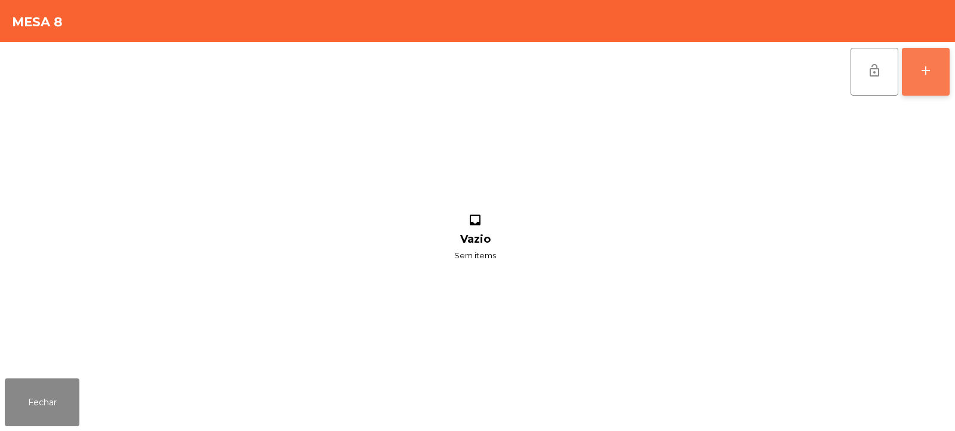
click at [928, 81] on button "add" at bounding box center [926, 72] width 48 height 48
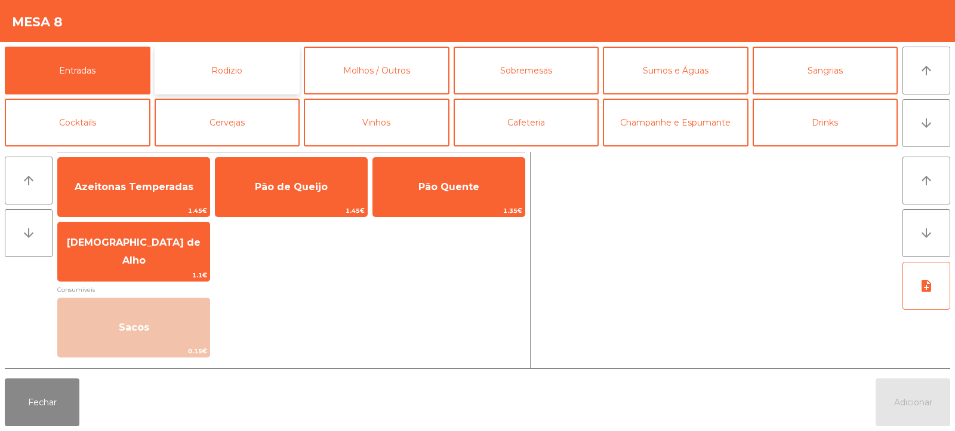
click at [270, 64] on button "Rodizio" at bounding box center [228, 71] width 146 height 48
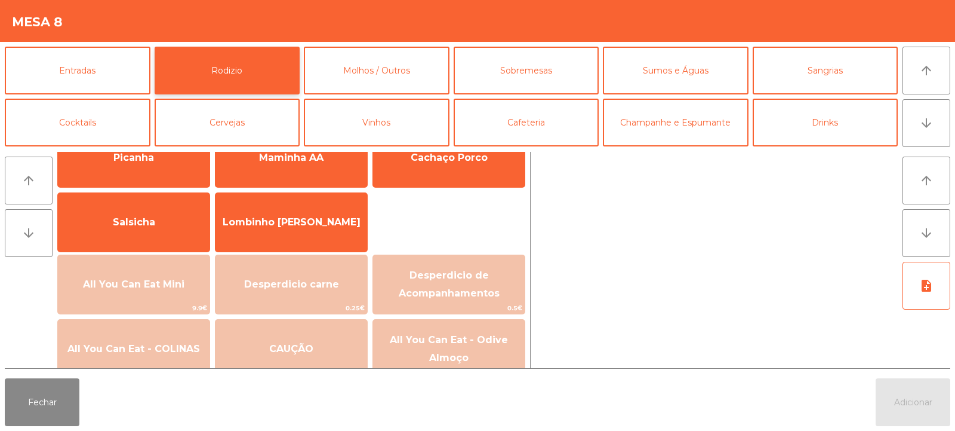
scroll to position [66, 0]
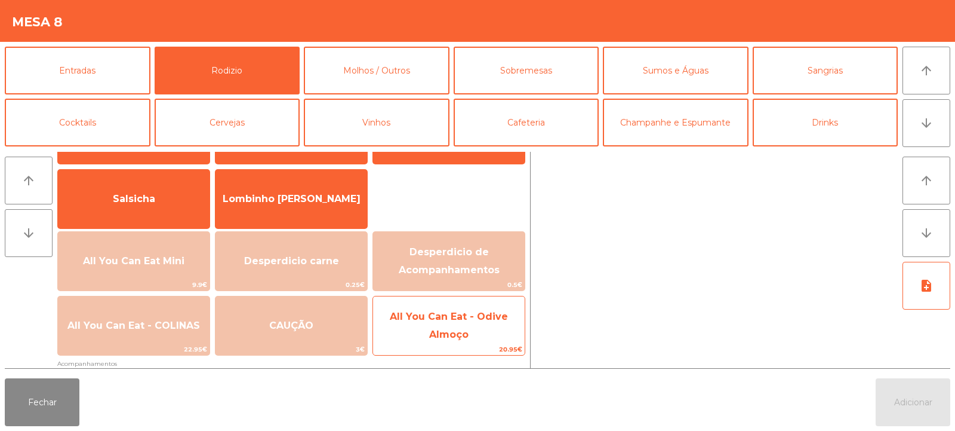
click at [442, 341] on span "All You Can Eat - Odive Almoço" at bounding box center [449, 325] width 152 height 51
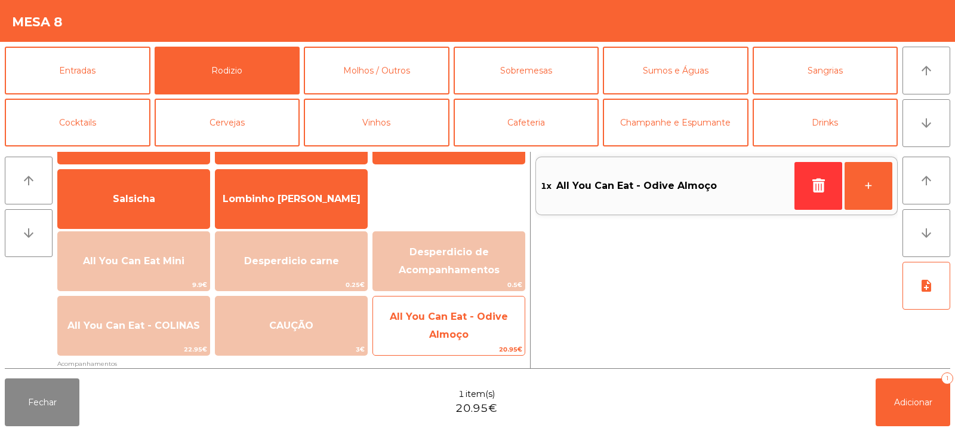
click at [423, 336] on span "All You Can Eat - Odive Almoço" at bounding box center [449, 325] width 152 height 51
click at [416, 333] on span "All You Can Eat - Odive Almoço" at bounding box center [449, 325] width 152 height 51
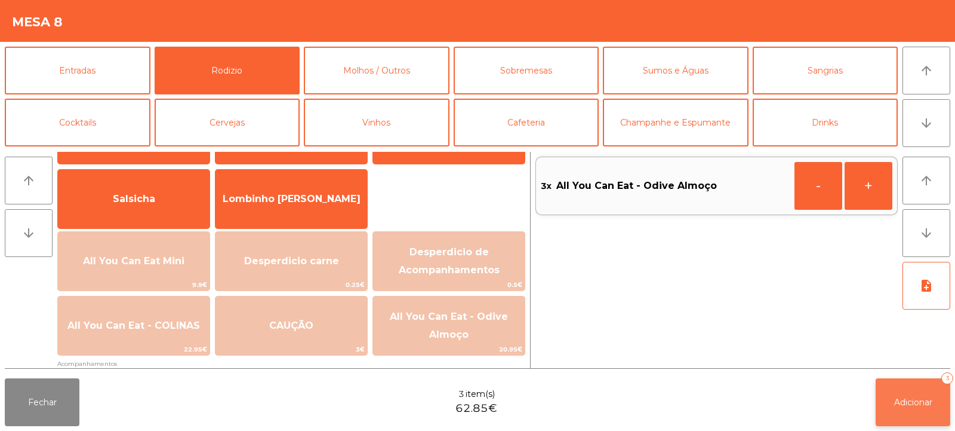
click at [880, 394] on button "Adicionar 3" at bounding box center [913, 402] width 75 height 48
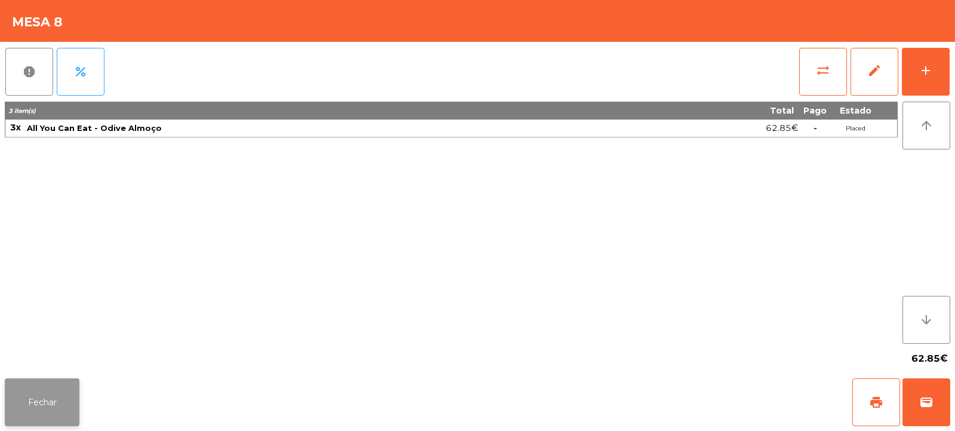
click at [46, 392] on button "Fechar" at bounding box center [42, 402] width 75 height 48
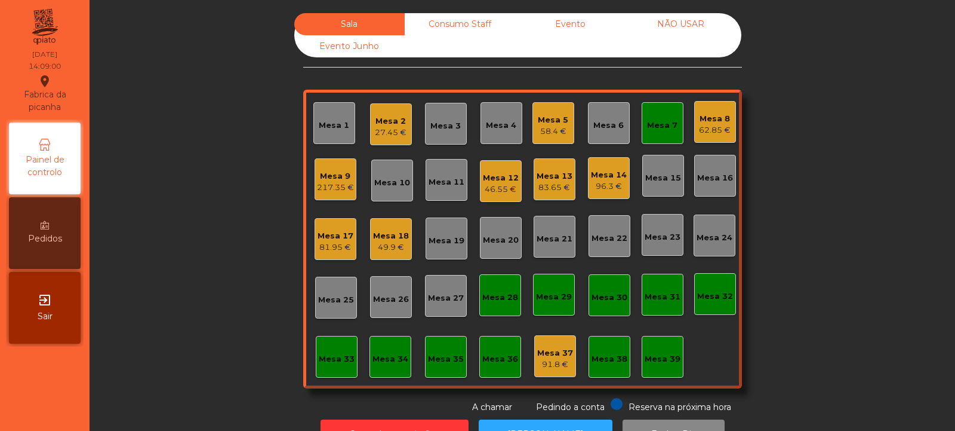
click at [386, 124] on div "Mesa 2" at bounding box center [391, 121] width 32 height 12
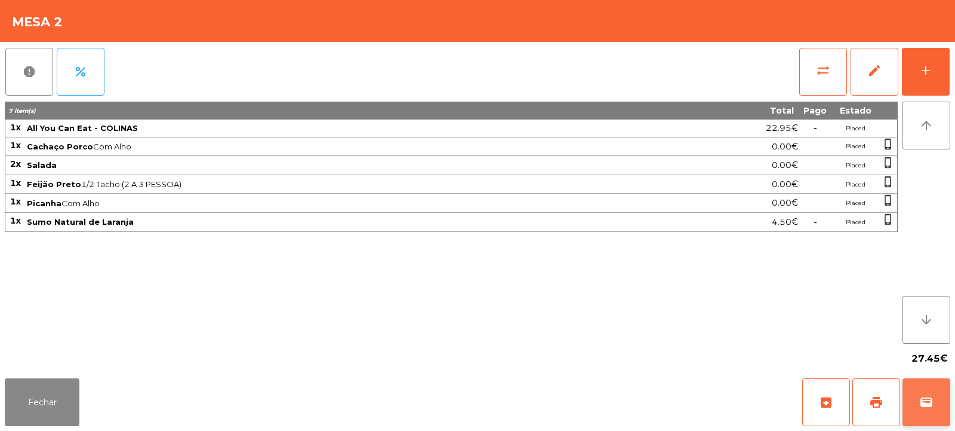
click at [909, 405] on button "wallet" at bounding box center [927, 402] width 48 height 48
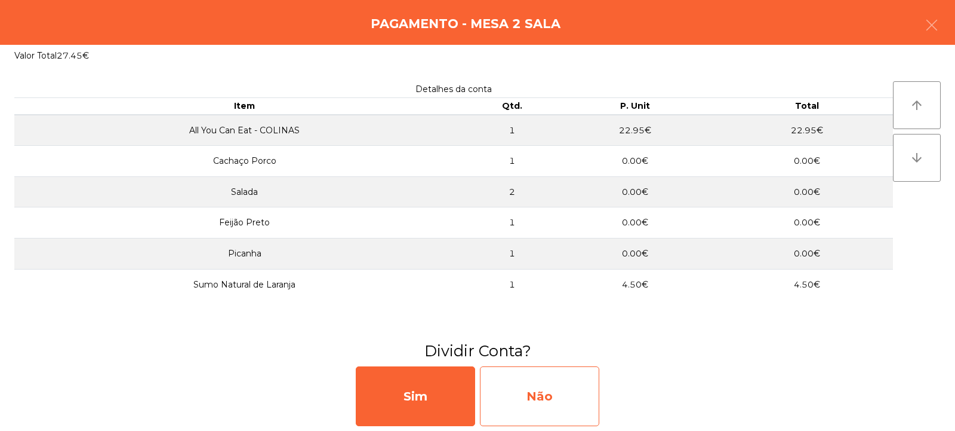
click at [538, 412] on div "Não" at bounding box center [539, 396] width 119 height 60
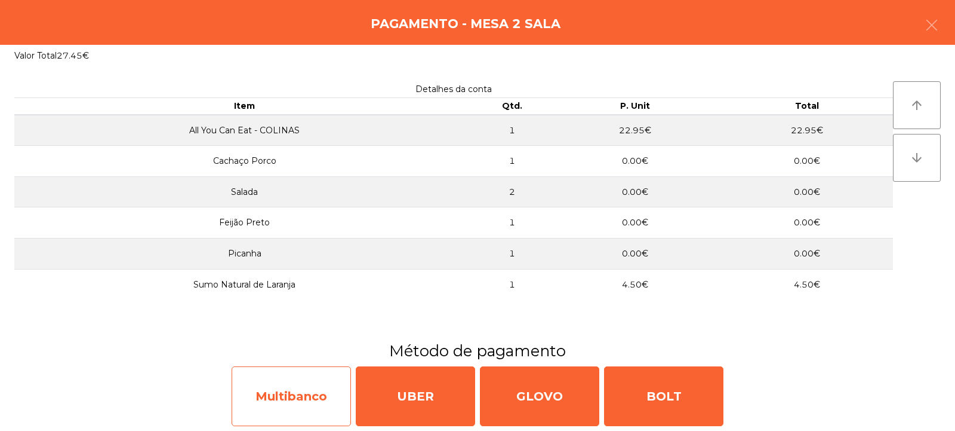
click at [284, 398] on div "Multibanco" at bounding box center [291, 396] width 119 height 60
select select "**"
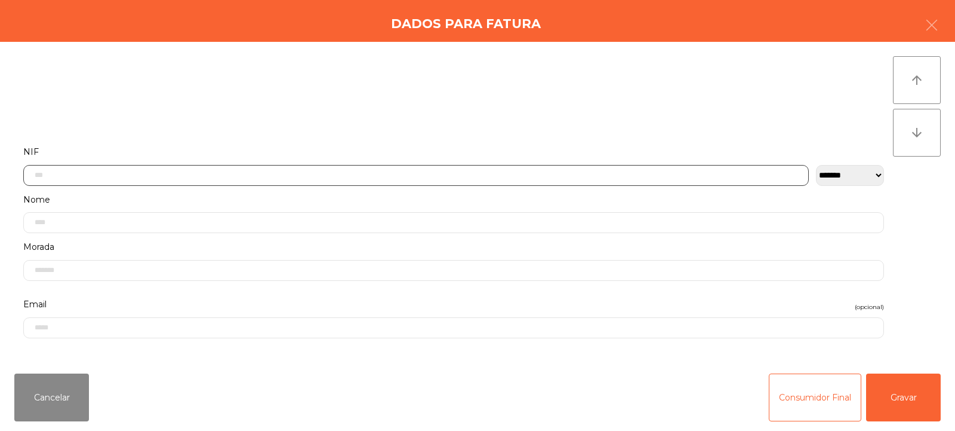
click at [335, 177] on input "text" at bounding box center [416, 175] width 786 height 21
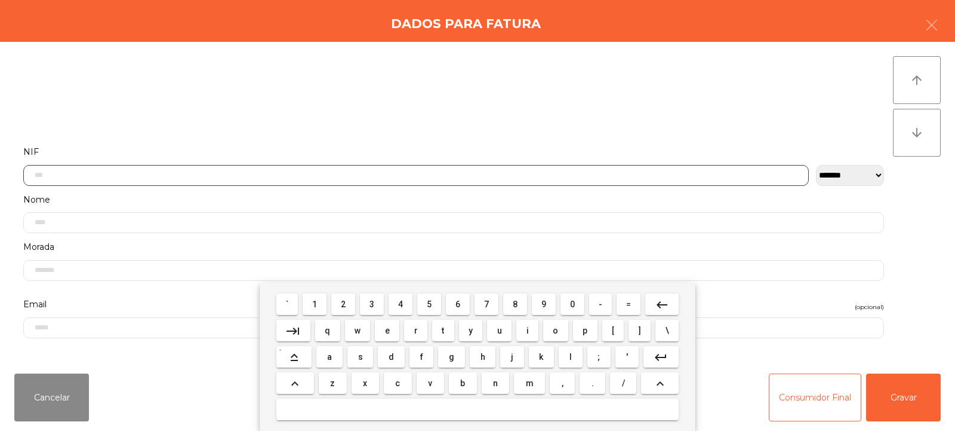
scroll to position [87, 0]
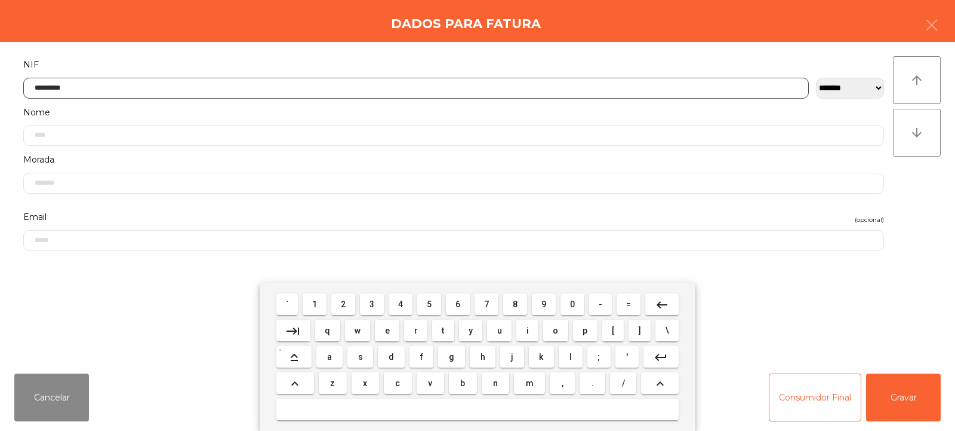
type input "*********"
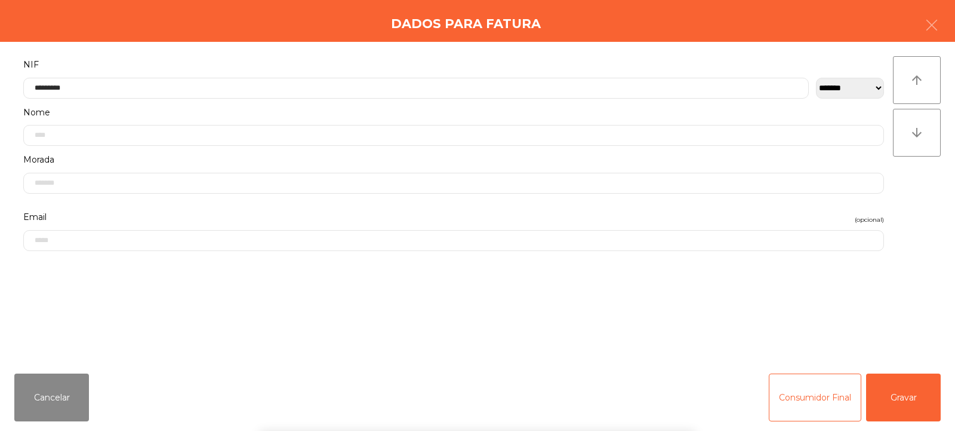
click at [921, 197] on div "arrow_upward arrow_downward" at bounding box center [917, 202] width 48 height 293
click at [890, 404] on button "Gravar" at bounding box center [903, 397] width 75 height 48
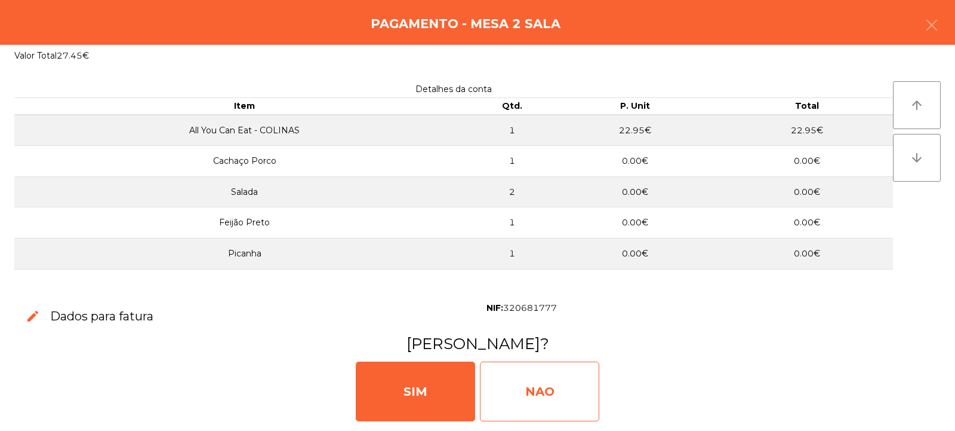
click at [546, 379] on div "NAO" at bounding box center [539, 391] width 119 height 60
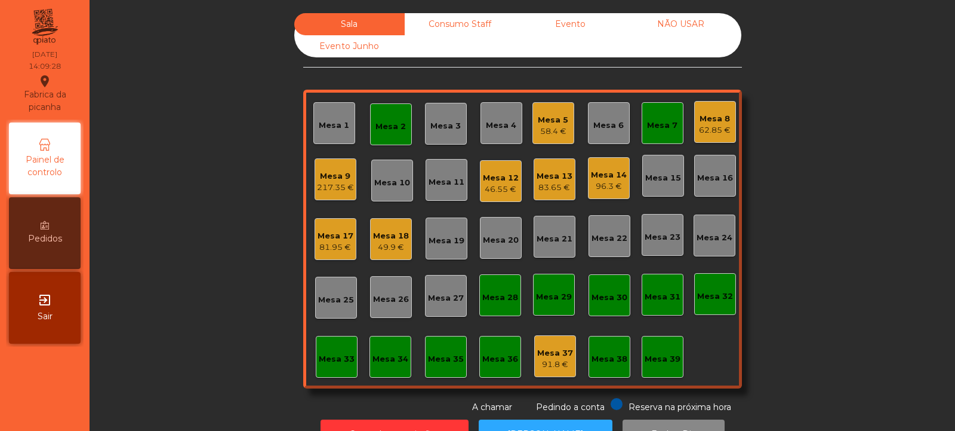
scroll to position [40, 0]
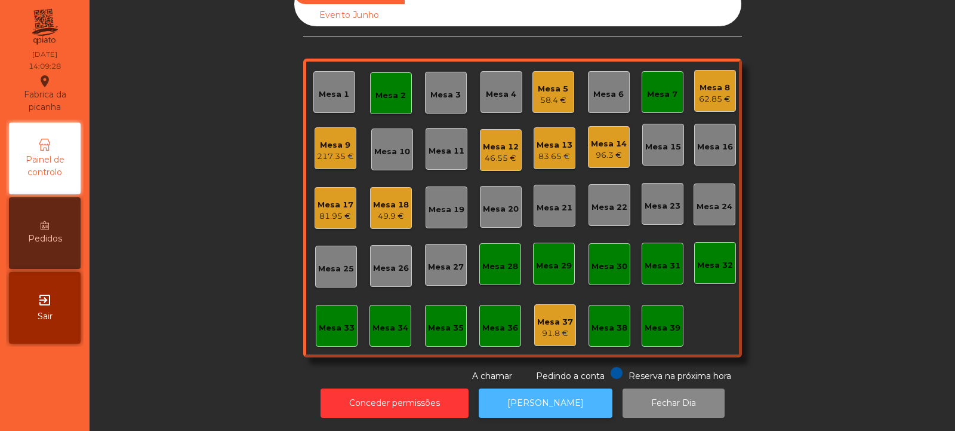
click at [534, 388] on button "[PERSON_NAME]" at bounding box center [546, 402] width 134 height 29
click at [379, 100] on div "Mesa 2" at bounding box center [391, 93] width 42 height 42
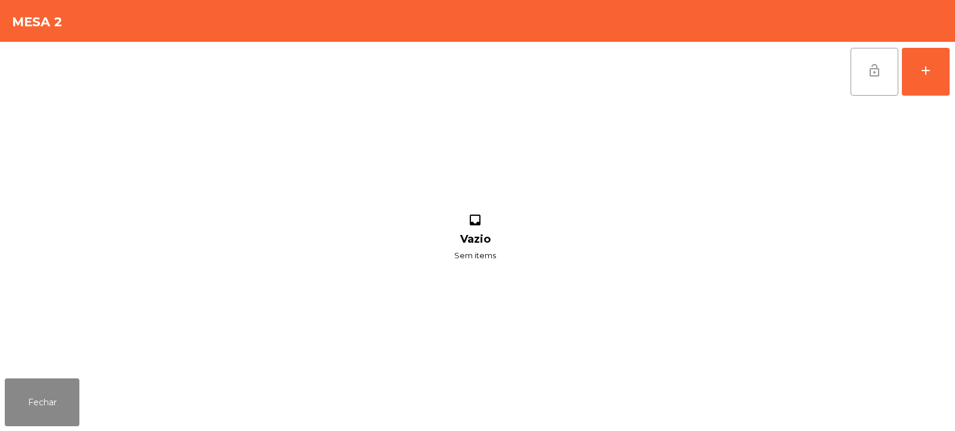
click at [854, 77] on button "lock_open" at bounding box center [875, 72] width 48 height 48
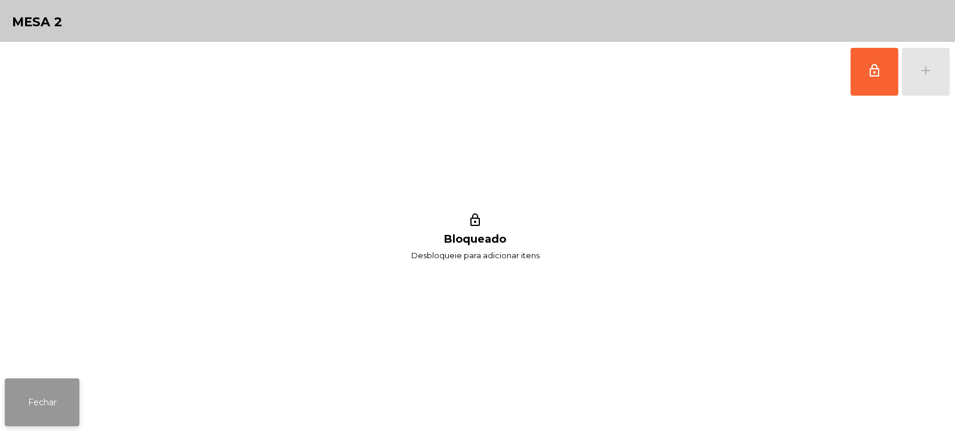
click at [39, 398] on button "Fechar" at bounding box center [42, 402] width 75 height 48
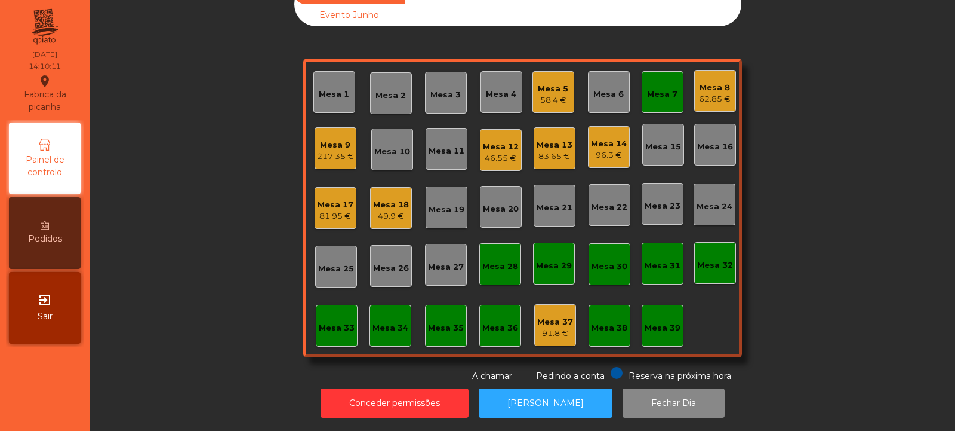
click at [652, 88] on div "Mesa 7" at bounding box center [662, 94] width 30 height 12
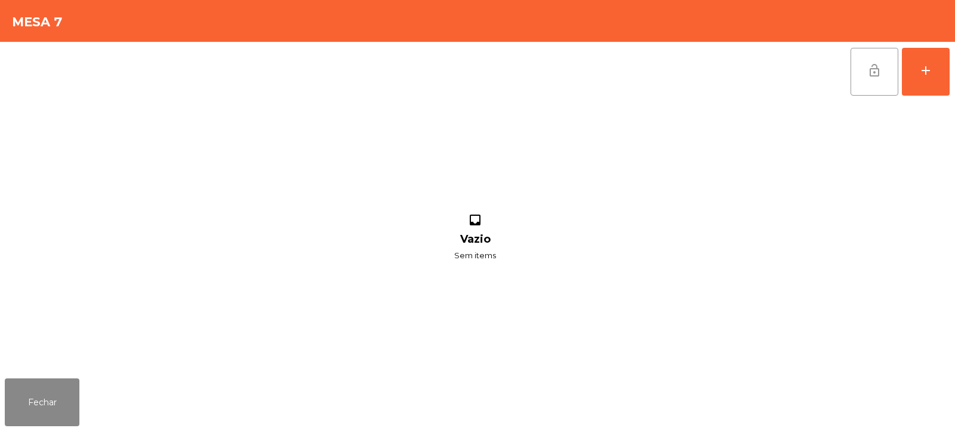
click at [894, 56] on button "lock_open" at bounding box center [875, 72] width 48 height 48
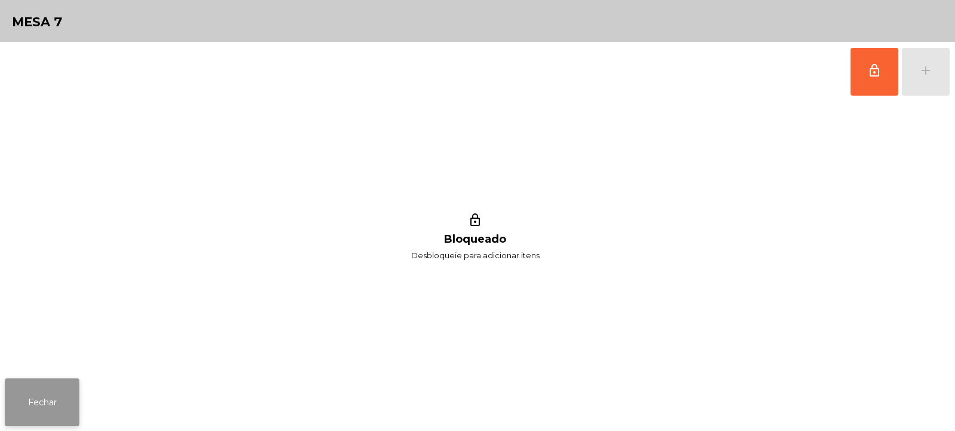
click at [50, 406] on button "Fechar" at bounding box center [42, 402] width 75 height 48
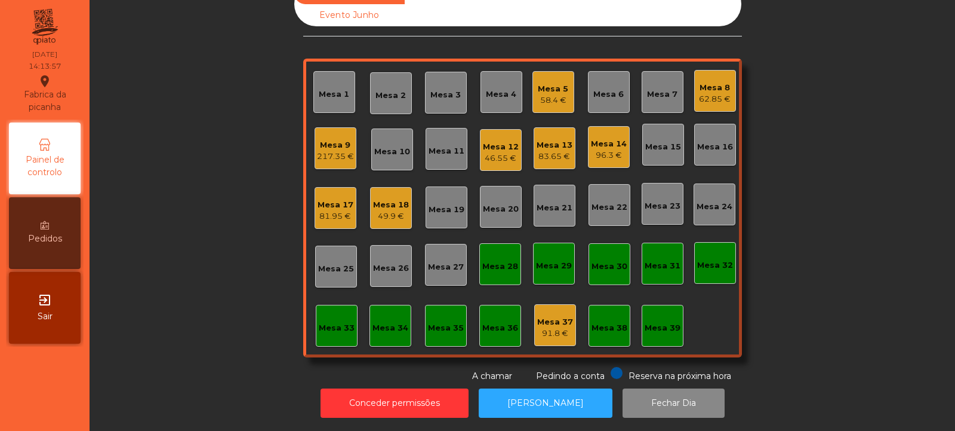
click at [497, 129] on div "Mesa 12 46.55 €" at bounding box center [501, 150] width 42 height 42
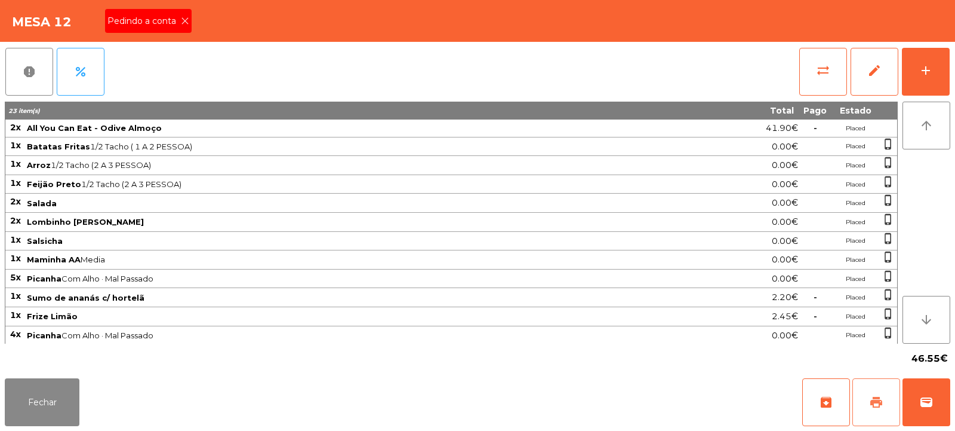
click at [877, 395] on span "print" at bounding box center [876, 402] width 14 height 14
click at [185, 21] on icon at bounding box center [185, 21] width 8 height 8
click at [815, 78] on button "sync_alt" at bounding box center [824, 72] width 48 height 48
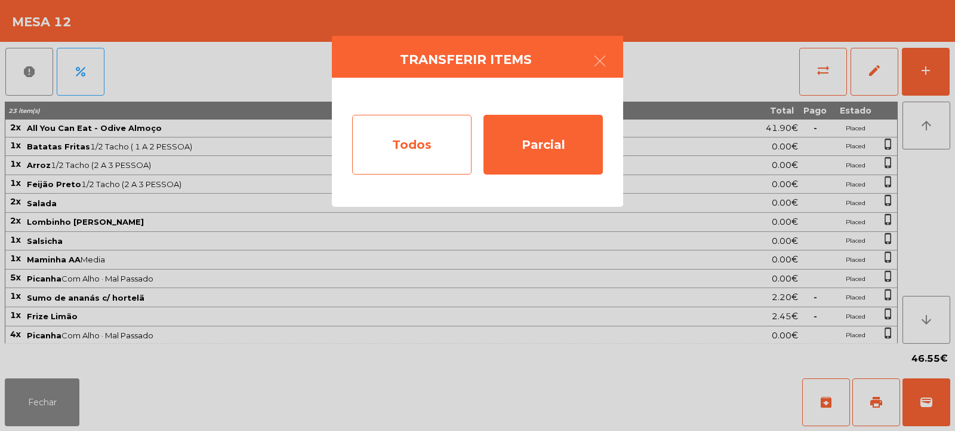
click at [407, 151] on div "Todos" at bounding box center [411, 145] width 119 height 60
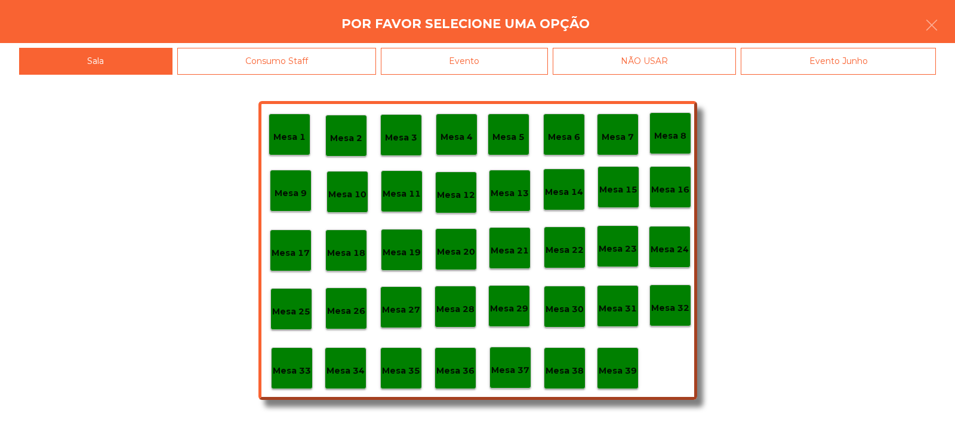
click at [485, 64] on div "Evento" at bounding box center [464, 61] width 167 height 27
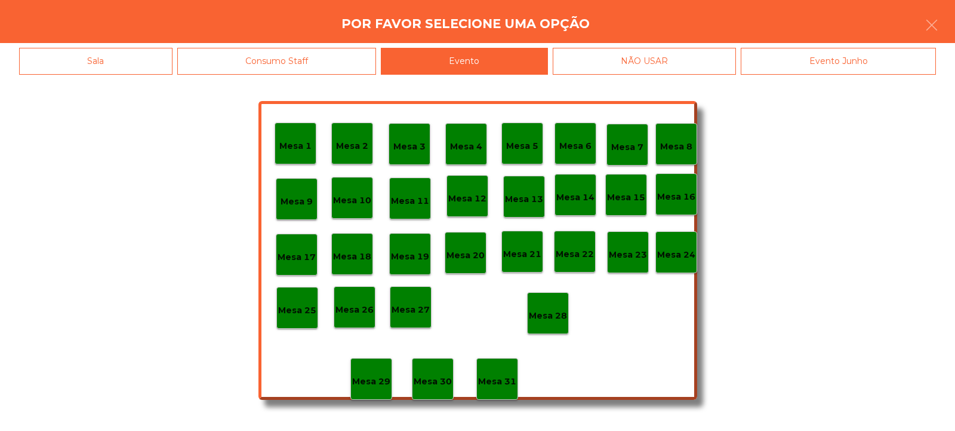
click at [550, 316] on p "Mesa 28" at bounding box center [548, 316] width 38 height 14
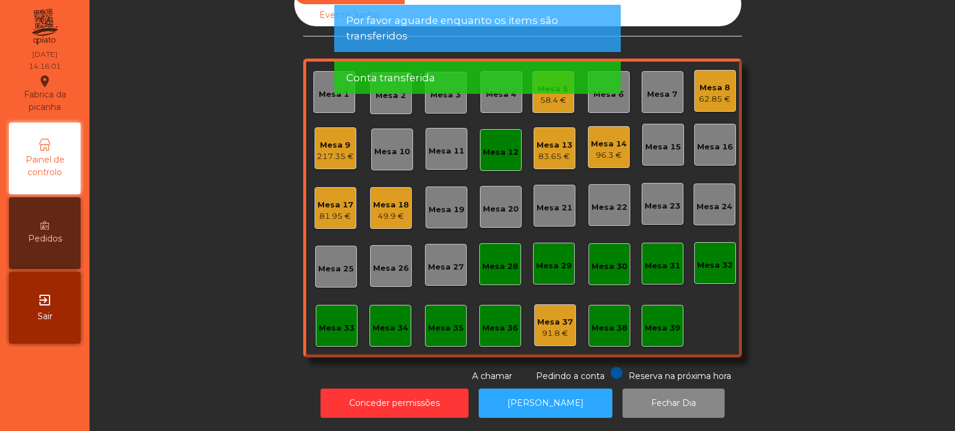
click at [490, 151] on div "Mesa 12" at bounding box center [501, 150] width 42 height 42
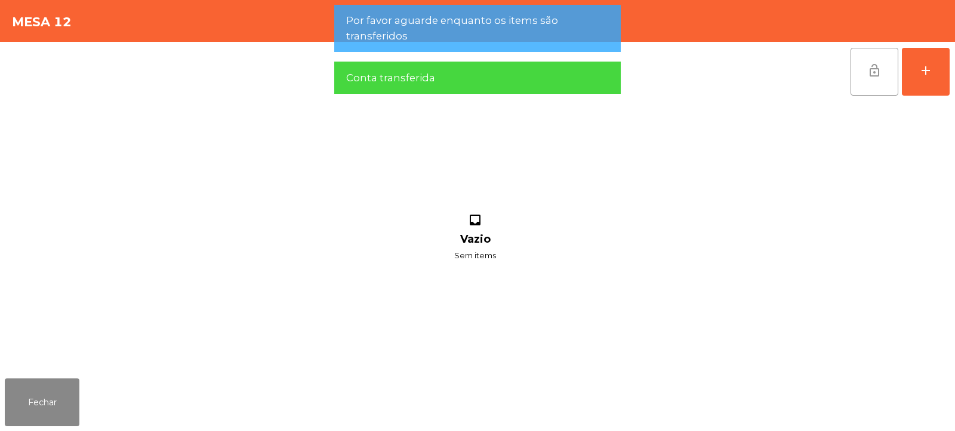
click at [870, 89] on button "lock_open" at bounding box center [875, 72] width 48 height 48
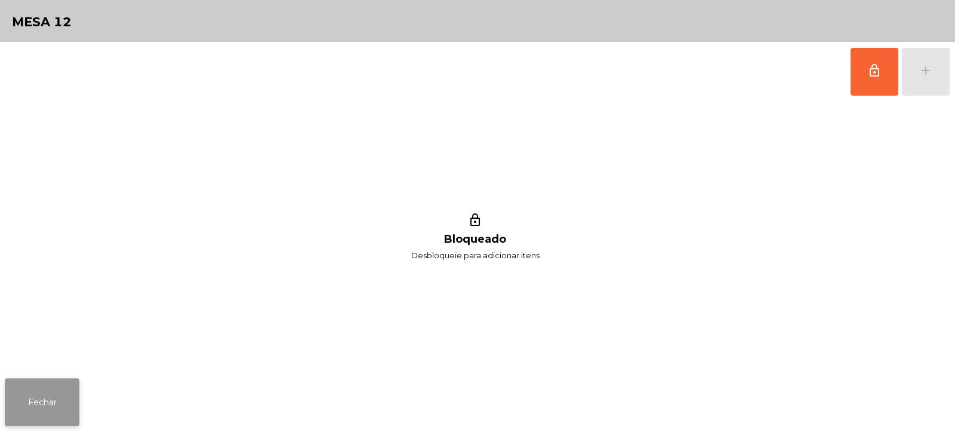
click at [50, 402] on button "Fechar" at bounding box center [42, 402] width 75 height 48
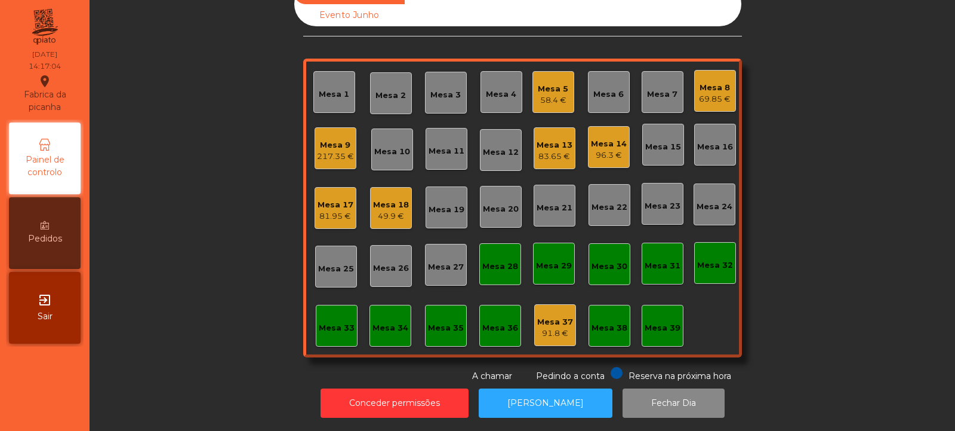
click at [548, 150] on div "83.65 €" at bounding box center [555, 156] width 36 height 12
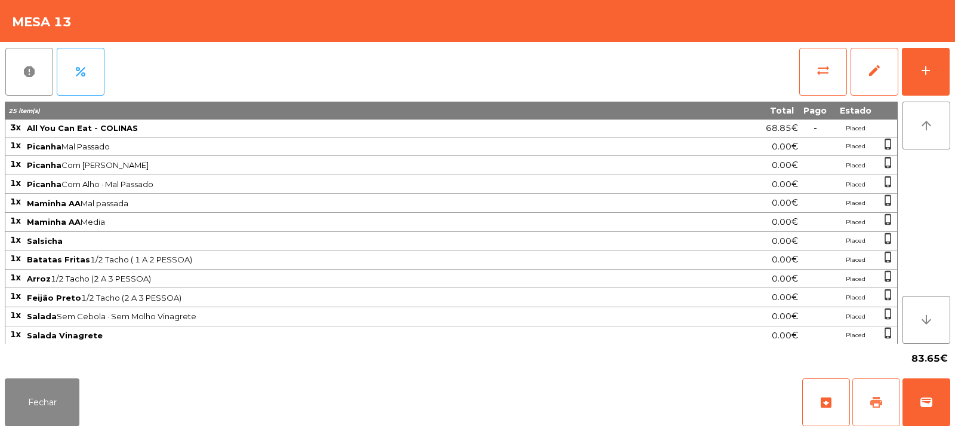
click at [874, 393] on button "print" at bounding box center [877, 402] width 48 height 48
click at [930, 408] on span "wallet" at bounding box center [927, 402] width 14 height 14
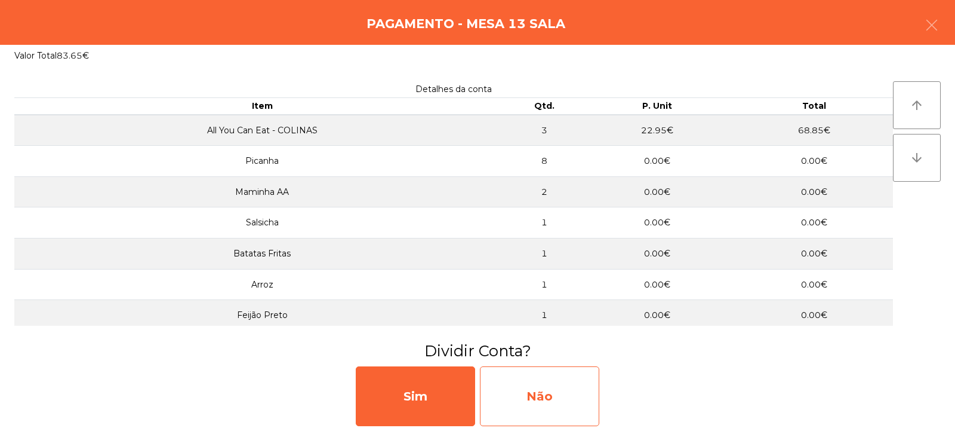
click at [566, 383] on div "Não" at bounding box center [539, 396] width 119 height 60
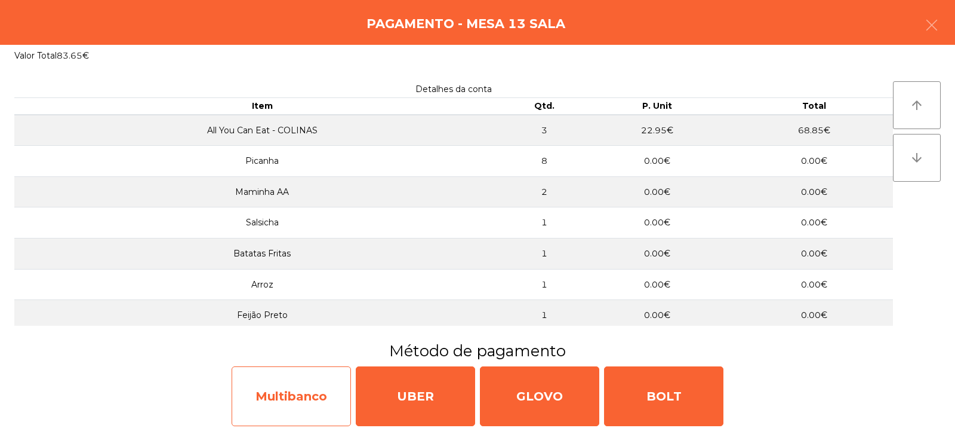
click at [315, 408] on div "Multibanco" at bounding box center [291, 396] width 119 height 60
select select "**"
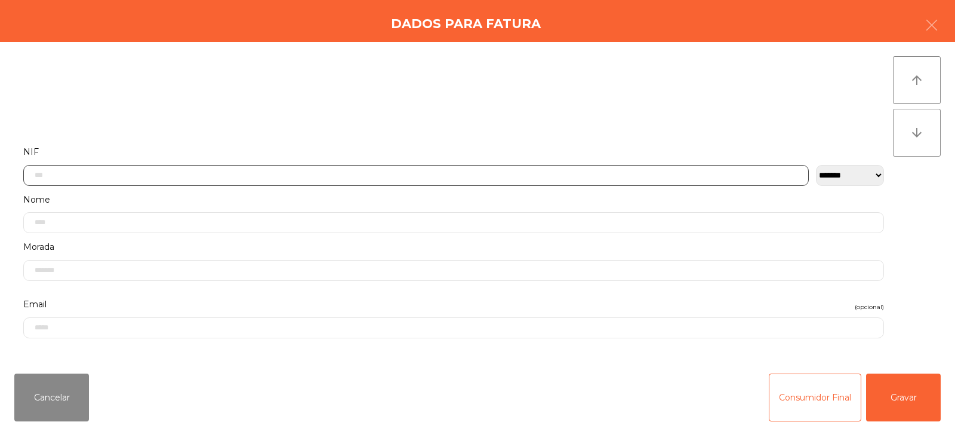
click at [383, 165] on input "text" at bounding box center [416, 175] width 786 height 21
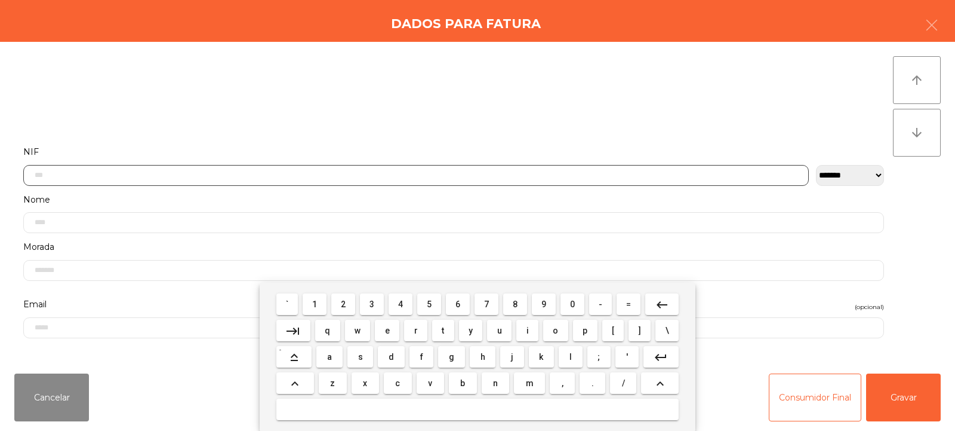
scroll to position [87, 0]
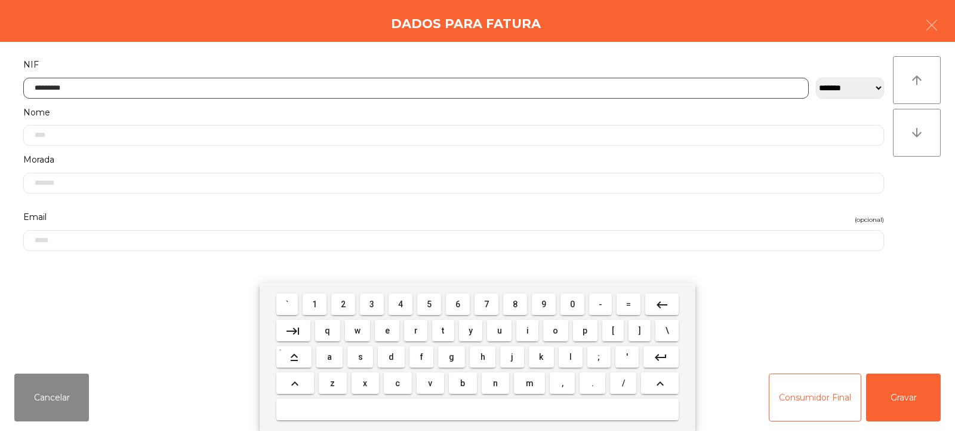
type input "*********"
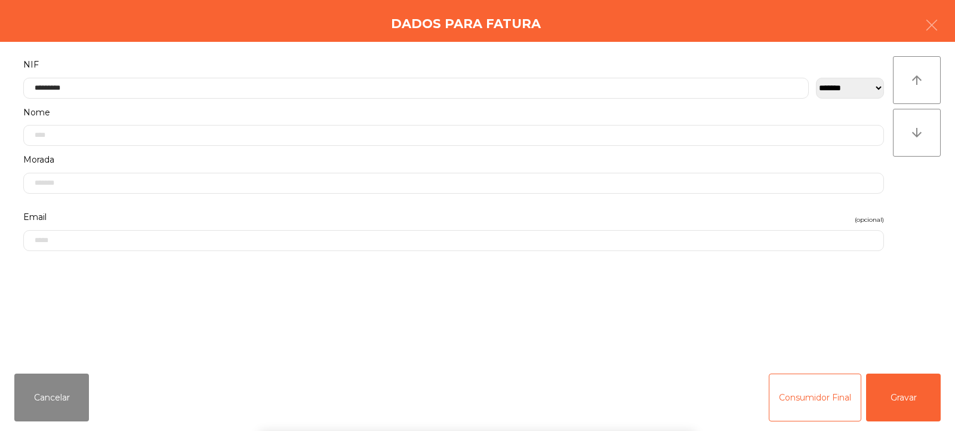
click at [906, 199] on div "arrow_upward arrow_downward" at bounding box center [917, 202] width 48 height 293
click at [908, 395] on button "Gravar" at bounding box center [903, 397] width 75 height 48
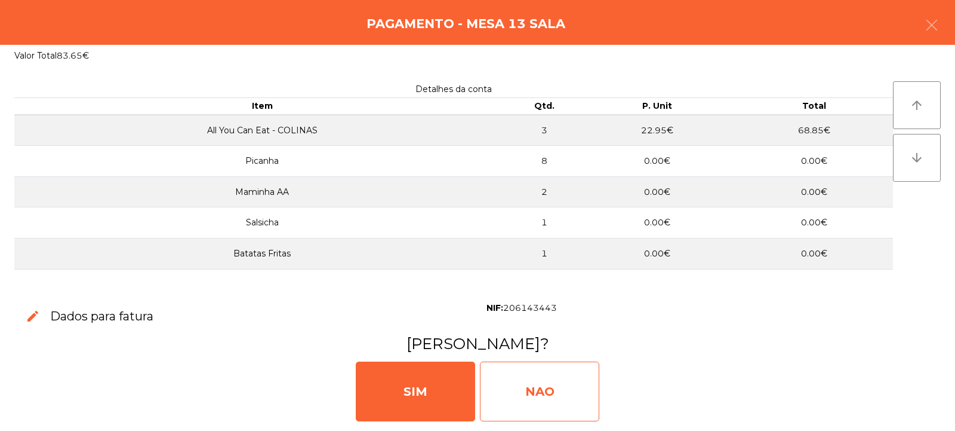
click at [543, 379] on div "NAO" at bounding box center [539, 391] width 119 height 60
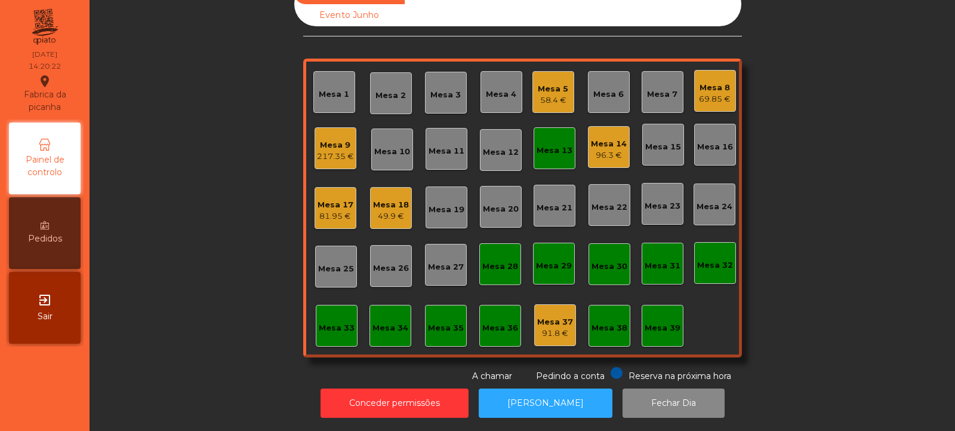
click at [554, 130] on div "Mesa 13" at bounding box center [555, 148] width 42 height 42
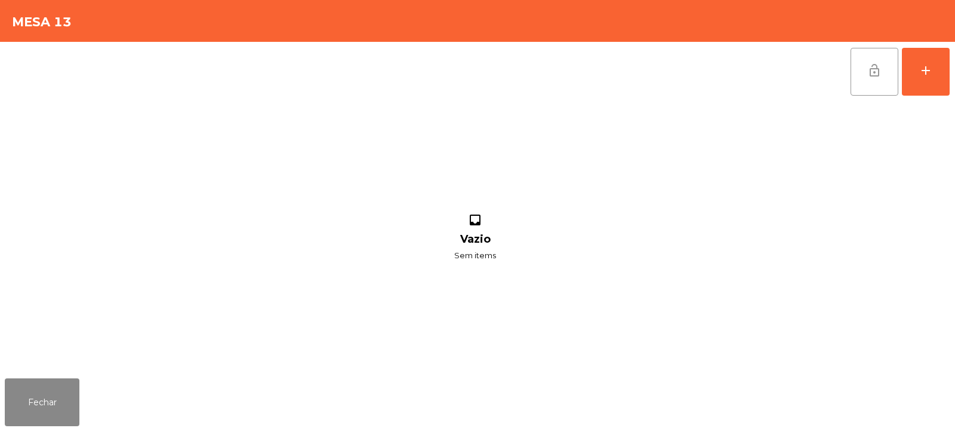
click at [866, 73] on button "lock_open" at bounding box center [875, 72] width 48 height 48
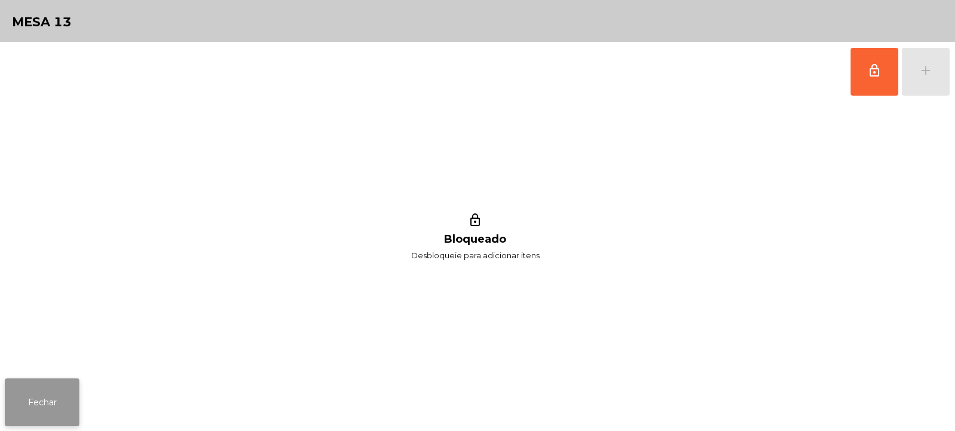
click at [41, 398] on button "Fechar" at bounding box center [42, 402] width 75 height 48
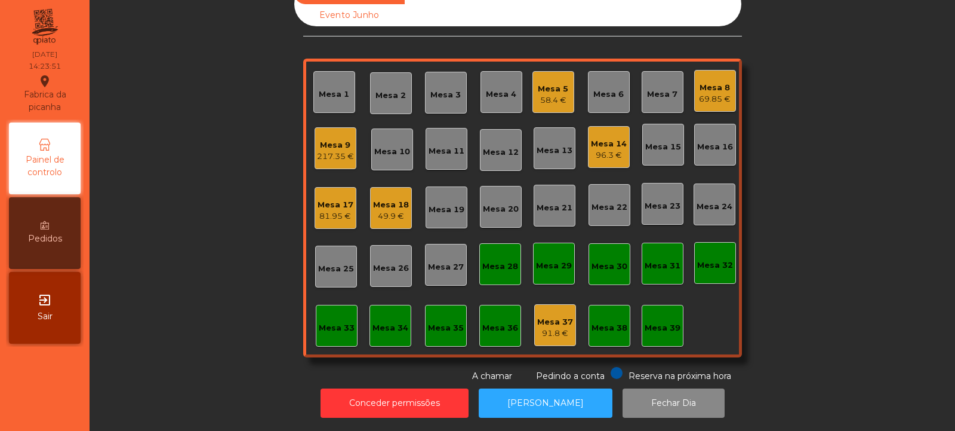
click at [330, 139] on div "Mesa 9" at bounding box center [335, 145] width 37 height 12
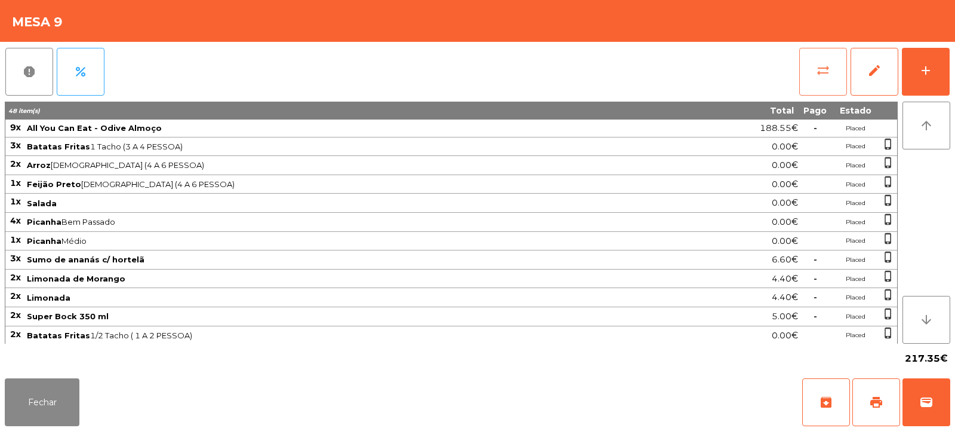
click at [834, 57] on button "sync_alt" at bounding box center [824, 72] width 48 height 48
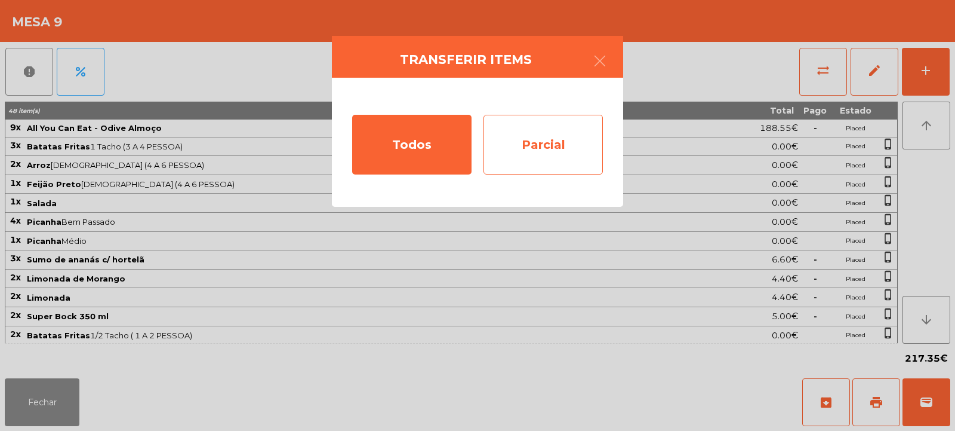
click at [579, 147] on div "Parcial" at bounding box center [543, 145] width 119 height 60
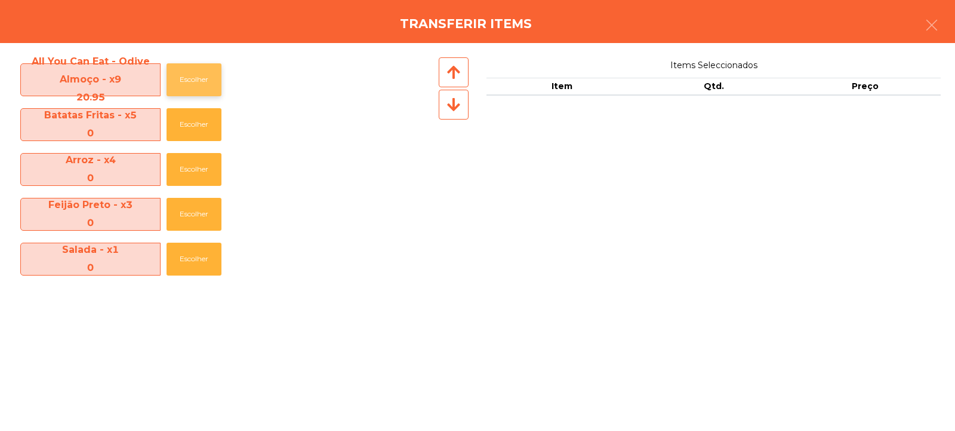
click at [187, 66] on button "Escolher" at bounding box center [194, 79] width 55 height 33
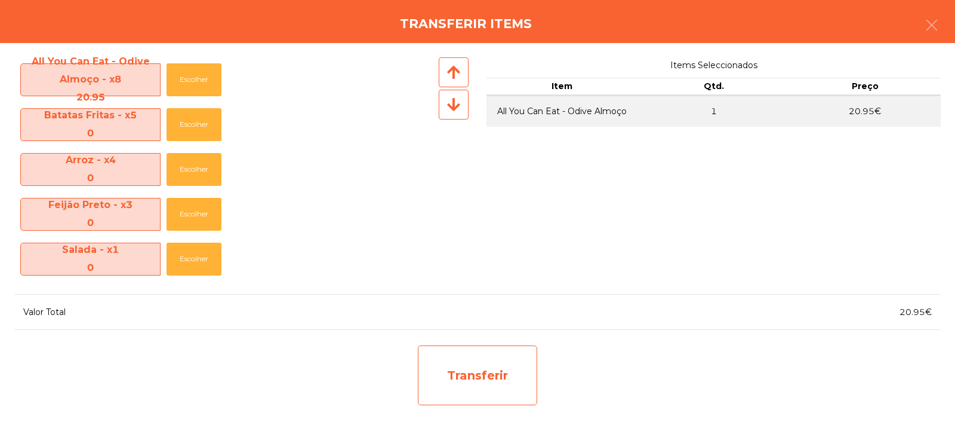
click at [510, 370] on div "Transferir" at bounding box center [477, 375] width 119 height 60
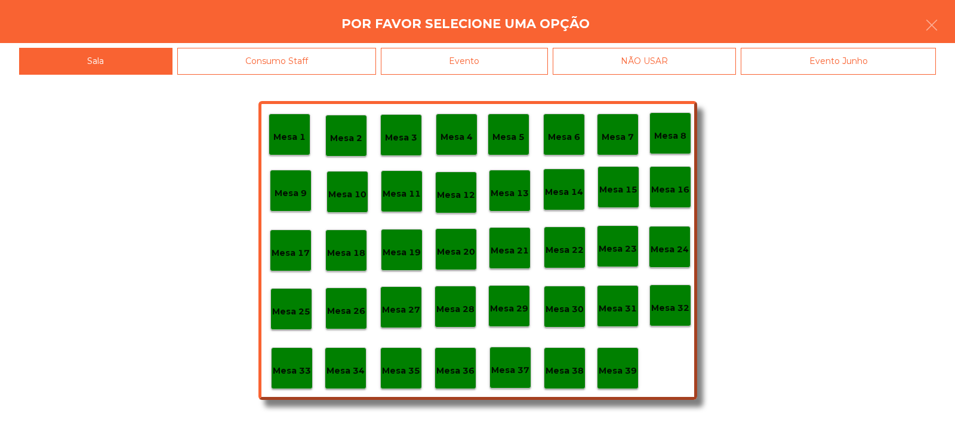
click at [505, 367] on p "Mesa 37" at bounding box center [510, 370] width 38 height 14
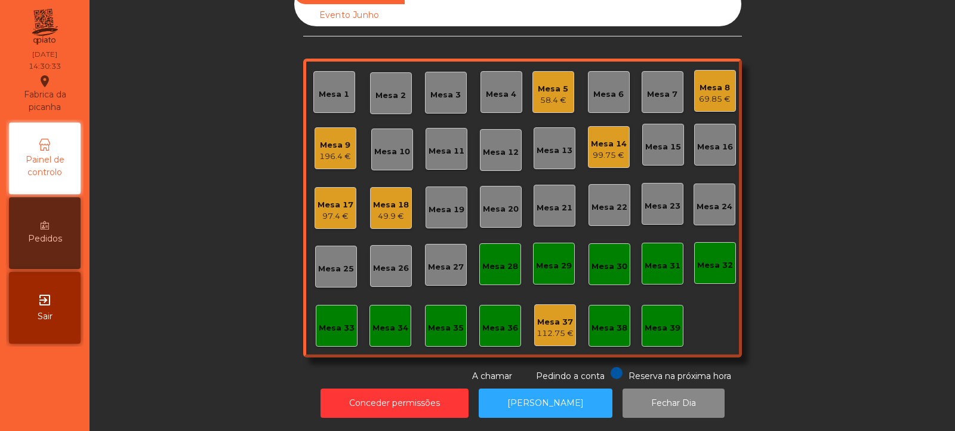
click at [454, 89] on div "Mesa 3" at bounding box center [446, 95] width 30 height 12
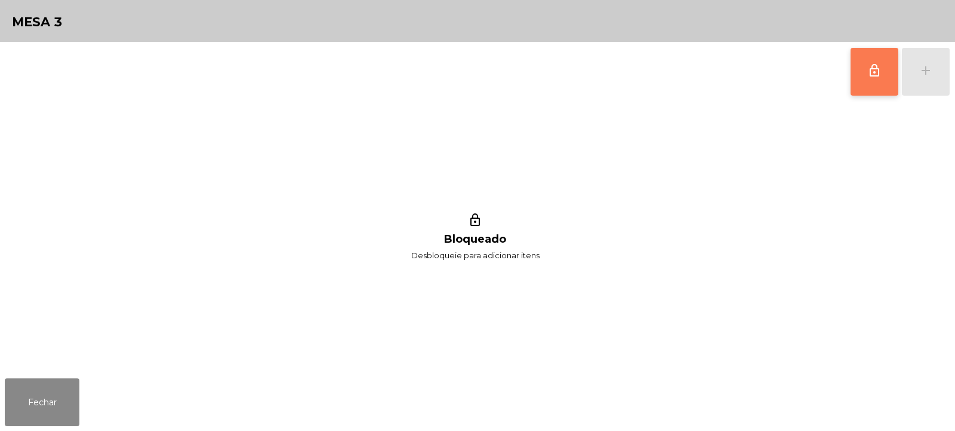
click at [878, 79] on button "lock_outline" at bounding box center [875, 72] width 48 height 48
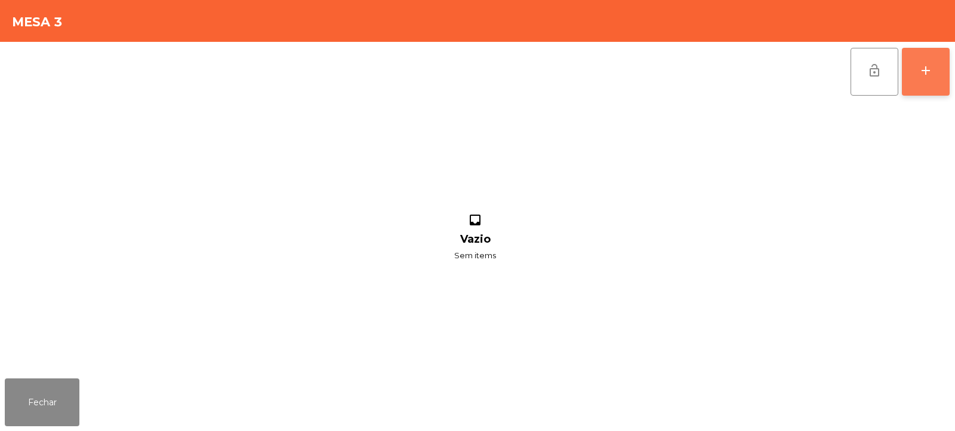
click at [930, 86] on button "add" at bounding box center [926, 72] width 48 height 48
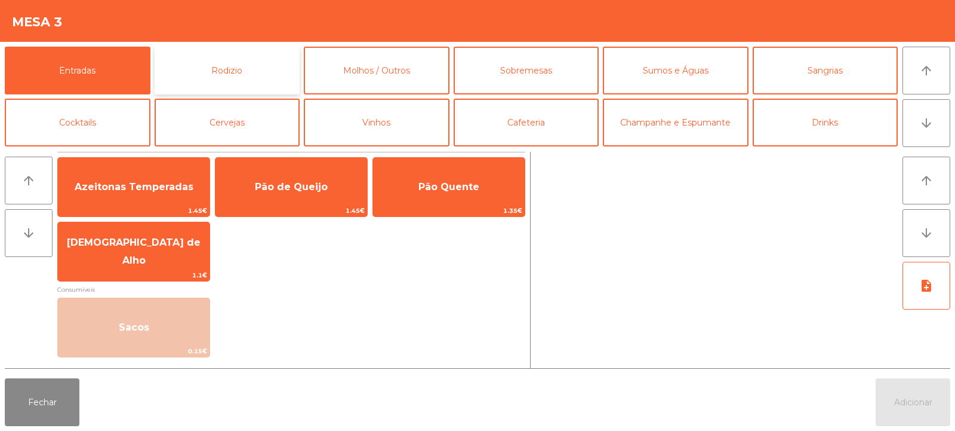
click at [230, 67] on button "Rodizio" at bounding box center [228, 71] width 146 height 48
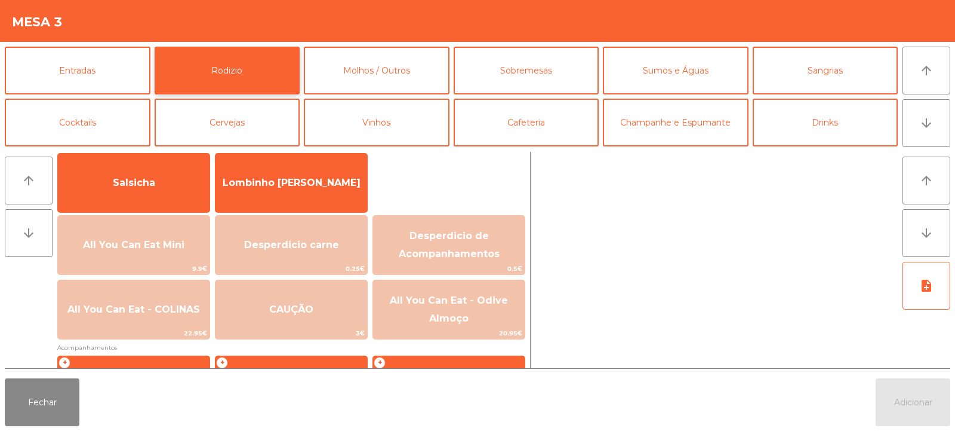
scroll to position [119, 0]
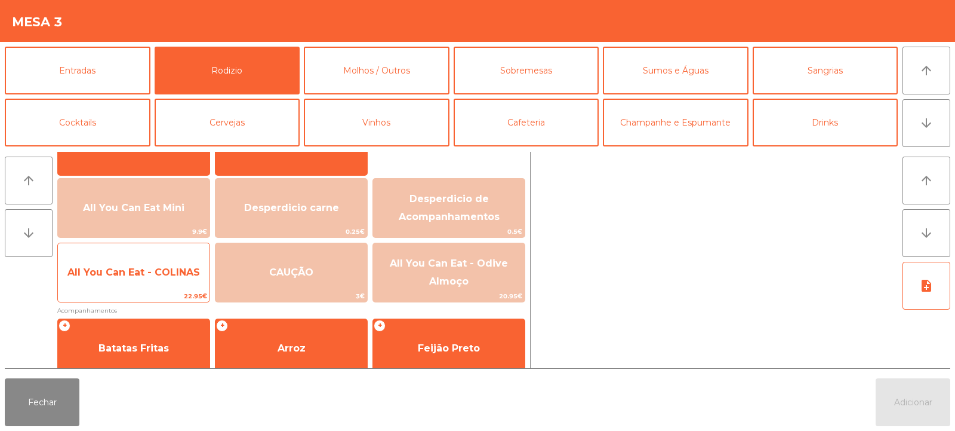
click at [127, 281] on span "All You Can Eat - COLINAS" at bounding box center [134, 272] width 152 height 32
click at [139, 289] on div "All You Can Eat - COLINAS 22.95€" at bounding box center [133, 272] width 153 height 60
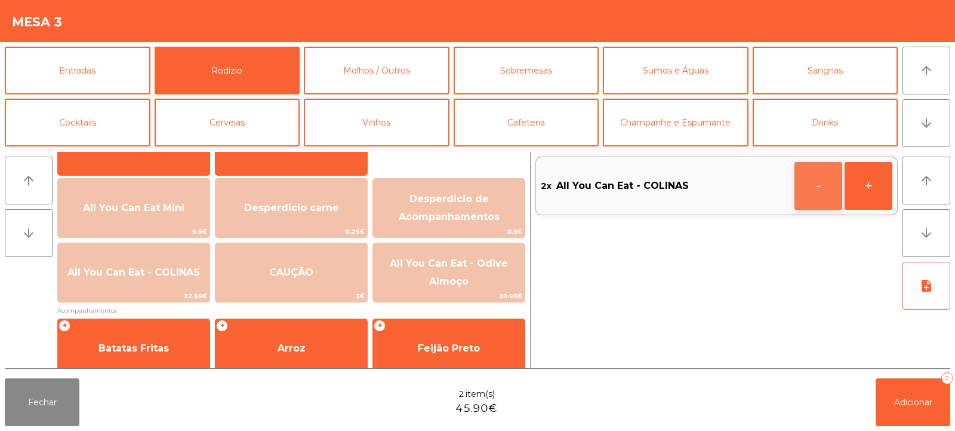
click at [814, 187] on button "-" at bounding box center [819, 186] width 48 height 48
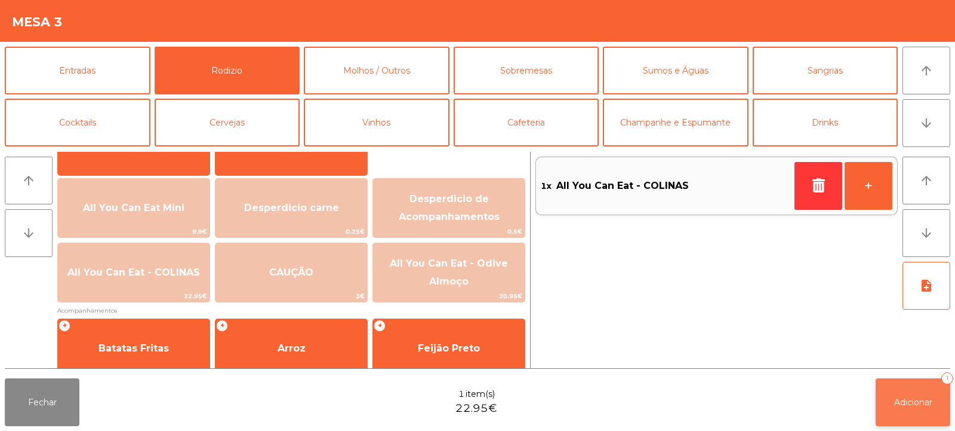
click at [880, 379] on button "Adicionar 1" at bounding box center [913, 402] width 75 height 48
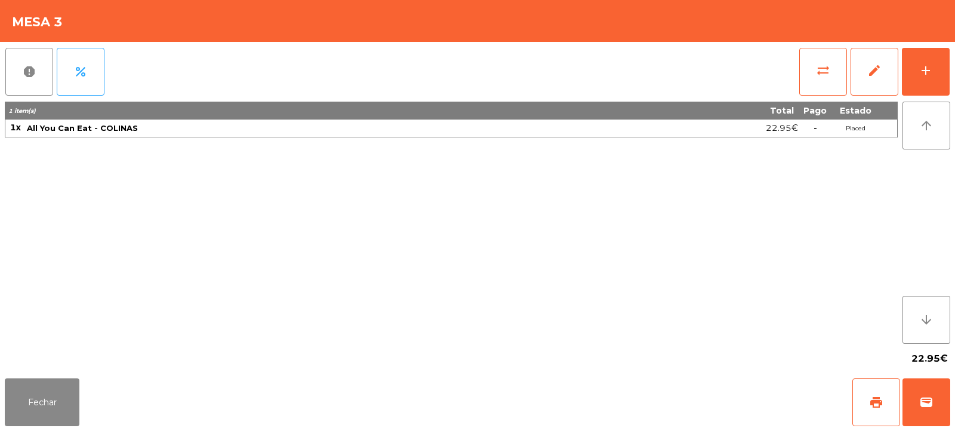
scroll to position [40, 0]
click at [47, 411] on button "Fechar" at bounding box center [42, 402] width 75 height 48
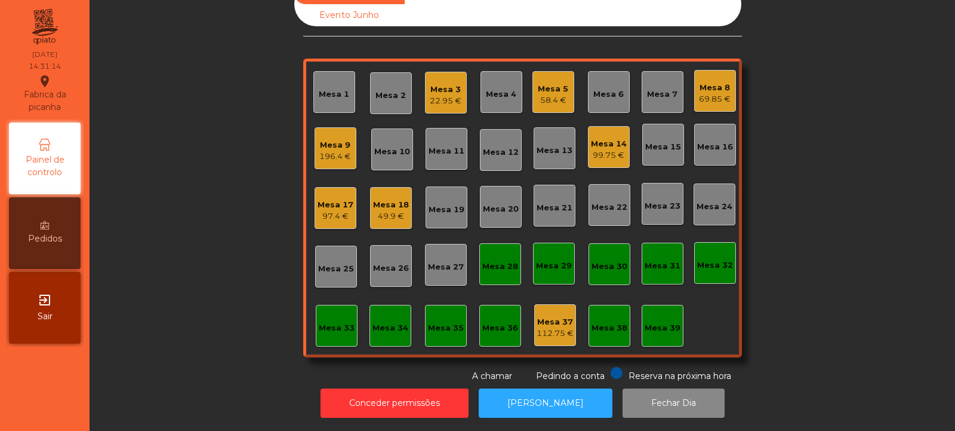
click at [205, 250] on div "Sala Consumo Staff Evento NÃO USAR Evento Junho Mesa 1 Mesa 2 Mesa 3 22.95 € Me…" at bounding box center [523, 182] width 834 height 400
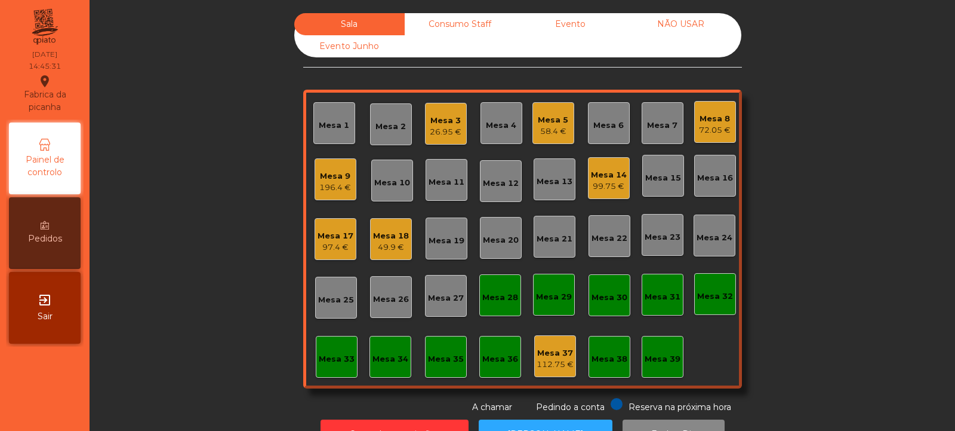
click at [437, 20] on div "Consumo Staff" at bounding box center [460, 24] width 110 height 22
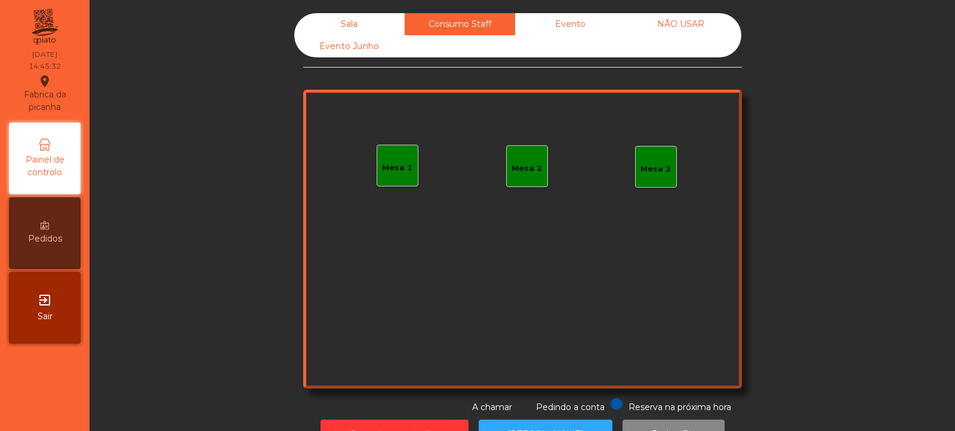
click at [403, 177] on div "Mesa 1" at bounding box center [398, 165] width 42 height 42
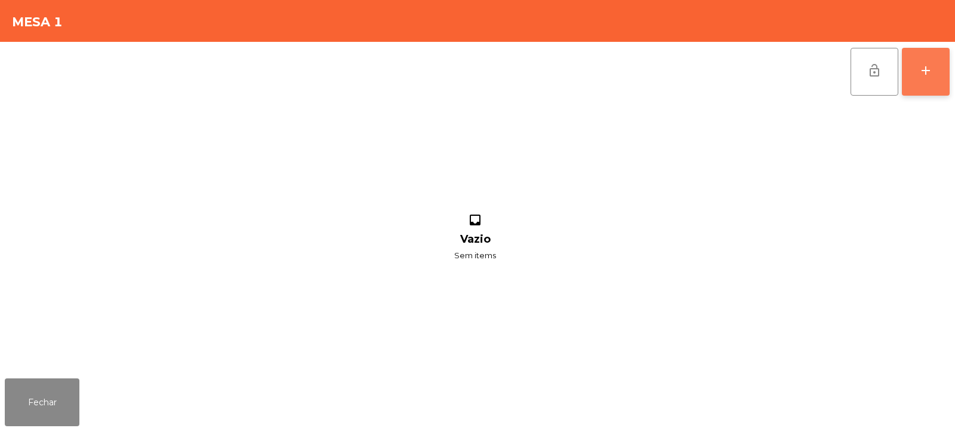
click at [921, 91] on button "add" at bounding box center [926, 72] width 48 height 48
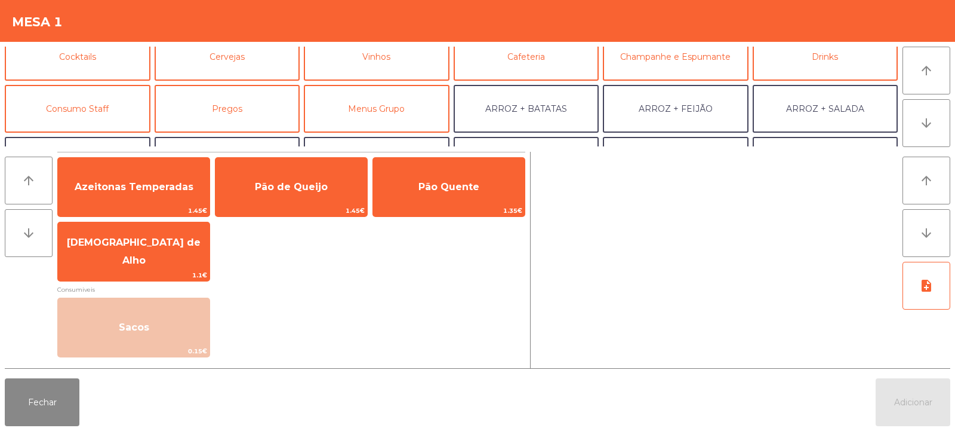
scroll to position [76, 0]
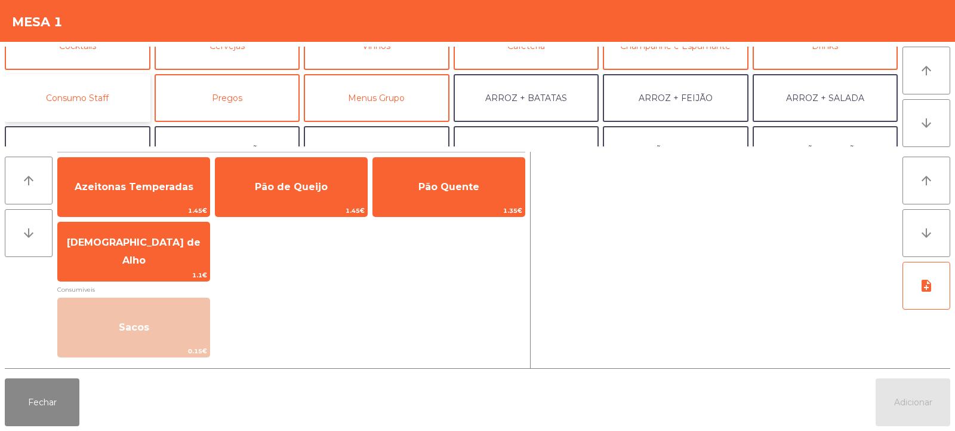
click at [121, 81] on button "Consumo Staff" at bounding box center [78, 98] width 146 height 48
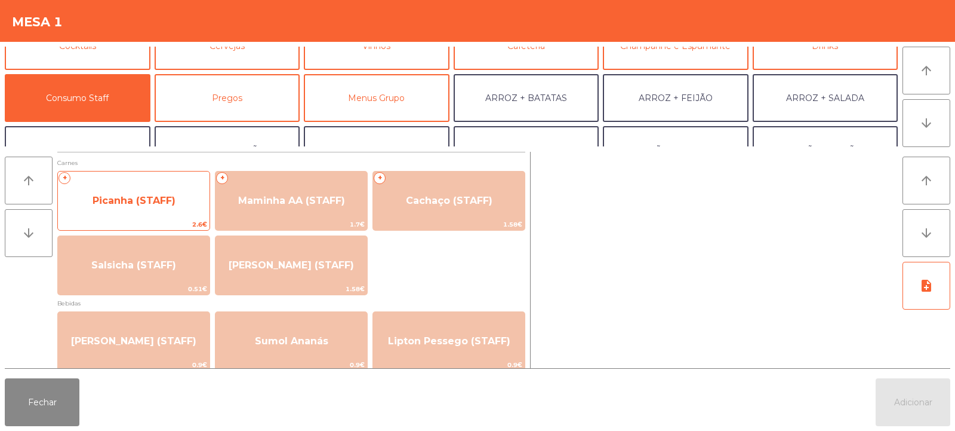
click at [143, 204] on span "Picanha (STAFF)" at bounding box center [134, 200] width 83 height 11
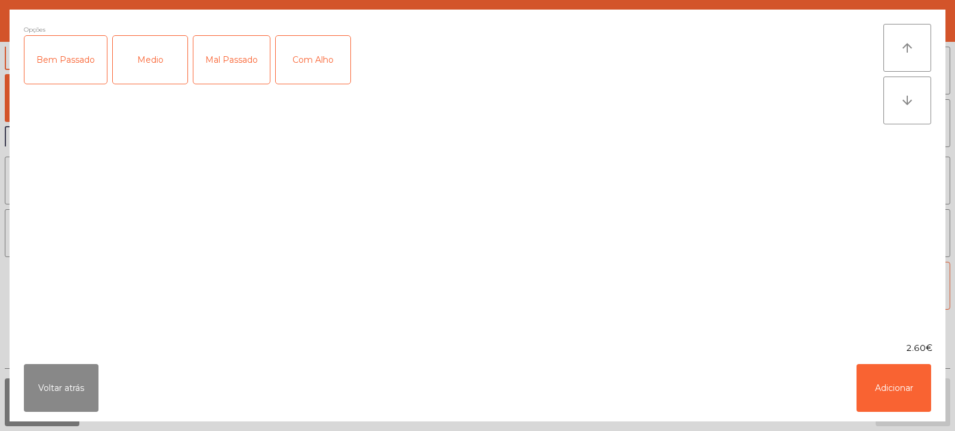
click at [149, 70] on div "Medio" at bounding box center [150, 60] width 75 height 48
click at [291, 62] on div "Com Alho" at bounding box center [313, 60] width 75 height 48
click at [225, 63] on div "Mal Passado" at bounding box center [231, 60] width 76 height 48
click at [894, 385] on button "Adicionar" at bounding box center [894, 388] width 75 height 48
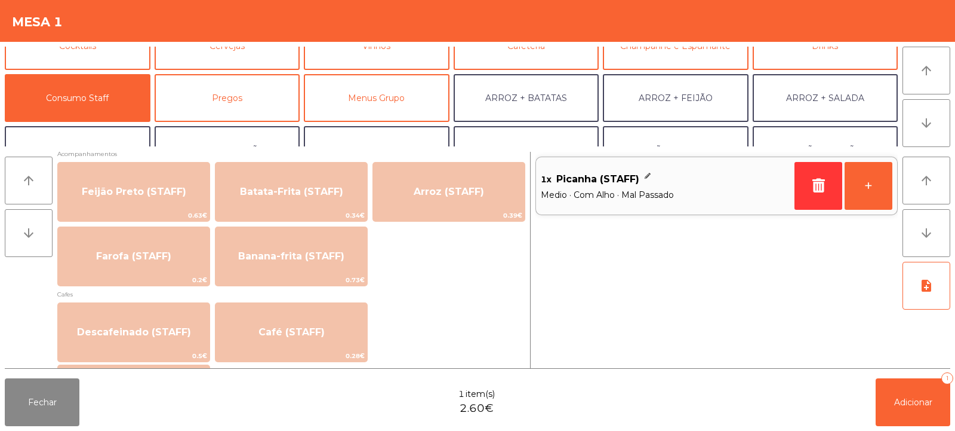
scroll to position [559, 0]
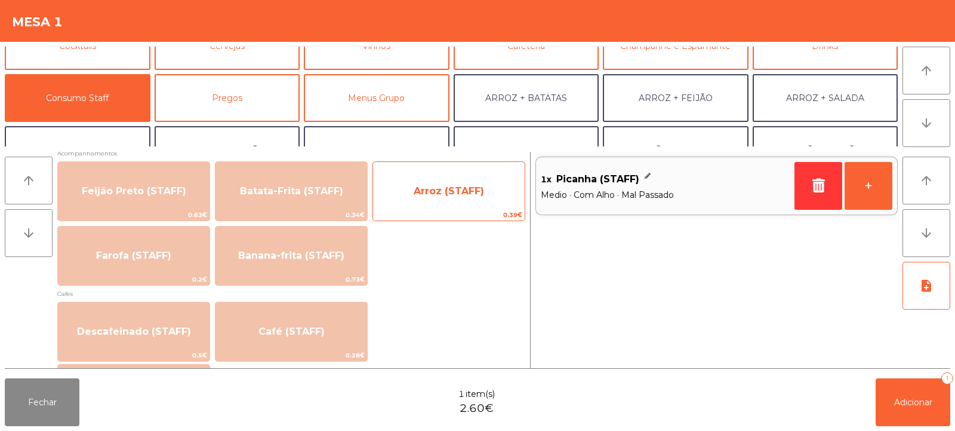
click at [437, 199] on span "Arroz (STAFF)" at bounding box center [449, 191] width 152 height 32
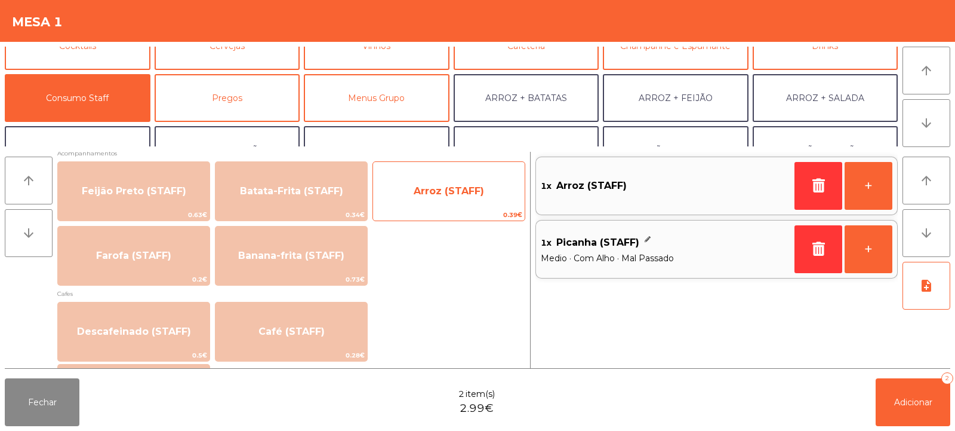
scroll to position [0, 0]
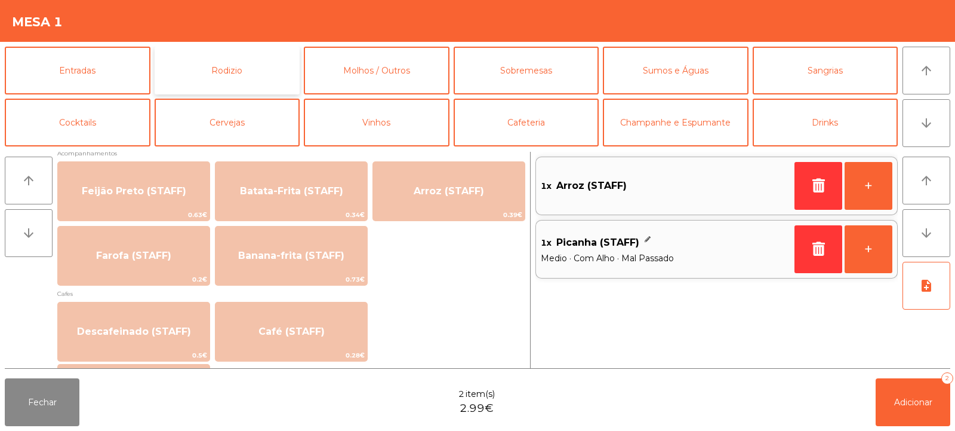
click at [256, 72] on button "Rodizio" at bounding box center [228, 71] width 146 height 48
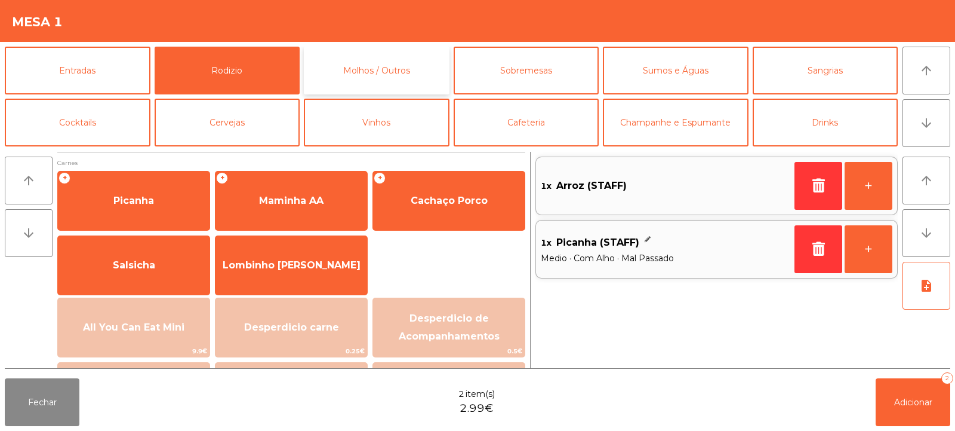
click at [377, 76] on button "Molhos / Outros" at bounding box center [377, 71] width 146 height 48
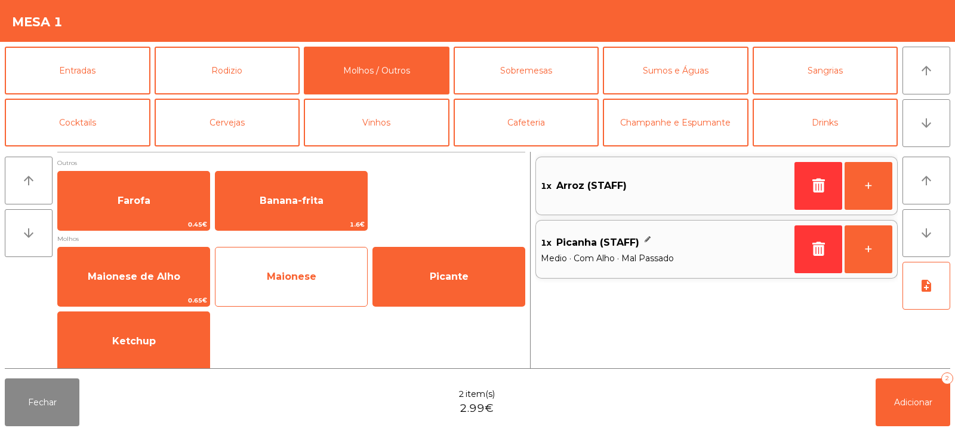
click at [287, 279] on span "Maionese" at bounding box center [292, 275] width 50 height 11
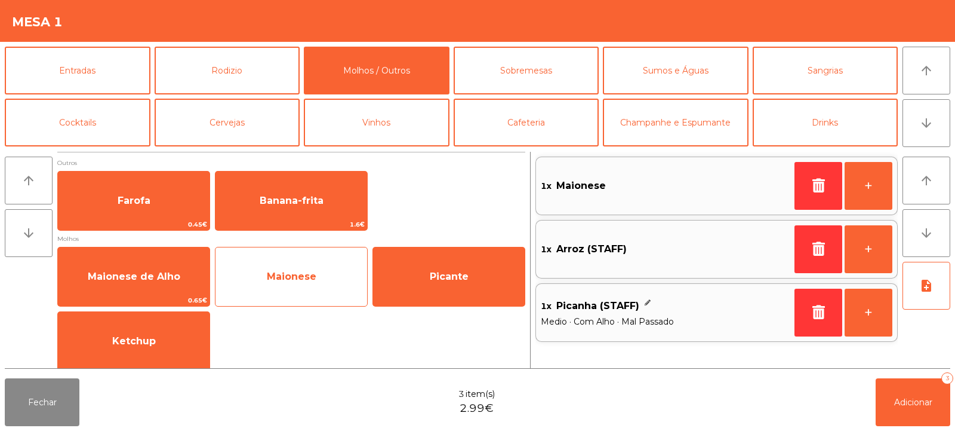
click at [272, 288] on span "Maionese" at bounding box center [292, 276] width 152 height 32
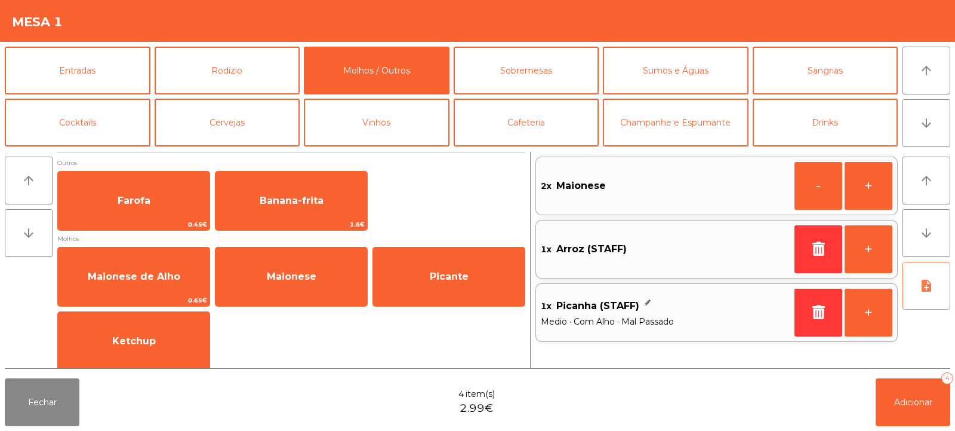
click at [924, 281] on icon "note_add" at bounding box center [927, 285] width 14 height 14
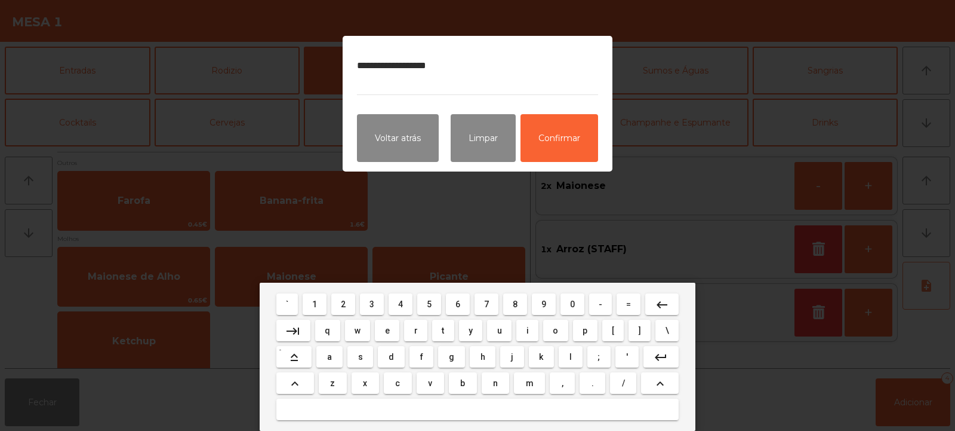
type textarea "**********"
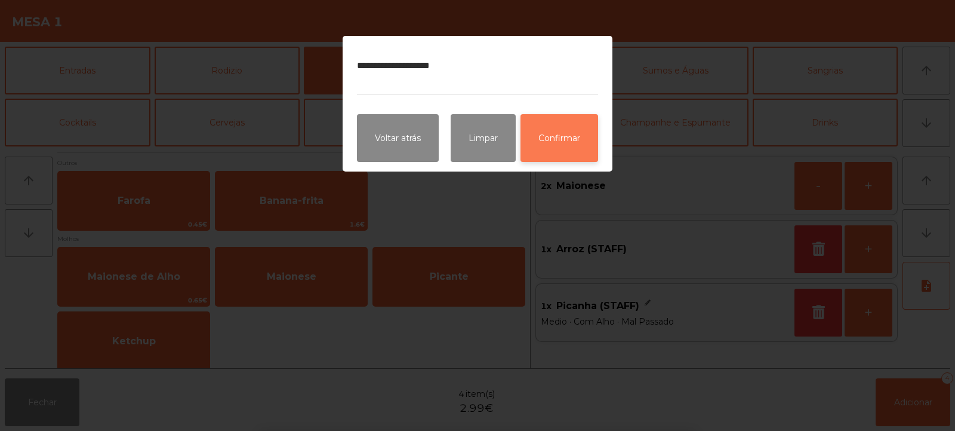
click at [591, 147] on button "Confirmar" at bounding box center [560, 138] width 78 height 48
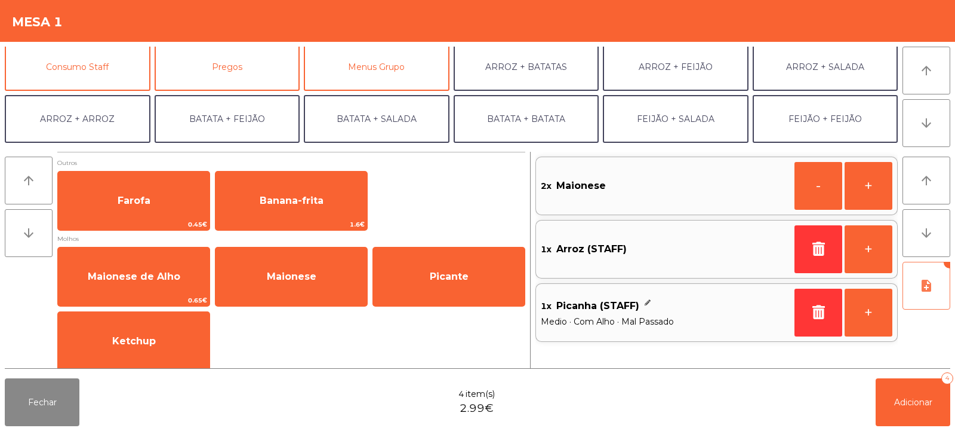
scroll to position [107, 0]
click at [118, 58] on button "Consumo Staff" at bounding box center [78, 68] width 146 height 48
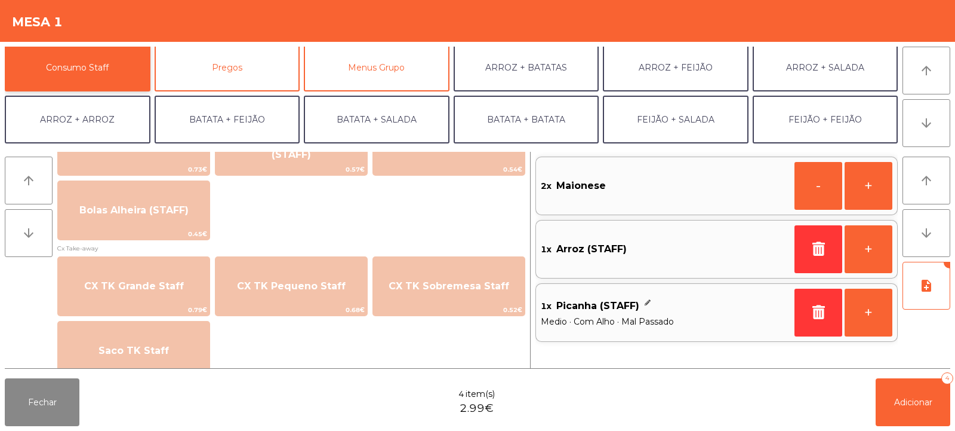
scroll to position [1041, 0]
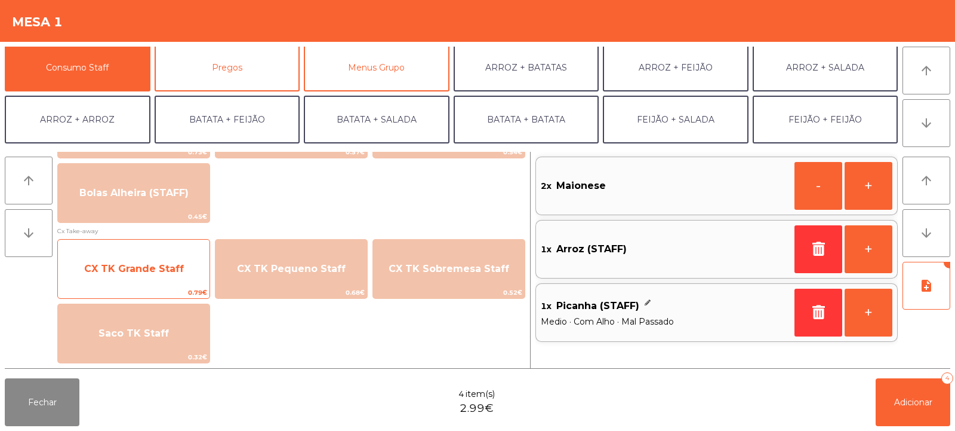
click at [127, 282] on span "CX TK Grande Staff" at bounding box center [134, 269] width 152 height 32
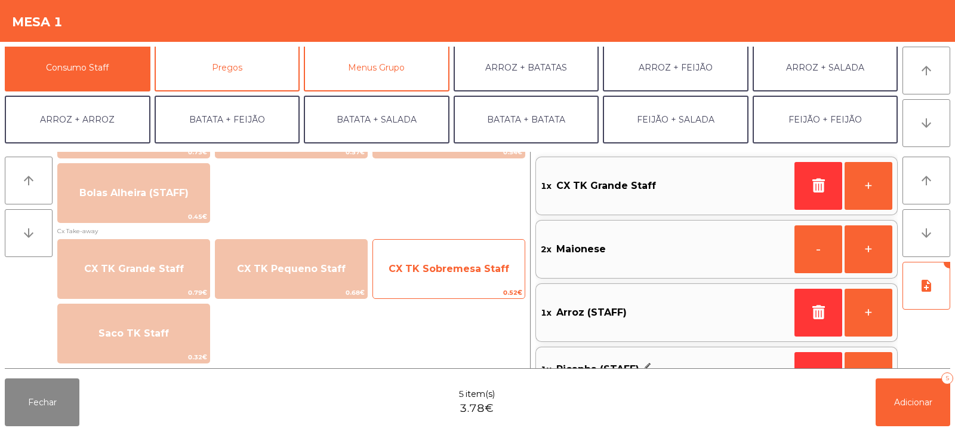
click at [453, 263] on span "CX TK Sobremesa Staff" at bounding box center [449, 268] width 121 height 11
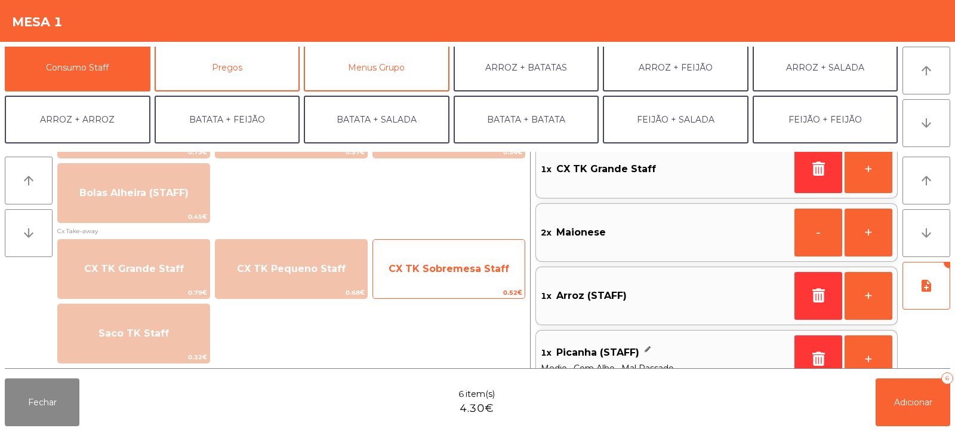
scroll to position [105, 0]
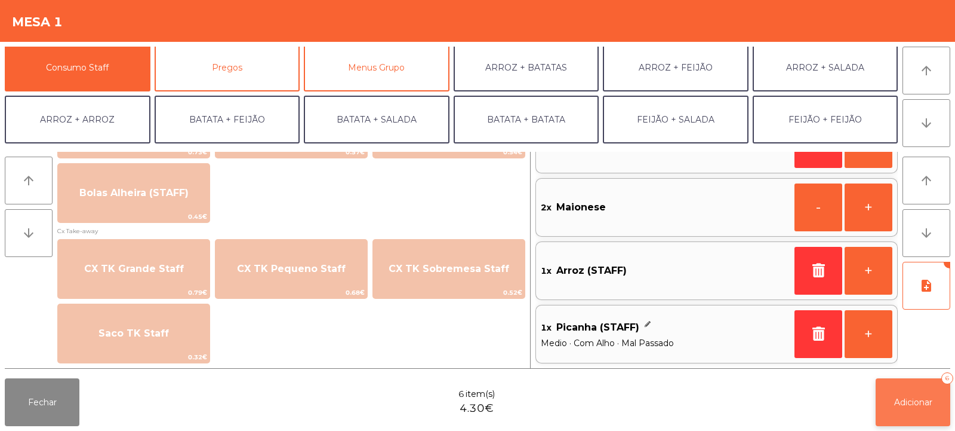
click at [898, 402] on span "Adicionar" at bounding box center [913, 401] width 38 height 11
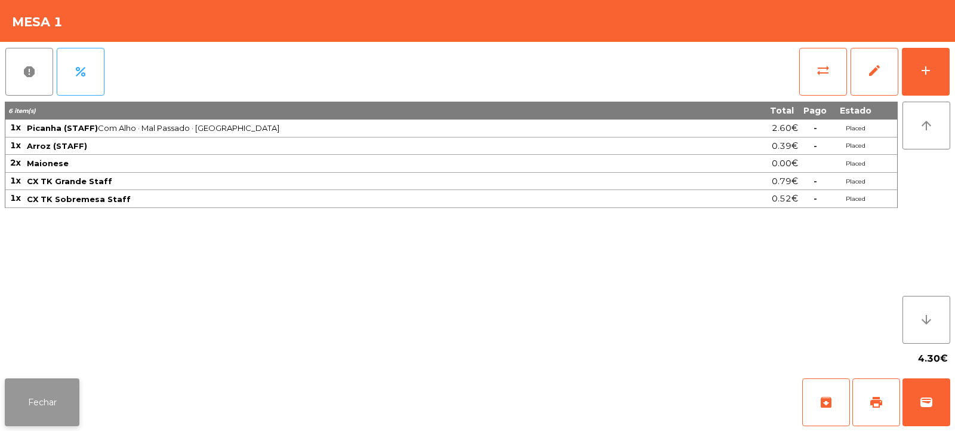
click at [39, 413] on button "Fechar" at bounding box center [42, 402] width 75 height 48
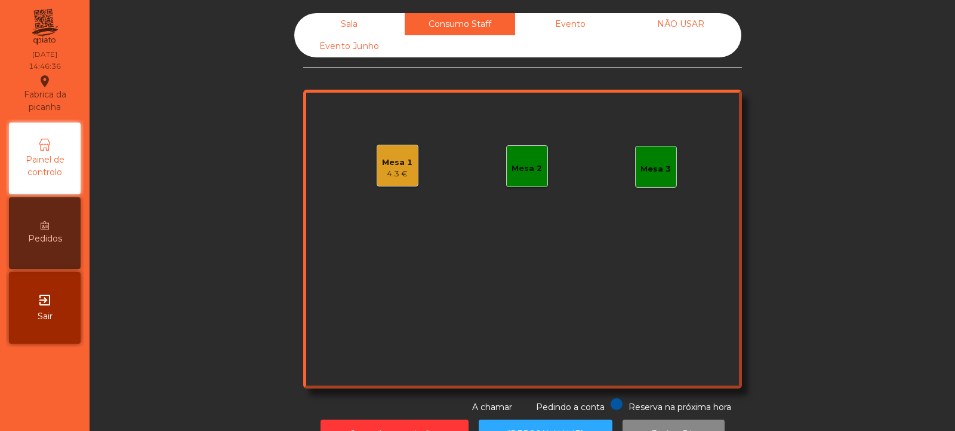
click at [528, 155] on div "Mesa 2" at bounding box center [527, 166] width 42 height 42
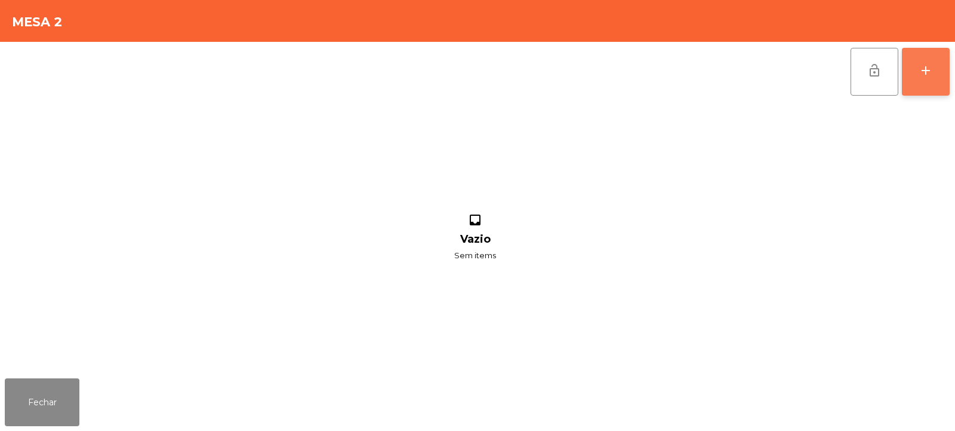
click at [924, 71] on div "add" at bounding box center [926, 70] width 14 height 14
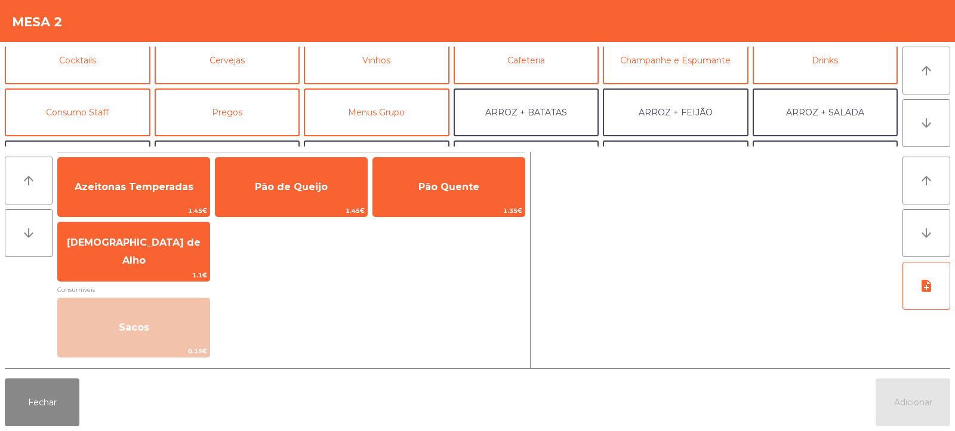
scroll to position [62, 0]
click at [80, 113] on button "Consumo Staff" at bounding box center [78, 113] width 146 height 48
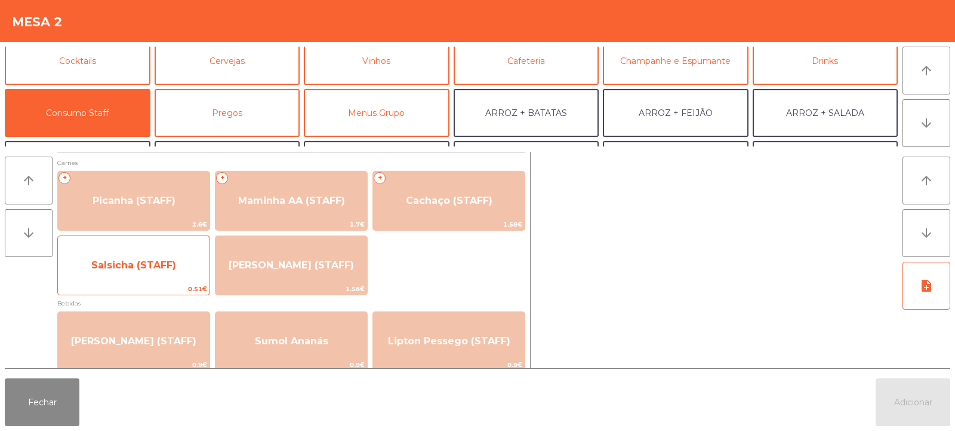
click at [127, 275] on span "Salsicha (STAFF)" at bounding box center [134, 265] width 152 height 32
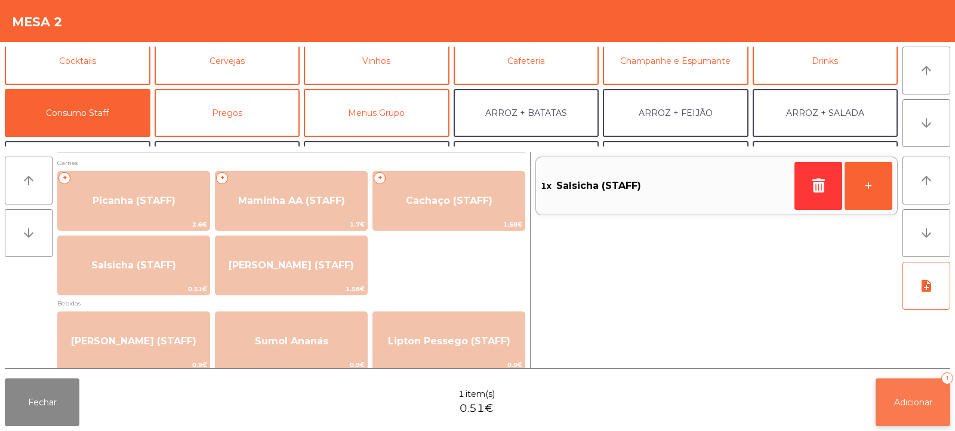
click at [905, 399] on span "Adicionar" at bounding box center [913, 401] width 38 height 11
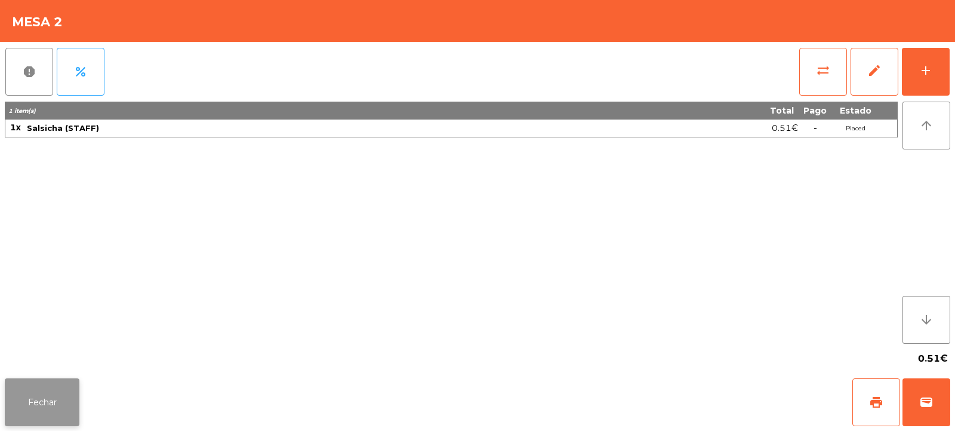
click at [45, 398] on button "Fechar" at bounding box center [42, 402] width 75 height 48
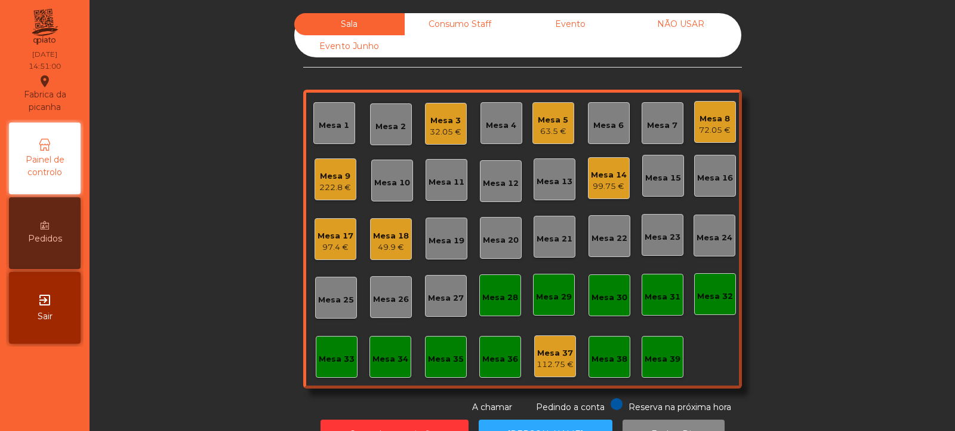
click at [467, 27] on div "Consumo Staff" at bounding box center [460, 24] width 110 height 22
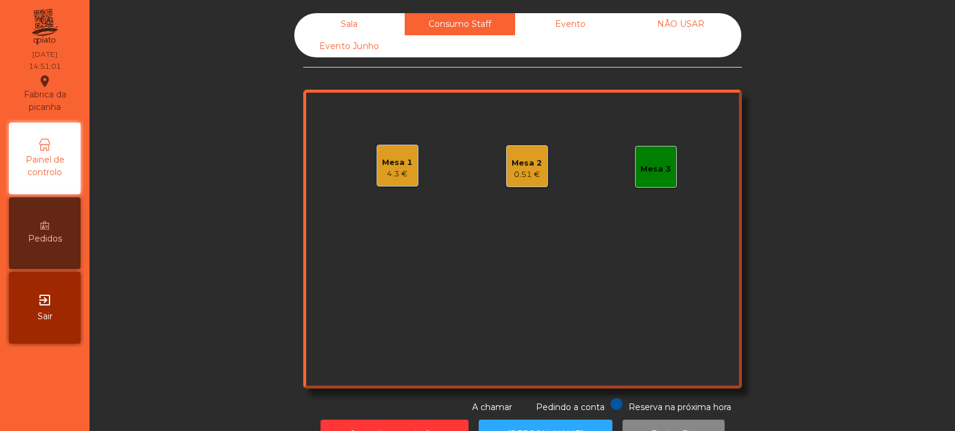
click at [381, 22] on div "Sala" at bounding box center [349, 24] width 110 height 22
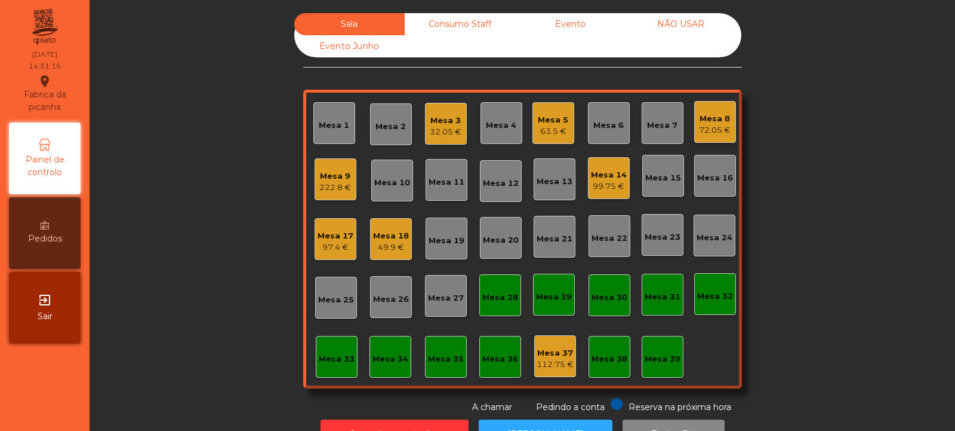
click at [326, 255] on div "Mesa 17 97.4 €" at bounding box center [336, 239] width 42 height 42
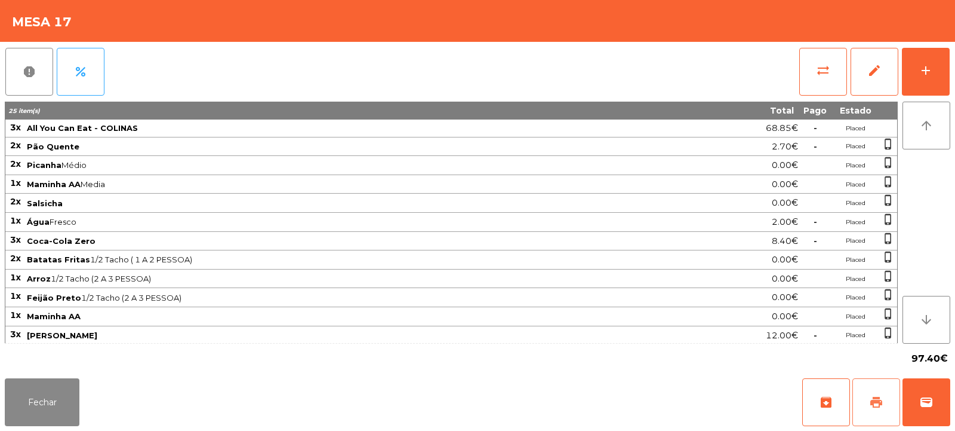
click at [881, 399] on span "print" at bounding box center [876, 402] width 14 height 14
click at [945, 404] on button "wallet" at bounding box center [927, 402] width 48 height 48
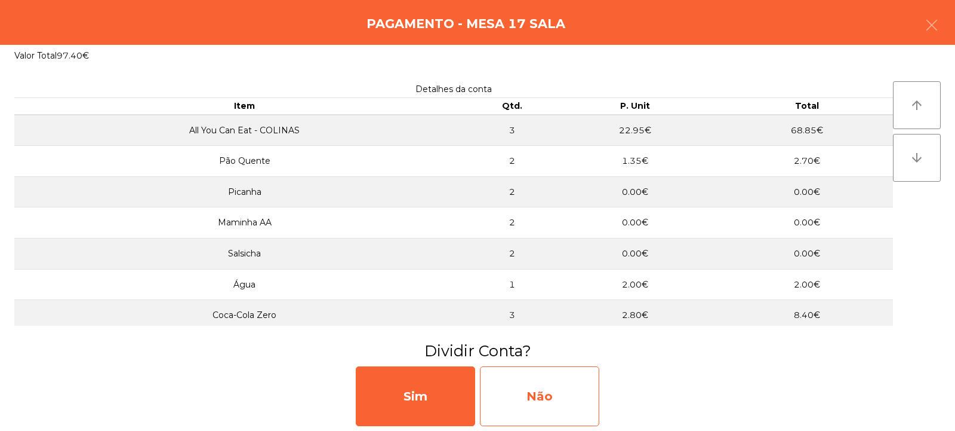
click at [546, 391] on div "Não" at bounding box center [539, 396] width 119 height 60
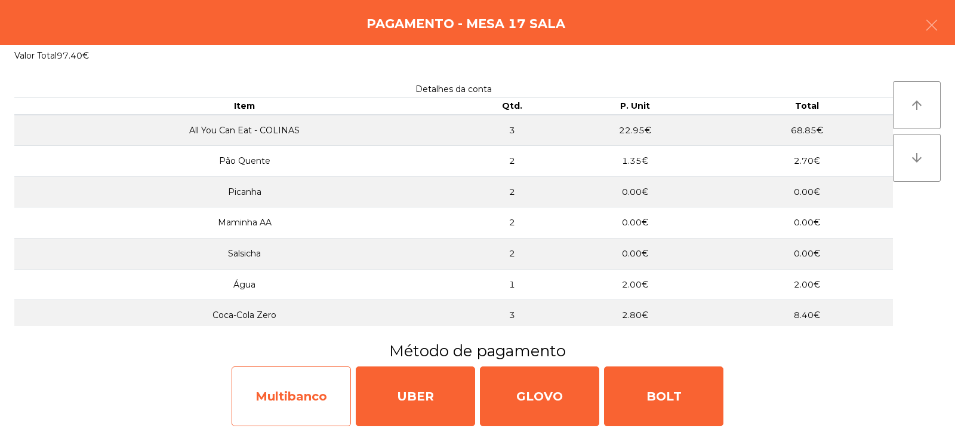
click at [288, 386] on div "Multibanco" at bounding box center [291, 396] width 119 height 60
select select "**"
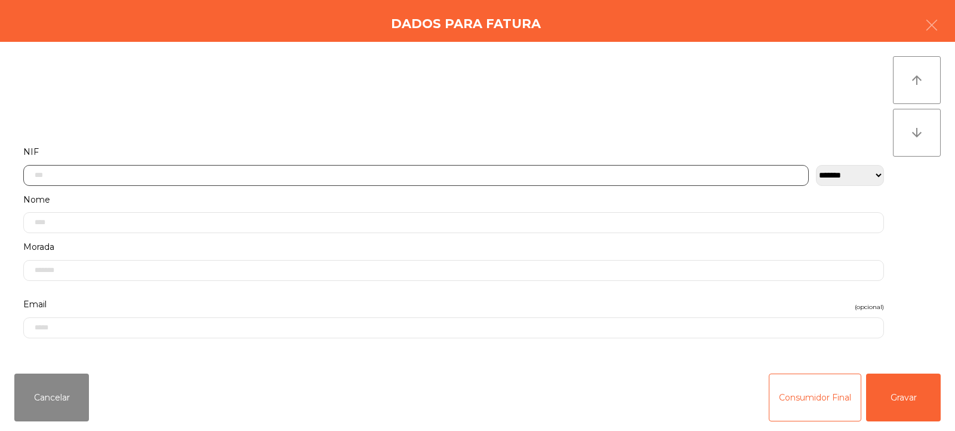
click at [326, 167] on input "text" at bounding box center [416, 175] width 786 height 21
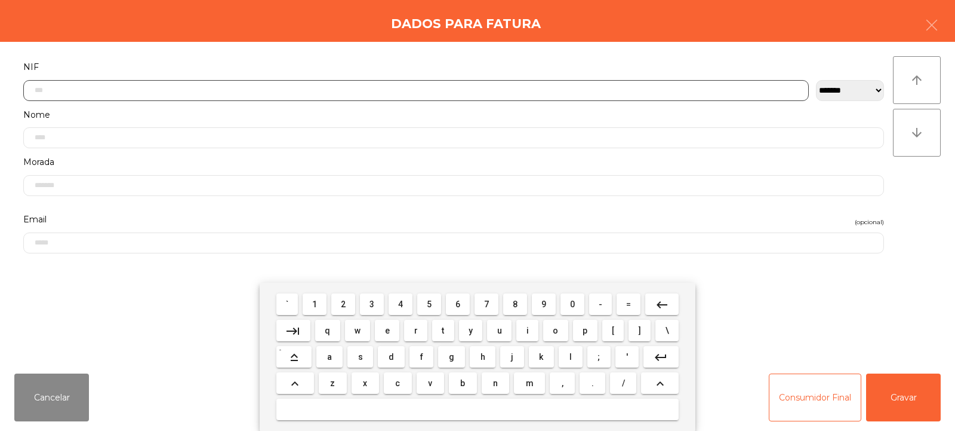
scroll to position [87, 0]
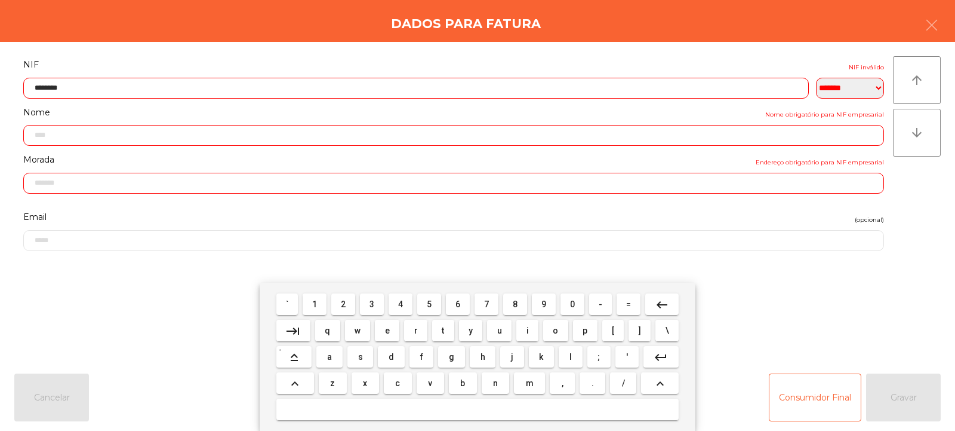
type input "*********"
type input "**********"
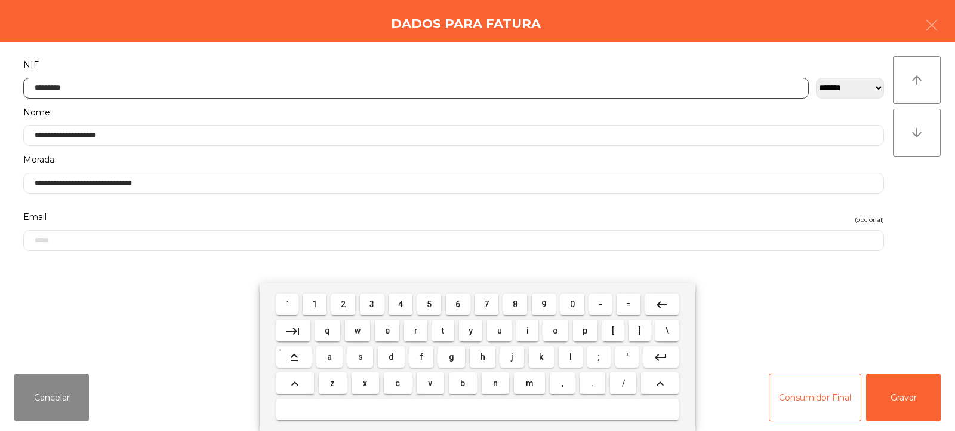
type input "*********"
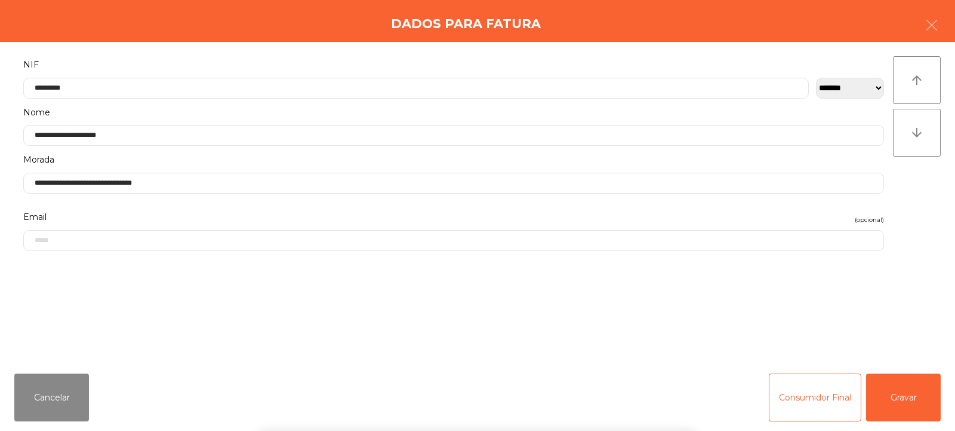
click at [908, 204] on div "arrow_upward arrow_downward" at bounding box center [917, 202] width 48 height 293
click at [891, 396] on button "Gravar" at bounding box center [903, 397] width 75 height 48
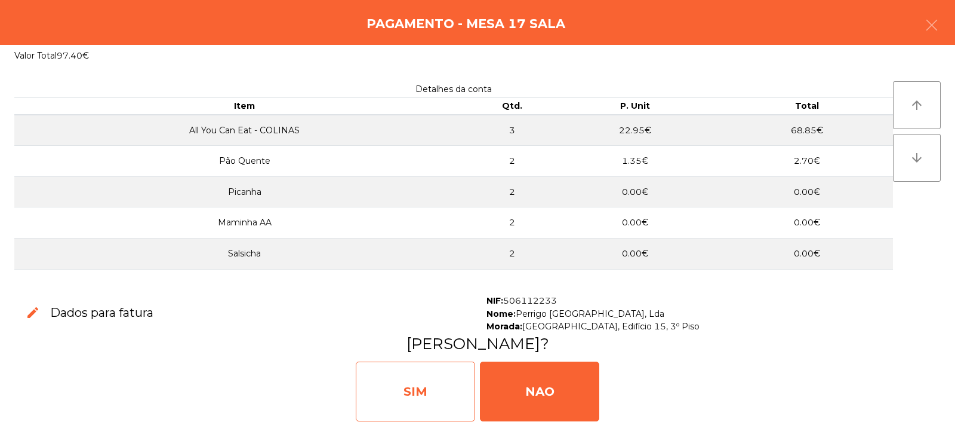
click at [416, 398] on div "SIM" at bounding box center [415, 391] width 119 height 60
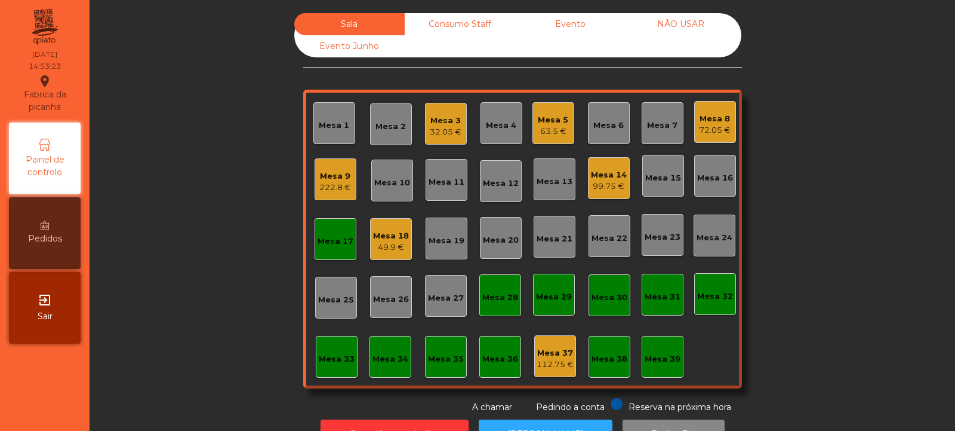
click at [385, 256] on div "Mesa 18 49.9 €" at bounding box center [391, 239] width 42 height 42
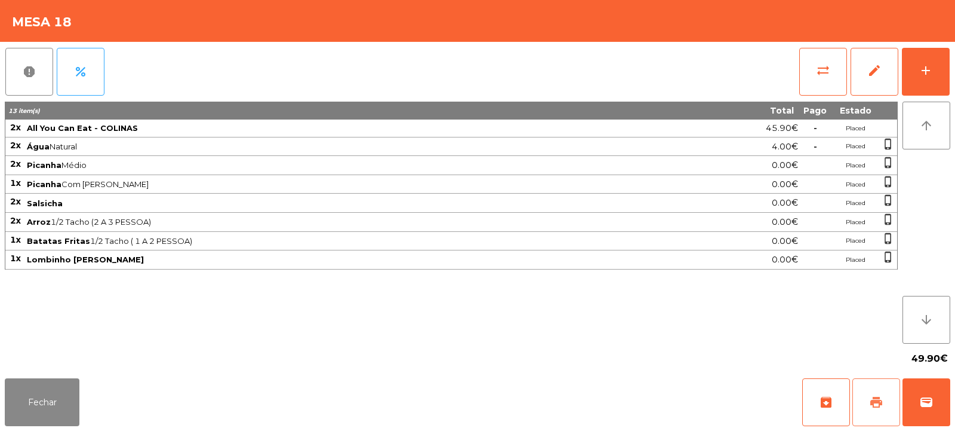
click at [880, 394] on button "print" at bounding box center [877, 402] width 48 height 48
click at [59, 410] on button "Fechar" at bounding box center [42, 402] width 75 height 48
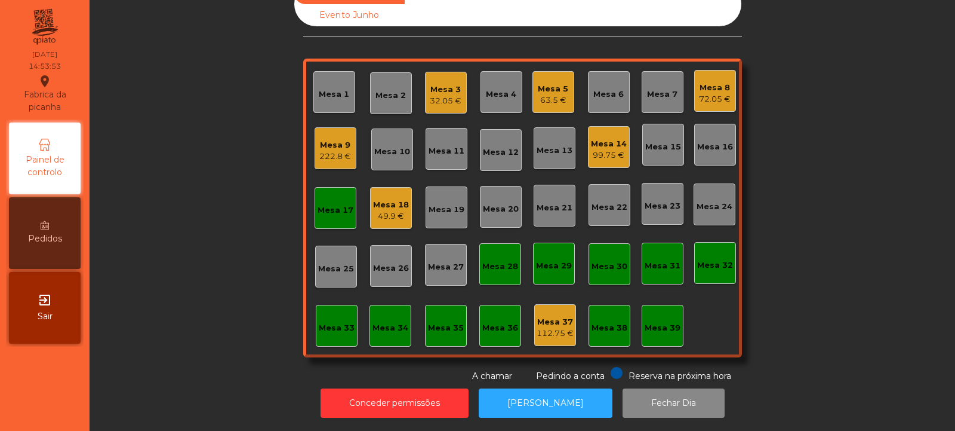
scroll to position [40, 0]
click at [542, 396] on button "[PERSON_NAME]" at bounding box center [546, 402] width 134 height 29
click at [398, 199] on div "Mesa 18" at bounding box center [391, 205] width 36 height 12
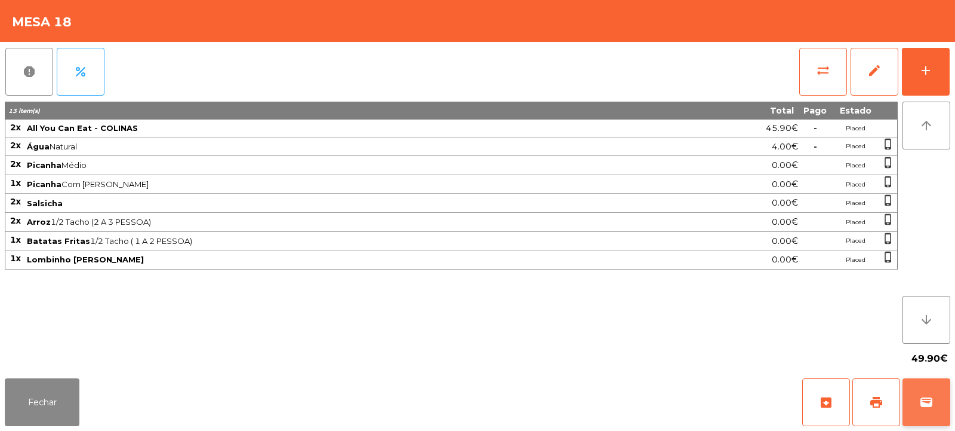
click at [924, 396] on span "wallet" at bounding box center [927, 402] width 14 height 14
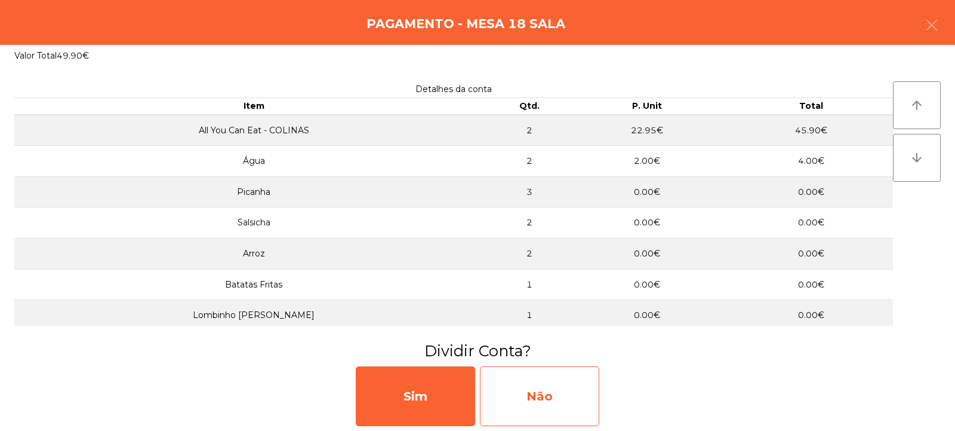
click at [525, 385] on div "Não" at bounding box center [539, 396] width 119 height 60
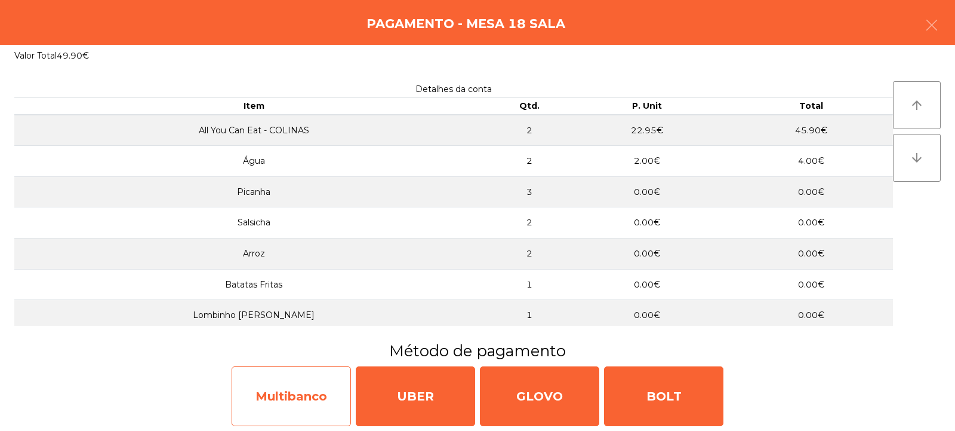
click at [296, 405] on div "Multibanco" at bounding box center [291, 396] width 119 height 60
select select "**"
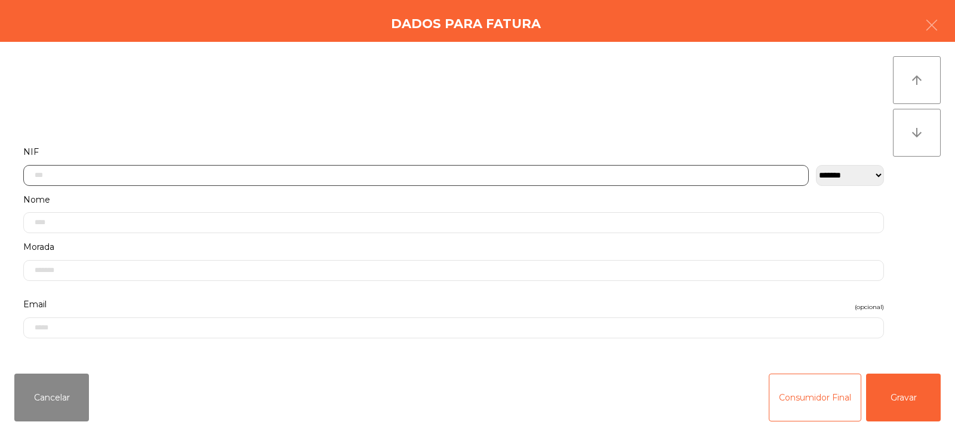
click at [314, 176] on input "text" at bounding box center [416, 175] width 786 height 21
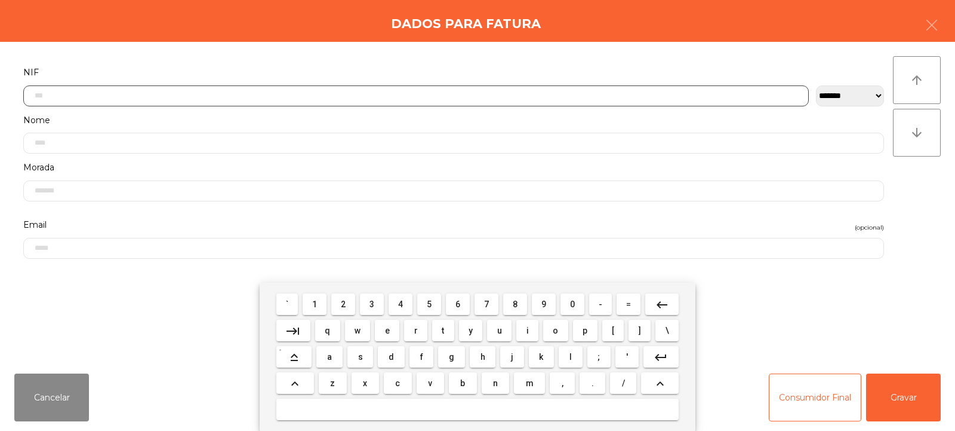
scroll to position [87, 0]
type input "*********"
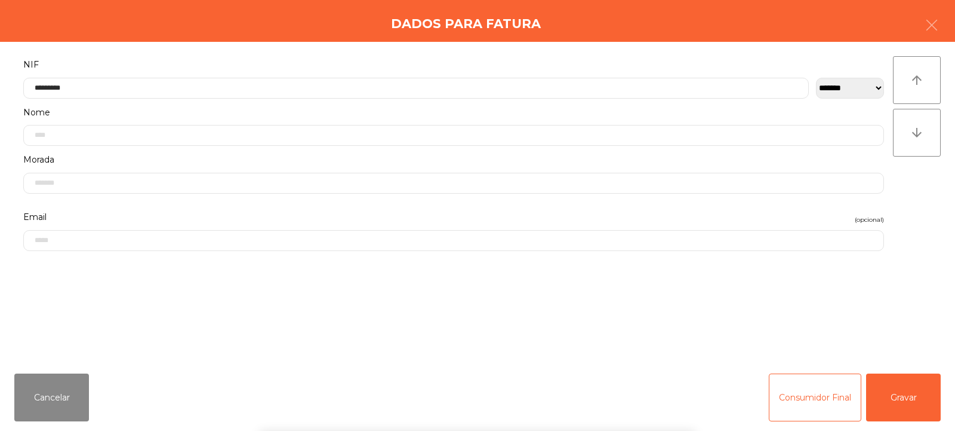
click at [913, 189] on div "arrow_upward arrow_downward" at bounding box center [917, 202] width 48 height 293
click at [915, 394] on button "Gravar" at bounding box center [903, 397] width 75 height 48
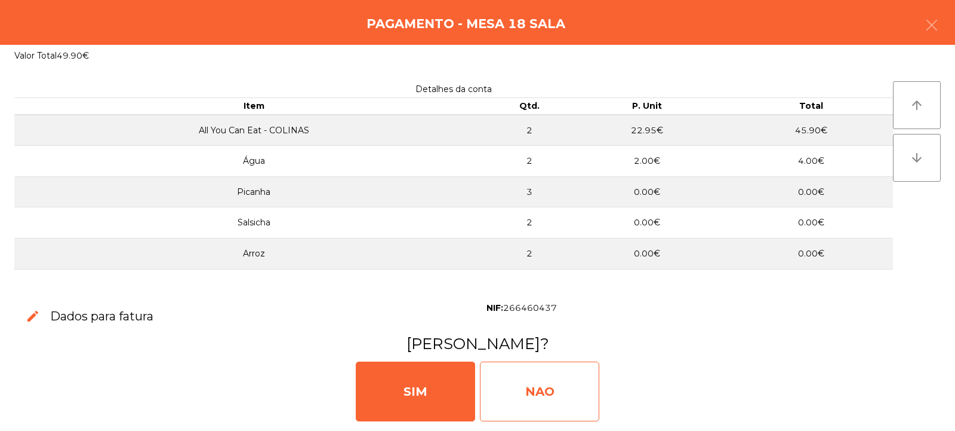
click at [544, 384] on div "NAO" at bounding box center [539, 391] width 119 height 60
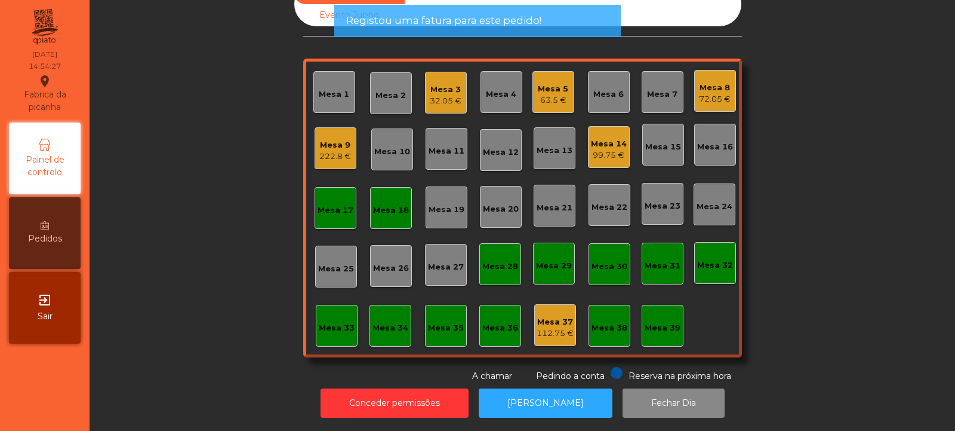
click at [396, 211] on div "Mesa 18" at bounding box center [391, 208] width 42 height 42
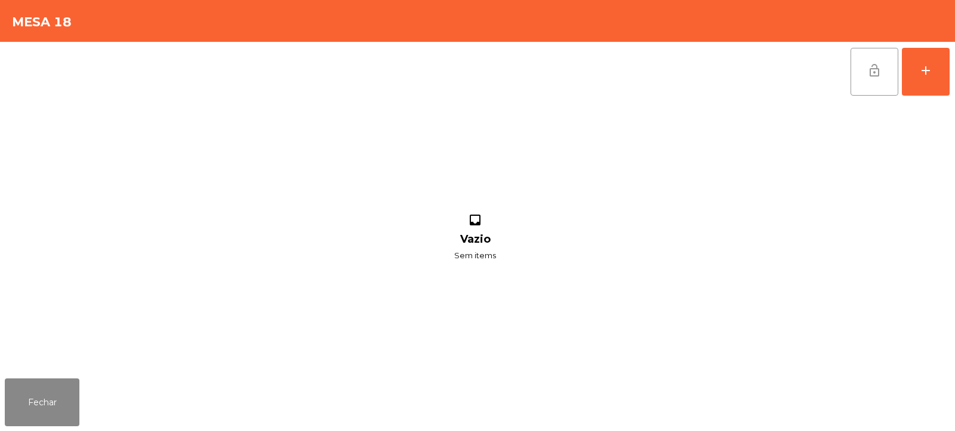
click at [872, 69] on span "lock_open" at bounding box center [875, 70] width 14 height 14
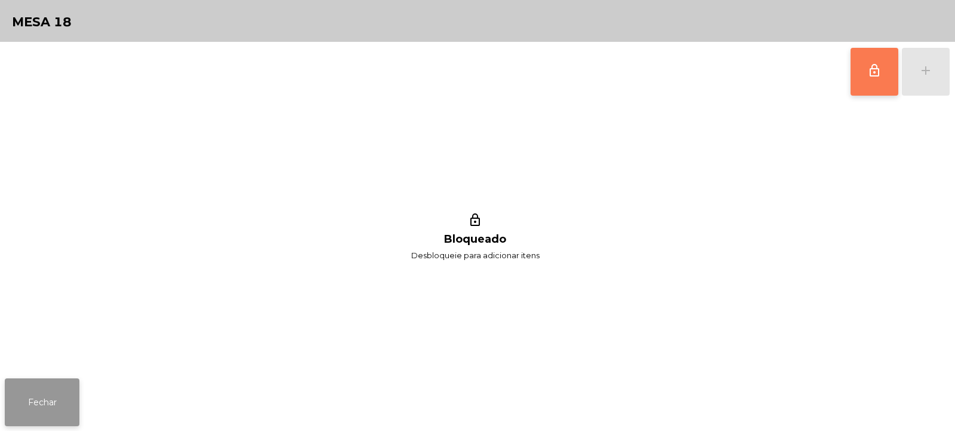
click at [53, 407] on button "Fechar" at bounding box center [42, 402] width 75 height 48
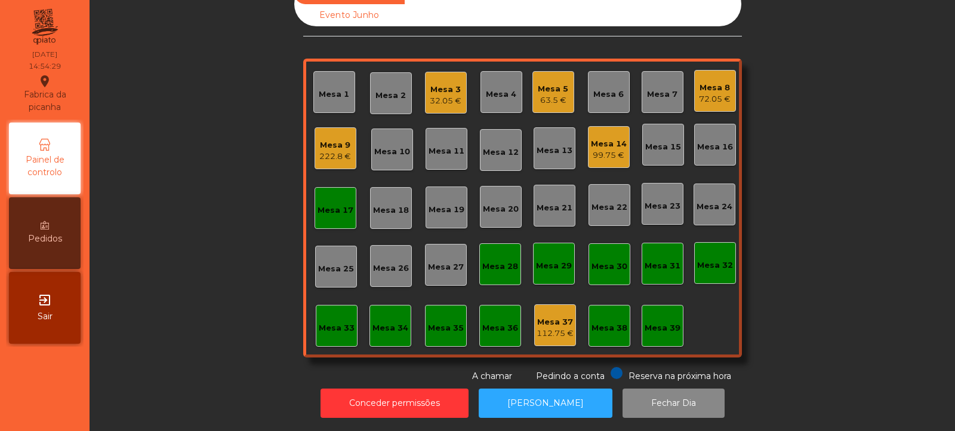
click at [333, 204] on div "Mesa 17" at bounding box center [336, 210] width 36 height 12
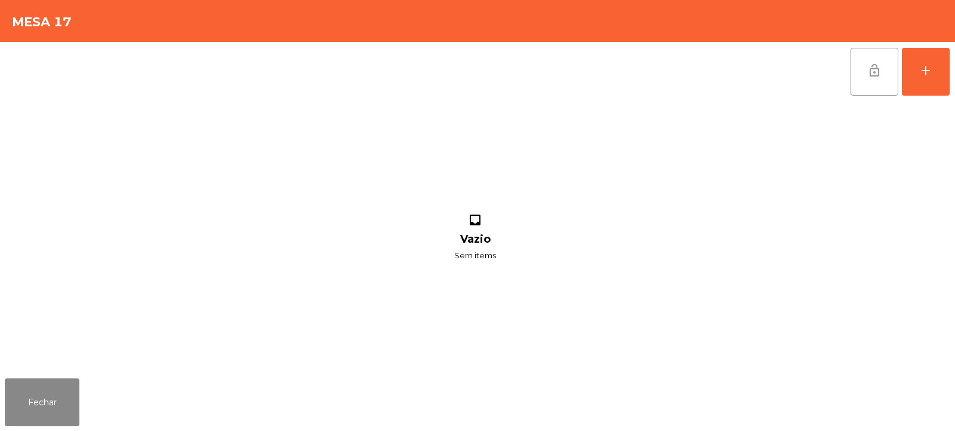
click at [878, 76] on span "lock_open" at bounding box center [875, 70] width 14 height 14
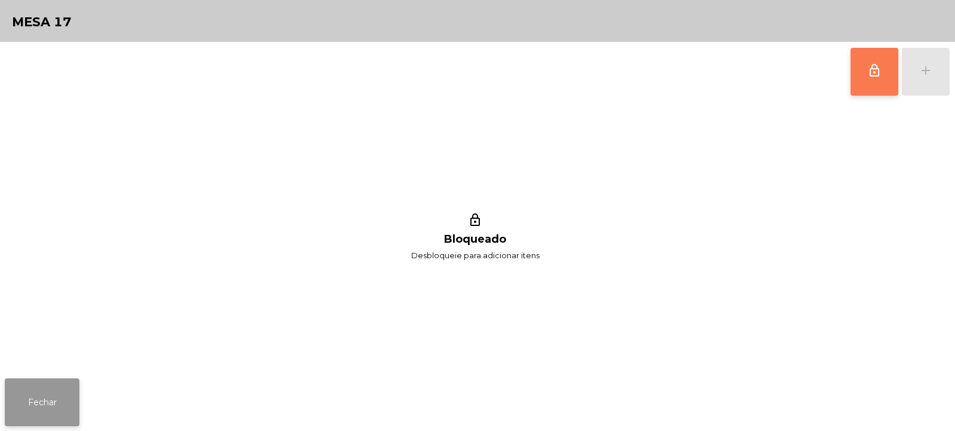
click at [45, 397] on button "Fechar" at bounding box center [42, 402] width 75 height 48
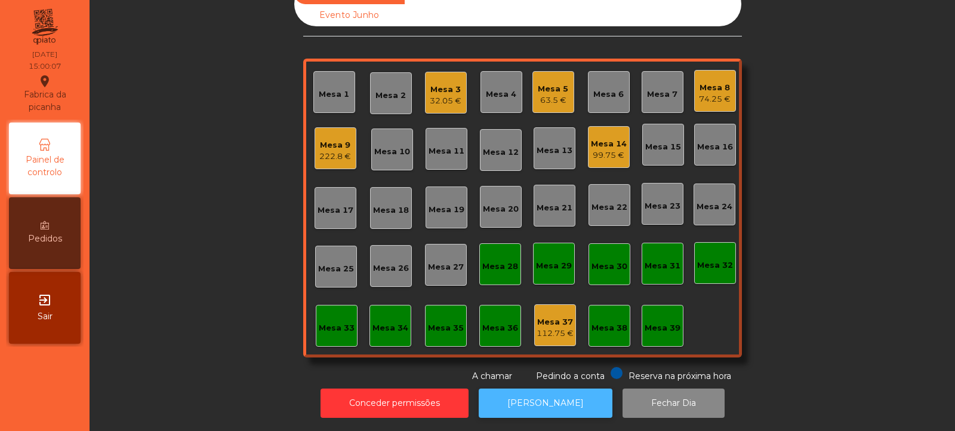
click at [511, 388] on button "[PERSON_NAME]" at bounding box center [546, 402] width 134 height 29
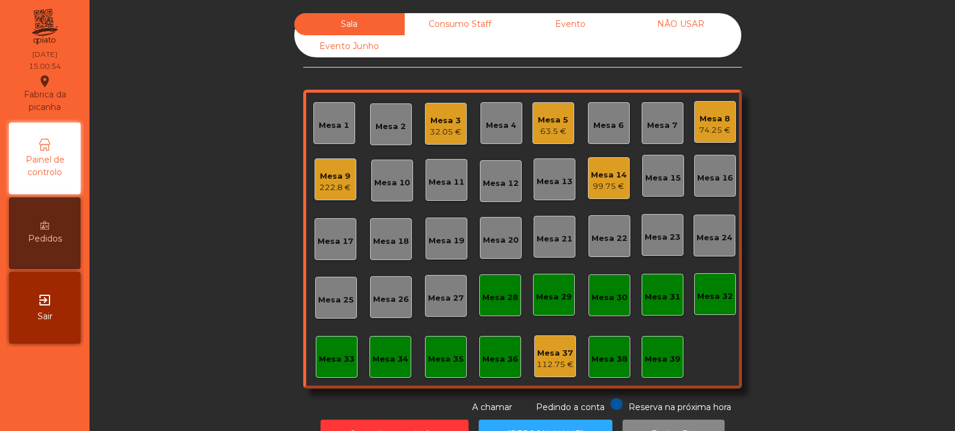
click at [441, 25] on div "Consumo Staff" at bounding box center [460, 24] width 110 height 22
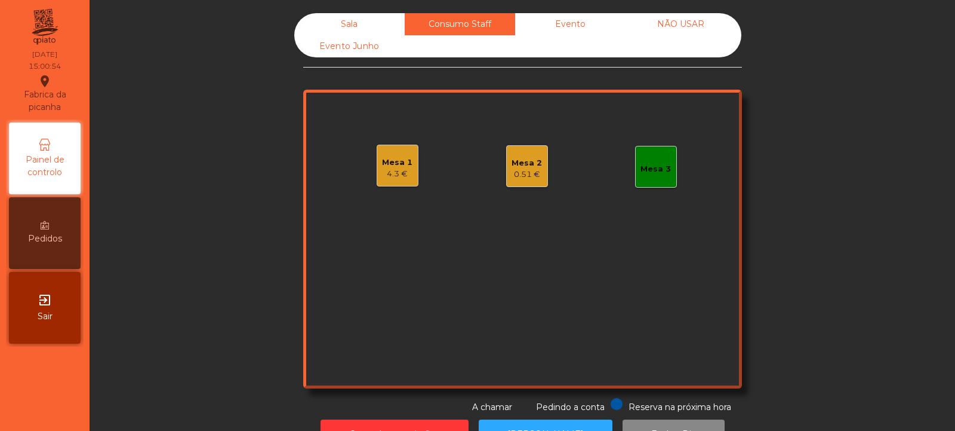
click at [522, 171] on div "0.51 €" at bounding box center [527, 174] width 30 height 12
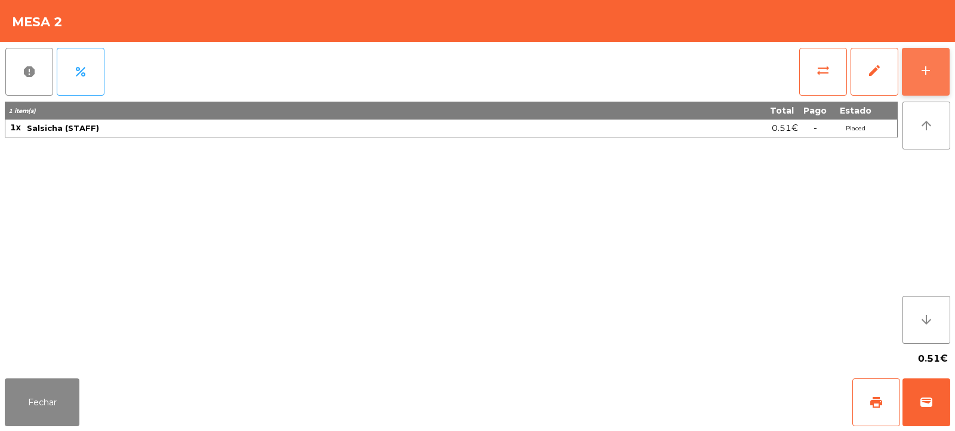
click at [930, 74] on div "add" at bounding box center [926, 70] width 14 height 14
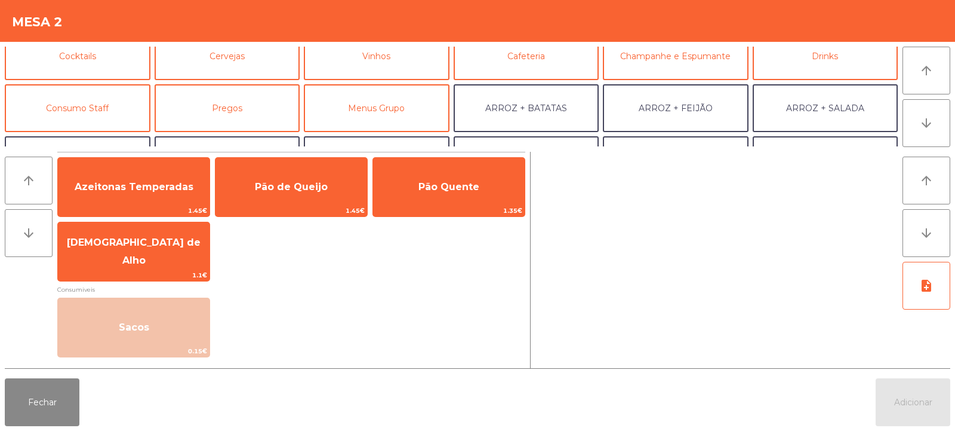
scroll to position [101, 0]
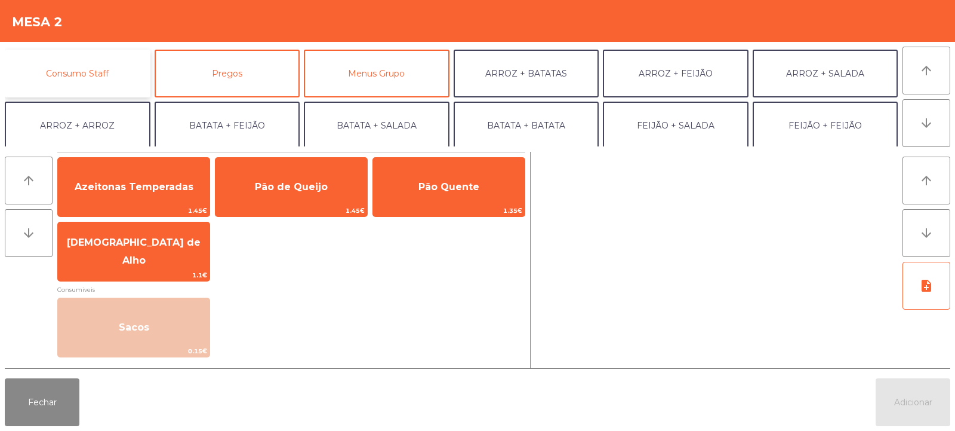
click at [94, 69] on button "Consumo Staff" at bounding box center [78, 74] width 146 height 48
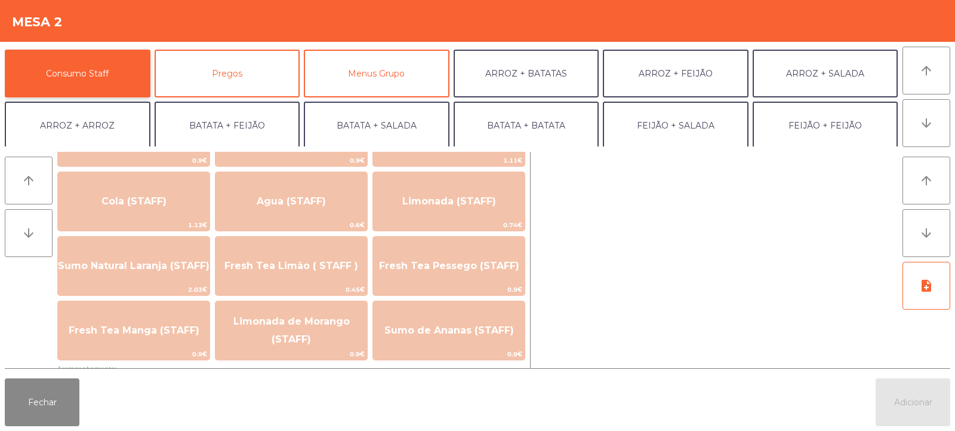
scroll to position [276, 0]
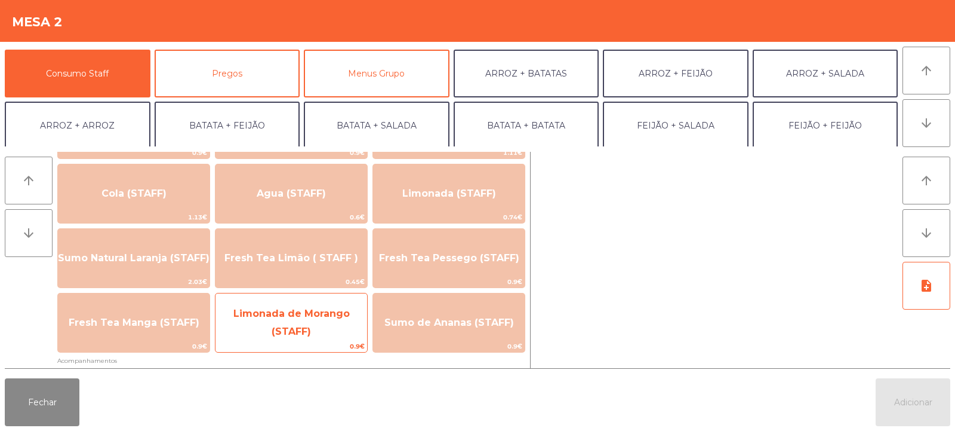
click at [319, 311] on span "Limonada de Morango (STAFF)" at bounding box center [291, 322] width 116 height 29
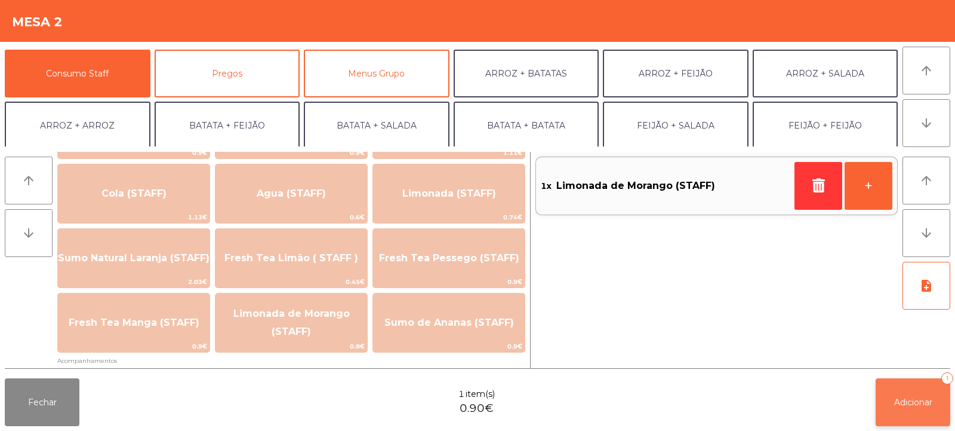
click at [926, 404] on span "Adicionar" at bounding box center [913, 401] width 38 height 11
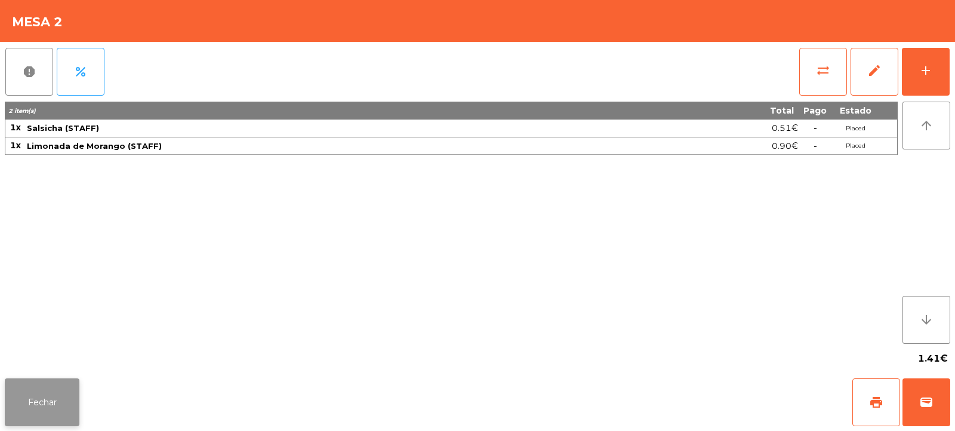
click at [24, 395] on button "Fechar" at bounding box center [42, 402] width 75 height 48
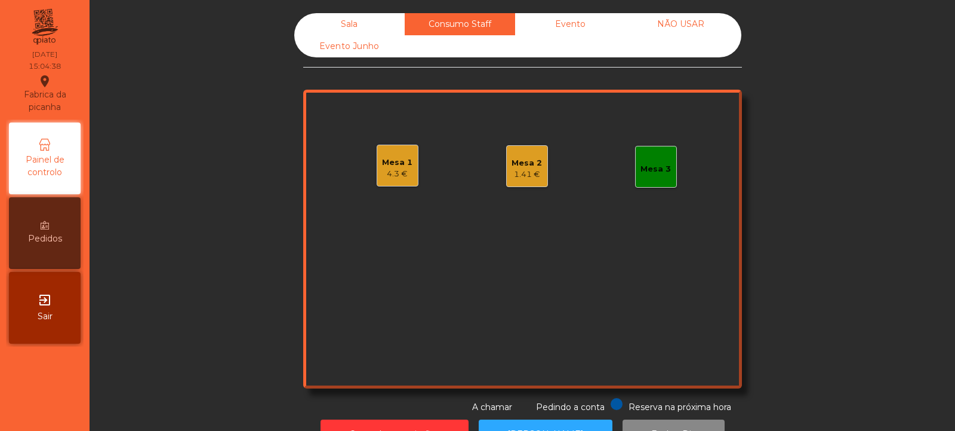
click at [355, 27] on div "Sala" at bounding box center [349, 24] width 110 height 22
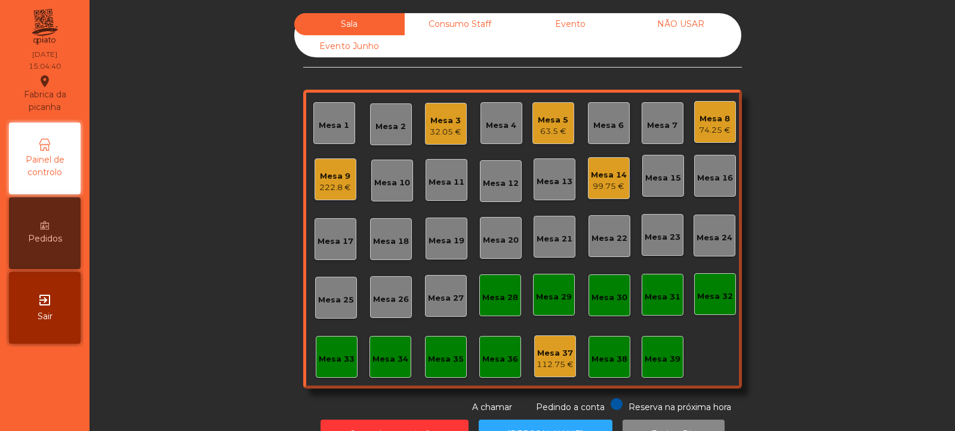
click at [319, 176] on div "Mesa 9" at bounding box center [335, 176] width 32 height 12
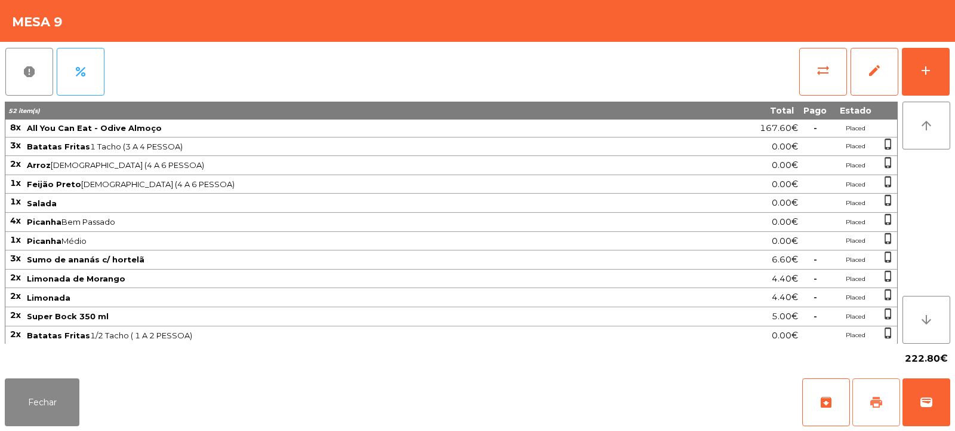
click at [875, 399] on span "print" at bounding box center [876, 402] width 14 height 14
click at [26, 398] on button "Fechar" at bounding box center [42, 402] width 75 height 48
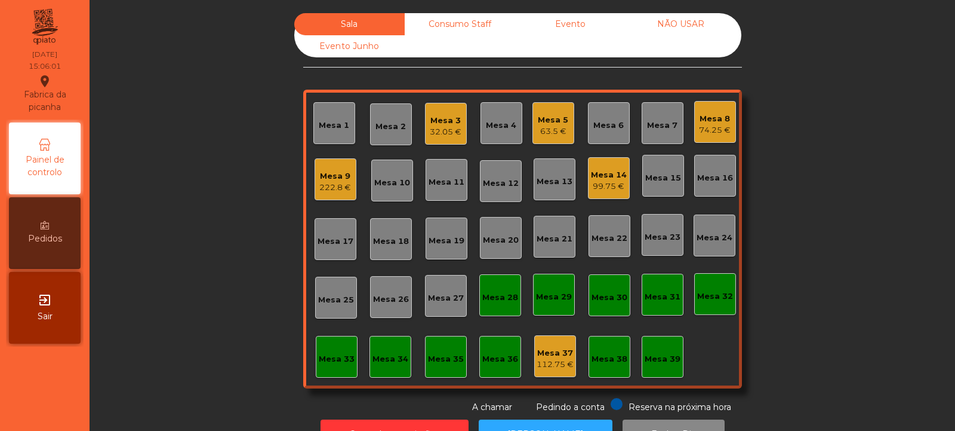
click at [617, 180] on div "99.75 €" at bounding box center [609, 186] width 36 height 12
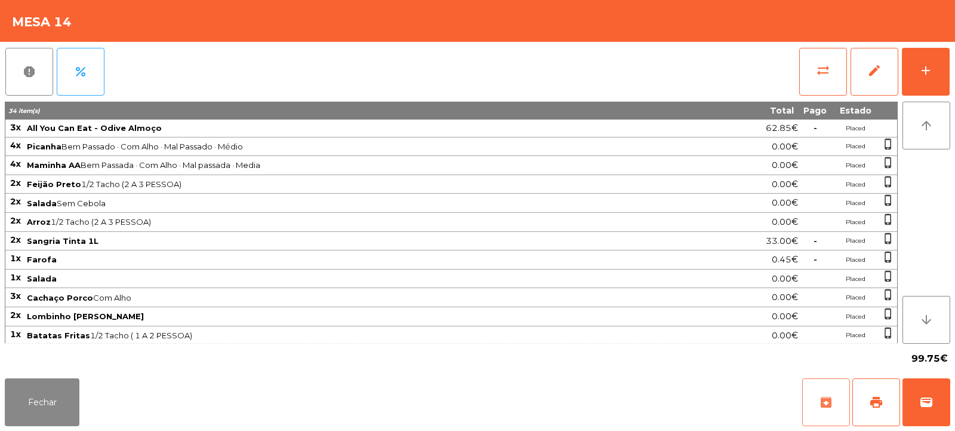
click at [821, 395] on span "archive" at bounding box center [826, 402] width 14 height 14
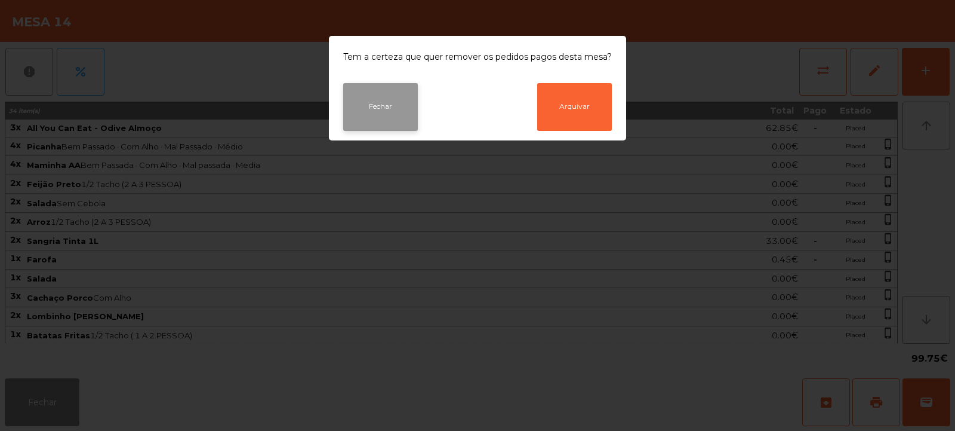
click at [384, 104] on button "Fechar" at bounding box center [380, 107] width 75 height 48
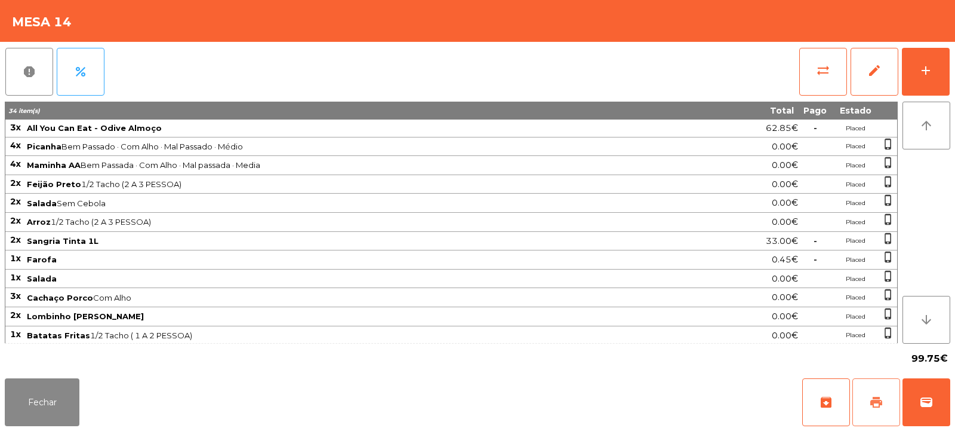
click at [876, 388] on button "print" at bounding box center [877, 402] width 48 height 48
click at [69, 411] on button "Fechar" at bounding box center [42, 402] width 75 height 48
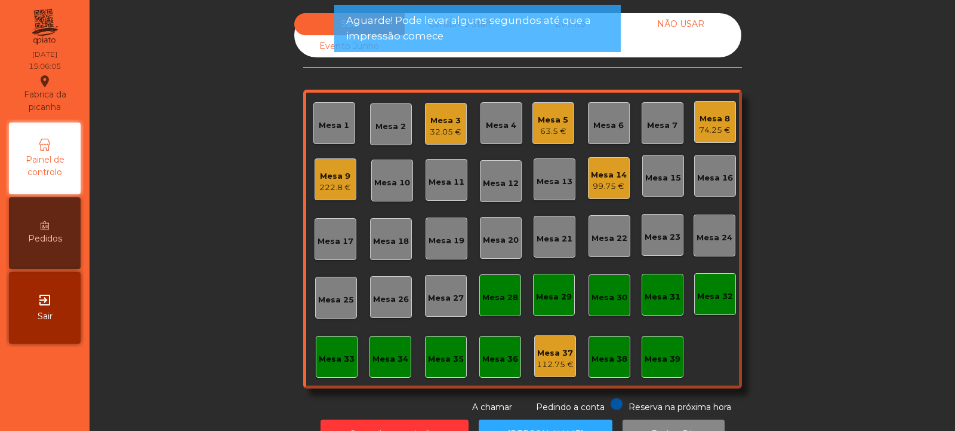
scroll to position [40, 0]
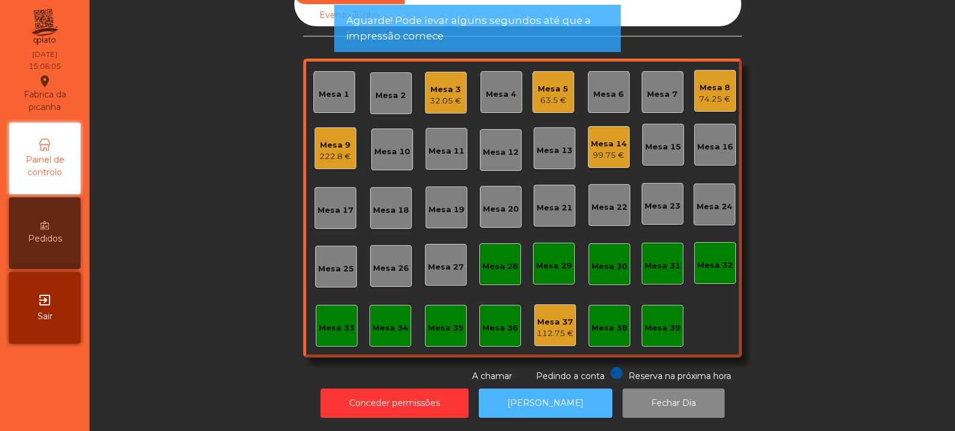
click at [547, 398] on button "[PERSON_NAME]" at bounding box center [546, 402] width 134 height 29
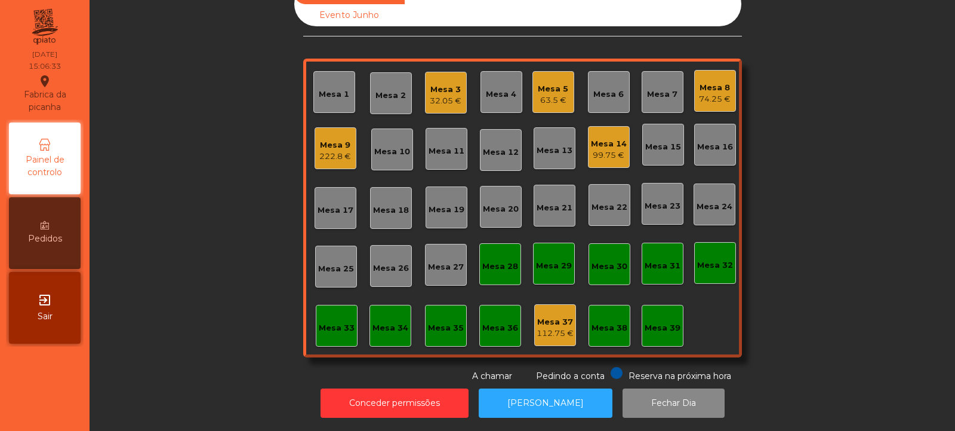
click at [337, 150] on div "222.8 €" at bounding box center [335, 156] width 32 height 12
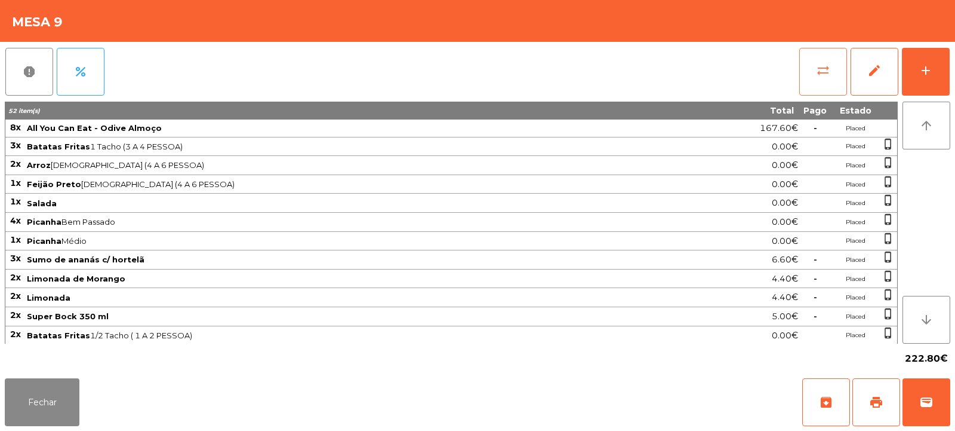
click at [814, 69] on button "sync_alt" at bounding box center [824, 72] width 48 height 48
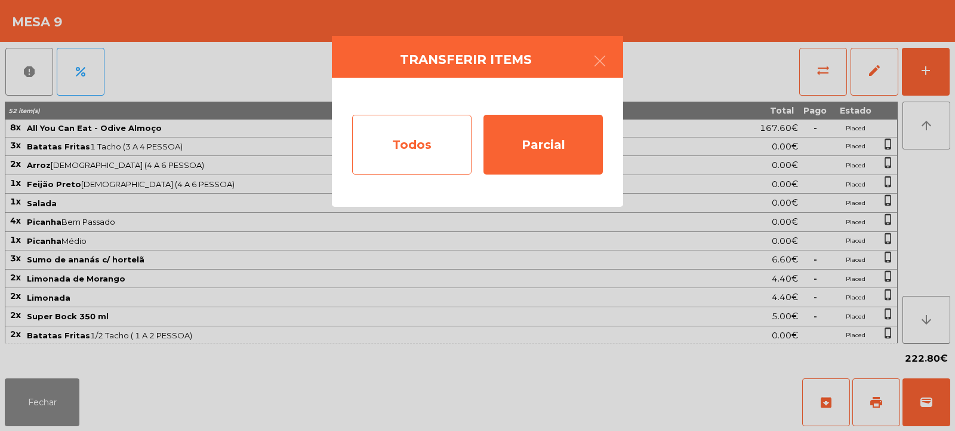
click at [419, 144] on div "Todos" at bounding box center [411, 145] width 119 height 60
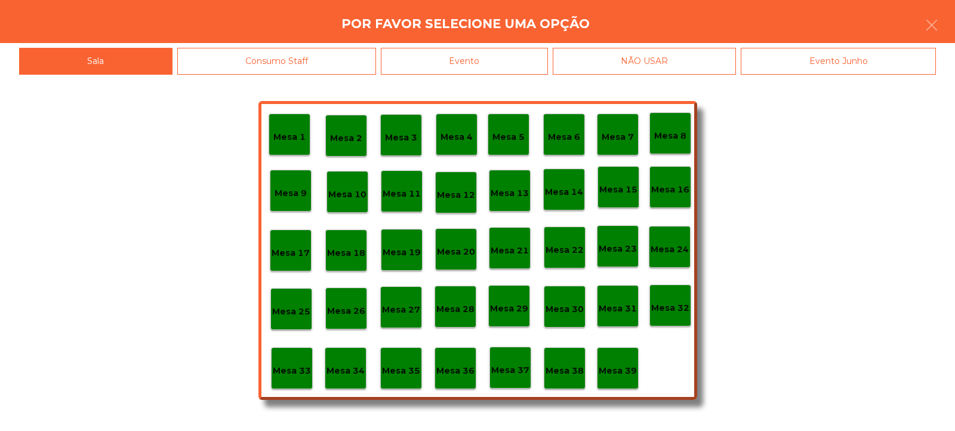
click at [486, 56] on div "Evento" at bounding box center [464, 61] width 167 height 27
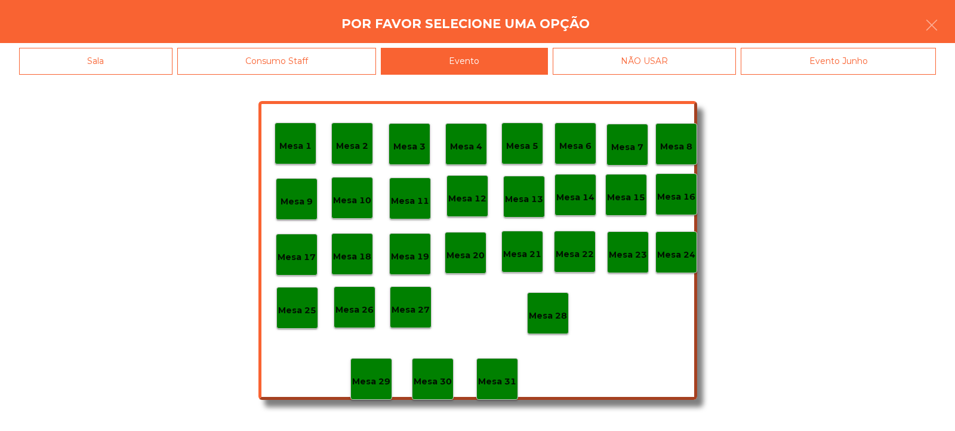
click at [559, 328] on div "Mesa 28" at bounding box center [548, 313] width 42 height 42
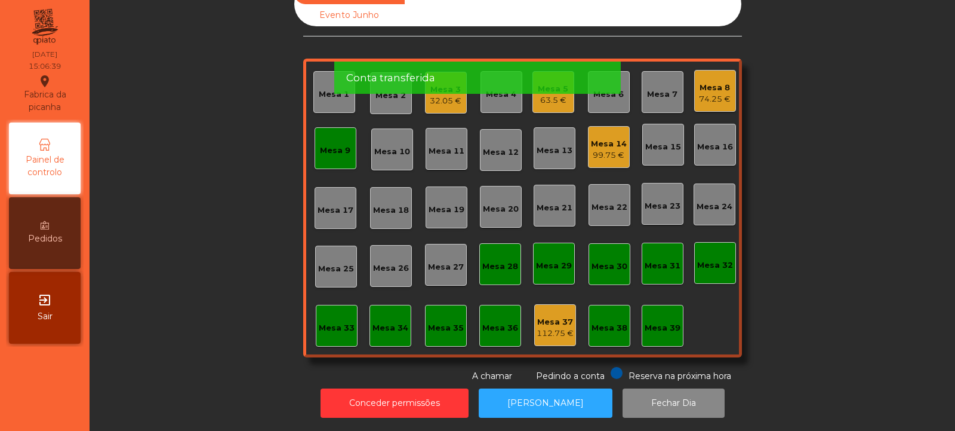
click at [325, 144] on div "Mesa 9" at bounding box center [335, 150] width 30 height 12
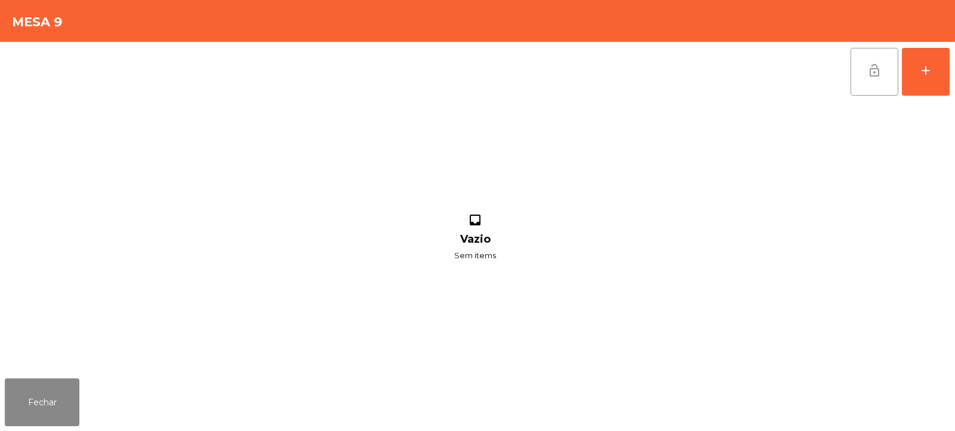
click at [855, 75] on button "lock_open" at bounding box center [875, 72] width 48 height 48
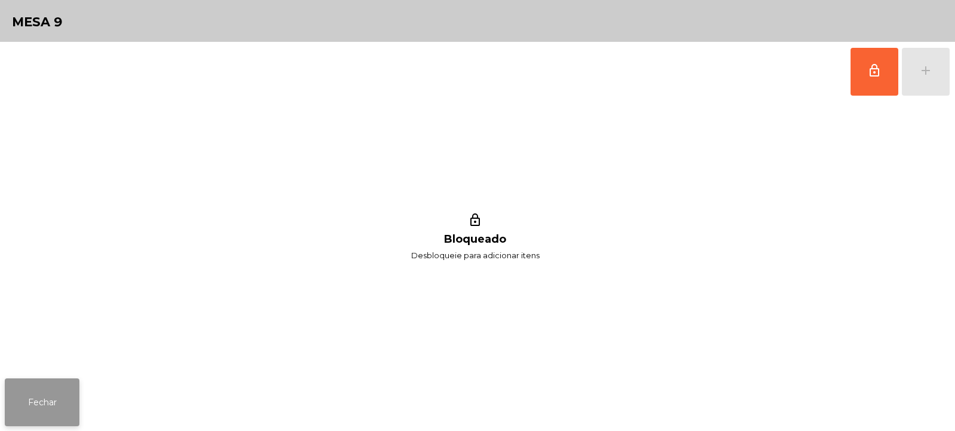
click at [49, 405] on button "Fechar" at bounding box center [42, 402] width 75 height 48
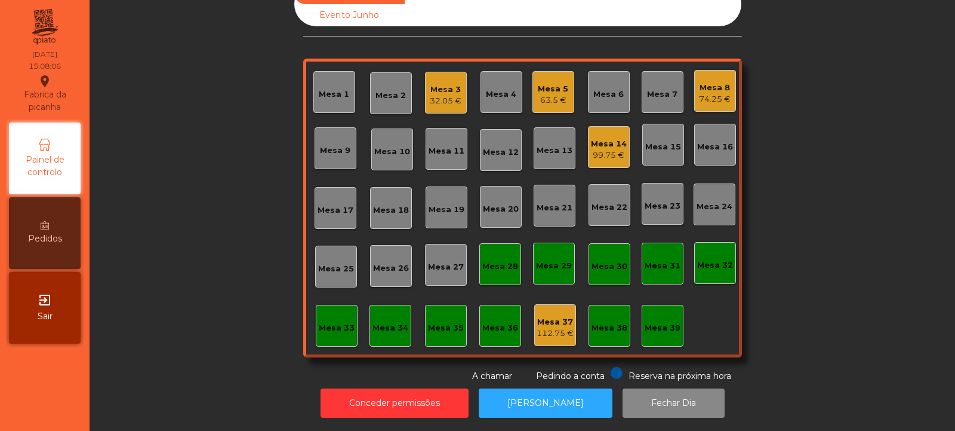
click at [445, 95] on div "32.05 €" at bounding box center [446, 101] width 32 height 12
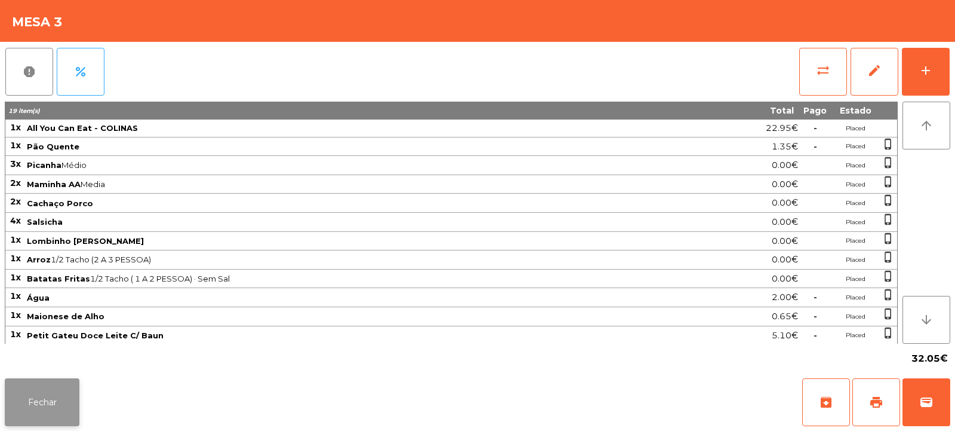
click at [53, 416] on button "Fechar" at bounding box center [42, 402] width 75 height 48
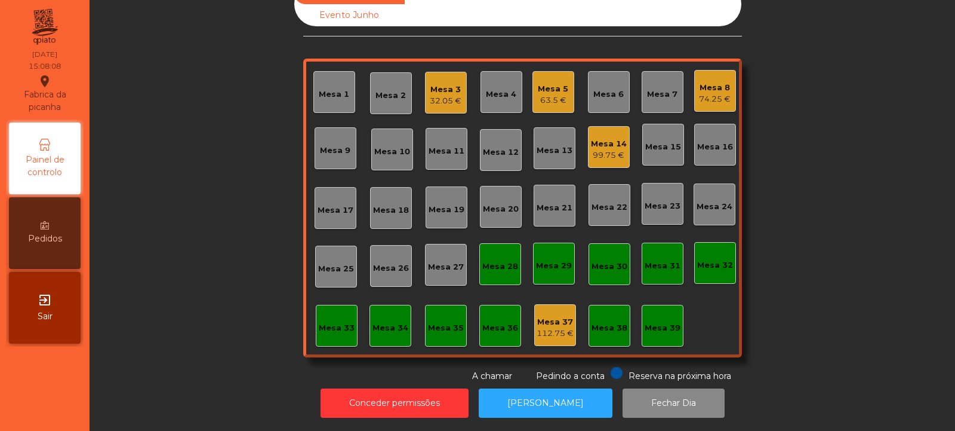
click at [588, 135] on div "Mesa 14 99.75 €" at bounding box center [609, 147] width 42 height 42
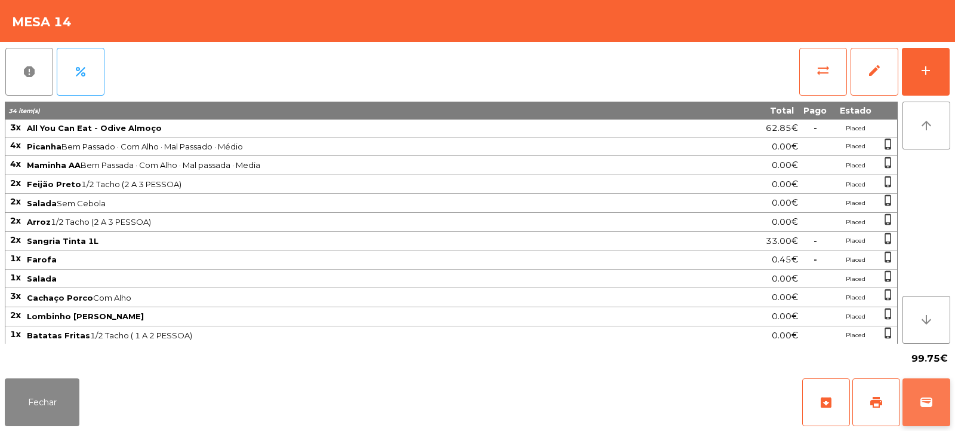
click at [921, 400] on span "wallet" at bounding box center [927, 402] width 14 height 14
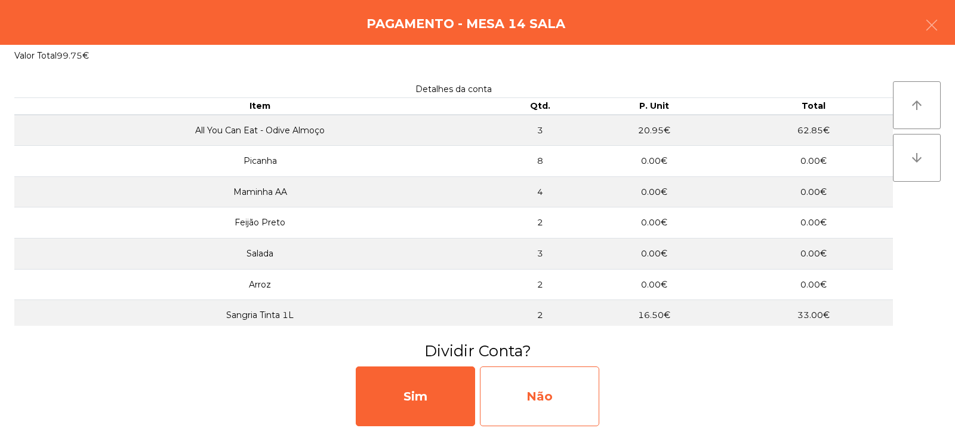
click at [545, 393] on div "Não" at bounding box center [539, 396] width 119 height 60
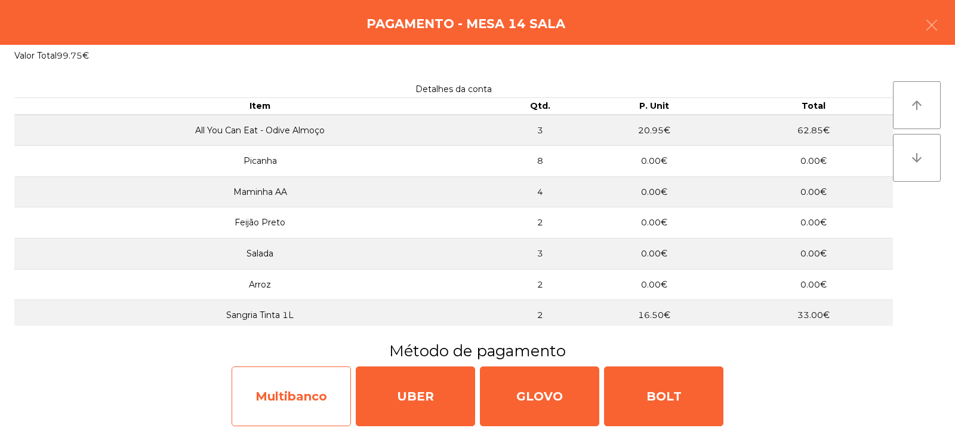
click at [292, 405] on div "Multibanco" at bounding box center [291, 396] width 119 height 60
select select "**"
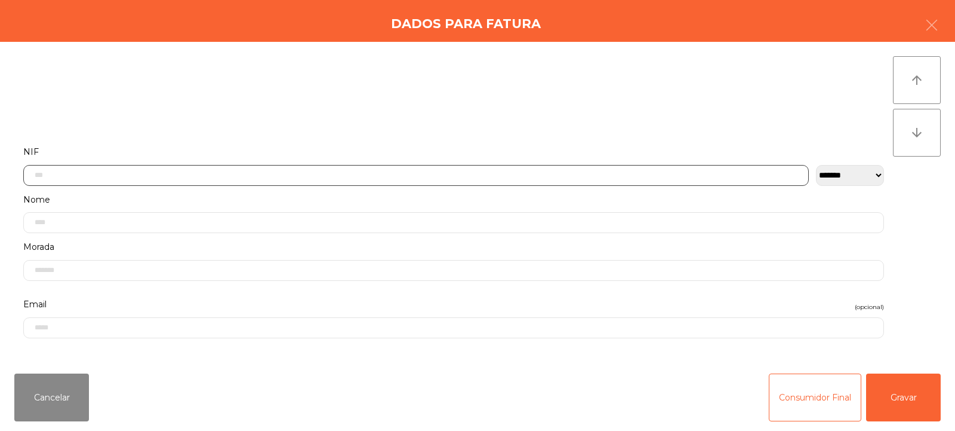
click at [378, 176] on input "text" at bounding box center [416, 175] width 786 height 21
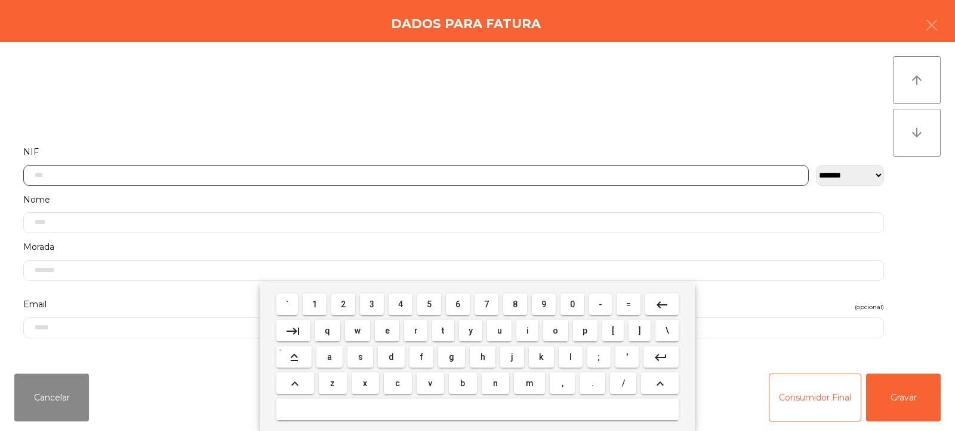
scroll to position [87, 0]
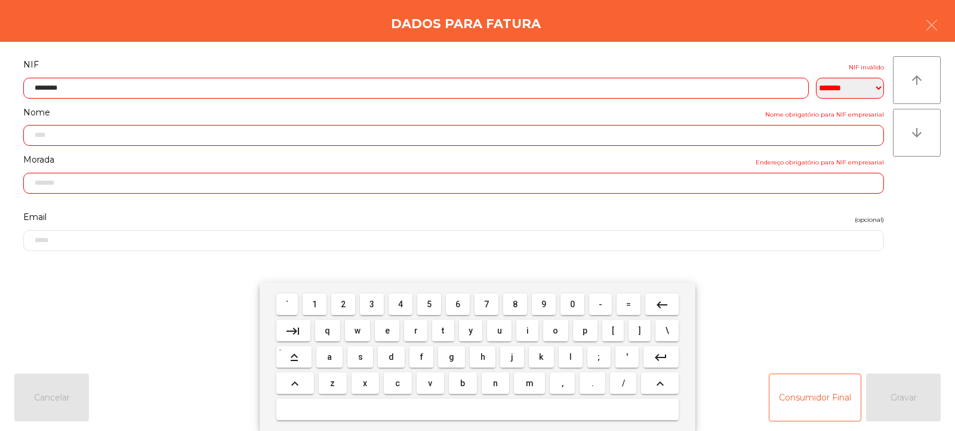
type input "*********"
type input "**********"
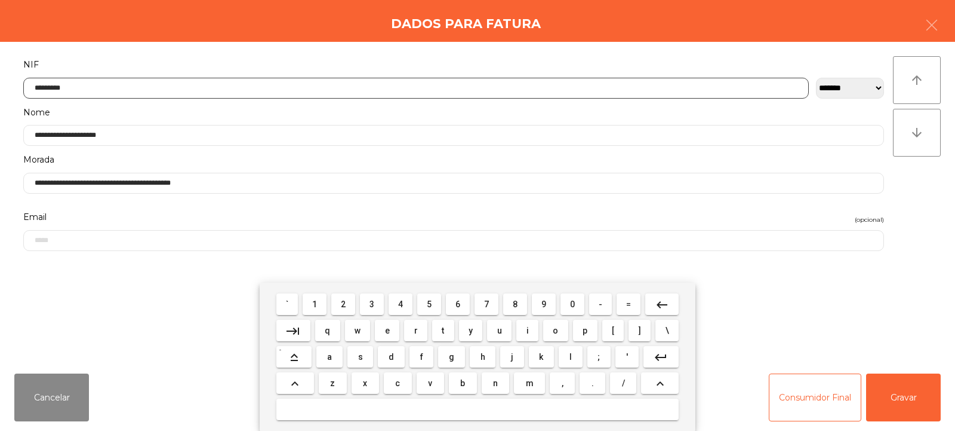
type input "*********"
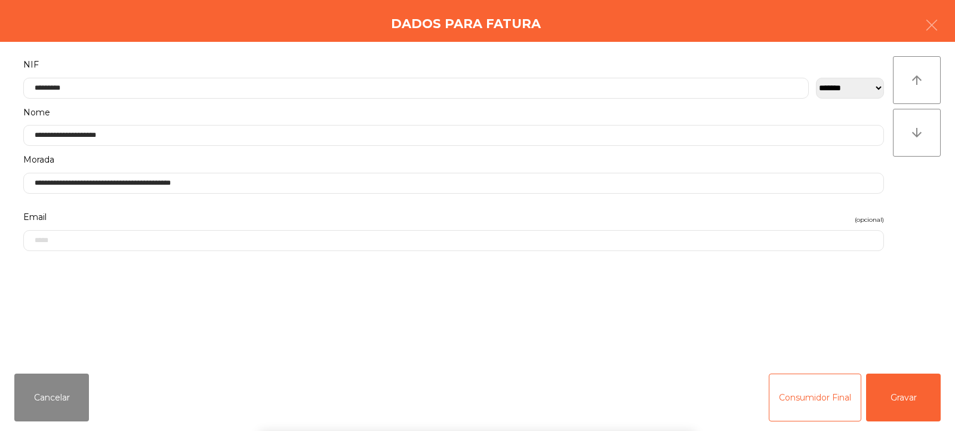
click at [927, 213] on div "arrow_upward arrow_downward" at bounding box center [917, 202] width 48 height 293
click at [908, 405] on button "Gravar" at bounding box center [903, 397] width 75 height 48
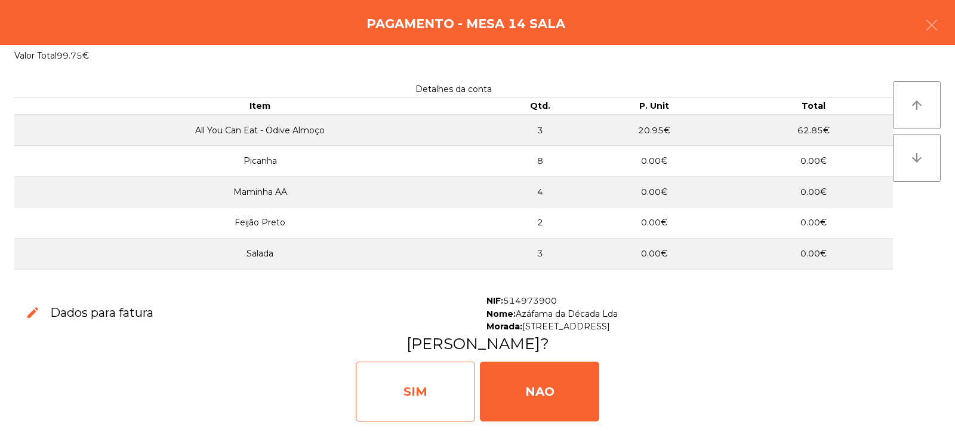
click at [411, 391] on div "SIM" at bounding box center [415, 391] width 119 height 60
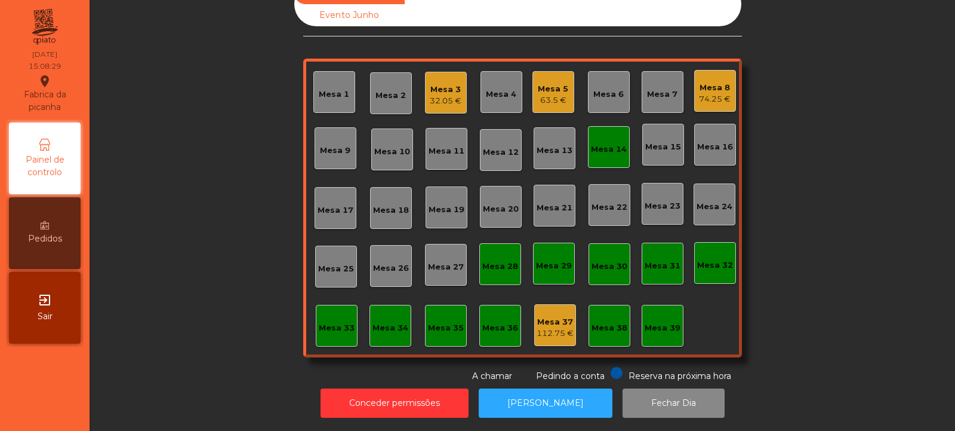
click at [607, 143] on div "Mesa 14" at bounding box center [609, 149] width 36 height 12
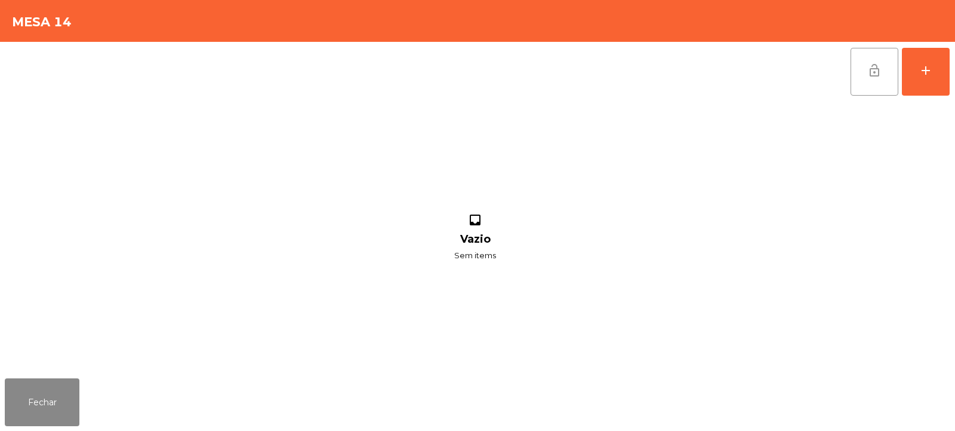
click at [879, 86] on button "lock_open" at bounding box center [875, 72] width 48 height 48
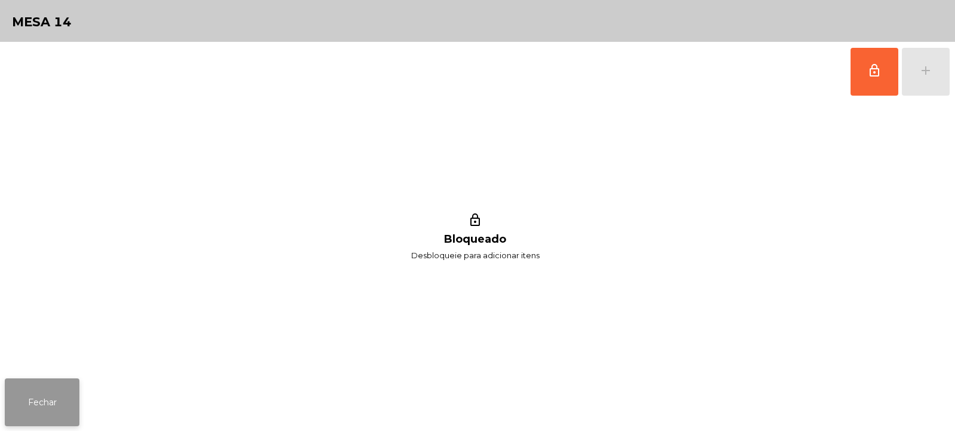
click at [33, 388] on button "Fechar" at bounding box center [42, 402] width 75 height 48
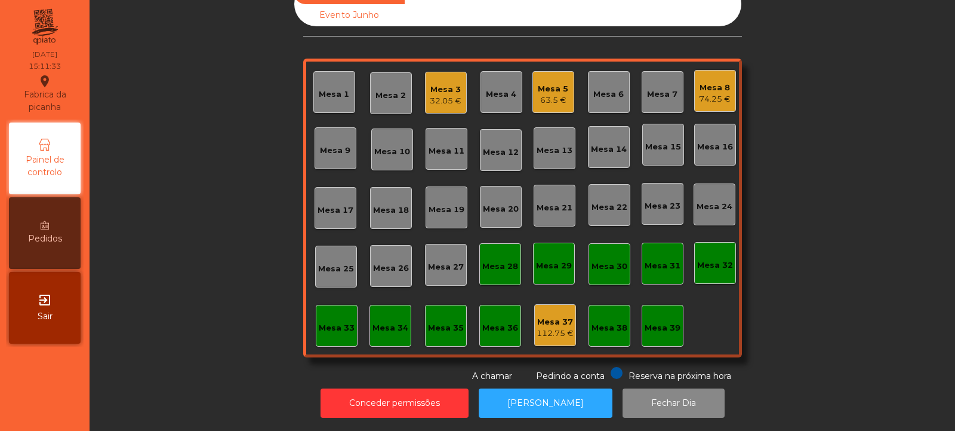
click at [538, 78] on div "Mesa 5 63.5 €" at bounding box center [553, 92] width 30 height 28
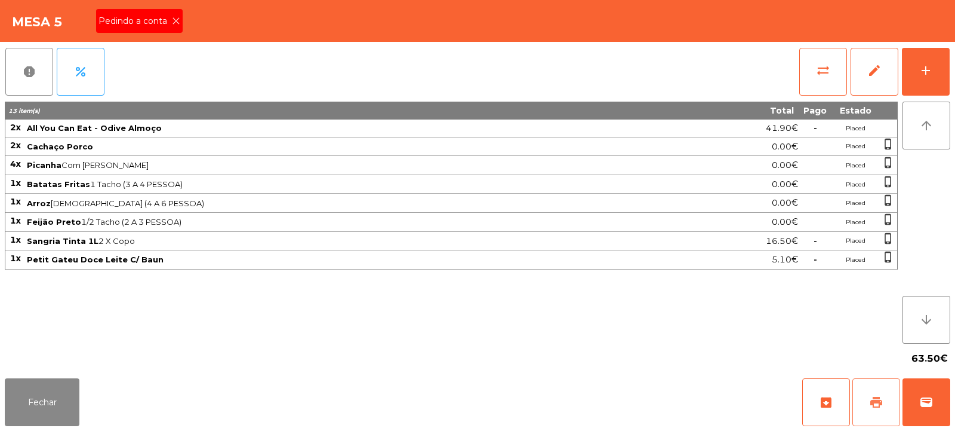
click at [878, 395] on span "print" at bounding box center [876, 402] width 14 height 14
click at [937, 411] on button "wallet" at bounding box center [927, 402] width 48 height 48
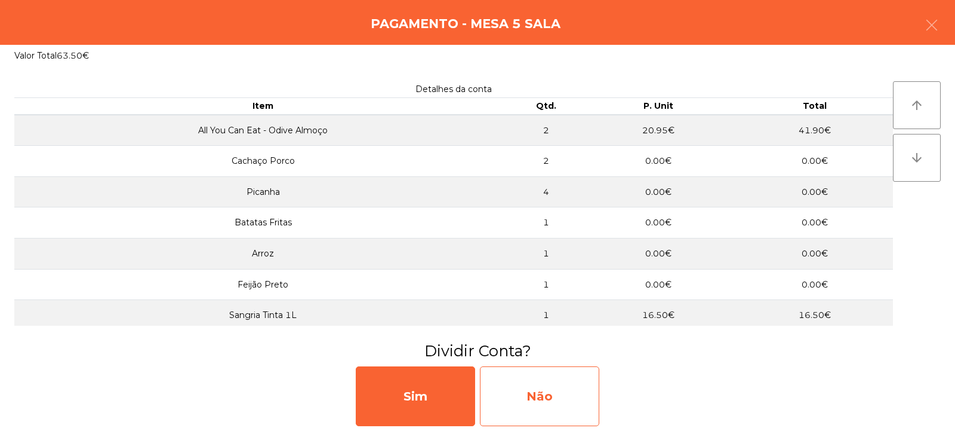
click at [541, 386] on div "Não" at bounding box center [539, 396] width 119 height 60
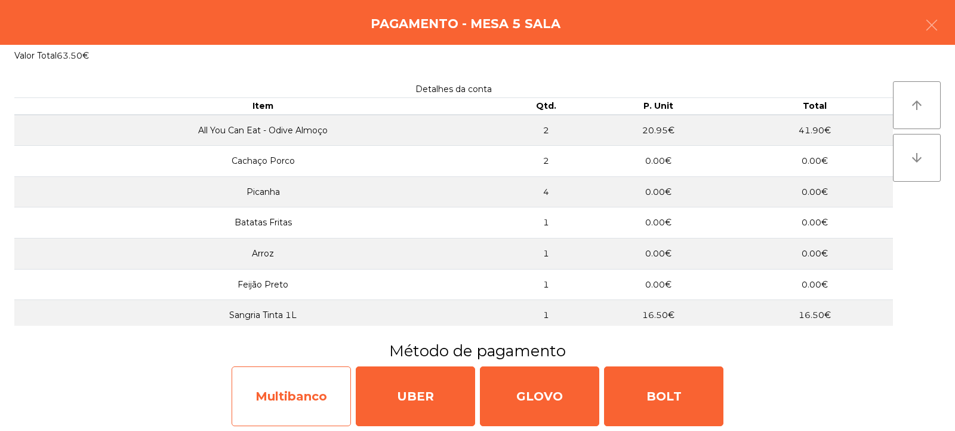
click at [287, 401] on div "Multibanco" at bounding box center [291, 396] width 119 height 60
select select "**"
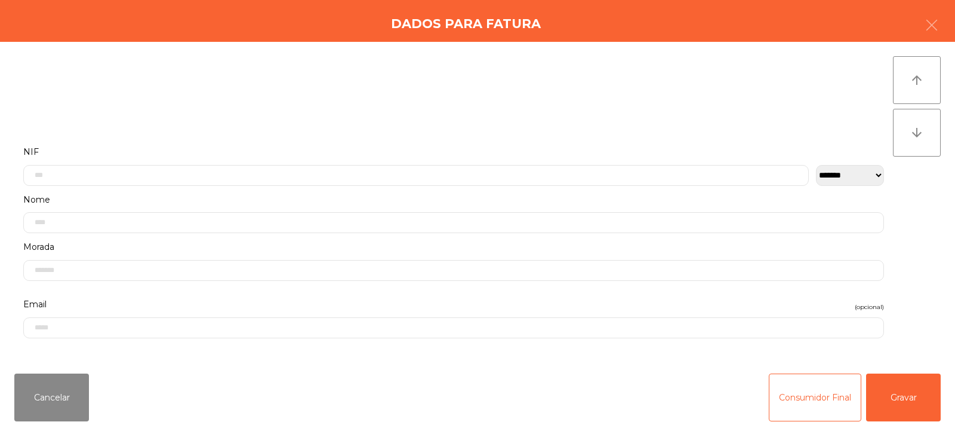
click at [354, 194] on label "Nome" at bounding box center [453, 200] width 861 height 16
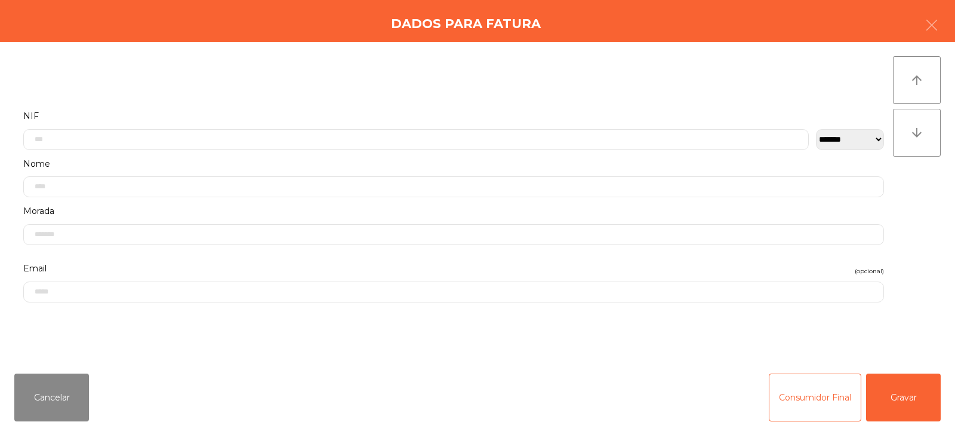
scroll to position [0, 0]
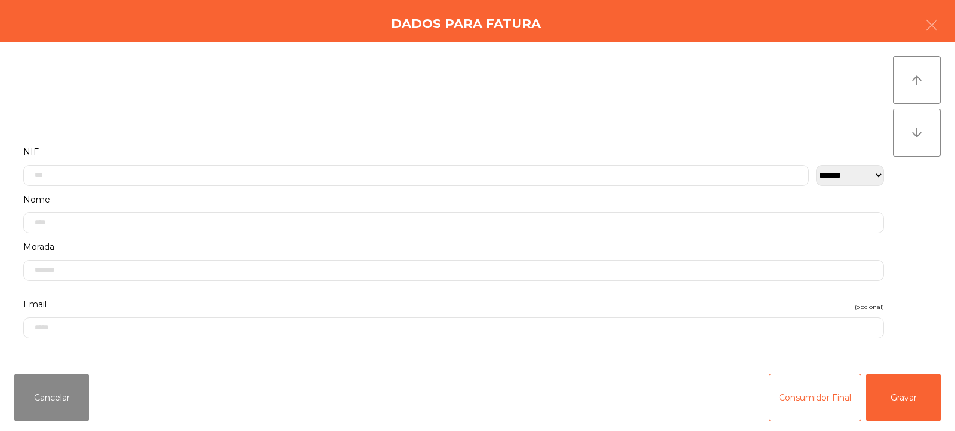
click at [282, 194] on label "Nome" at bounding box center [453, 200] width 861 height 16
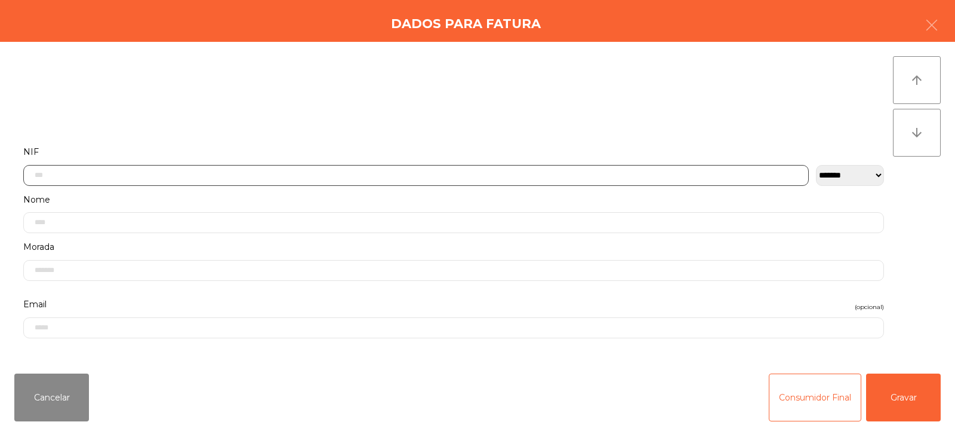
click at [242, 175] on input "text" at bounding box center [416, 175] width 786 height 21
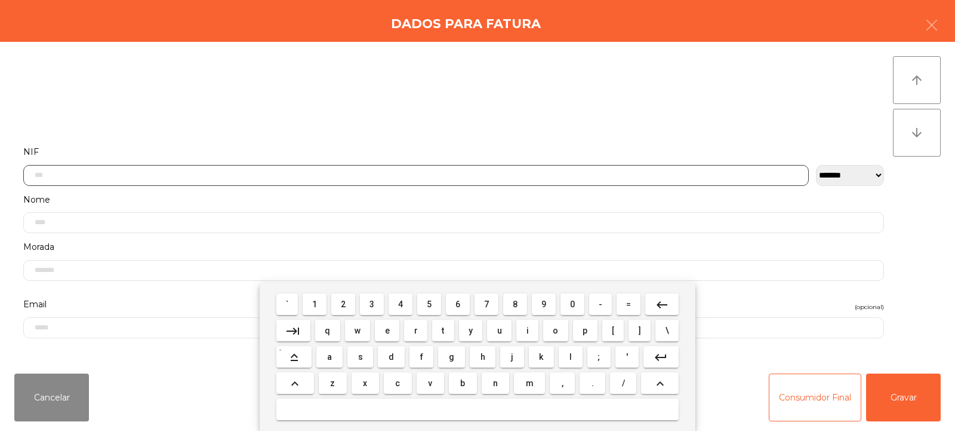
scroll to position [87, 0]
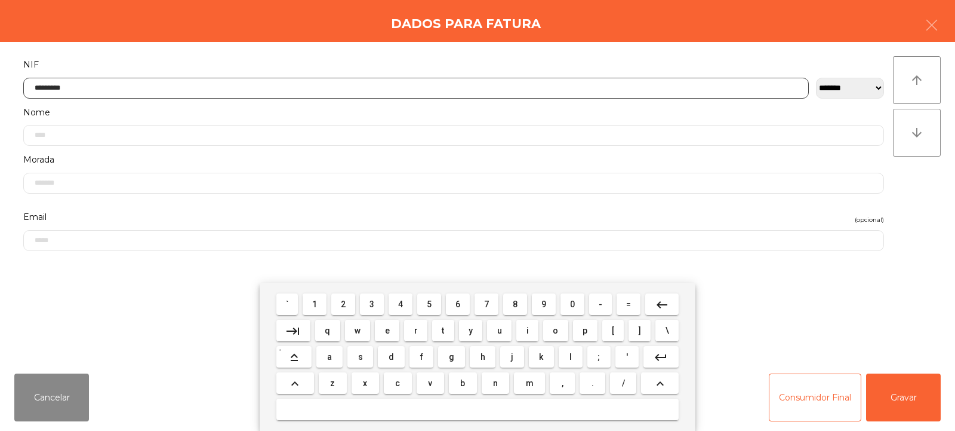
type input "*********"
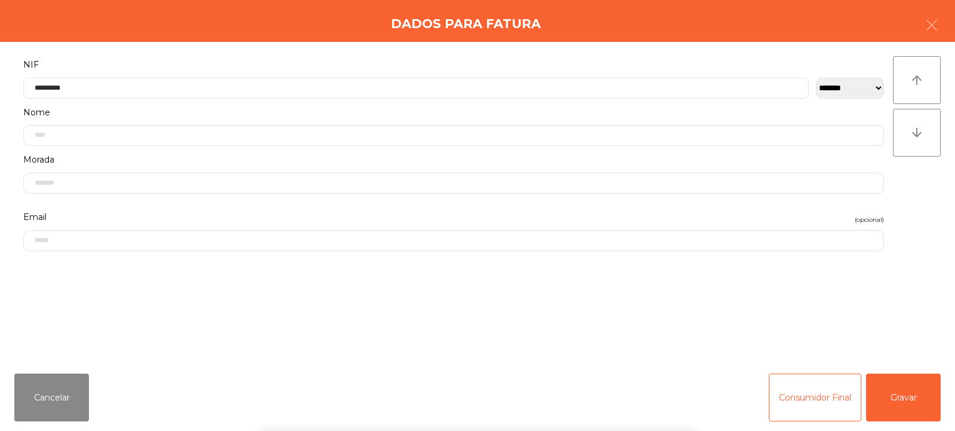
click at [928, 190] on div "arrow_upward arrow_downward" at bounding box center [917, 202] width 48 height 293
click at [900, 376] on button "Gravar" at bounding box center [903, 397] width 75 height 48
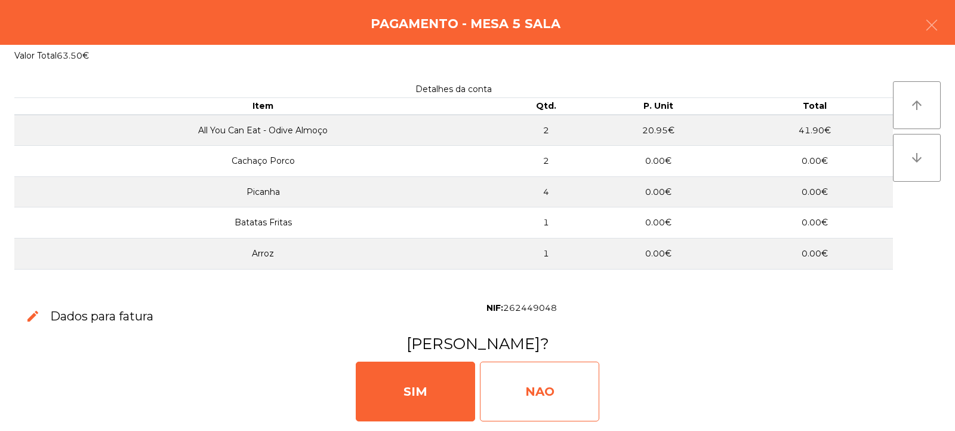
click at [521, 404] on div "NAO" at bounding box center [539, 391] width 119 height 60
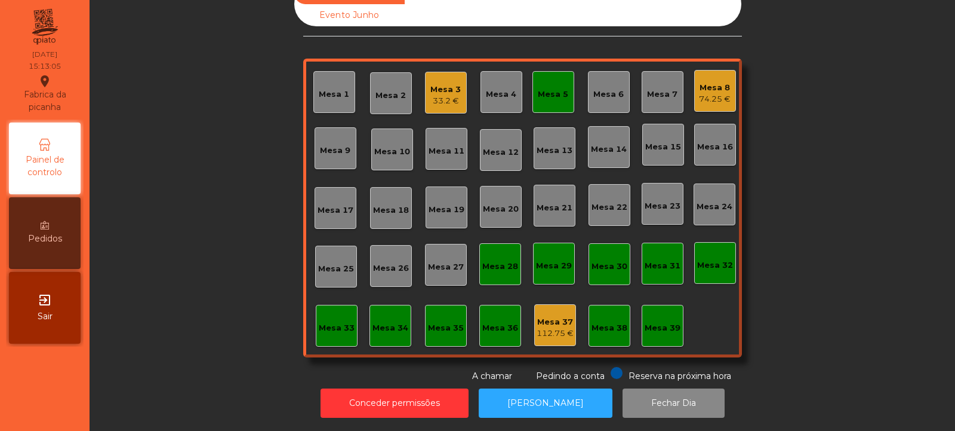
click at [559, 100] on div "Mesa 5" at bounding box center [554, 92] width 42 height 42
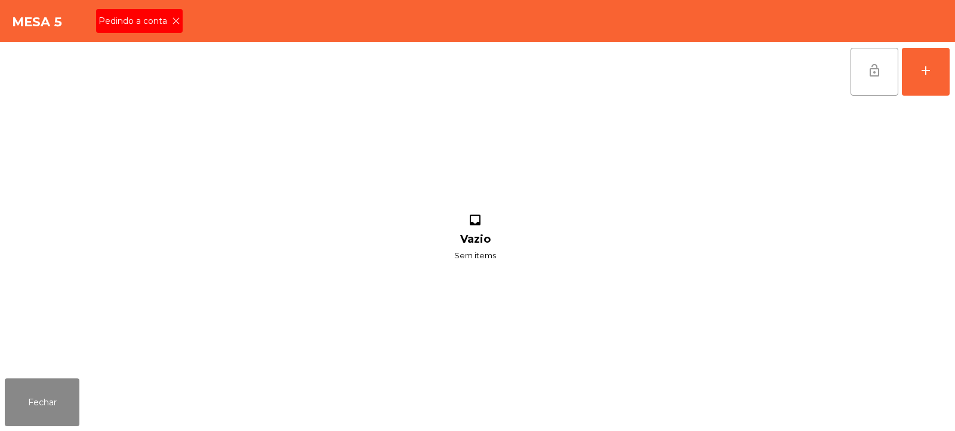
click at [884, 81] on button "lock_open" at bounding box center [875, 72] width 48 height 48
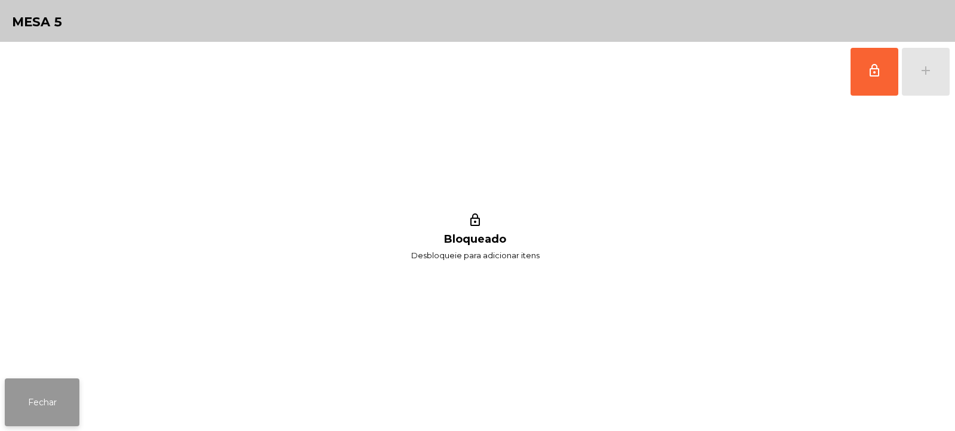
click at [44, 387] on button "Fechar" at bounding box center [42, 402] width 75 height 48
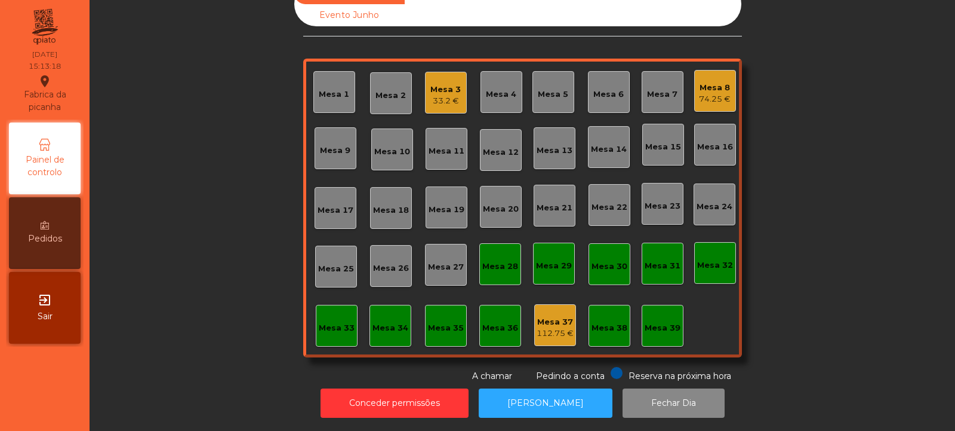
click at [708, 82] on div "Mesa 8" at bounding box center [715, 88] width 32 height 12
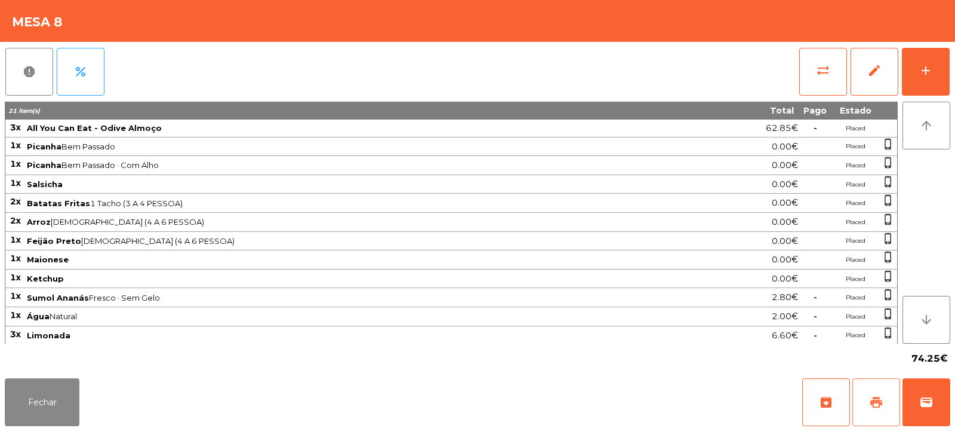
click at [877, 393] on button "print" at bounding box center [877, 402] width 48 height 48
click at [51, 408] on button "Fechar" at bounding box center [42, 402] width 75 height 48
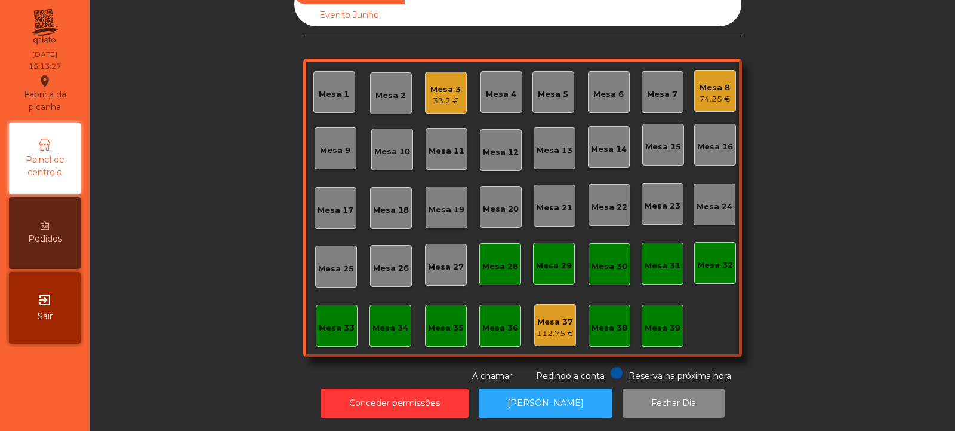
click at [425, 99] on div "Mesa 3 33.2 €" at bounding box center [446, 93] width 42 height 42
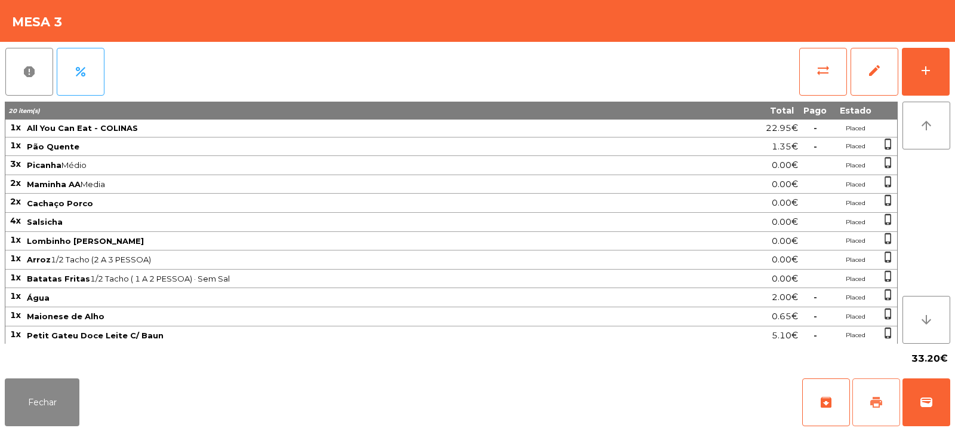
click at [875, 401] on span "print" at bounding box center [876, 402] width 14 height 14
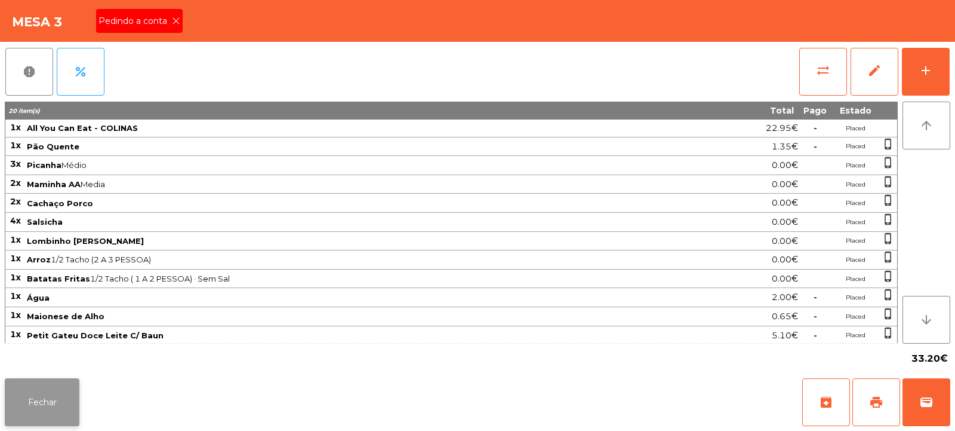
click at [38, 408] on button "Fechar" at bounding box center [42, 402] width 75 height 48
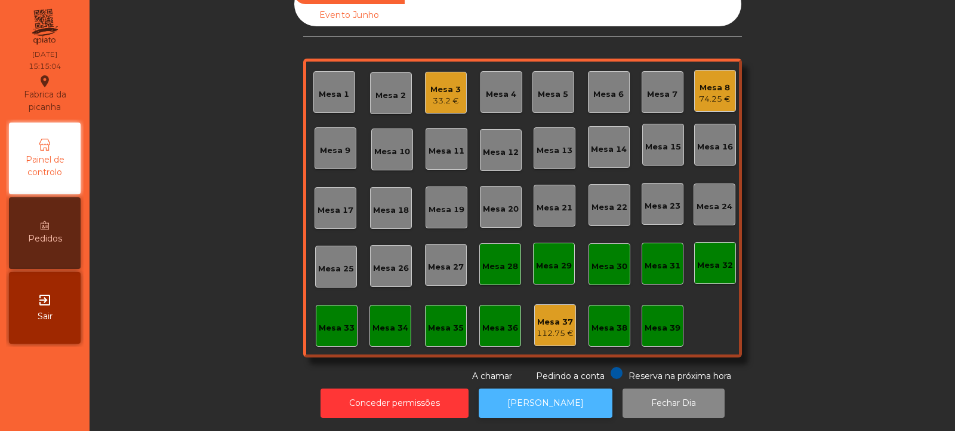
click at [537, 391] on button "[PERSON_NAME]" at bounding box center [546, 402] width 134 height 29
click at [458, 86] on div "Mesa 3 33.2 €" at bounding box center [446, 93] width 42 height 42
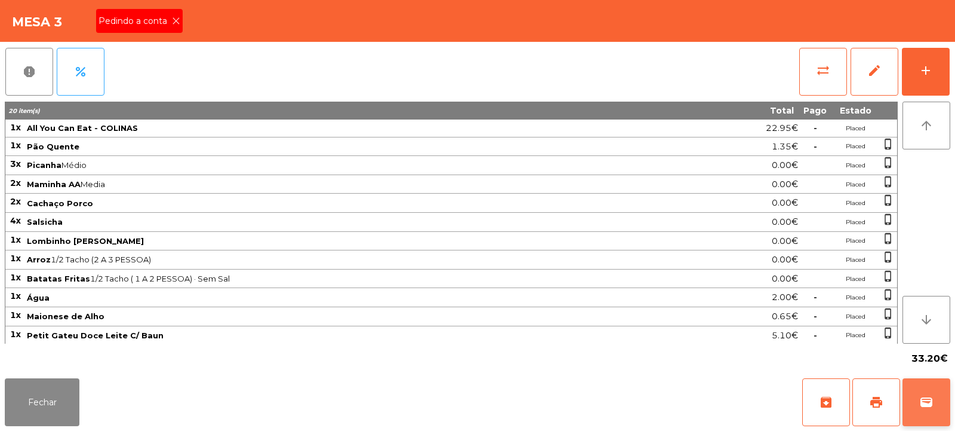
click at [928, 399] on span "wallet" at bounding box center [927, 402] width 14 height 14
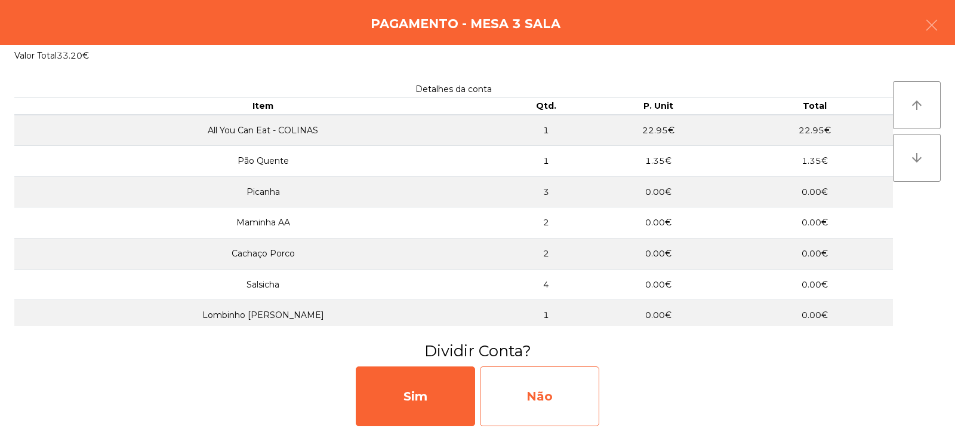
click at [538, 398] on div "Não" at bounding box center [539, 396] width 119 height 60
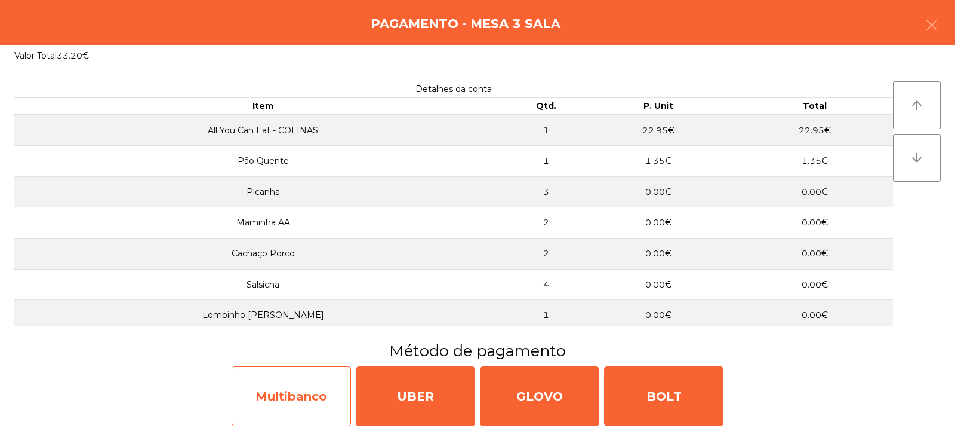
click at [313, 405] on div "Multibanco" at bounding box center [291, 396] width 119 height 60
select select "**"
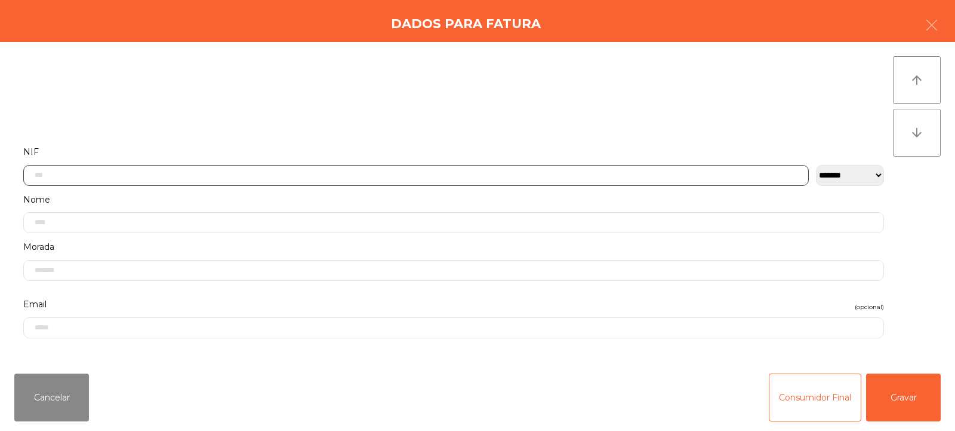
click at [379, 176] on input "text" at bounding box center [416, 175] width 786 height 21
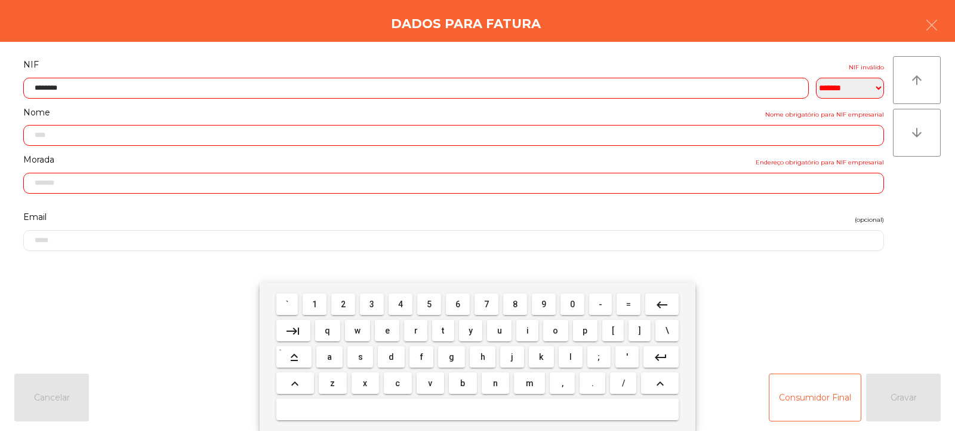
type input "*********"
type input "**********"
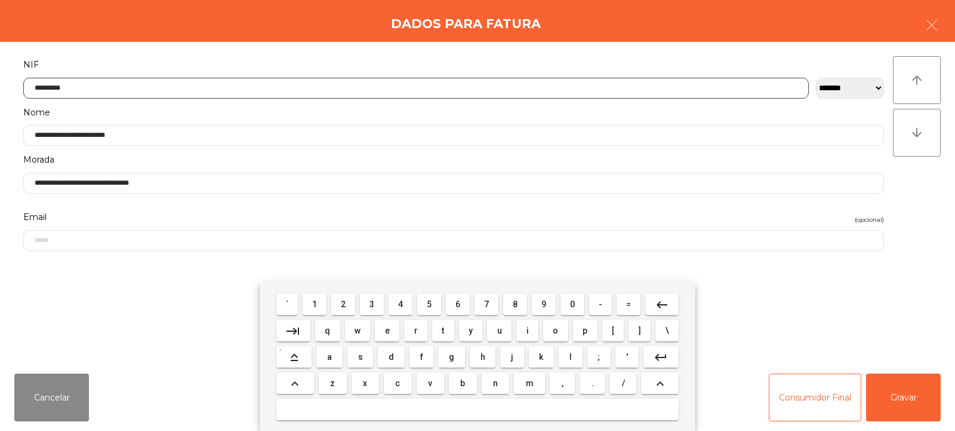
type input "*********"
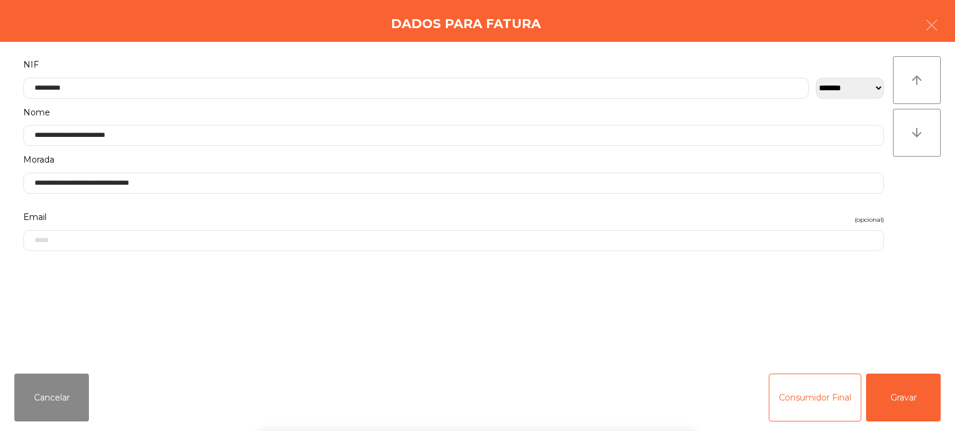
click at [912, 214] on div "arrow_upward arrow_downward" at bounding box center [917, 202] width 48 height 293
click at [908, 393] on button "Gravar" at bounding box center [903, 397] width 75 height 48
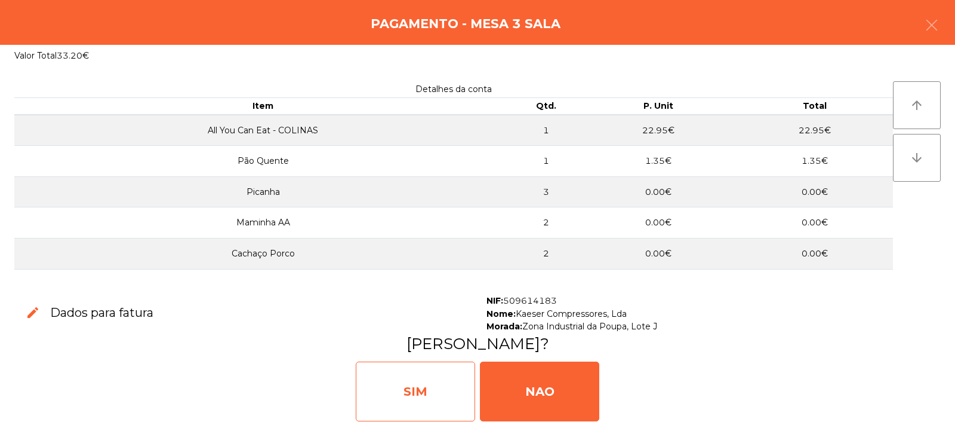
click at [423, 382] on div "SIM" at bounding box center [415, 391] width 119 height 60
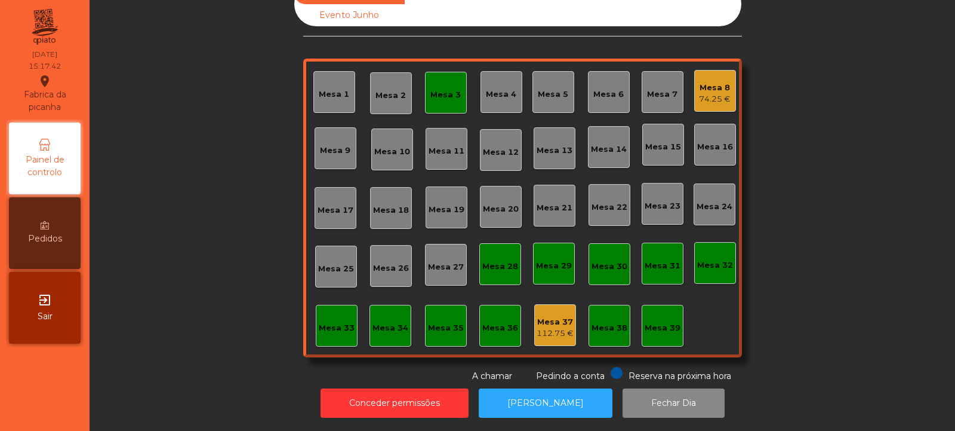
click at [715, 97] on div "Mesa 8 74.25 €" at bounding box center [715, 91] width 42 height 42
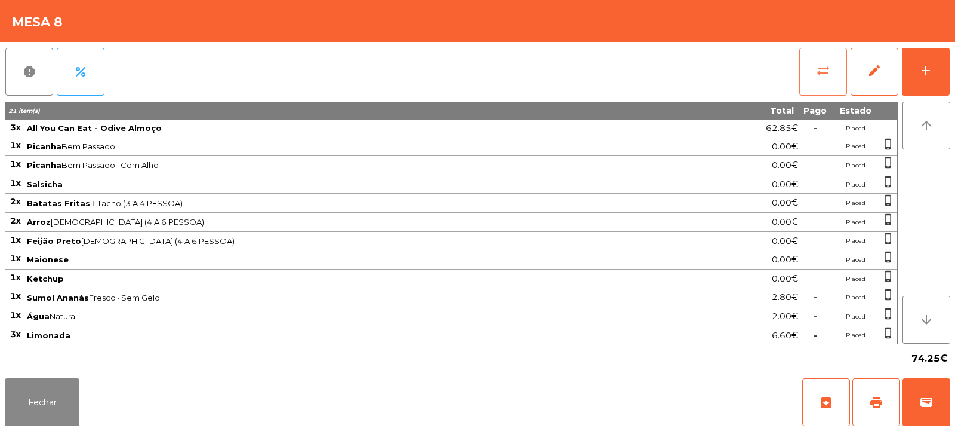
click at [824, 70] on span "sync_alt" at bounding box center [823, 70] width 14 height 14
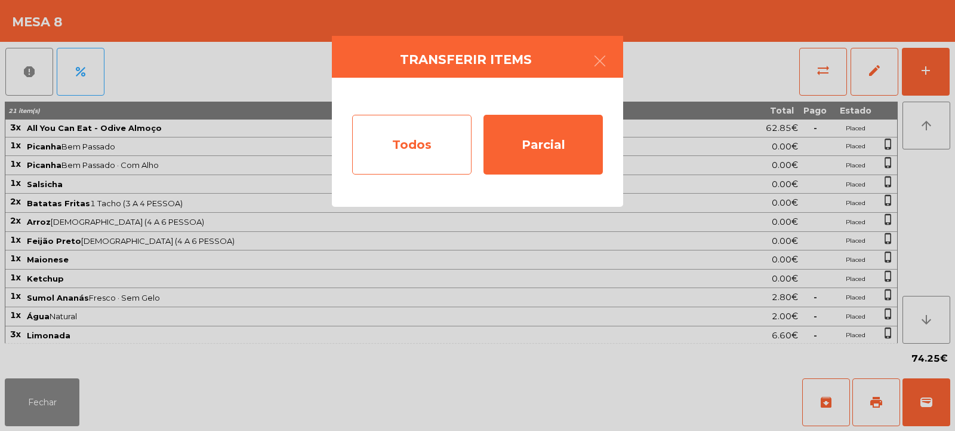
click at [407, 146] on div "Todos" at bounding box center [411, 145] width 119 height 60
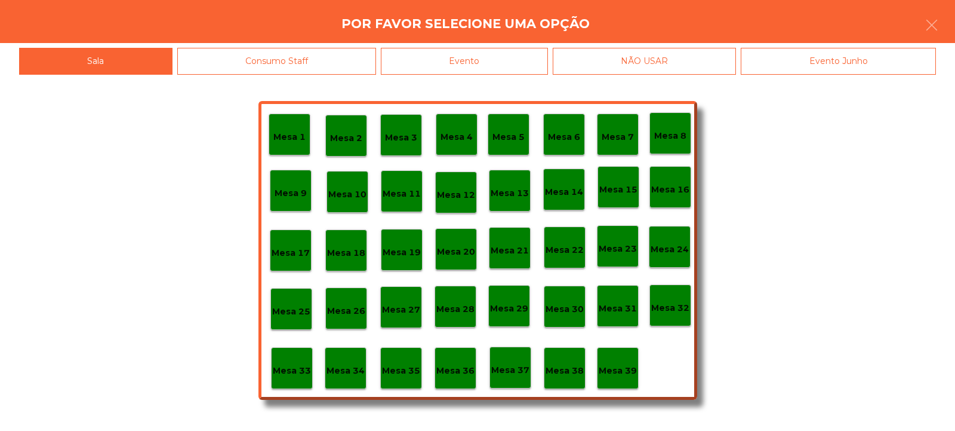
click at [500, 55] on div "Evento" at bounding box center [464, 61] width 167 height 27
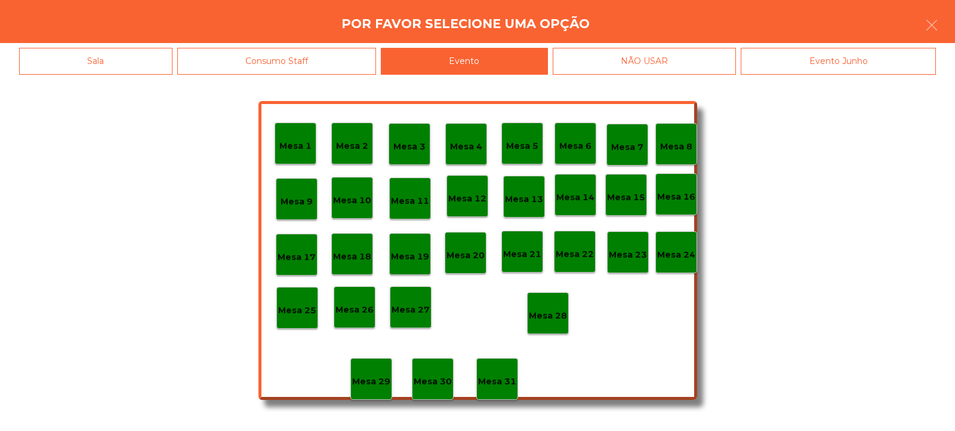
click at [552, 321] on p "Mesa 28" at bounding box center [548, 316] width 38 height 14
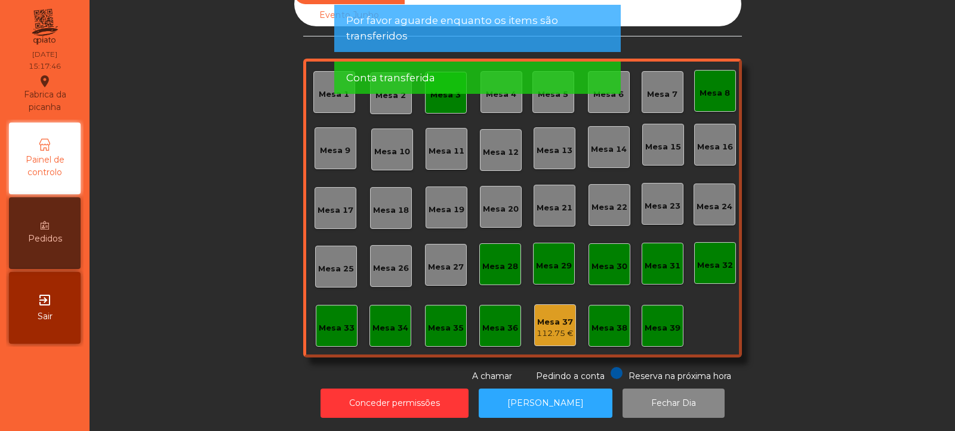
click at [247, 51] on div "Sala Consumo Staff Evento NÃO USAR Evento Junho Mesa 1 Mesa 2 Mesa 3 [GEOGRAPHI…" at bounding box center [523, 182] width 834 height 400
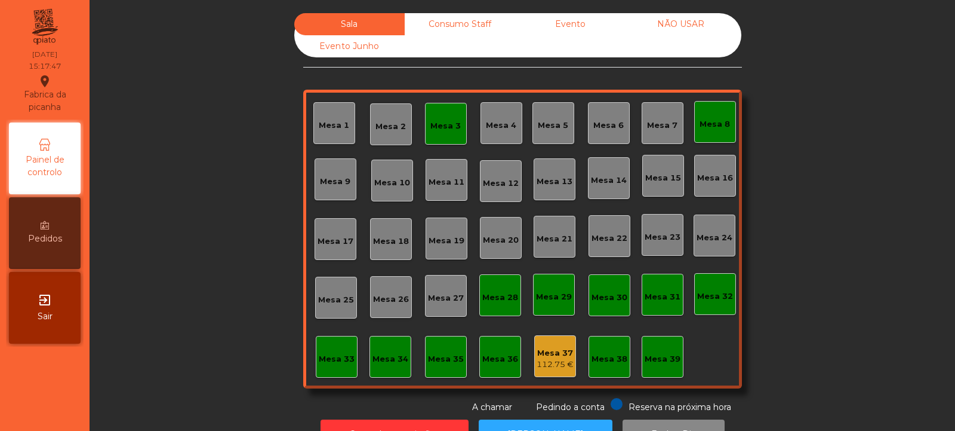
click at [460, 18] on div "Conta transferida" at bounding box center [477, 20] width 263 height 15
click at [457, 29] on div "Consumo Staff" at bounding box center [460, 24] width 110 height 22
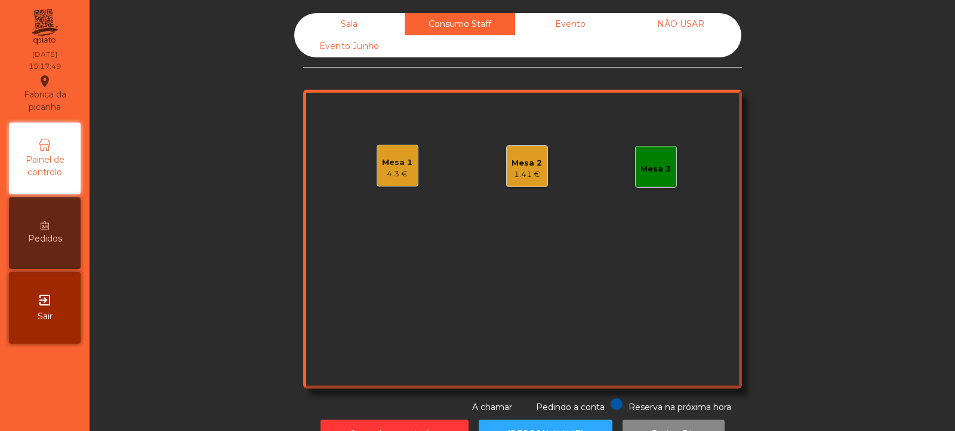
click at [521, 170] on div "1.41 €" at bounding box center [527, 174] width 30 height 12
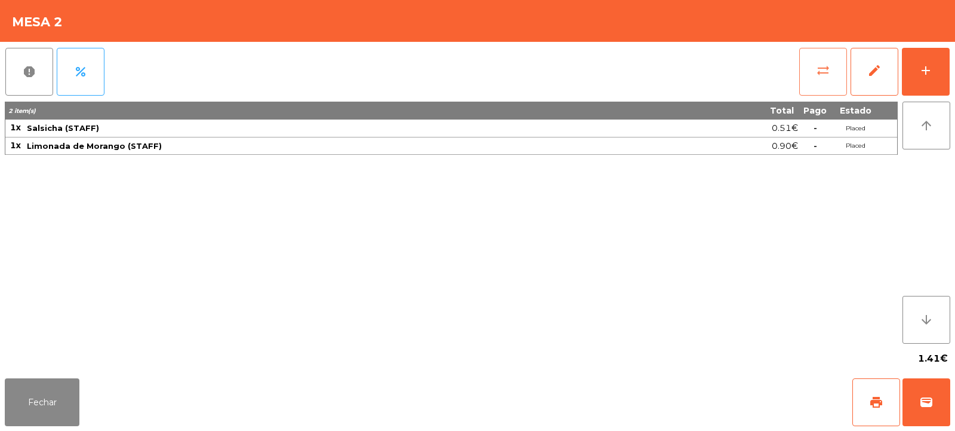
click at [819, 69] on span "sync_alt" at bounding box center [823, 70] width 14 height 14
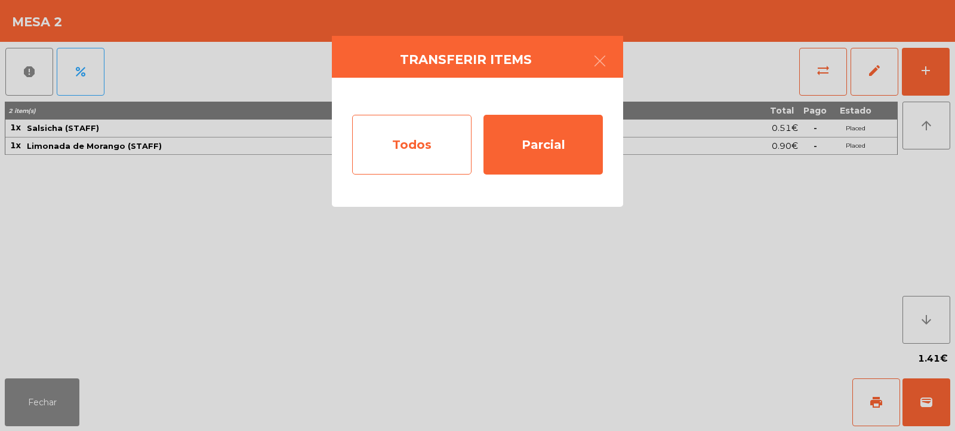
click at [429, 159] on div "Todos" at bounding box center [411, 145] width 119 height 60
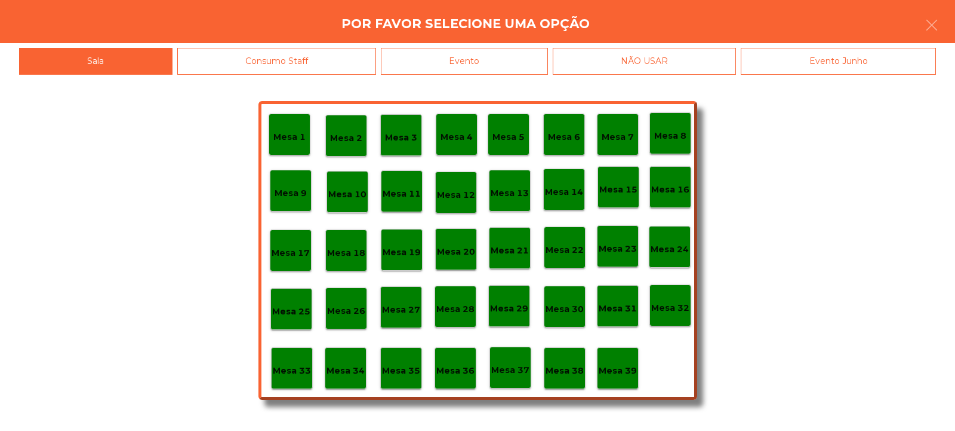
click at [496, 60] on div "Evento" at bounding box center [464, 61] width 167 height 27
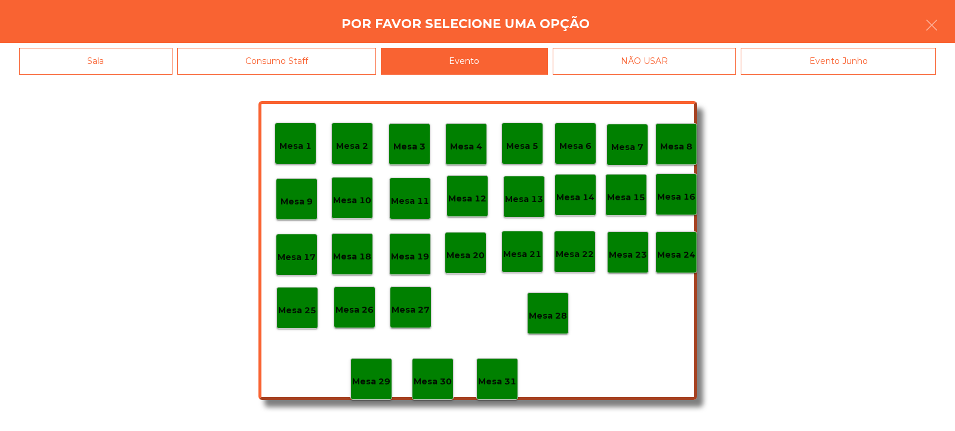
click at [552, 316] on p "Mesa 28" at bounding box center [548, 316] width 38 height 14
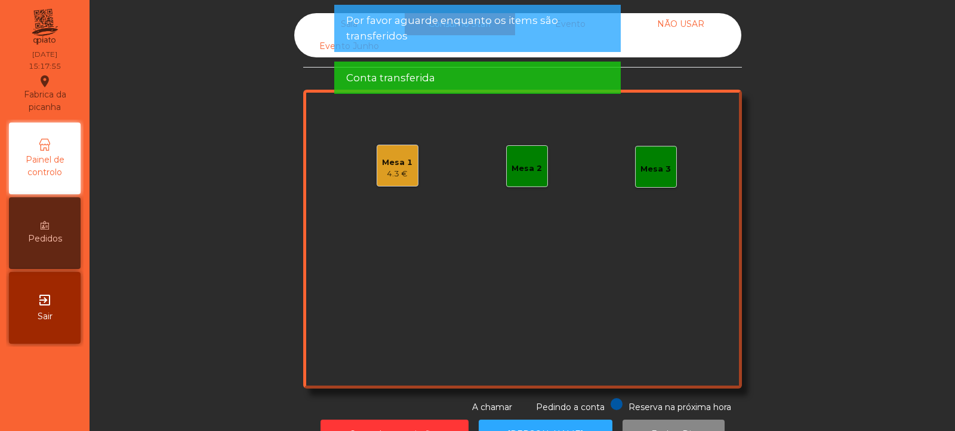
click at [319, 19] on div "Sala" at bounding box center [349, 24] width 110 height 22
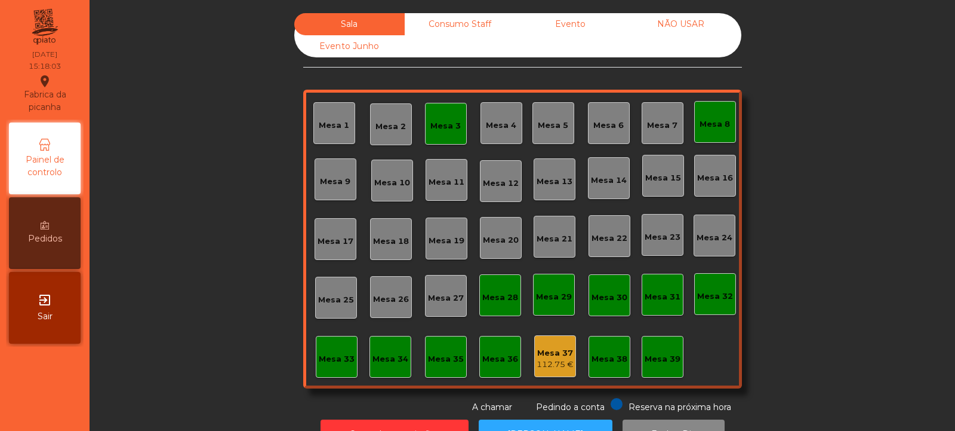
click at [445, 15] on div "Consumo Staff" at bounding box center [460, 24] width 110 height 22
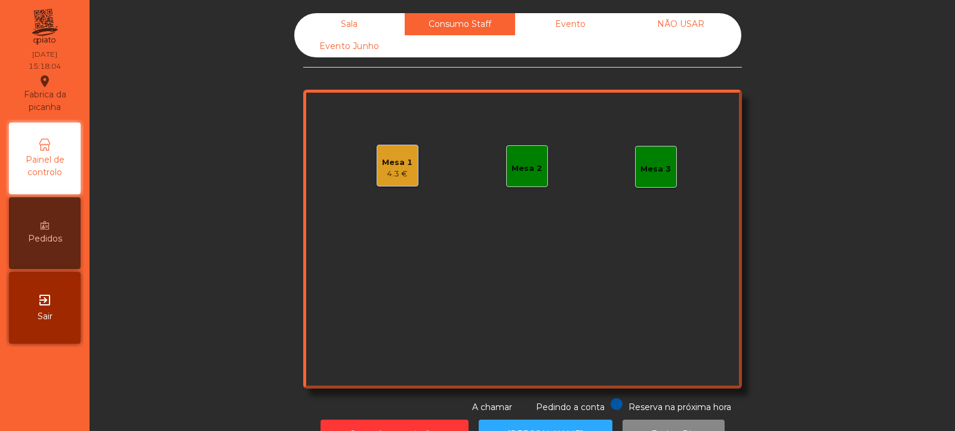
click at [377, 180] on div "Mesa 1 4.3 €" at bounding box center [398, 165] width 42 height 42
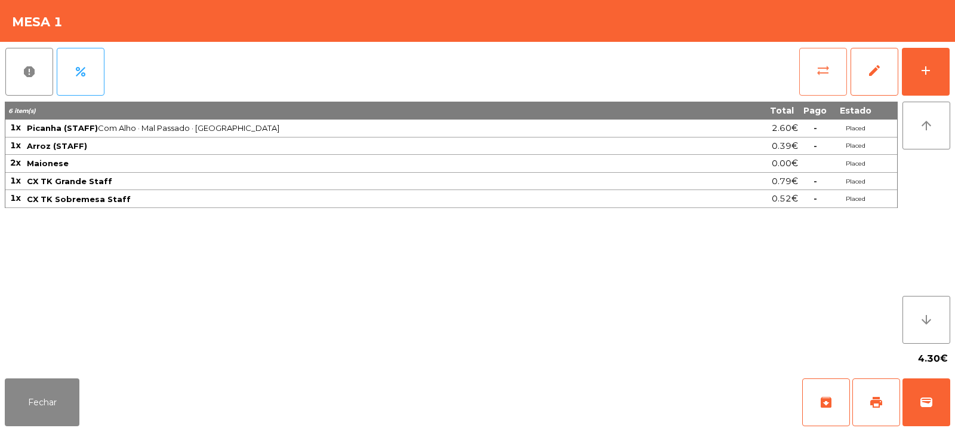
click at [821, 60] on button "sync_alt" at bounding box center [824, 72] width 48 height 48
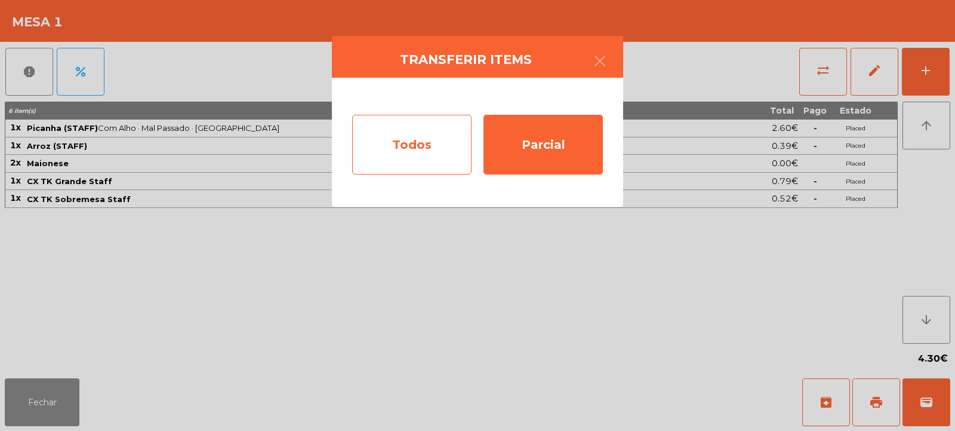
click at [396, 158] on div "Todos" at bounding box center [411, 145] width 119 height 60
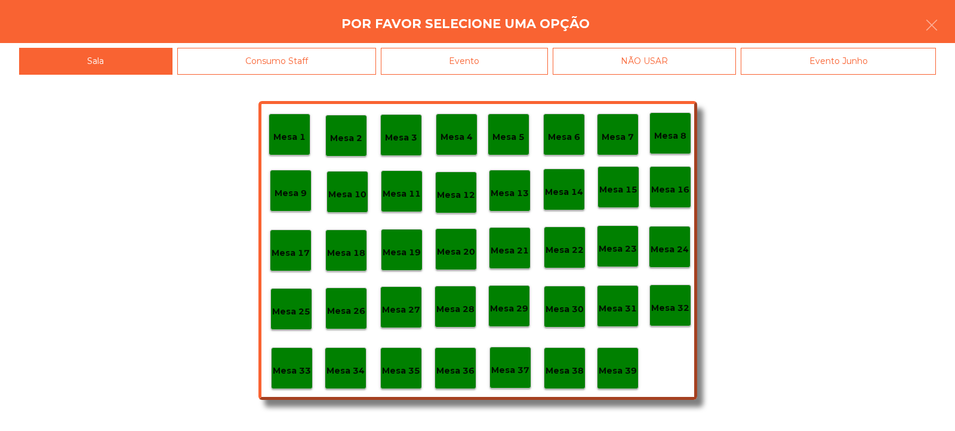
click at [459, 374] on p "Mesa 36" at bounding box center [455, 371] width 38 height 14
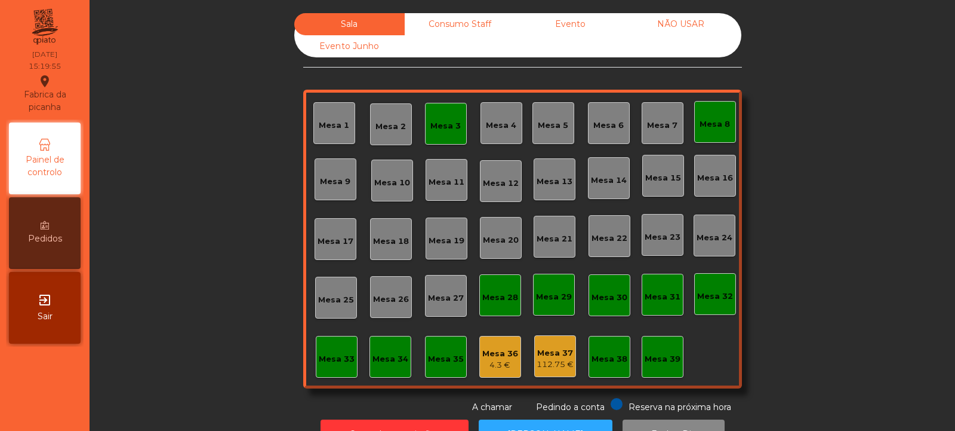
click at [478, 23] on div "Consumo Staff" at bounding box center [460, 24] width 110 height 22
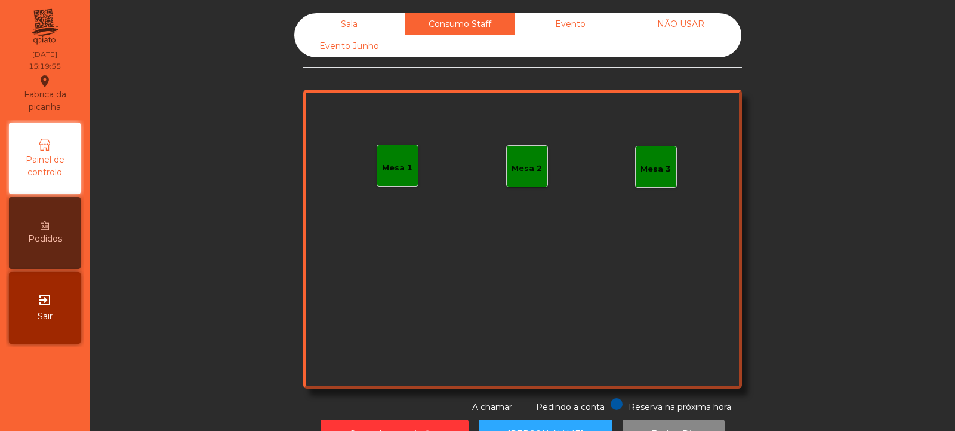
click at [568, 23] on div "Evento" at bounding box center [570, 24] width 110 height 22
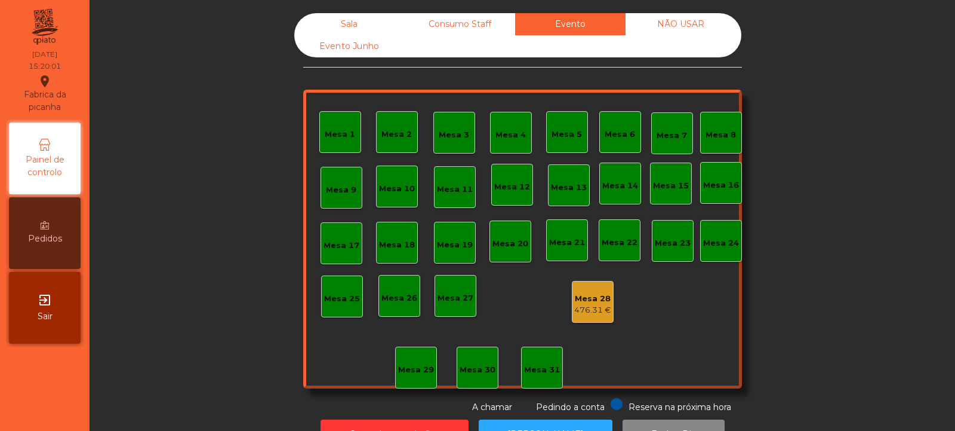
scroll to position [40, 0]
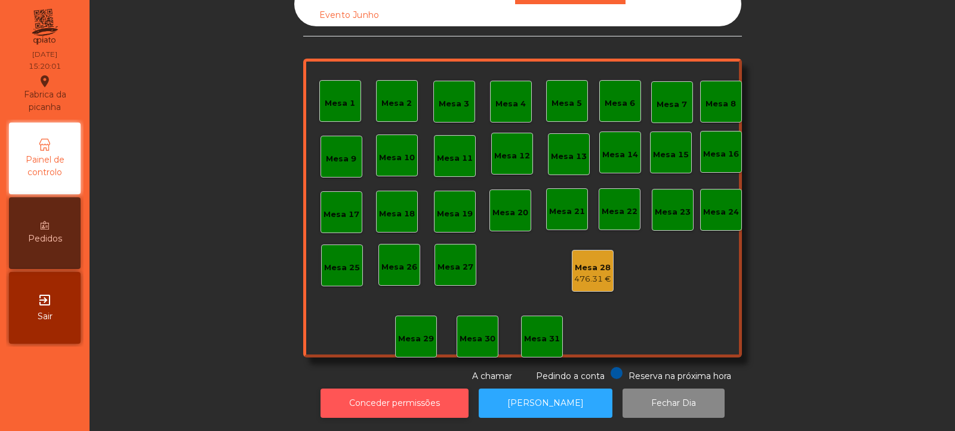
click at [428, 393] on button "Conceder permissões" at bounding box center [395, 402] width 148 height 29
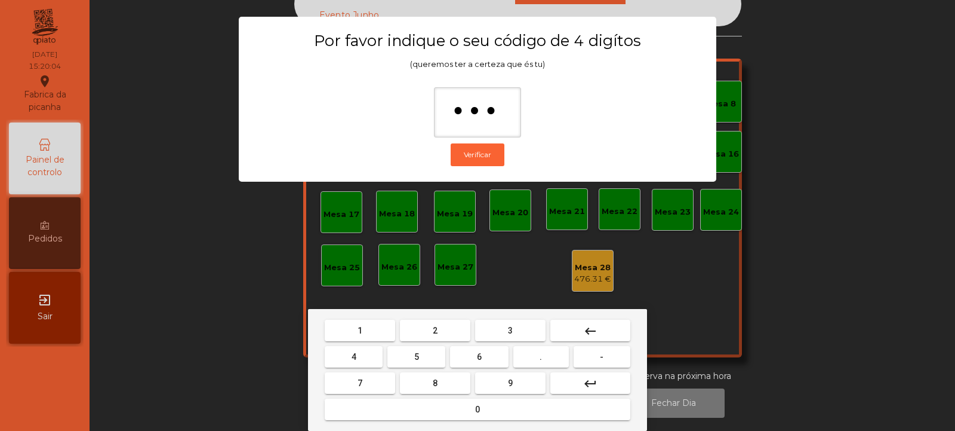
type input "****"
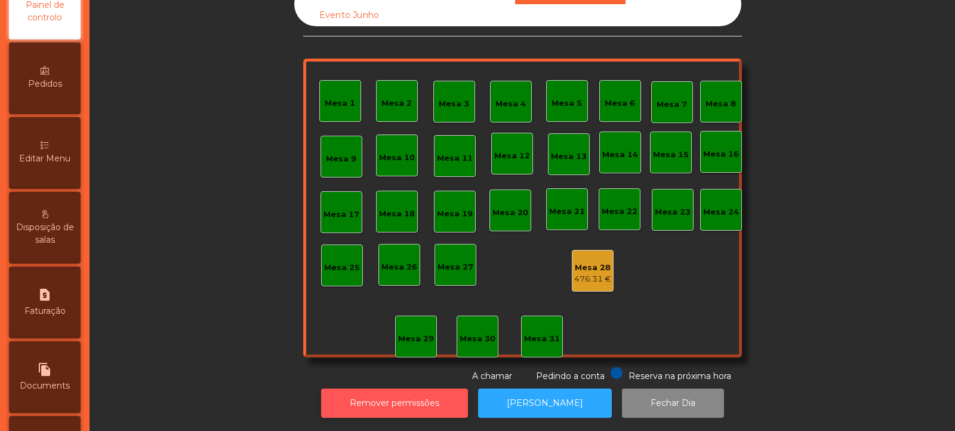
scroll to position [295, 0]
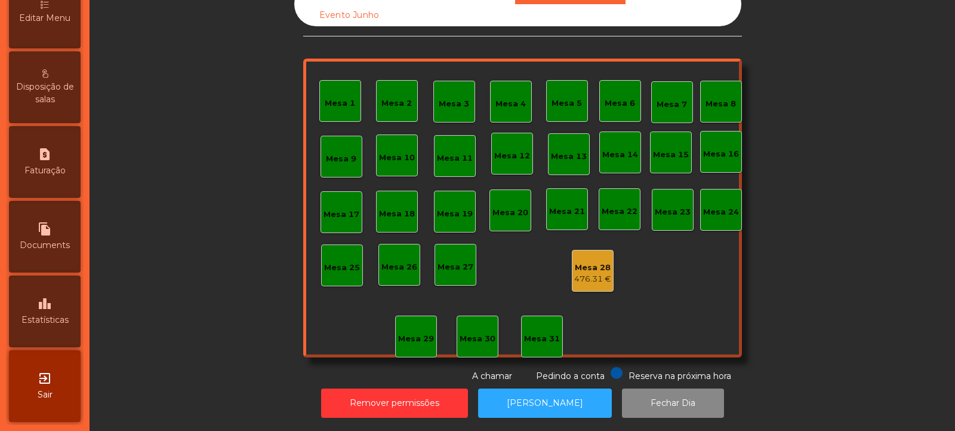
click at [51, 302] on icon "leaderboard" at bounding box center [45, 303] width 14 height 14
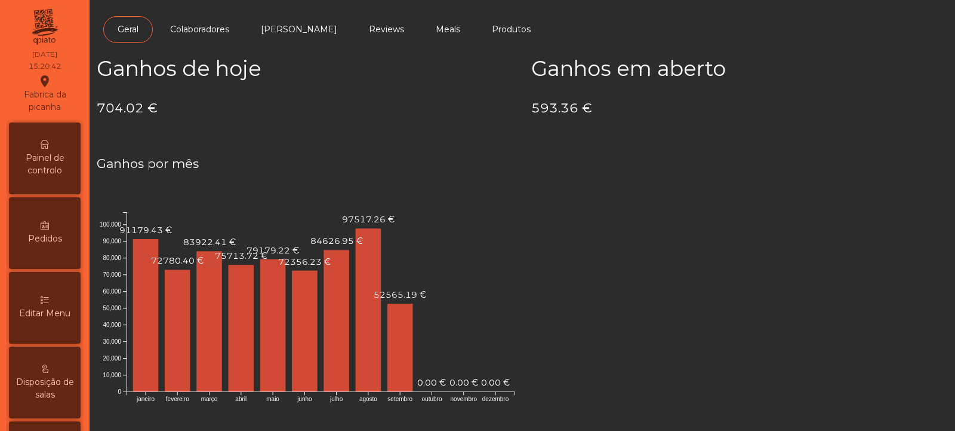
click at [53, 157] on span "Painel de controlo" at bounding box center [45, 164] width 66 height 25
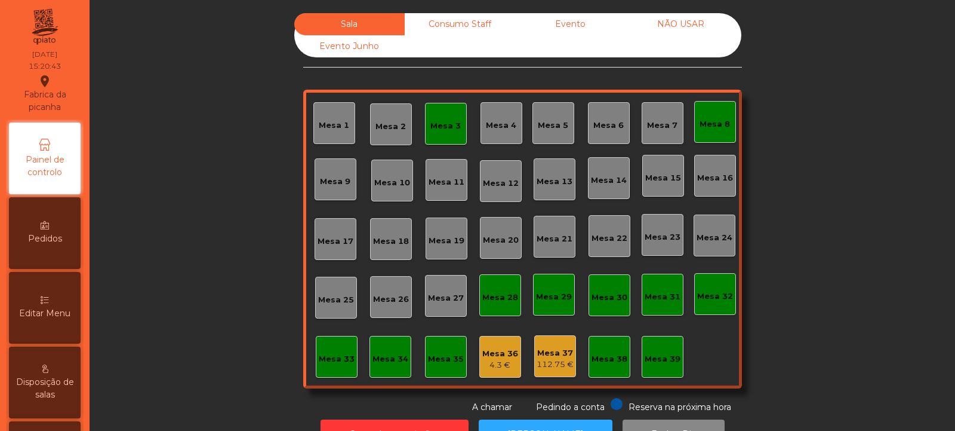
scroll to position [40, 0]
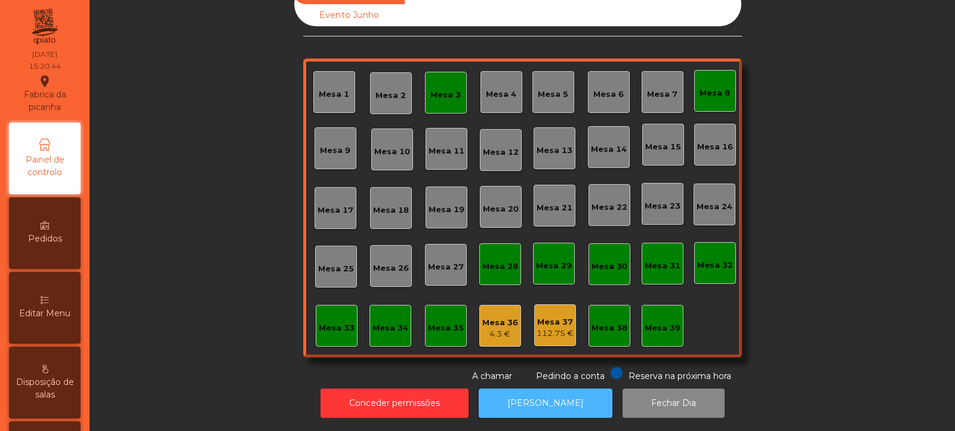
click at [537, 388] on button "[PERSON_NAME]" at bounding box center [546, 402] width 134 height 29
click at [563, 393] on button "[PERSON_NAME]" at bounding box center [546, 402] width 134 height 29
click at [532, 394] on button "[PERSON_NAME]" at bounding box center [546, 402] width 134 height 29
click at [442, 89] on div "Mesa 3" at bounding box center [446, 95] width 30 height 12
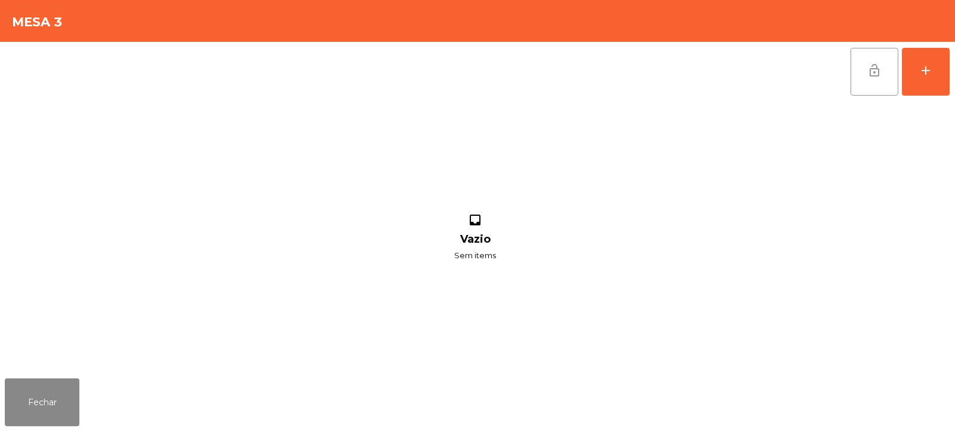
click at [865, 70] on button "lock_open" at bounding box center [875, 72] width 48 height 48
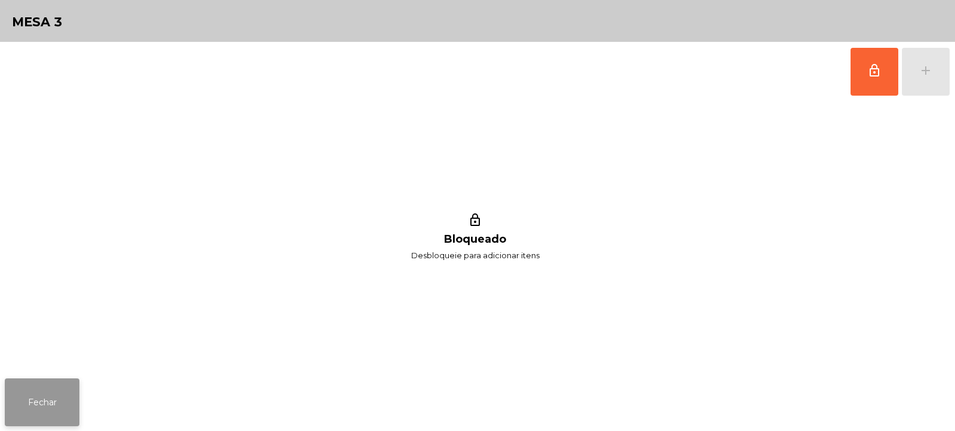
click at [41, 403] on button "Fechar" at bounding box center [42, 402] width 75 height 48
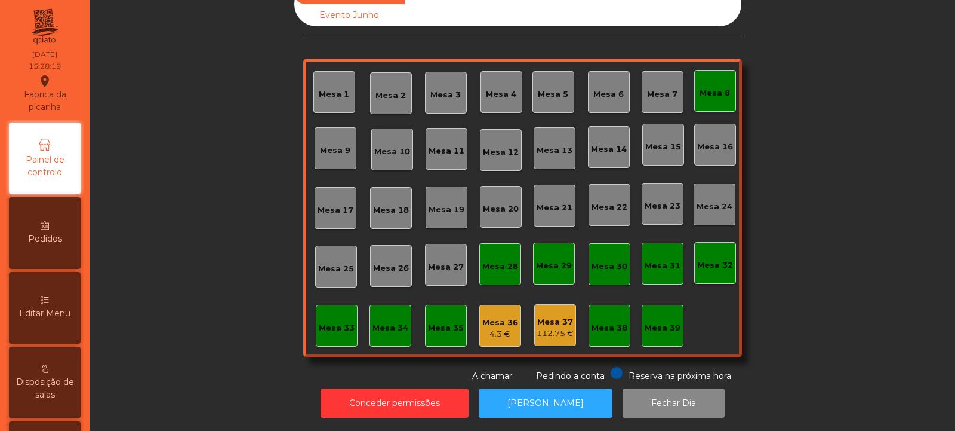
click at [723, 87] on div "Mesa 8" at bounding box center [715, 93] width 30 height 12
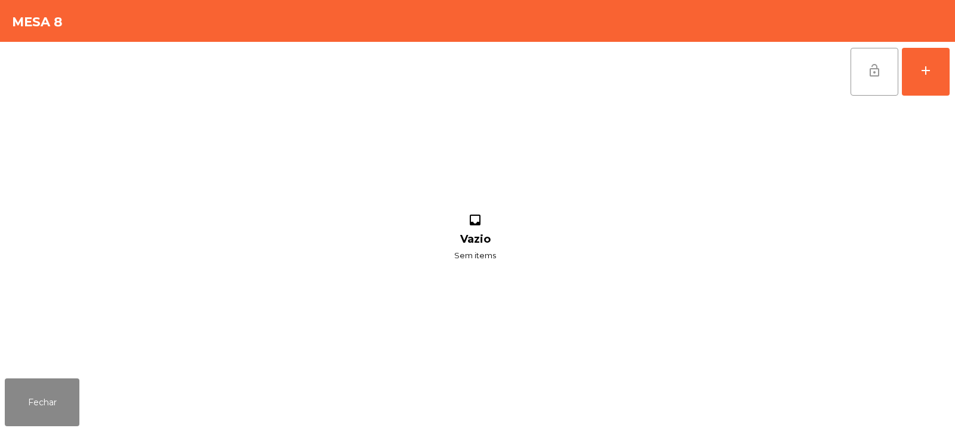
click at [883, 67] on button "lock_open" at bounding box center [875, 72] width 48 height 48
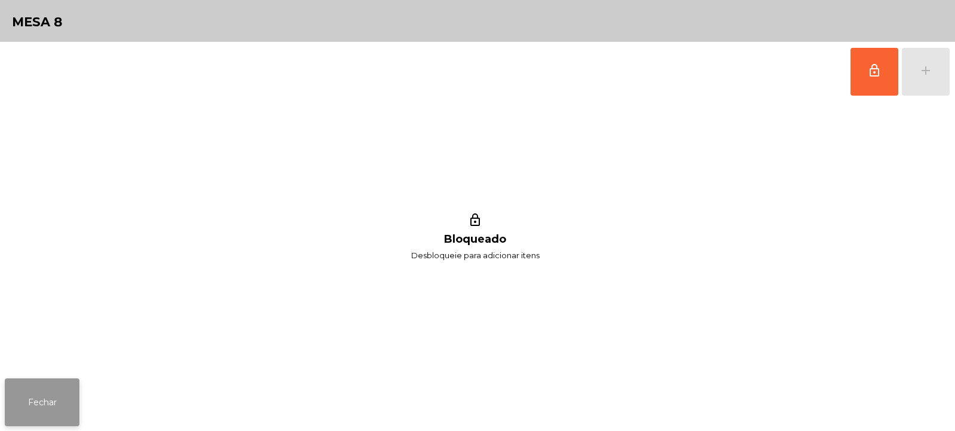
click at [46, 410] on button "Fechar" at bounding box center [42, 402] width 75 height 48
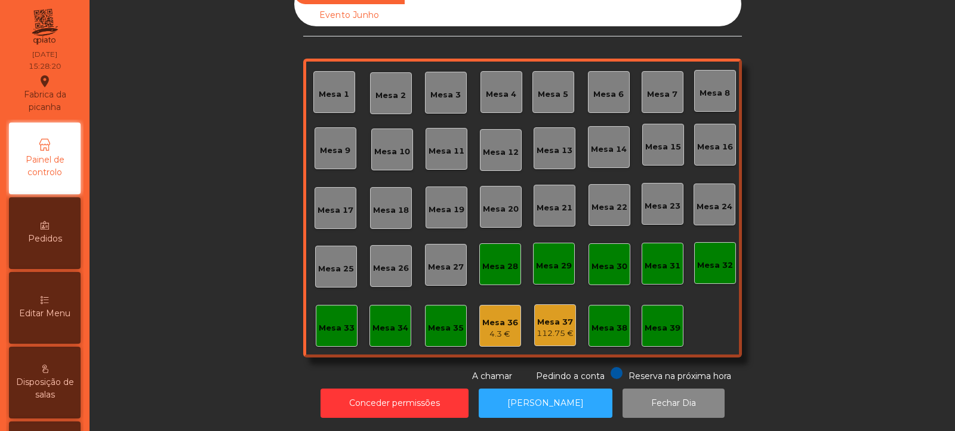
click at [509, 260] on div "Mesa 28" at bounding box center [500, 266] width 36 height 12
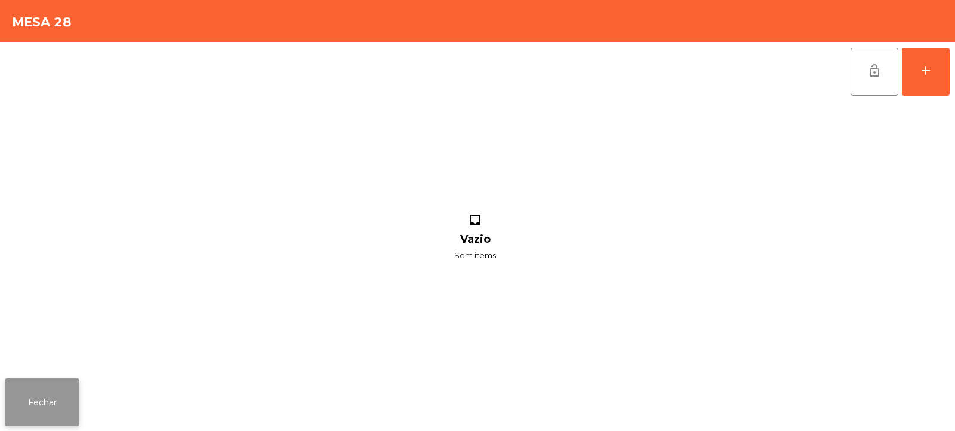
click at [53, 410] on button "Fechar" at bounding box center [42, 402] width 75 height 48
